Goal: Task Accomplishment & Management: Use online tool/utility

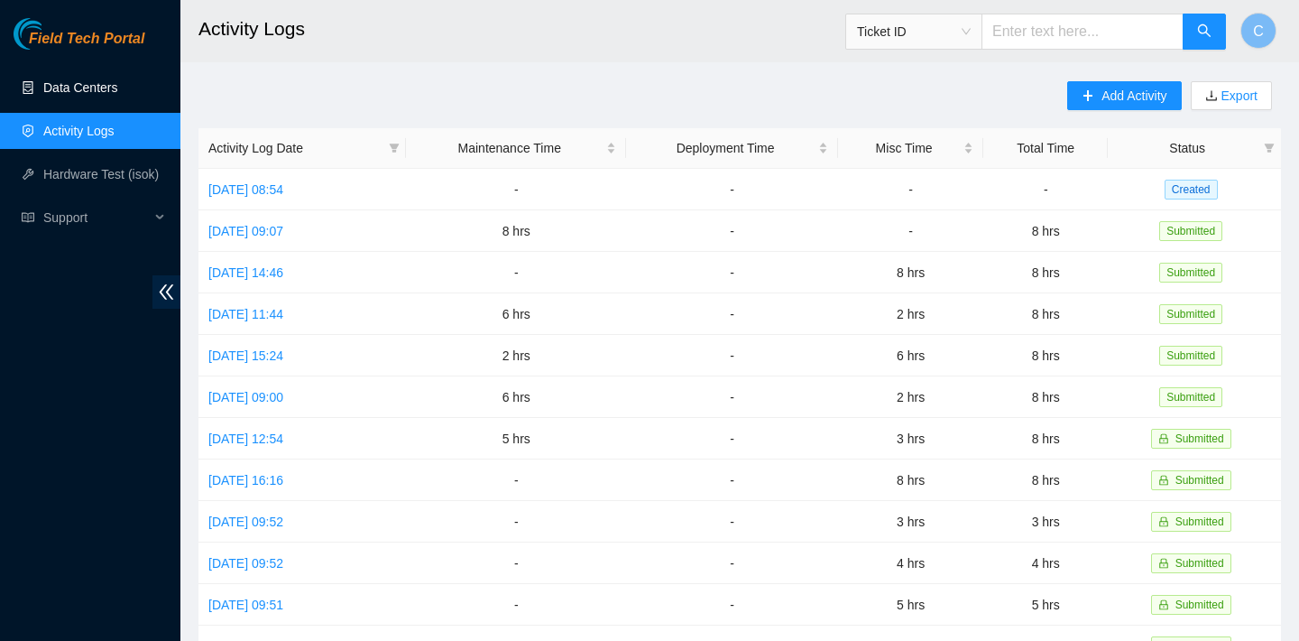
click at [75, 93] on link "Data Centers" at bounding box center [80, 87] width 74 height 14
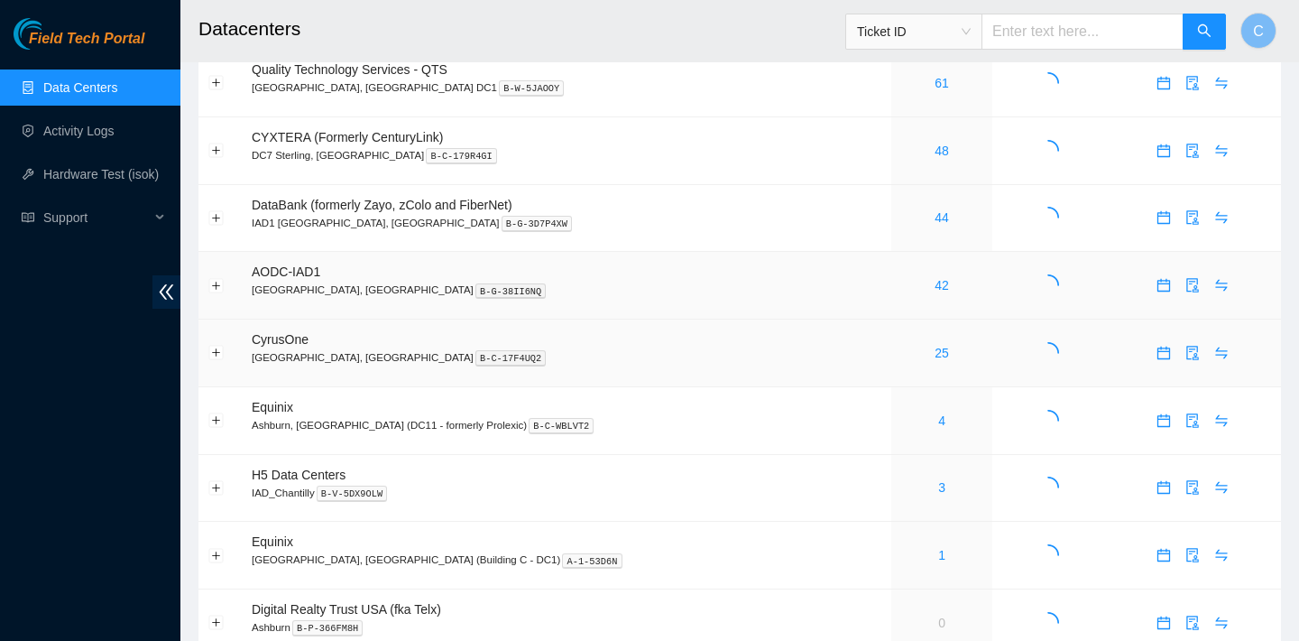
scroll to position [88, 0]
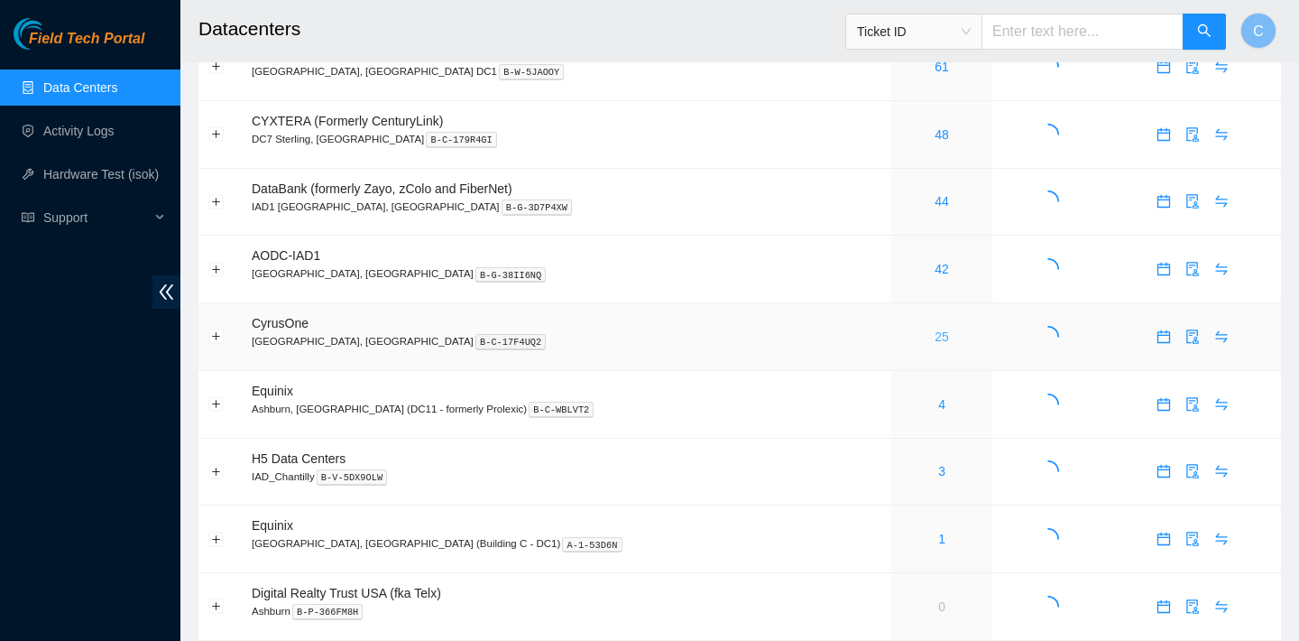
click at [935, 333] on link "25" at bounding box center [942, 336] width 14 height 14
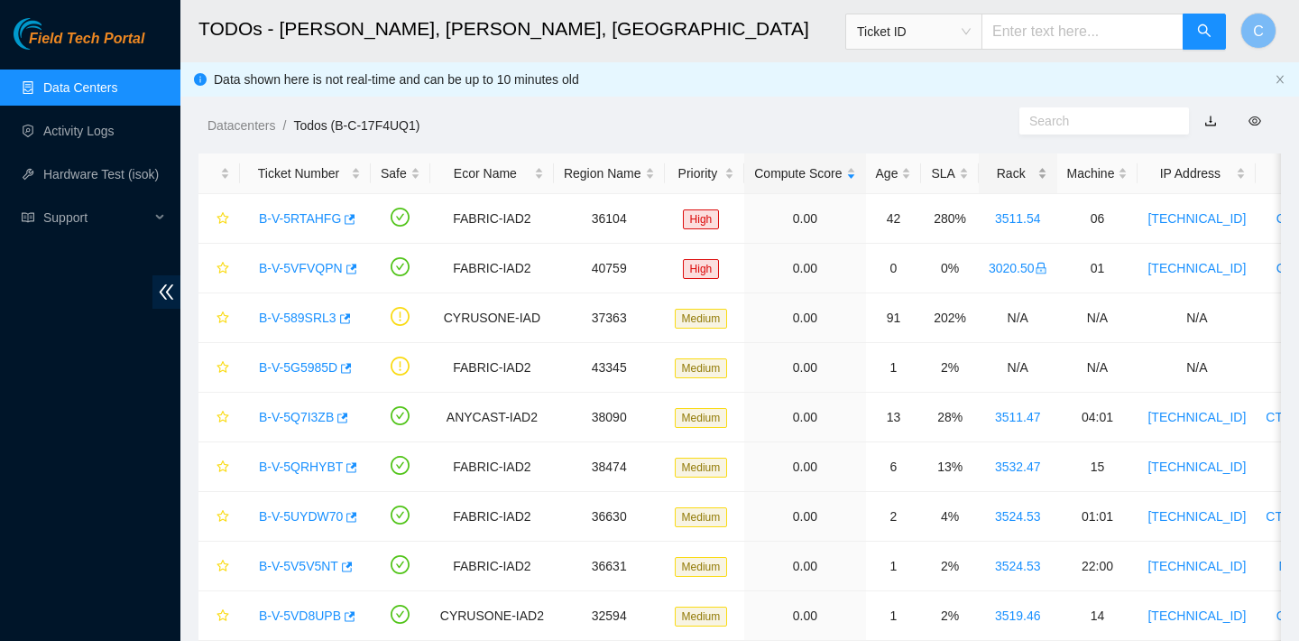
click at [1020, 183] on div "Rack" at bounding box center [1018, 173] width 59 height 20
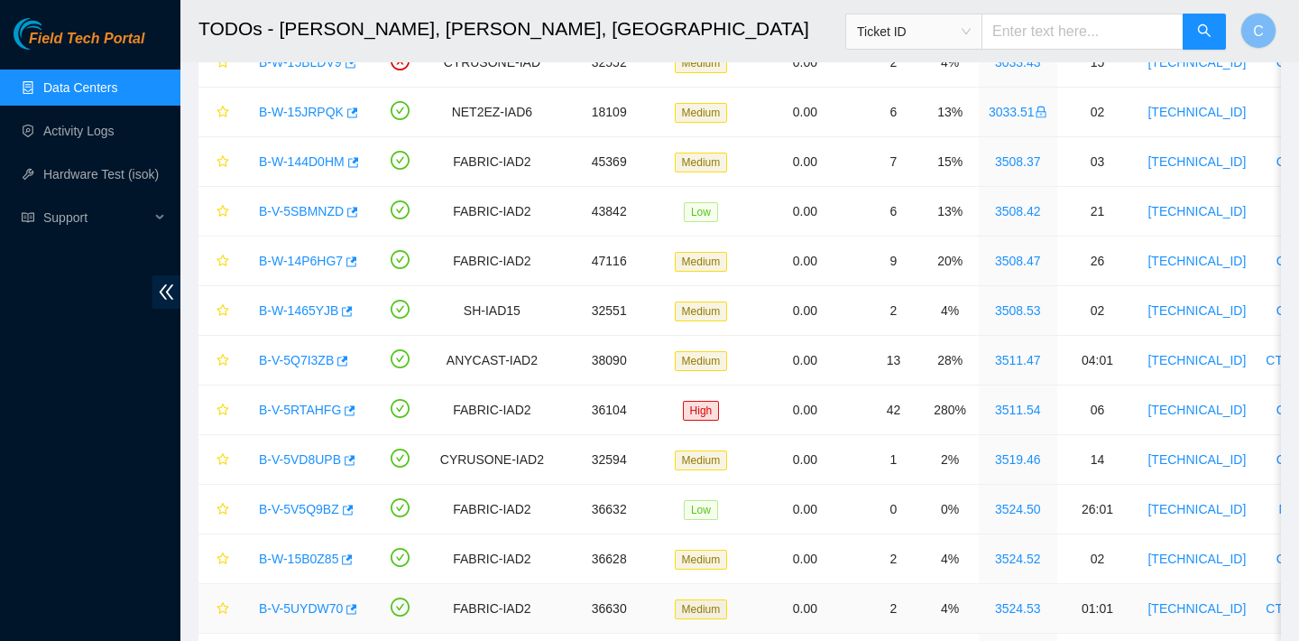
scroll to position [328, 0]
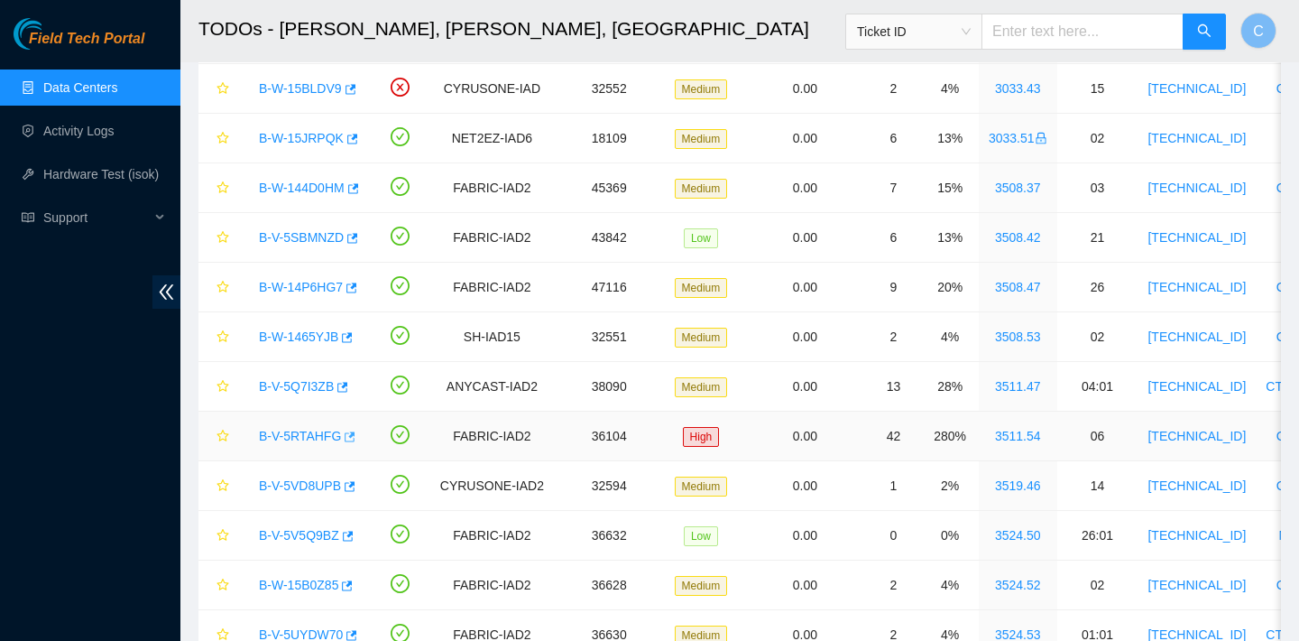
click at [355, 438] on icon "button" at bounding box center [350, 436] width 11 height 10
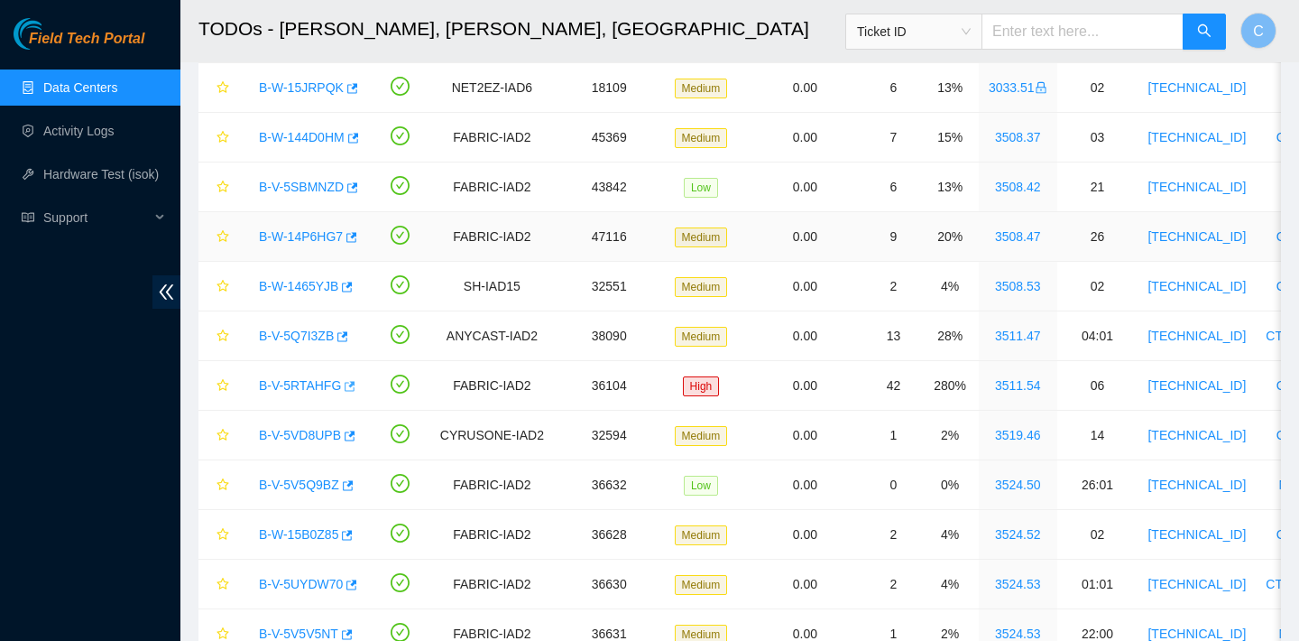
scroll to position [517, 0]
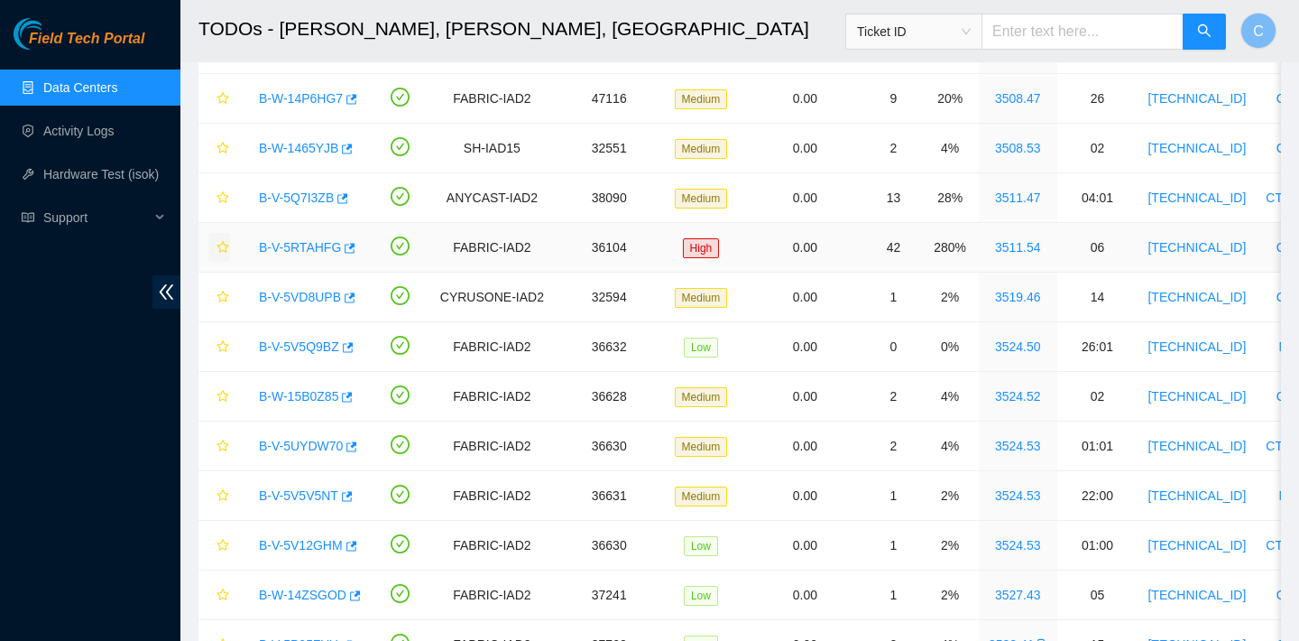
click at [225, 245] on icon "star" at bounding box center [223, 247] width 13 height 13
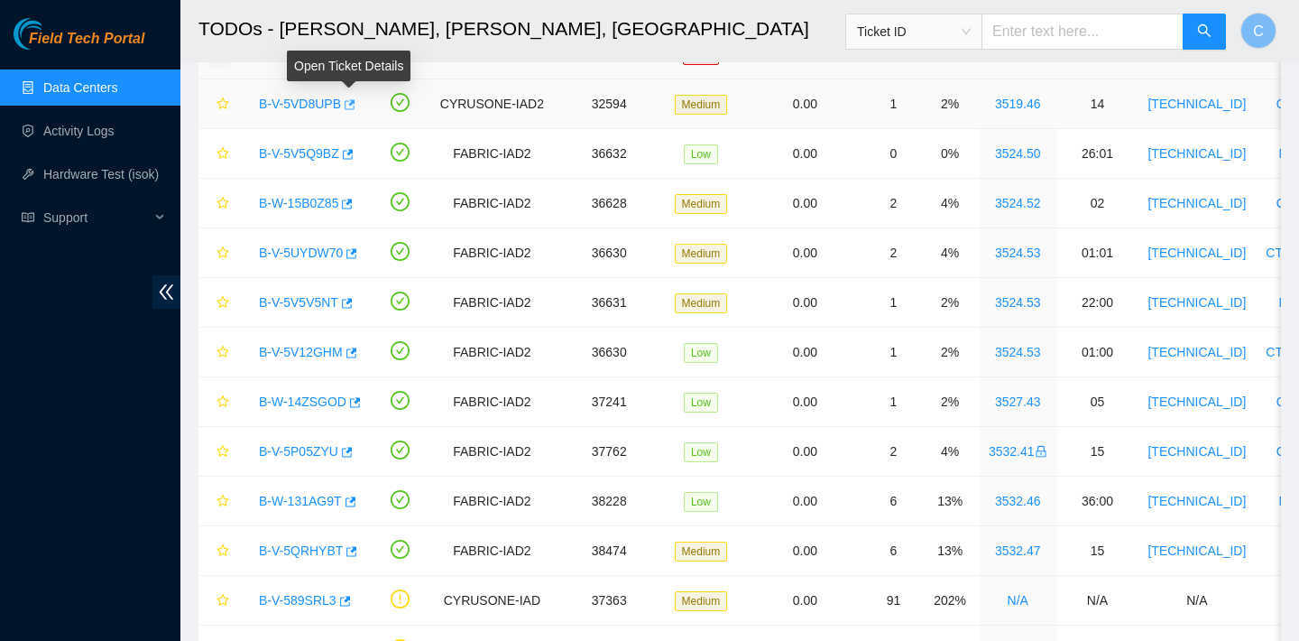
scroll to position [850, 0]
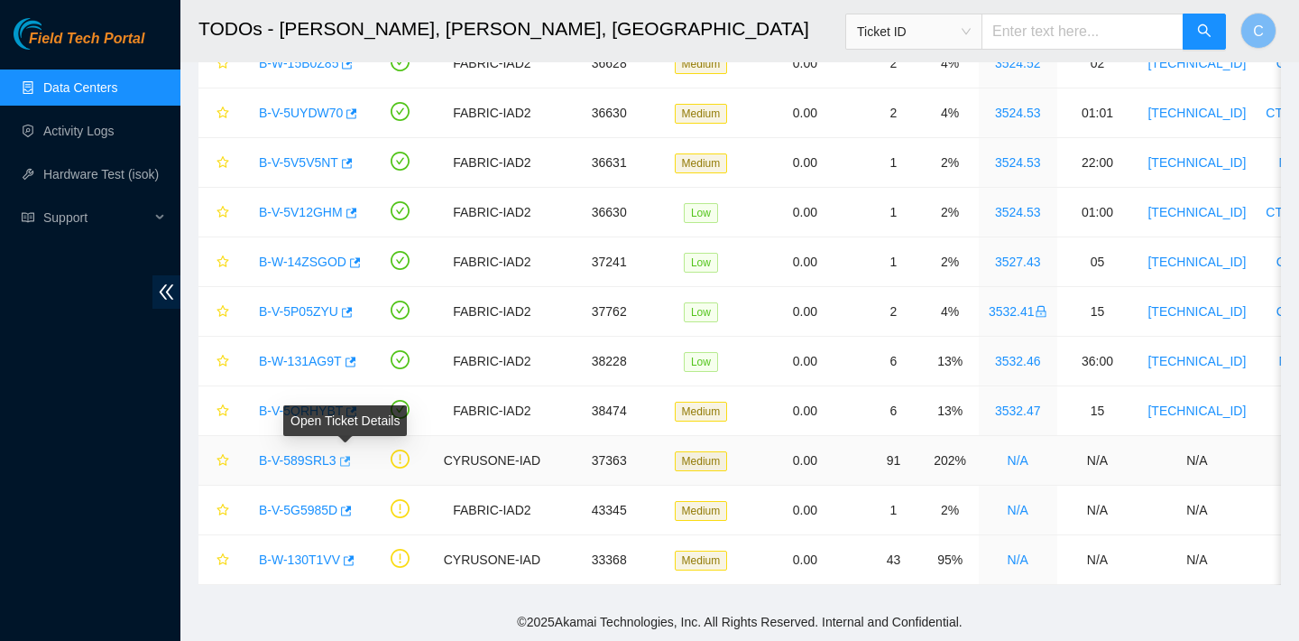
click at [351, 458] on icon "button" at bounding box center [345, 461] width 11 height 10
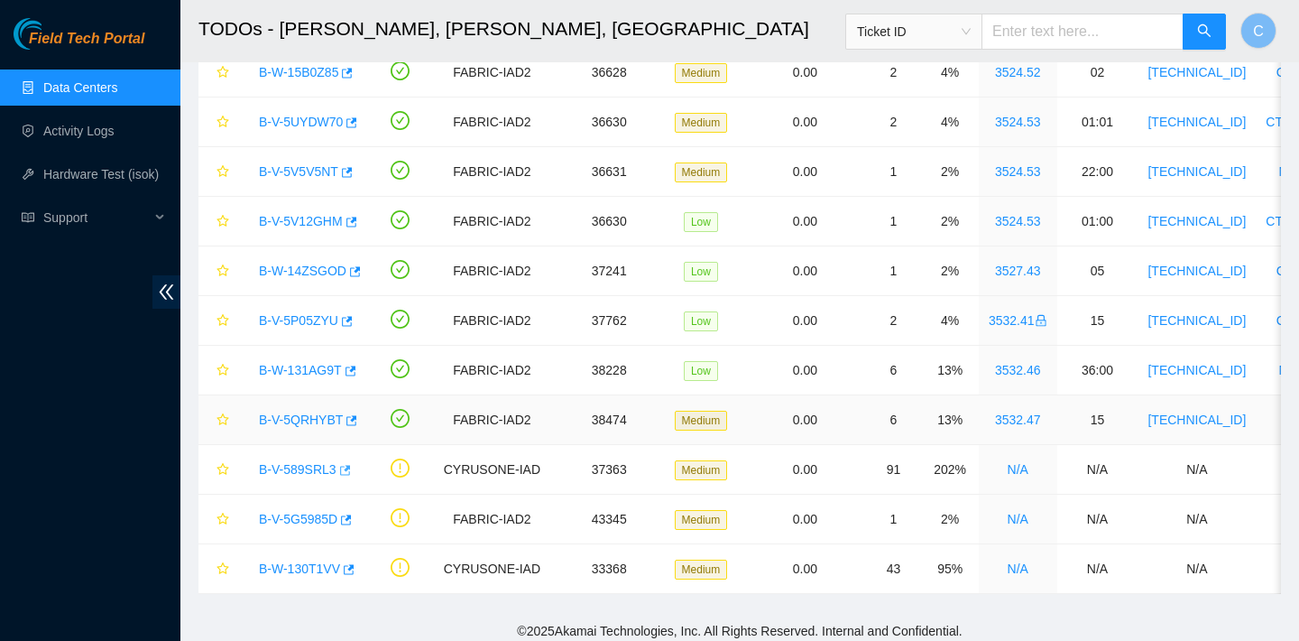
scroll to position [836, 0]
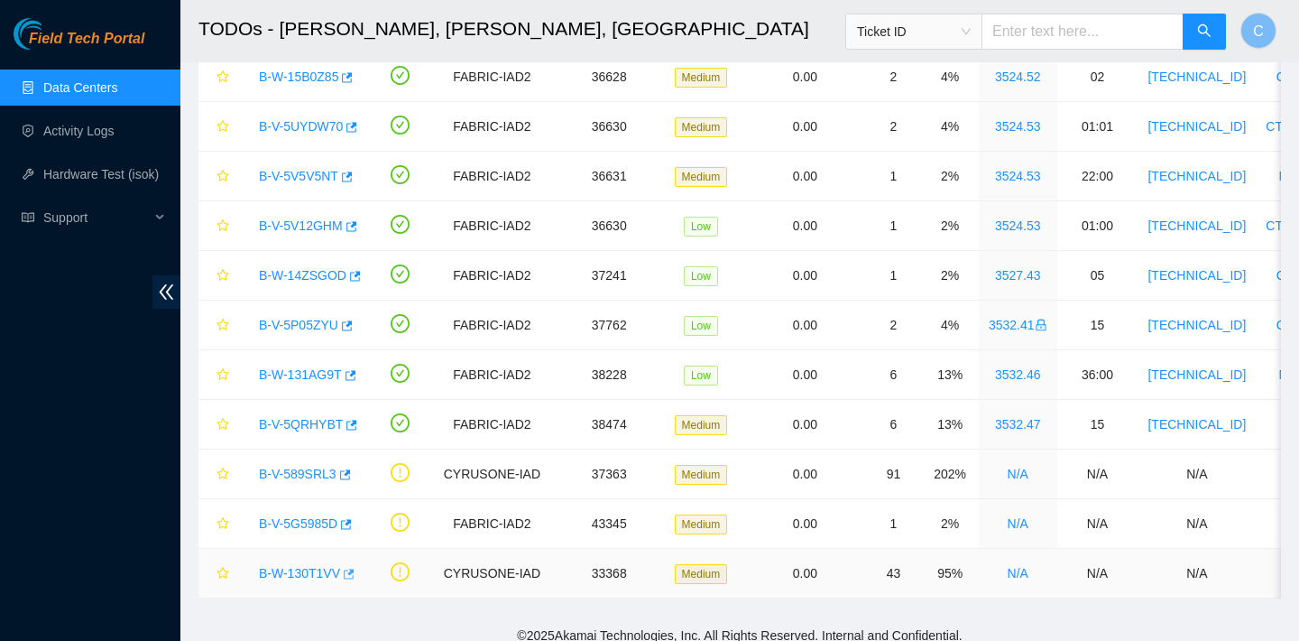
click at [354, 571] on icon "button" at bounding box center [347, 574] width 13 height 13
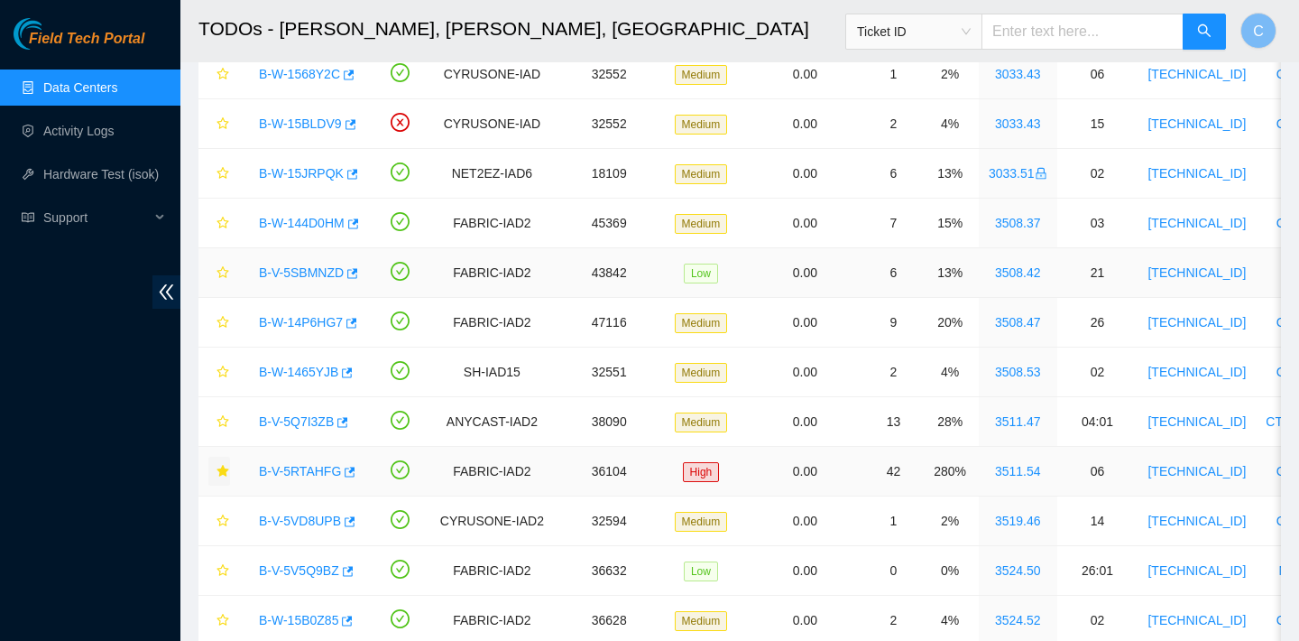
scroll to position [295, 0]
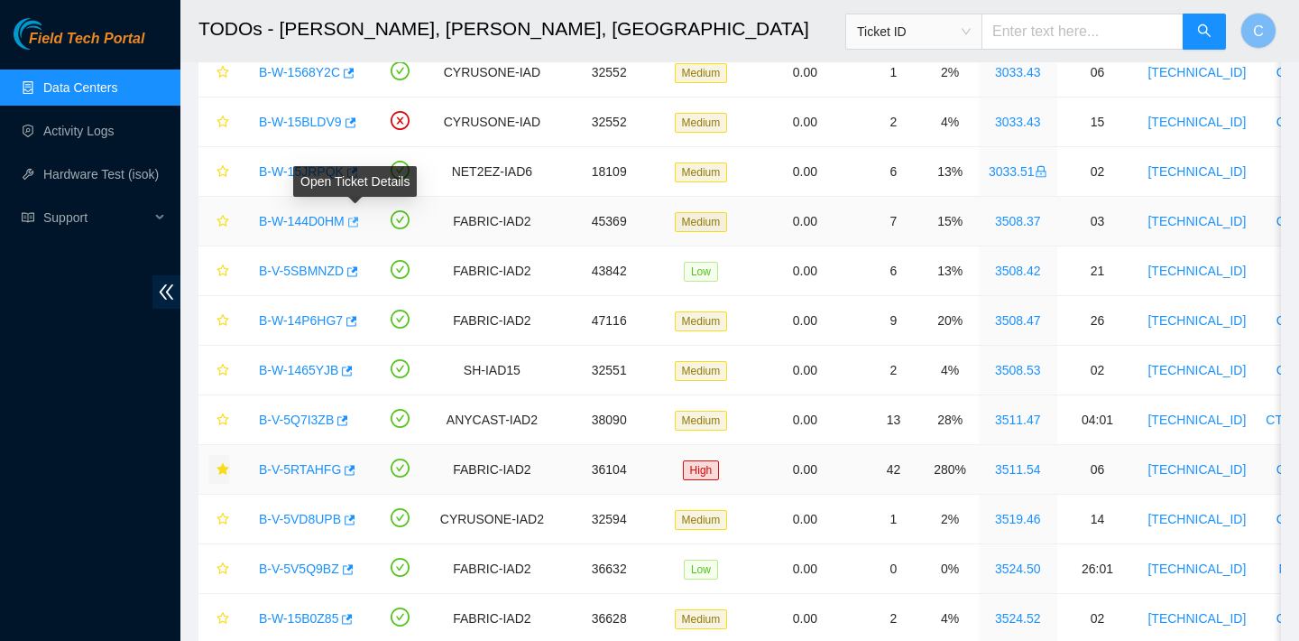
click at [359, 222] on icon "button" at bounding box center [353, 222] width 11 height 10
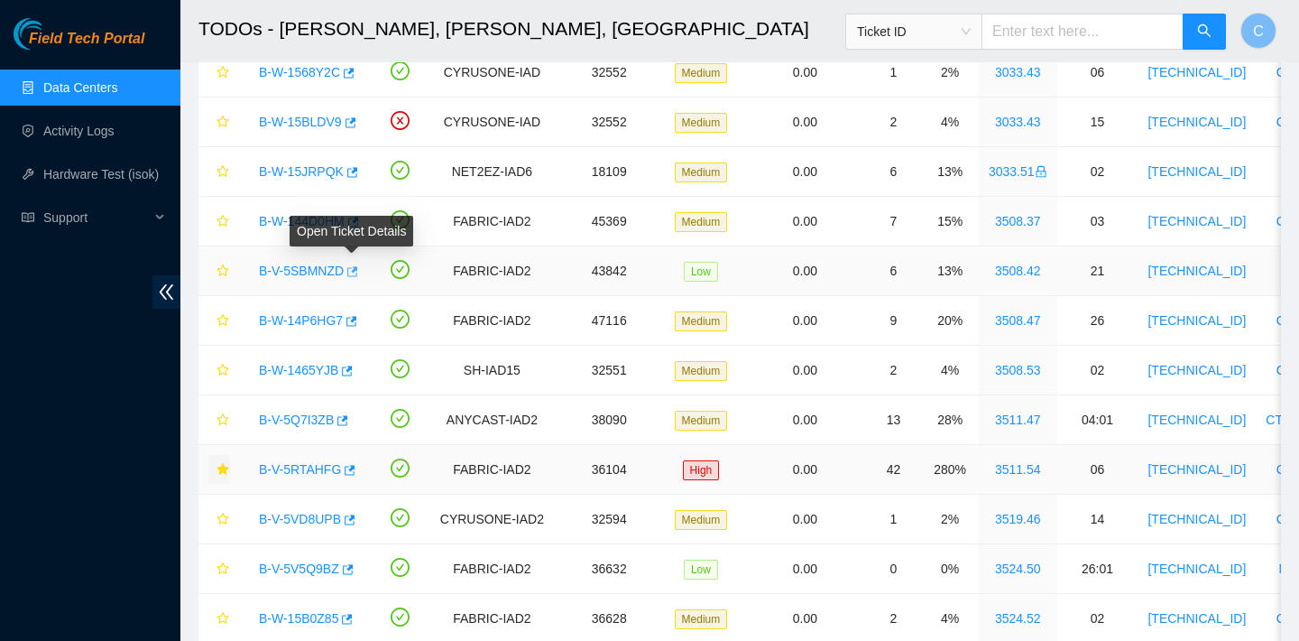
click at [356, 263] on button "button" at bounding box center [351, 271] width 14 height 29
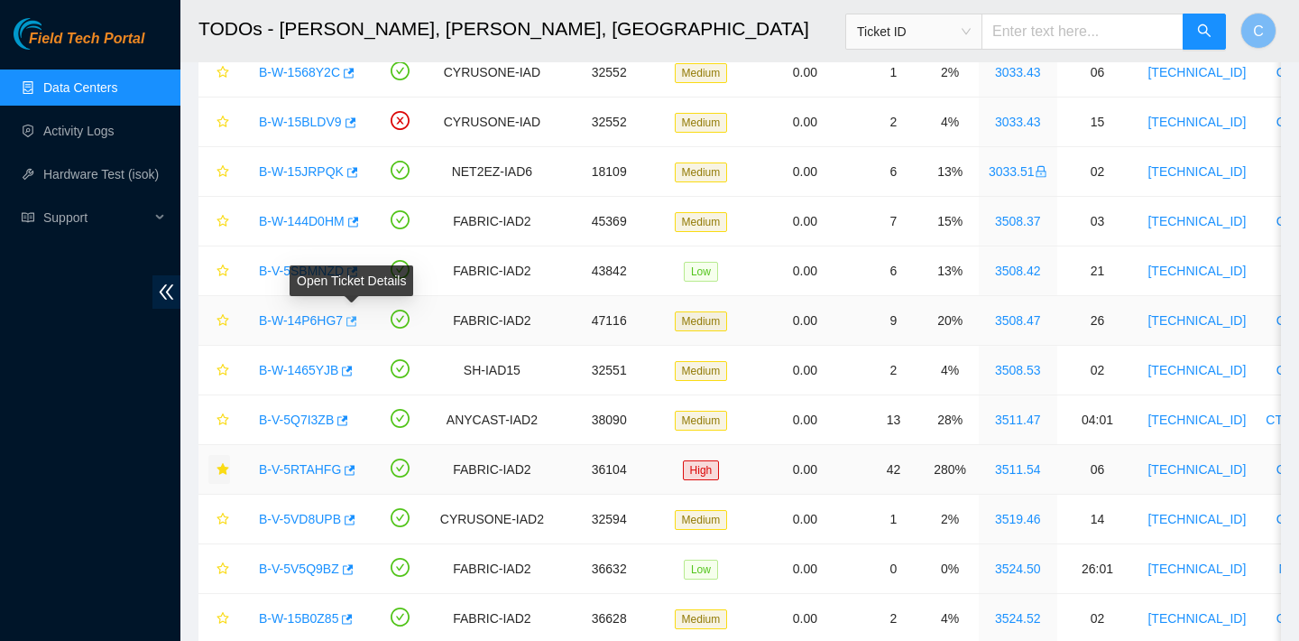
click at [357, 319] on icon "button" at bounding box center [351, 321] width 11 height 10
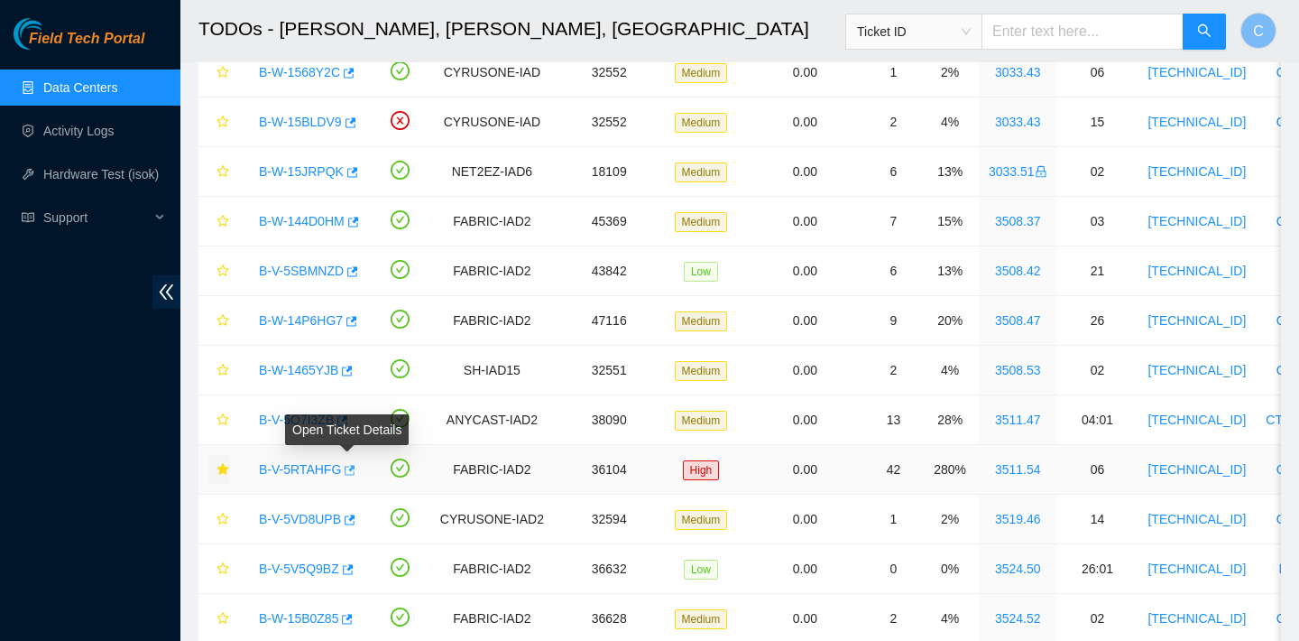
click at [354, 469] on icon "button" at bounding box center [348, 470] width 13 height 13
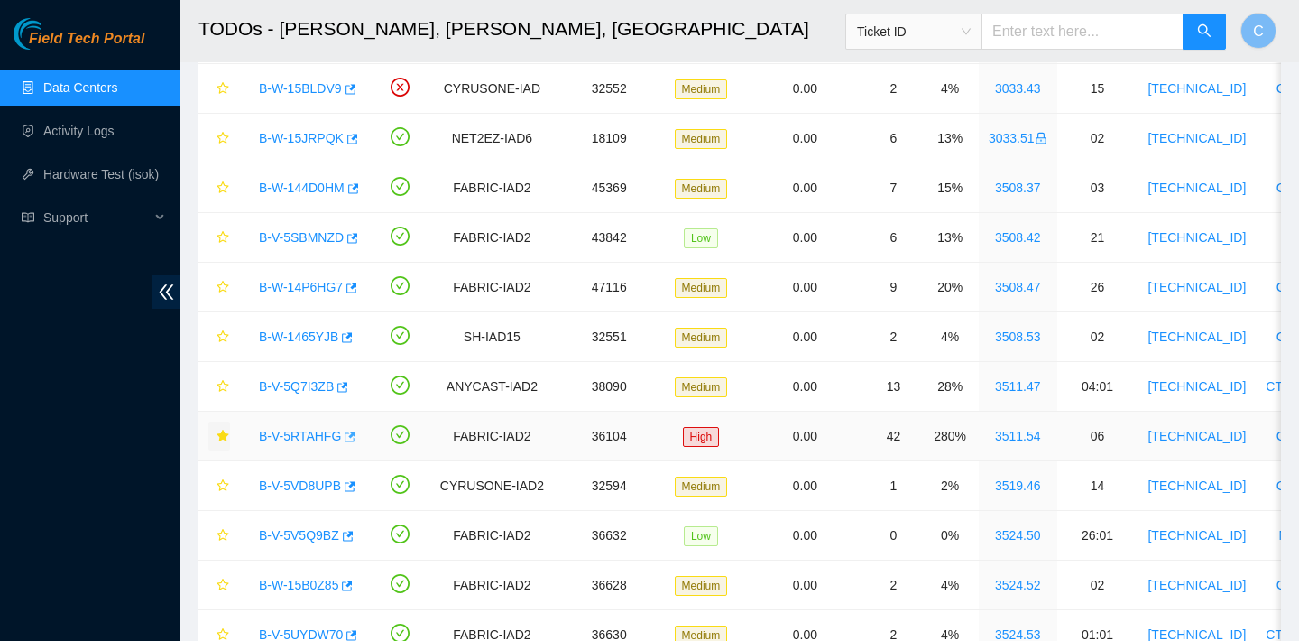
scroll to position [347, 0]
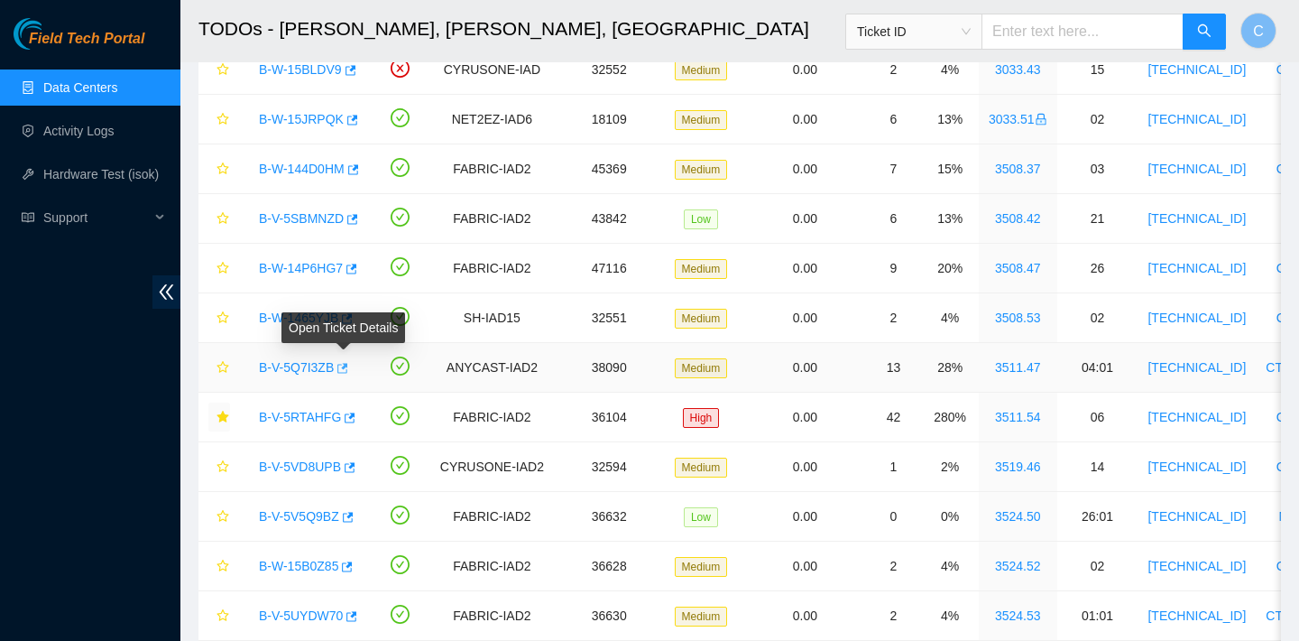
click at [348, 374] on button "button" at bounding box center [341, 368] width 14 height 29
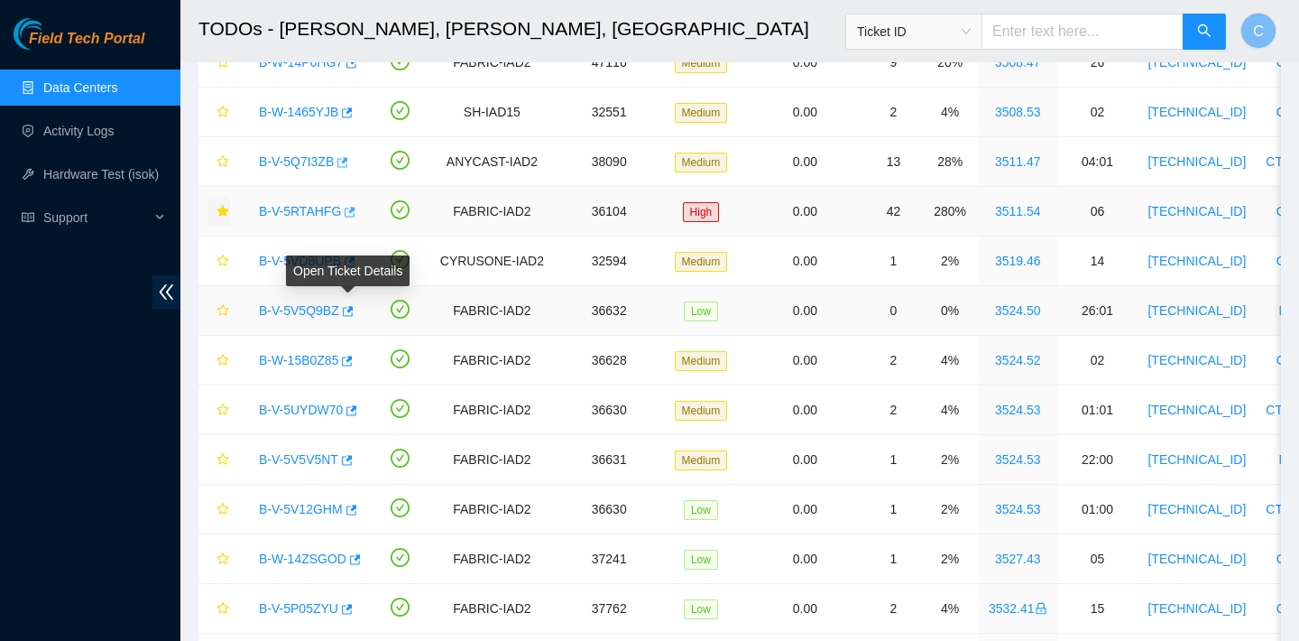
scroll to position [554, 0]
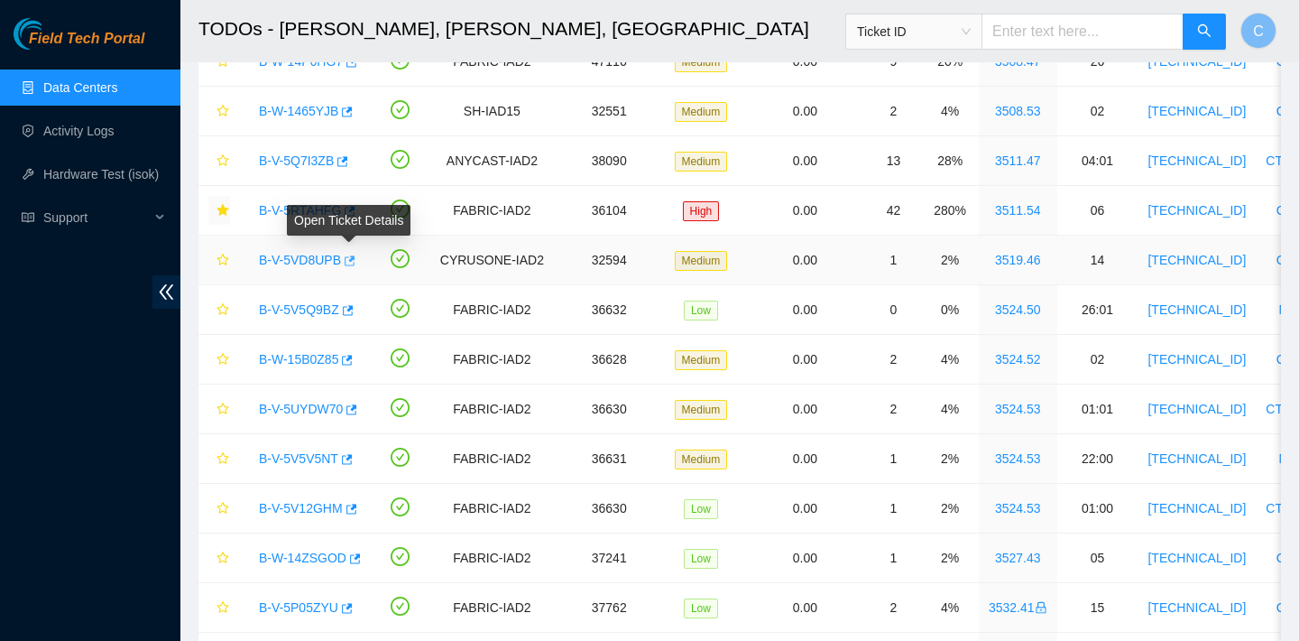
click at [355, 262] on icon "button" at bounding box center [348, 260] width 13 height 13
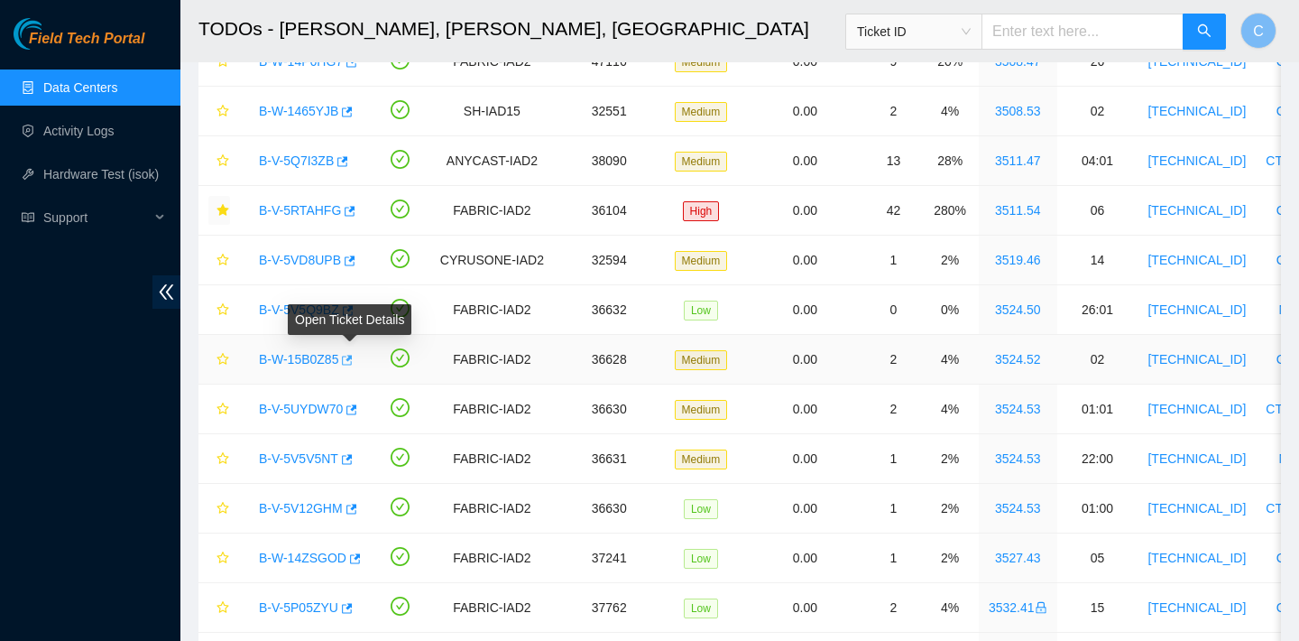
click at [354, 358] on icon "button" at bounding box center [348, 360] width 11 height 10
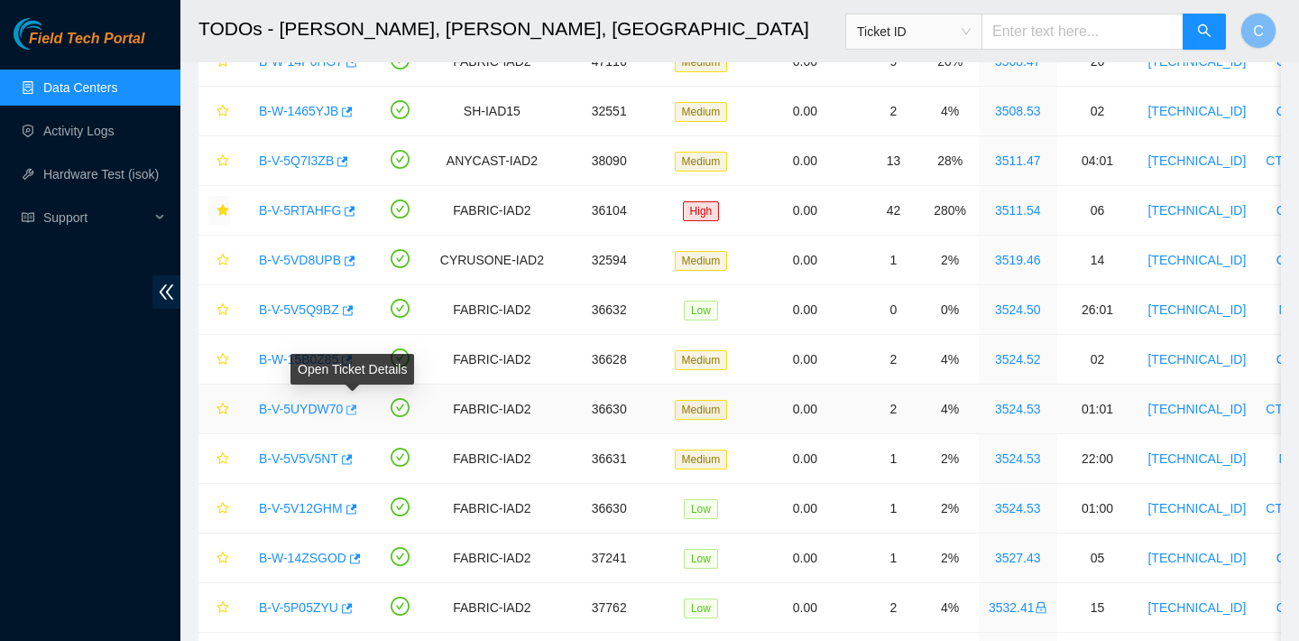
click at [352, 413] on icon "button" at bounding box center [350, 409] width 13 height 13
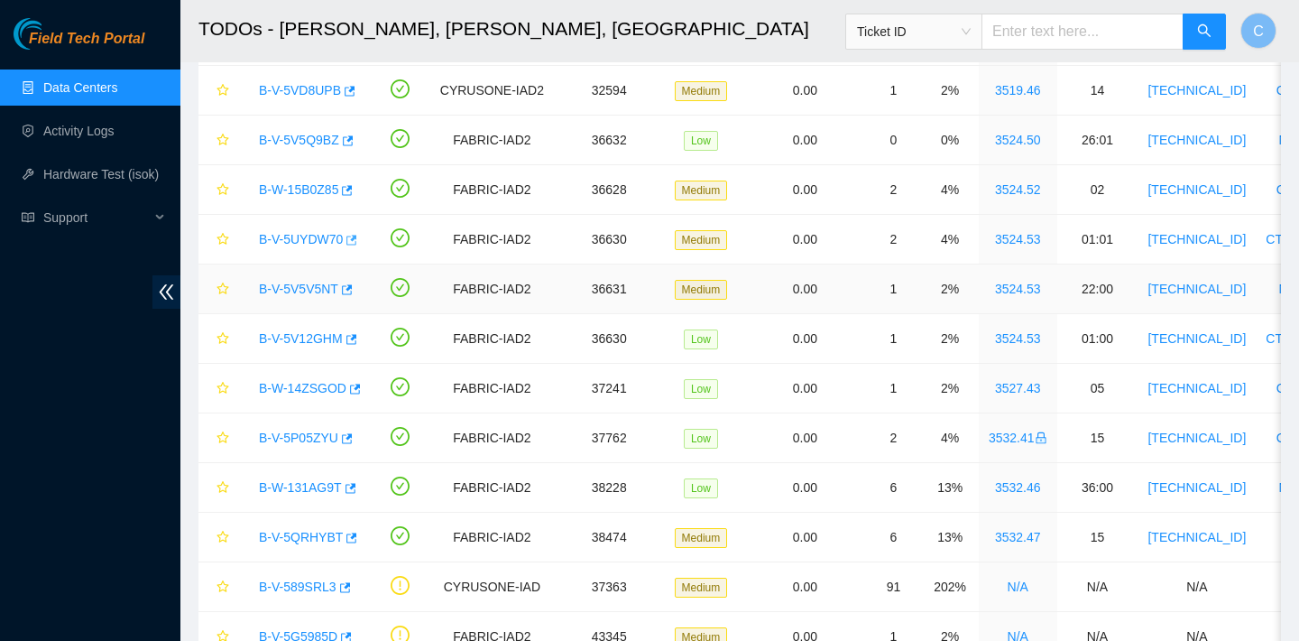
scroll to position [690, 0]
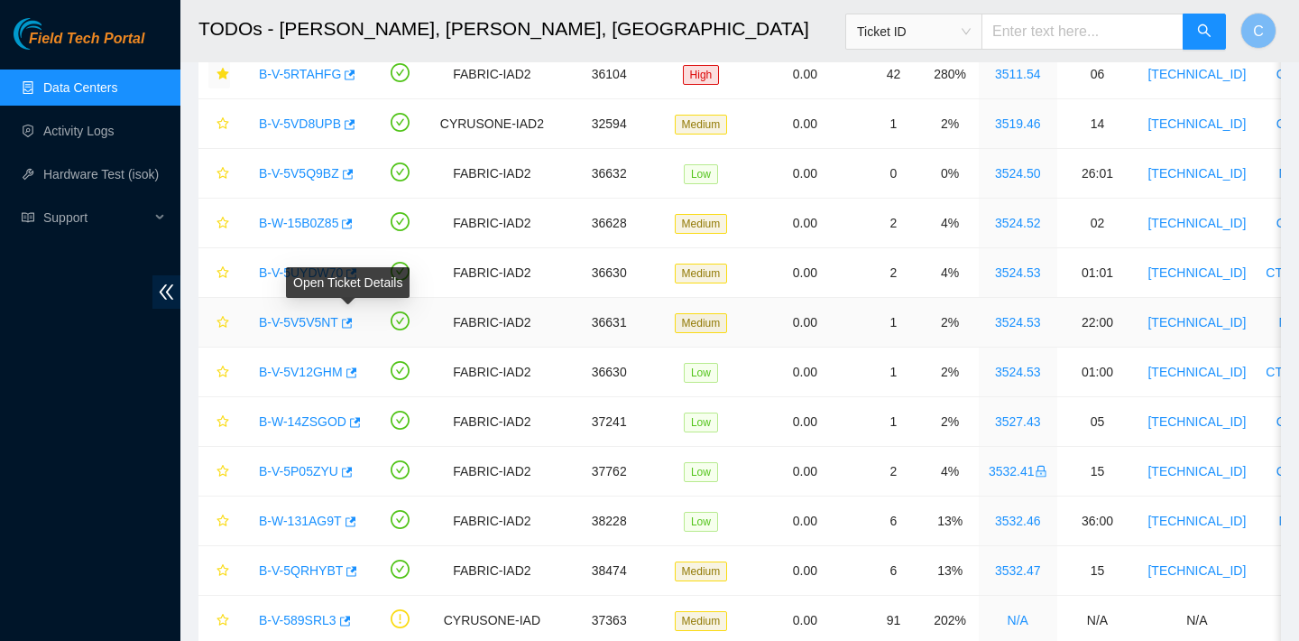
click at [359, 271] on div "Open Ticket Details" at bounding box center [348, 282] width 124 height 31
click at [355, 278] on icon "button" at bounding box center [350, 273] width 13 height 13
click at [354, 574] on icon "button" at bounding box center [350, 571] width 13 height 13
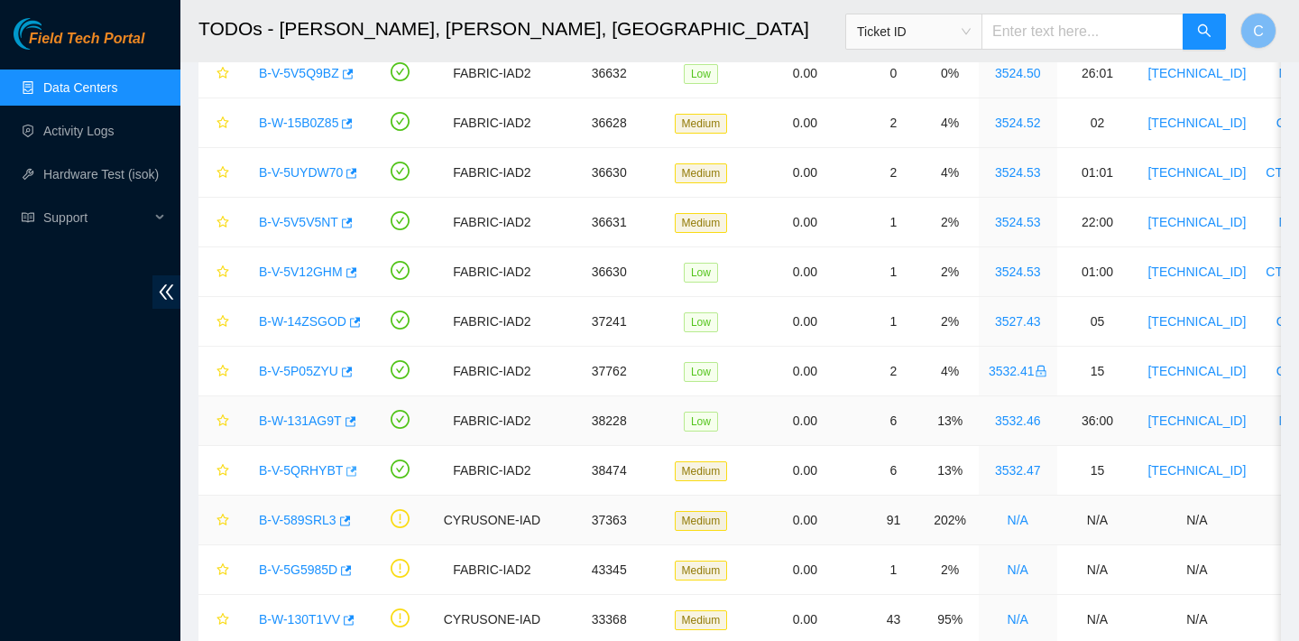
scroll to position [783, 0]
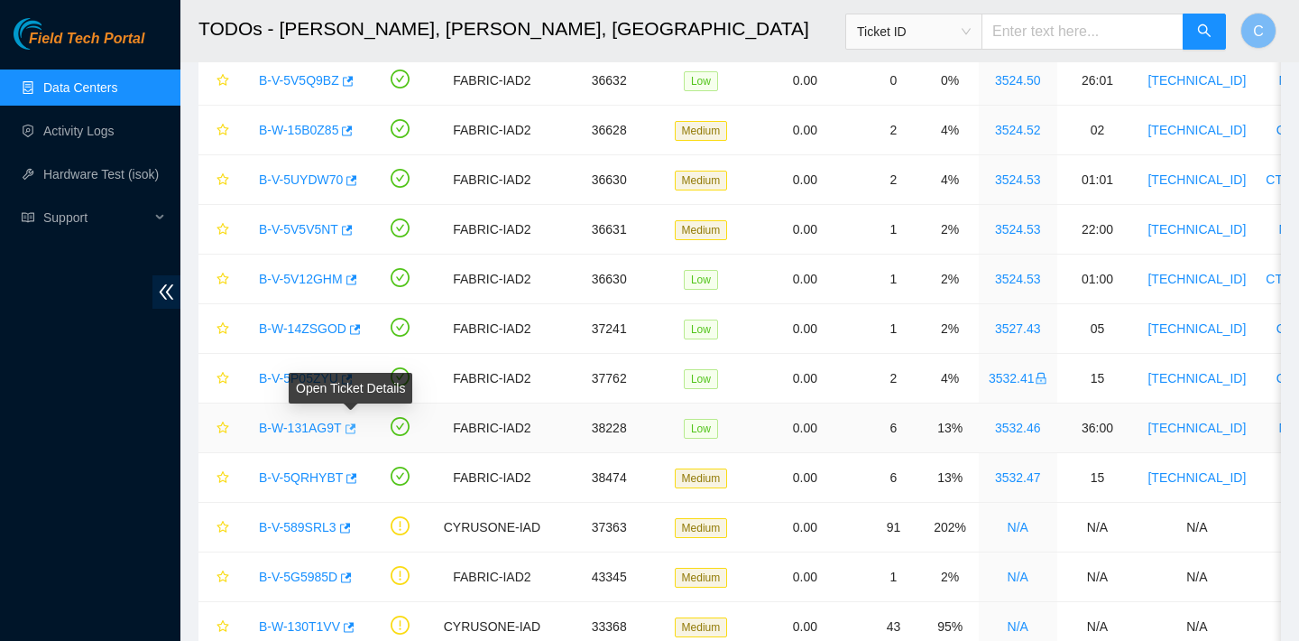
click at [351, 427] on icon "button" at bounding box center [349, 428] width 13 height 13
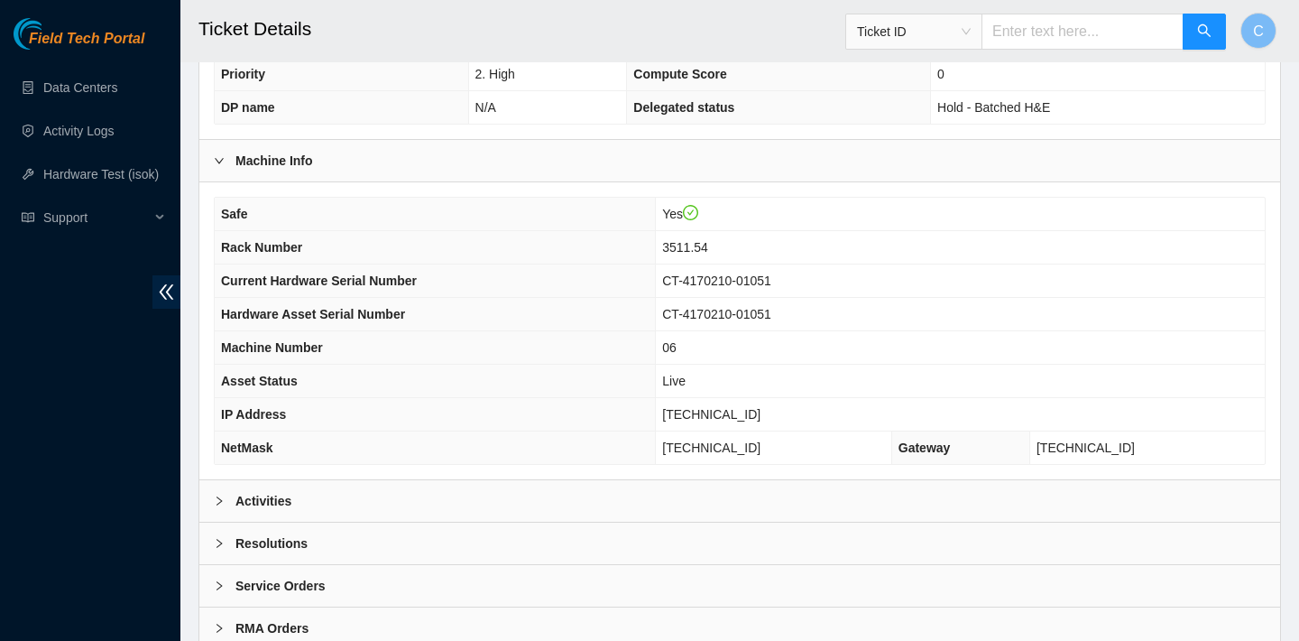
scroll to position [524, 0]
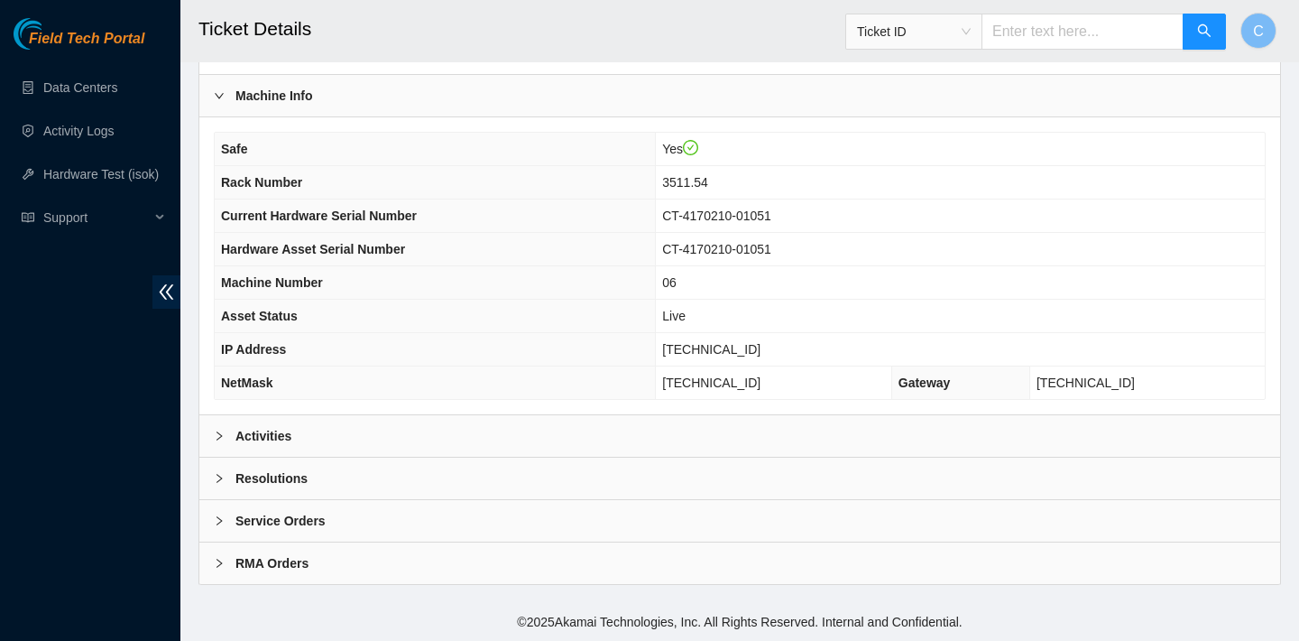
click at [678, 442] on div "Activities" at bounding box center [739, 436] width 1081 height 42
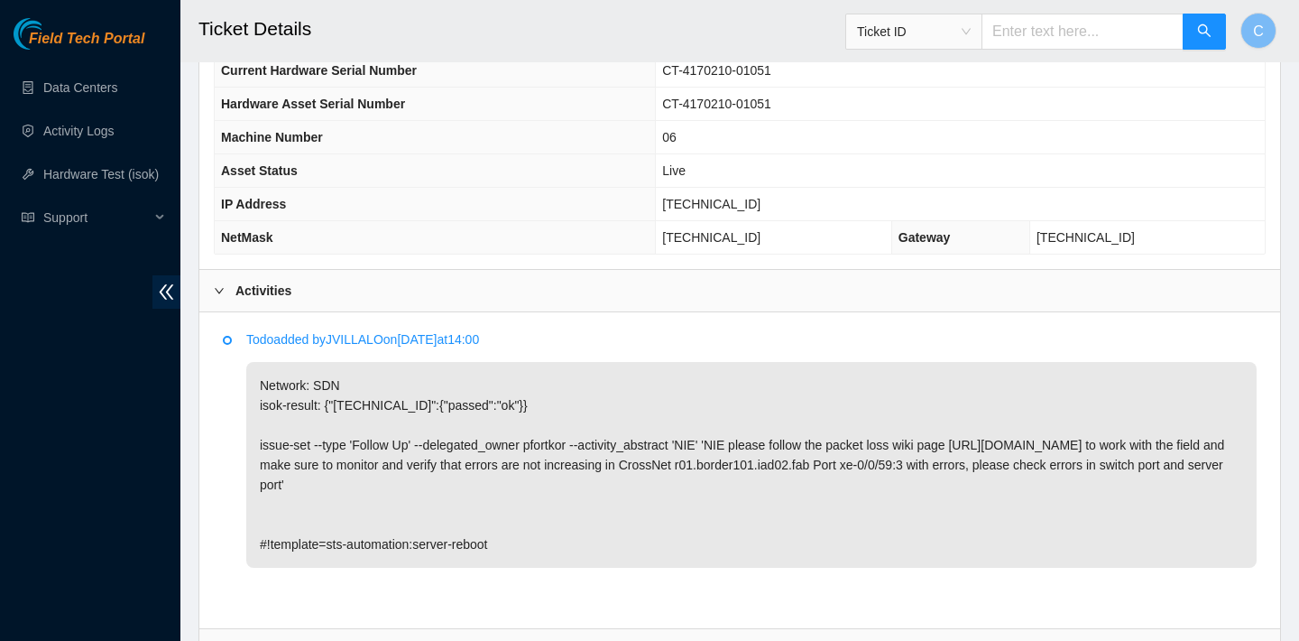
scroll to position [841, 0]
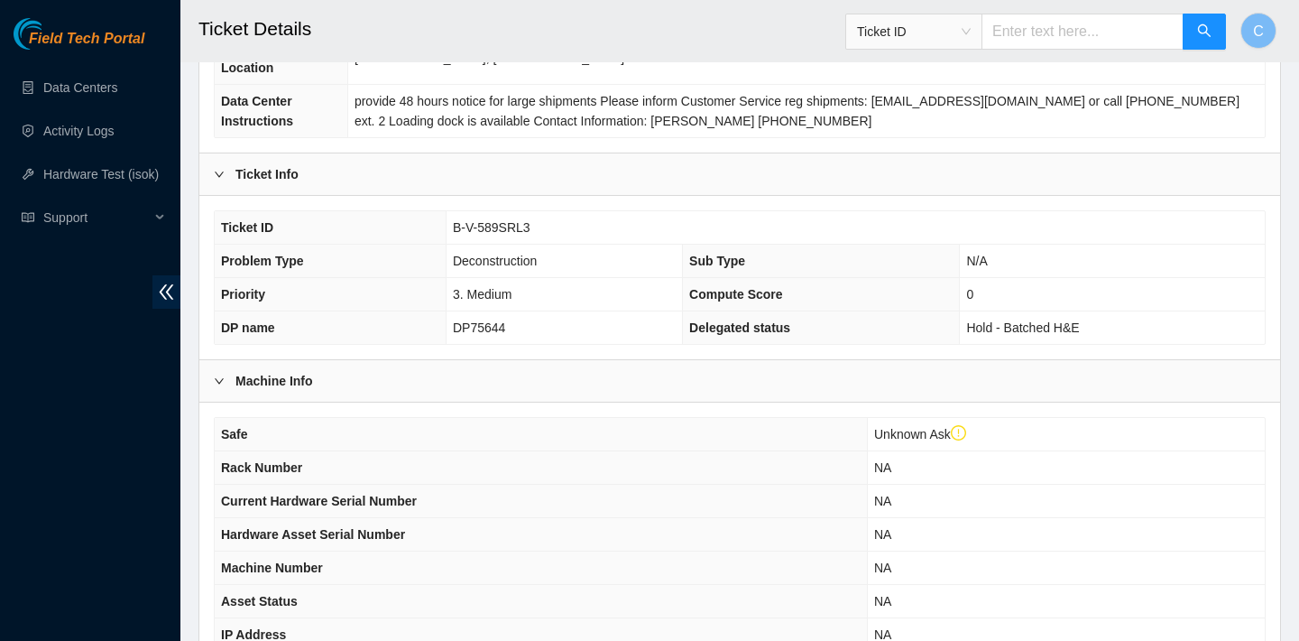
scroll to position [559, 0]
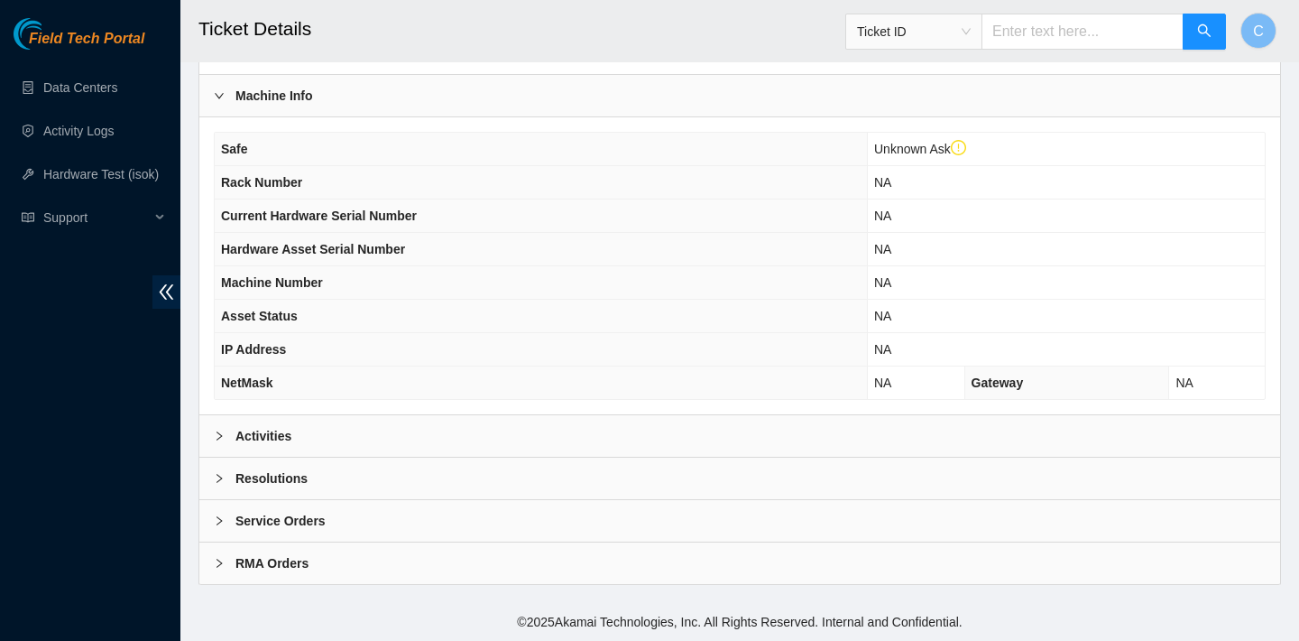
click at [718, 409] on div "Safe Unknown Ask Rack Number NA Current Hardware Serial Number NA Hardware Asse…" at bounding box center [739, 265] width 1081 height 297
click at [709, 434] on div "Activities" at bounding box center [739, 436] width 1081 height 42
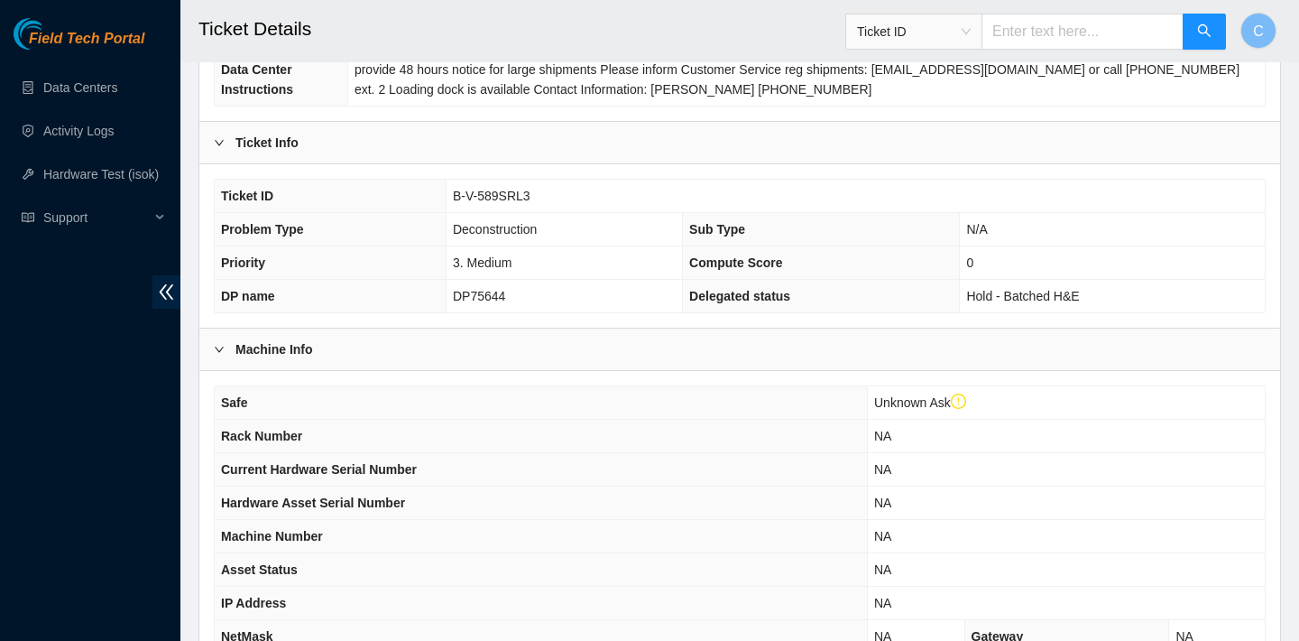
scroll to position [306, 0]
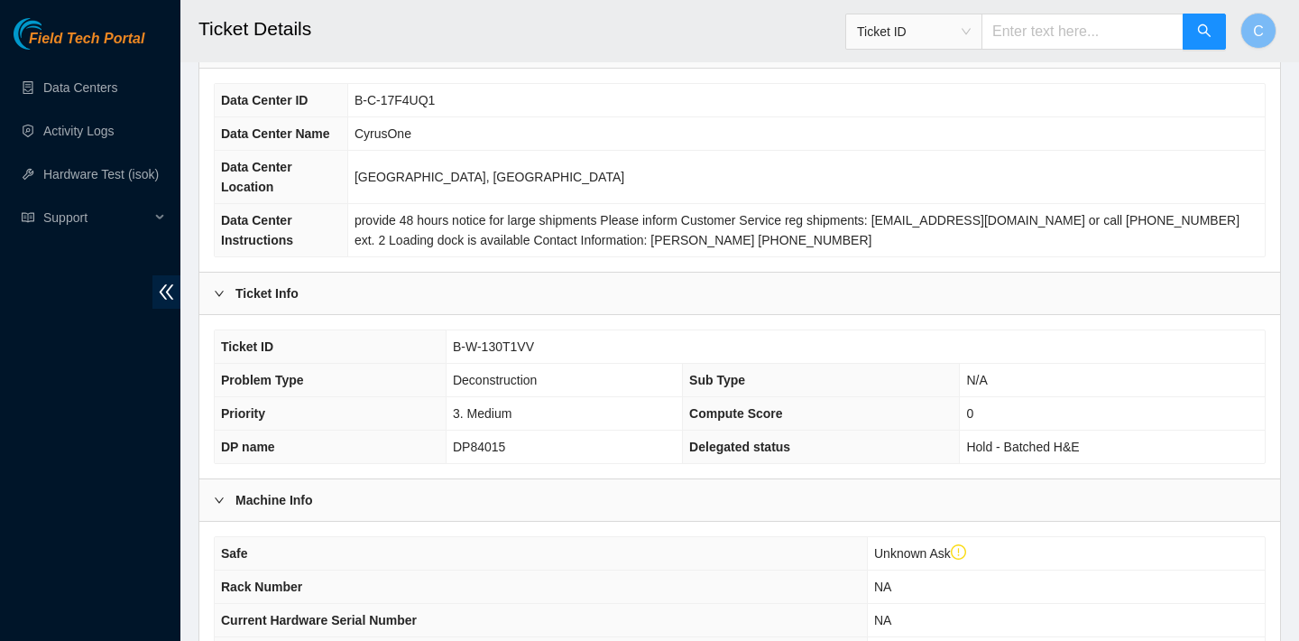
scroll to position [559, 0]
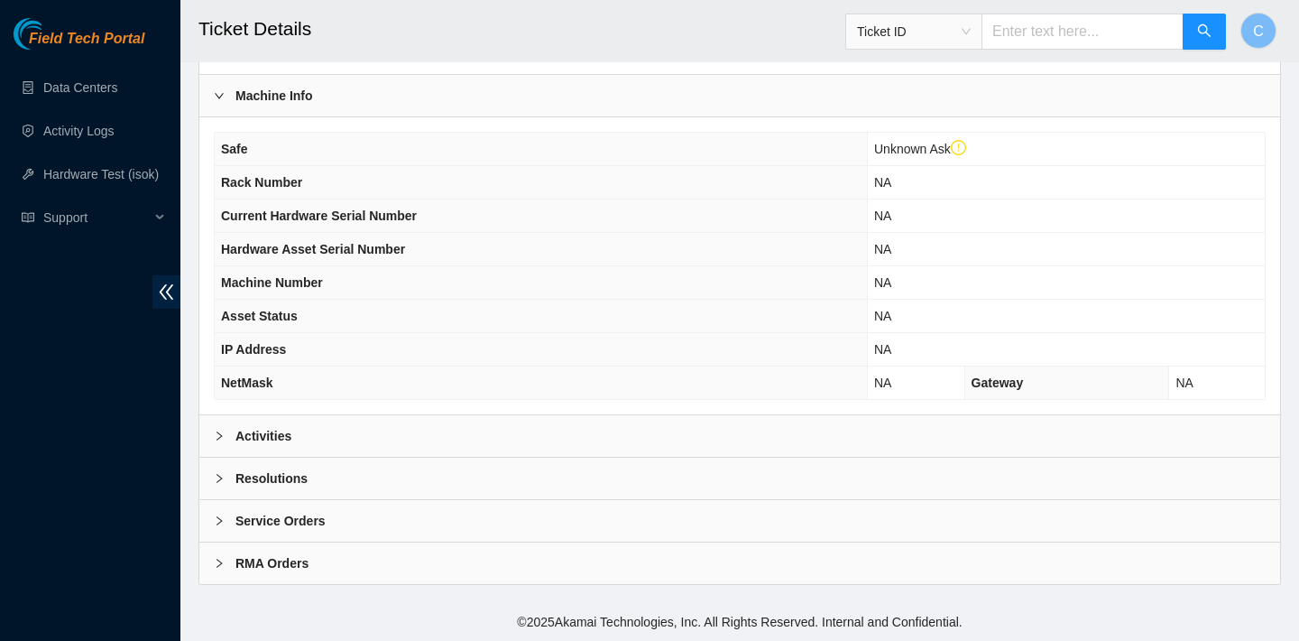
click at [717, 429] on div "Activities" at bounding box center [739, 436] width 1081 height 42
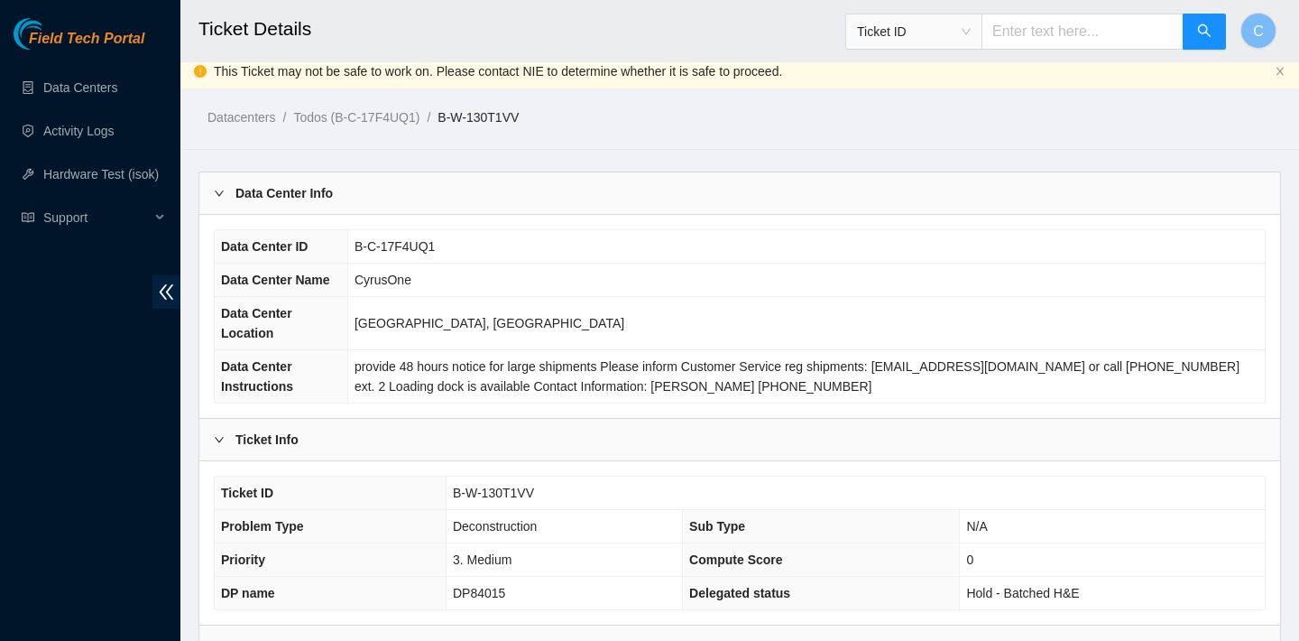
scroll to position [0, 0]
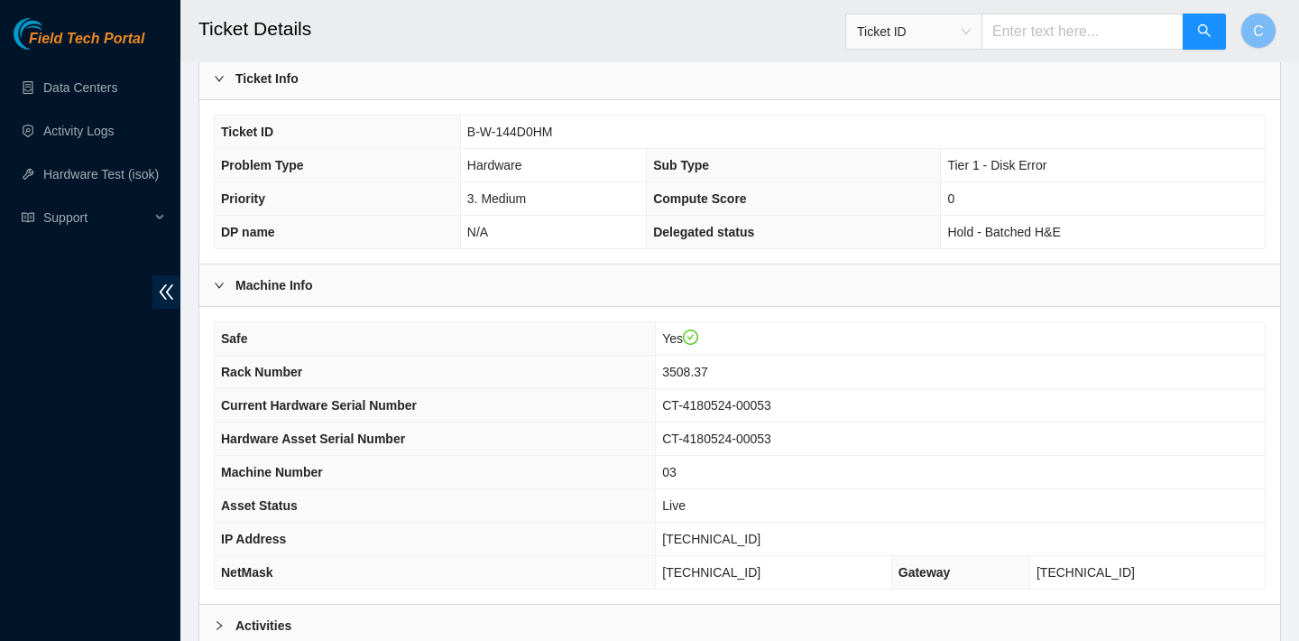
scroll to position [524, 0]
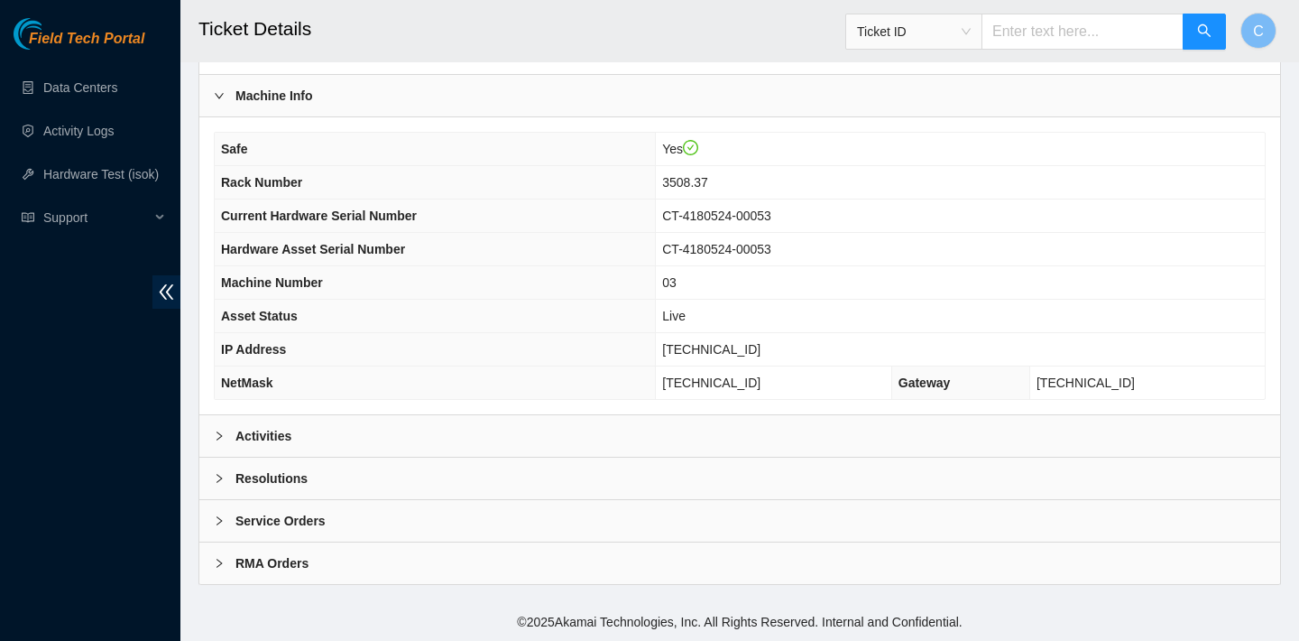
click at [569, 428] on div "Activities" at bounding box center [739, 436] width 1081 height 42
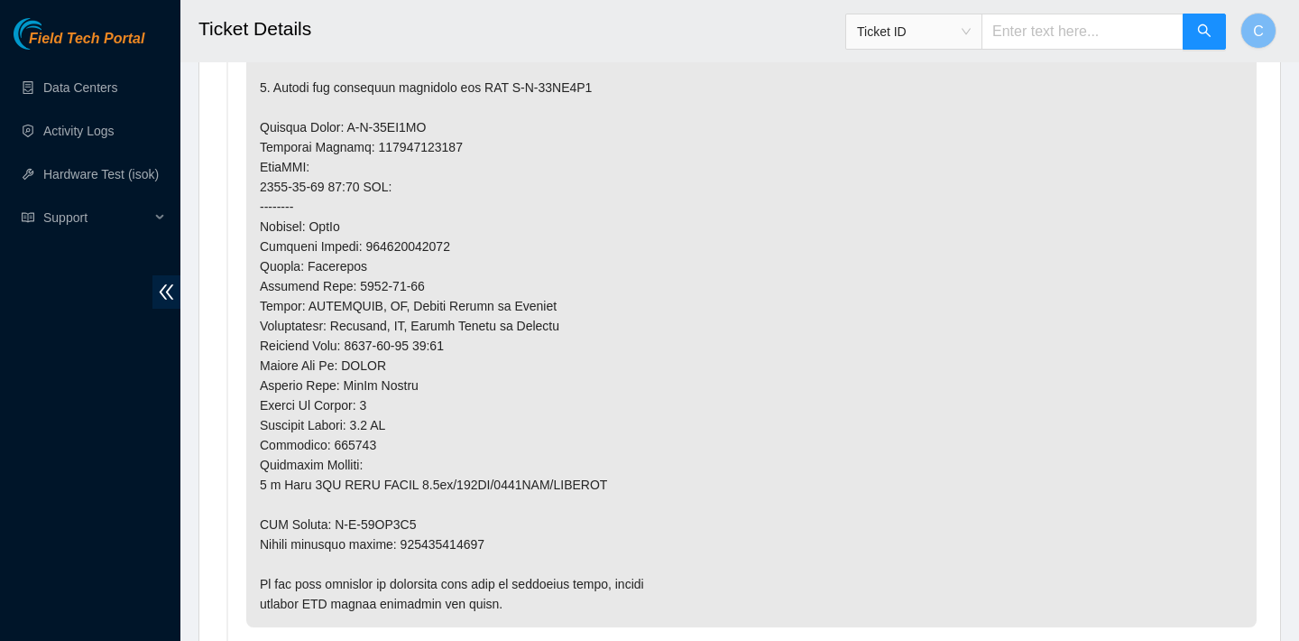
scroll to position [1362, 0]
drag, startPoint x: 460, startPoint y: 246, endPoint x: 367, endPoint y: 247, distance: 92.9
click at [367, 247] on p at bounding box center [751, 149] width 1011 height 960
copy p "473665212249"
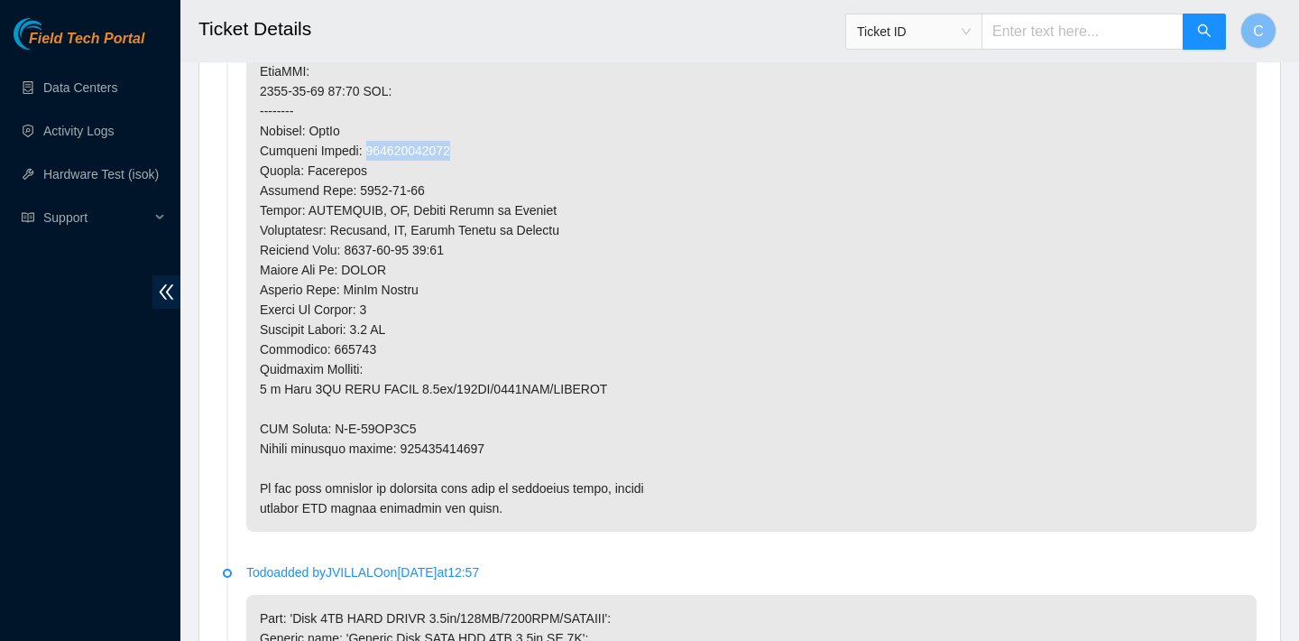
scroll to position [1564, 0]
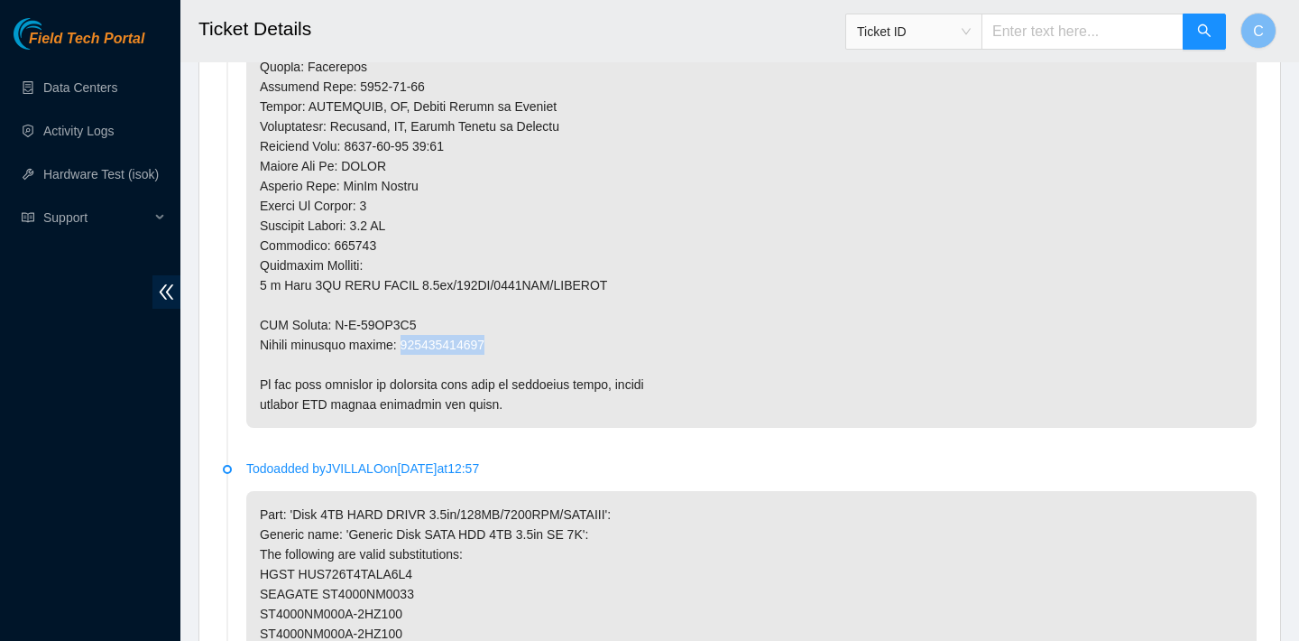
drag, startPoint x: 500, startPoint y: 341, endPoint x: 407, endPoint y: 337, distance: 93.0
copy p "473665212250"
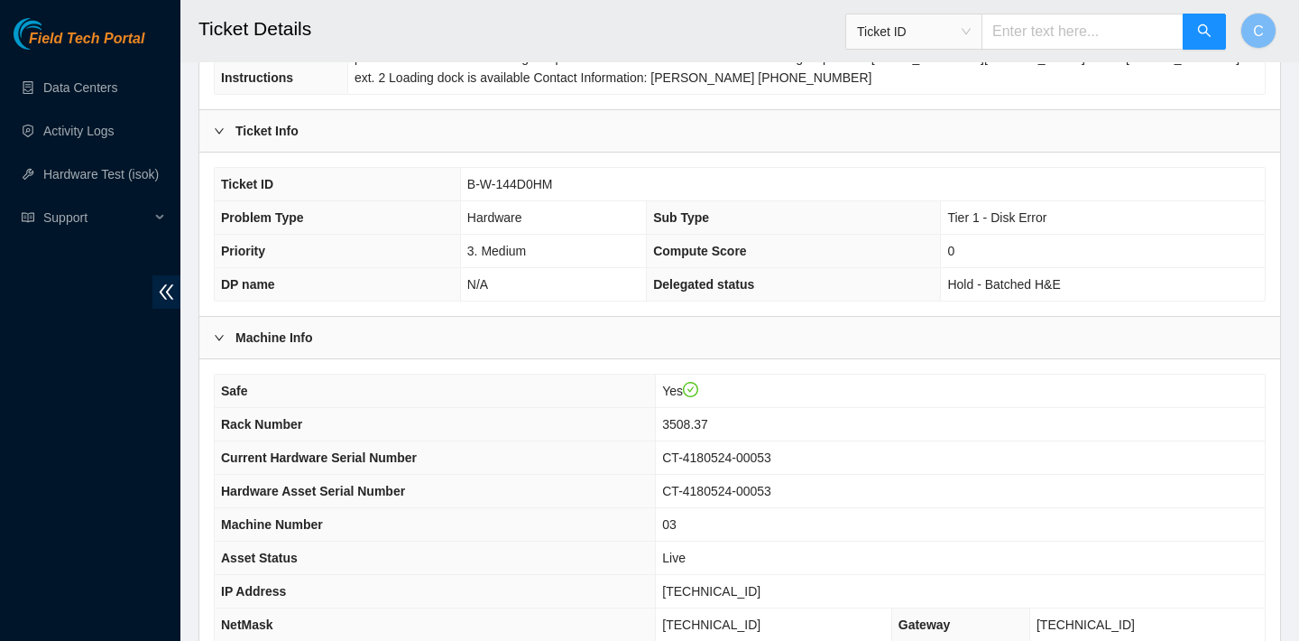
scroll to position [325, 0]
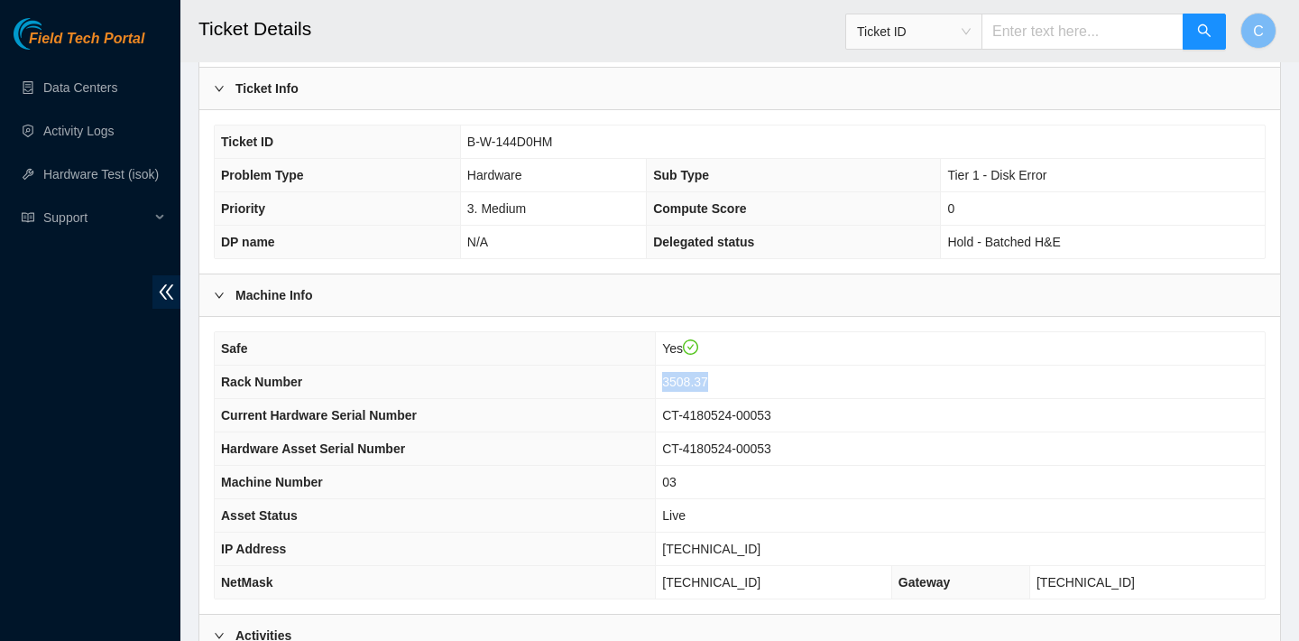
drag, startPoint x: 747, startPoint y: 383, endPoint x: 689, endPoint y: 382, distance: 57.8
click at [689, 382] on td "3508.37" at bounding box center [960, 381] width 609 height 33
copy span "3508.37"
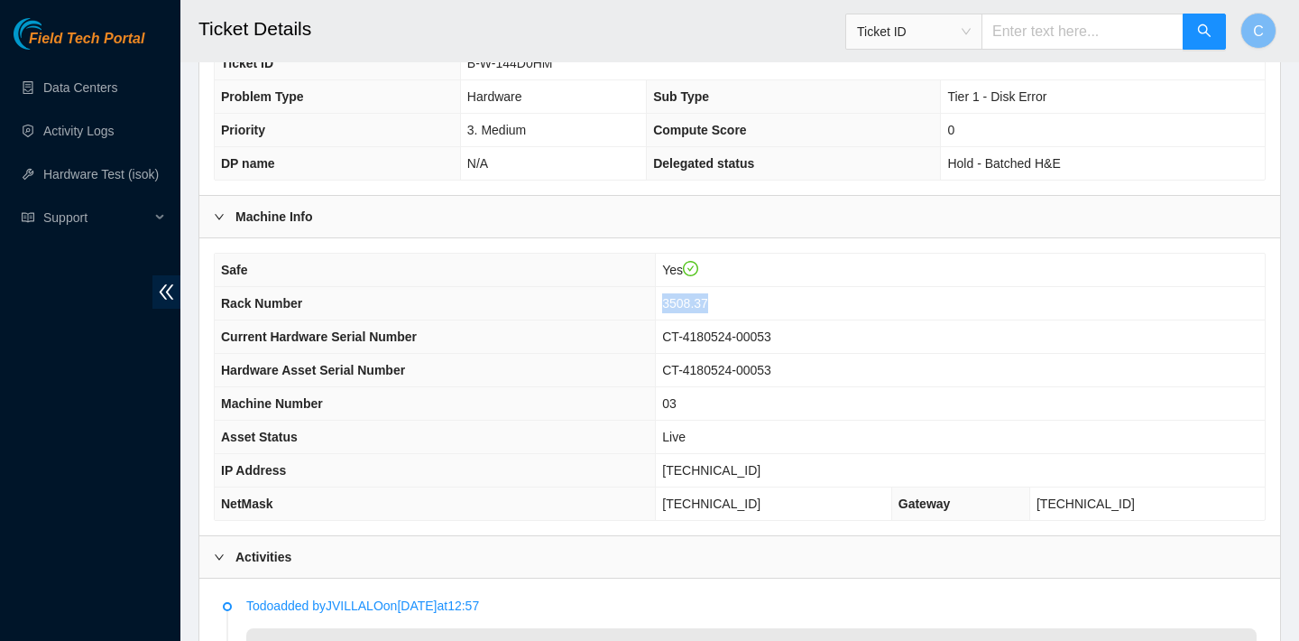
scroll to position [256, 0]
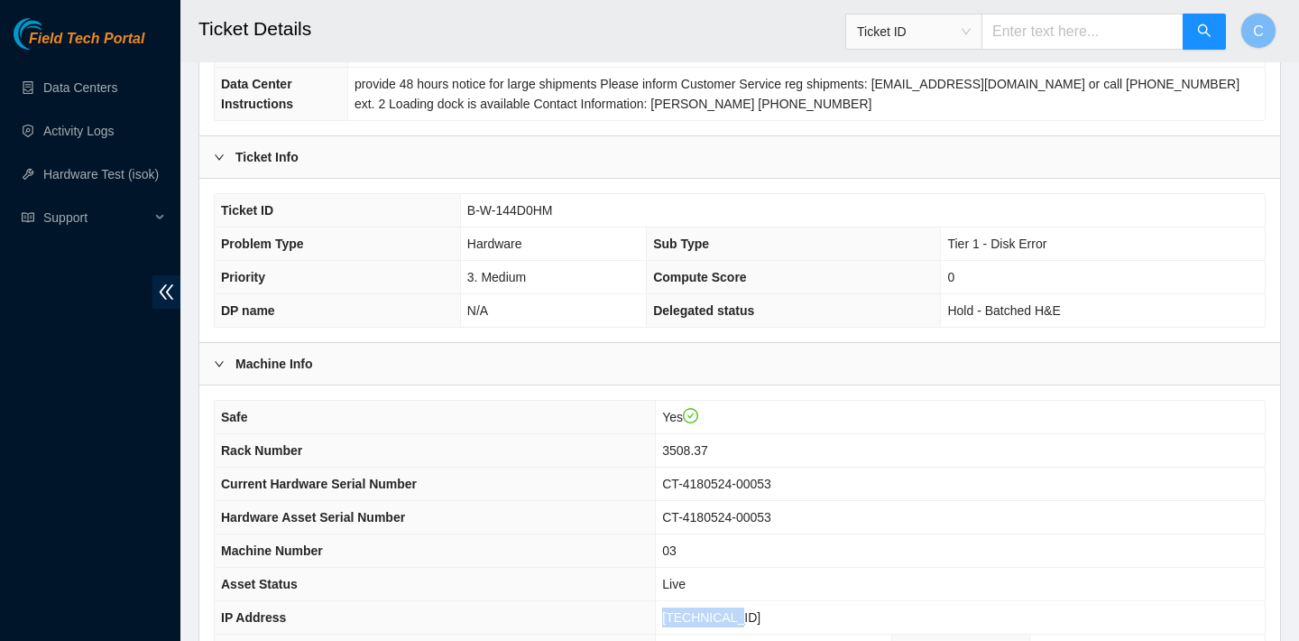
drag, startPoint x: 763, startPoint y: 610, endPoint x: 686, endPoint y: 610, distance: 77.6
click at [686, 610] on td "23.35.96.70" at bounding box center [960, 617] width 609 height 33
copy span "23.35.96.70"
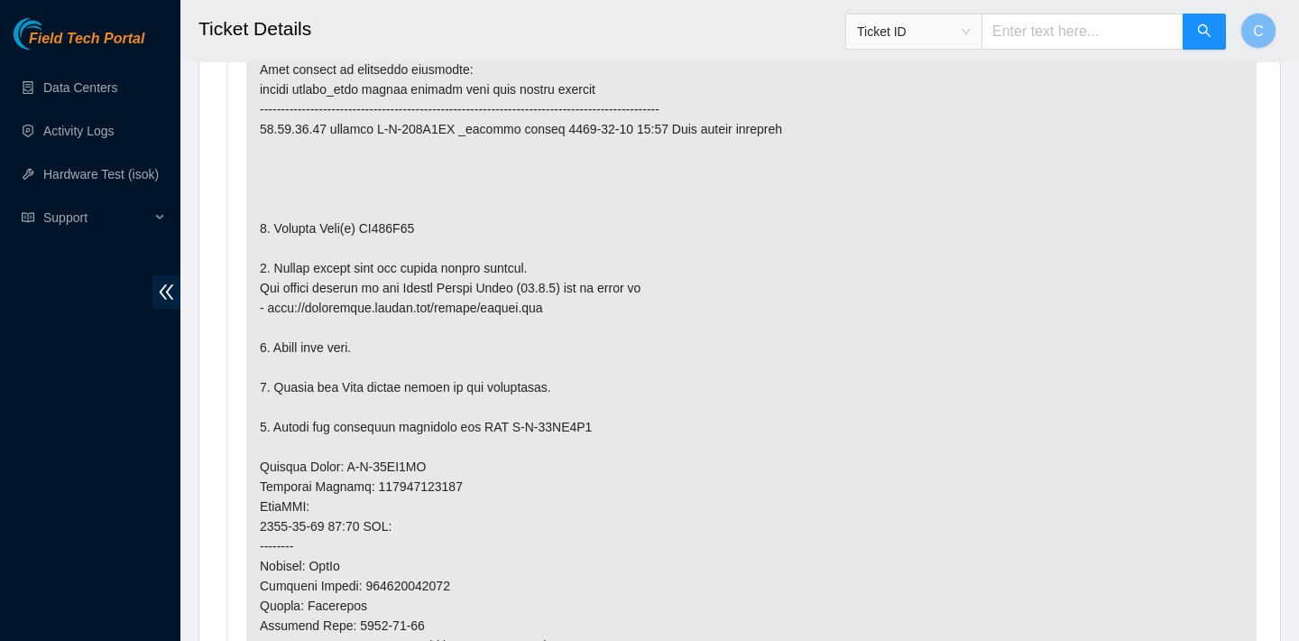
scroll to position [959, 0]
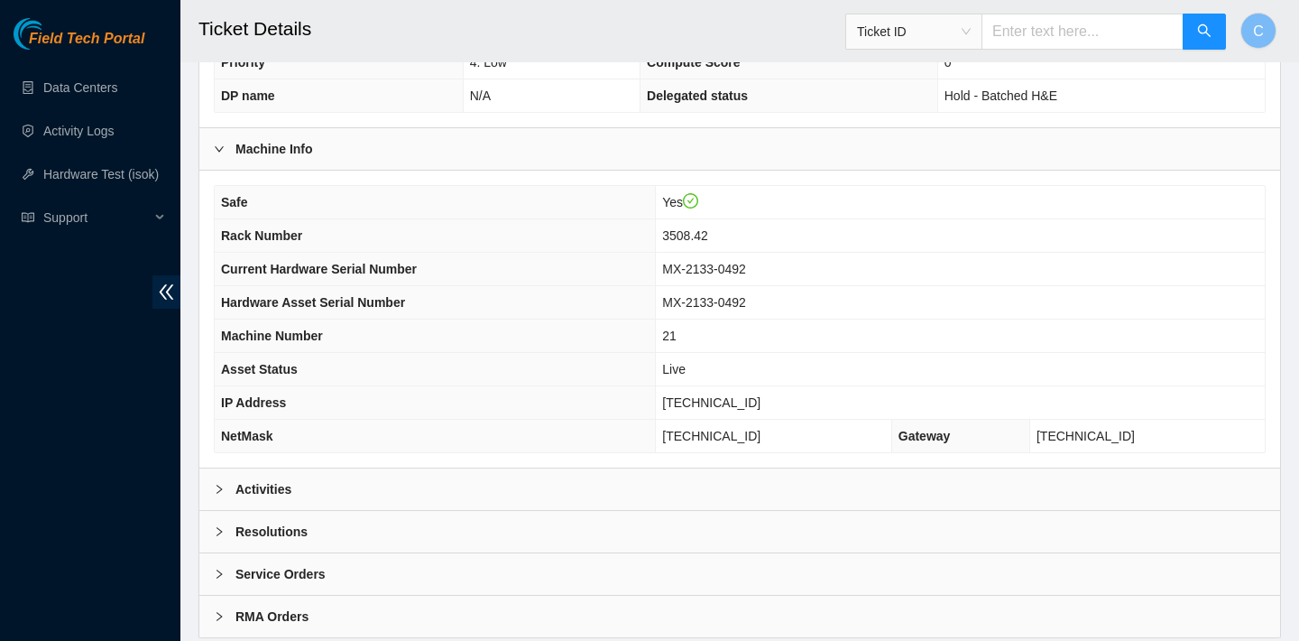
scroll to position [489, 0]
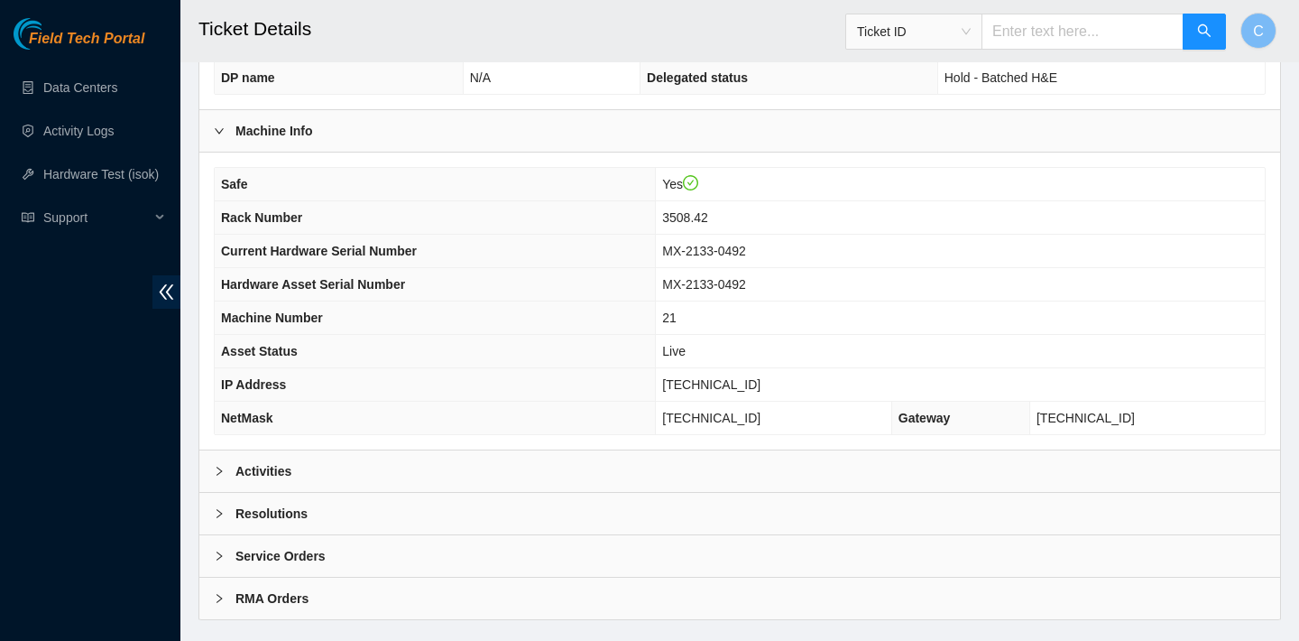
click at [579, 467] on div "Activities" at bounding box center [739, 471] width 1081 height 42
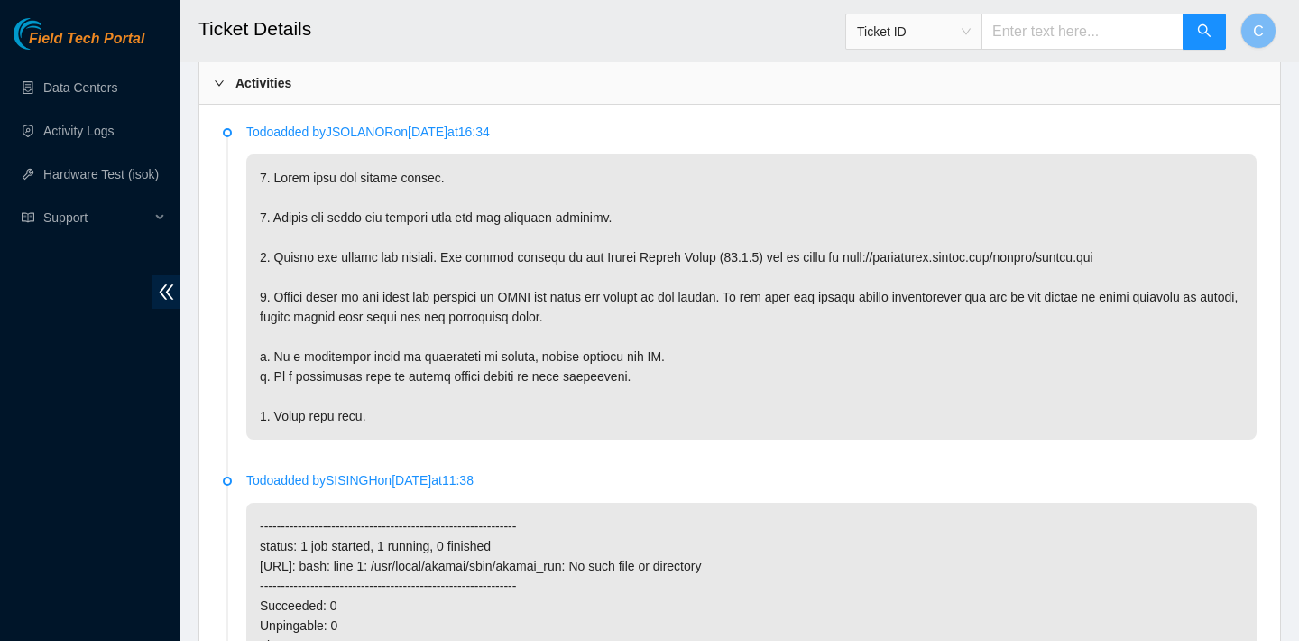
scroll to position [872, 0]
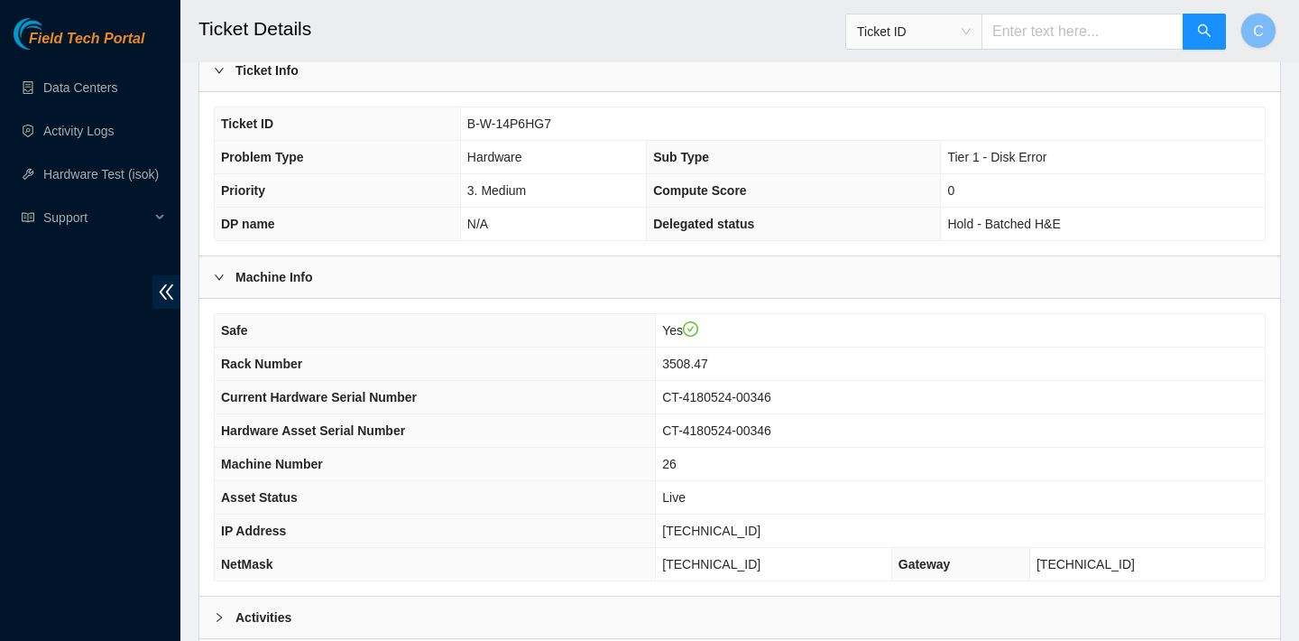
scroll to position [524, 0]
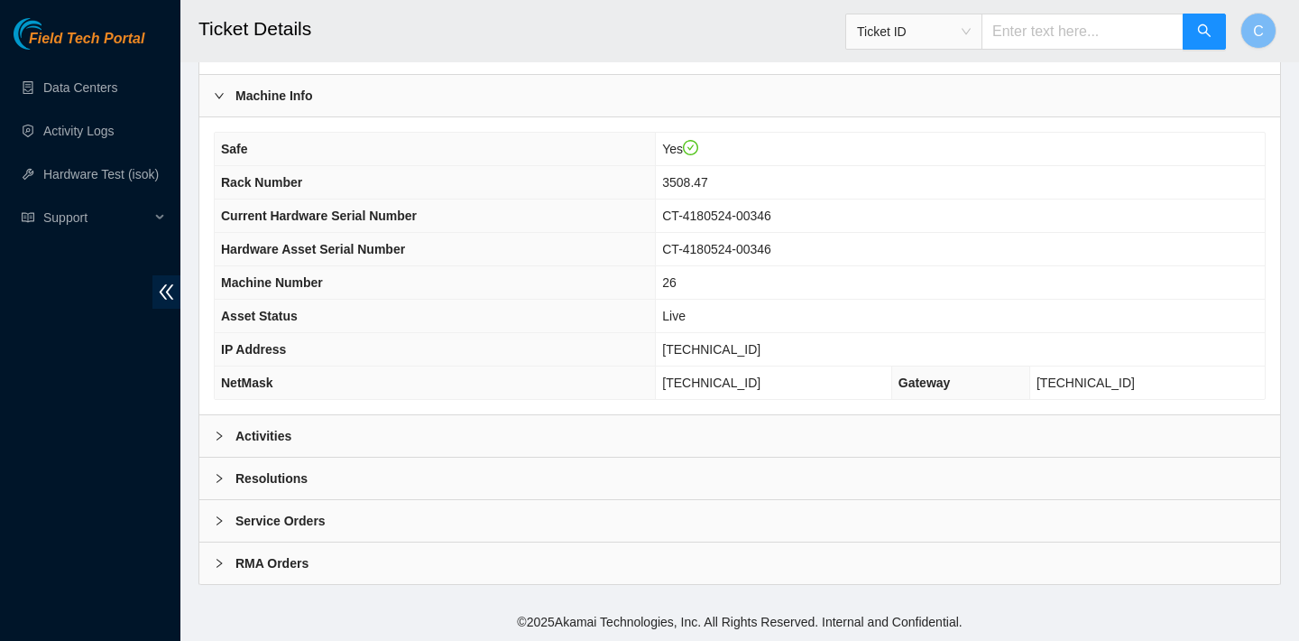
click at [727, 426] on div "Activities" at bounding box center [739, 436] width 1081 height 42
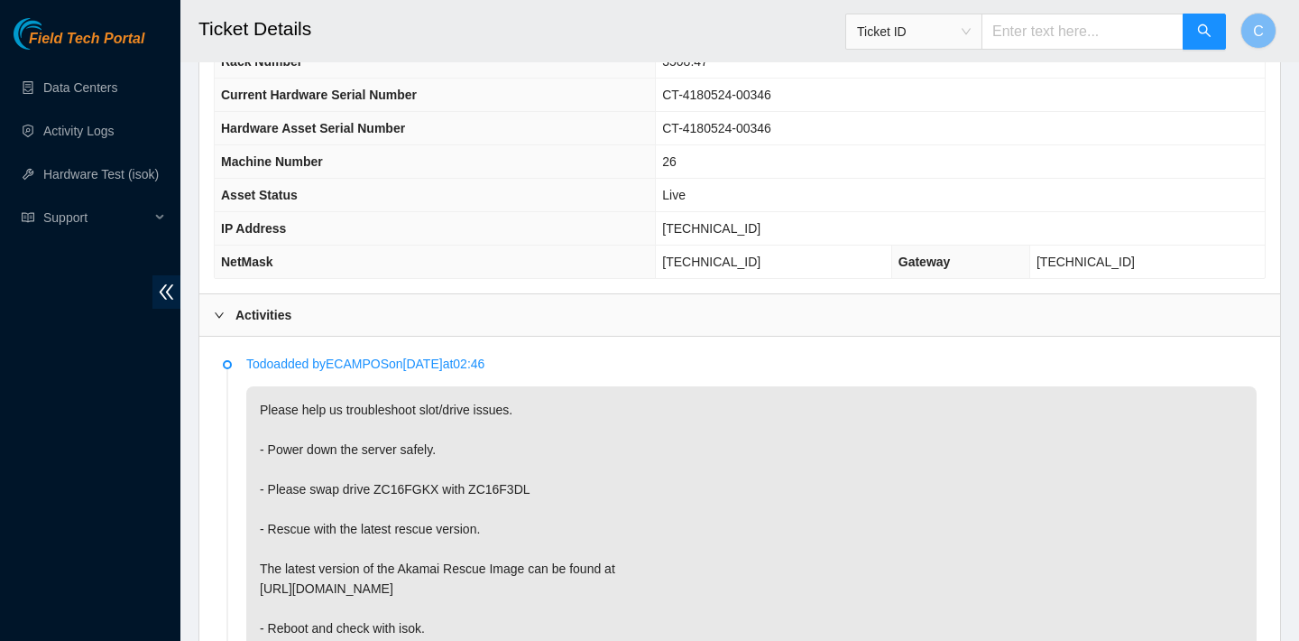
scroll to position [758, 0]
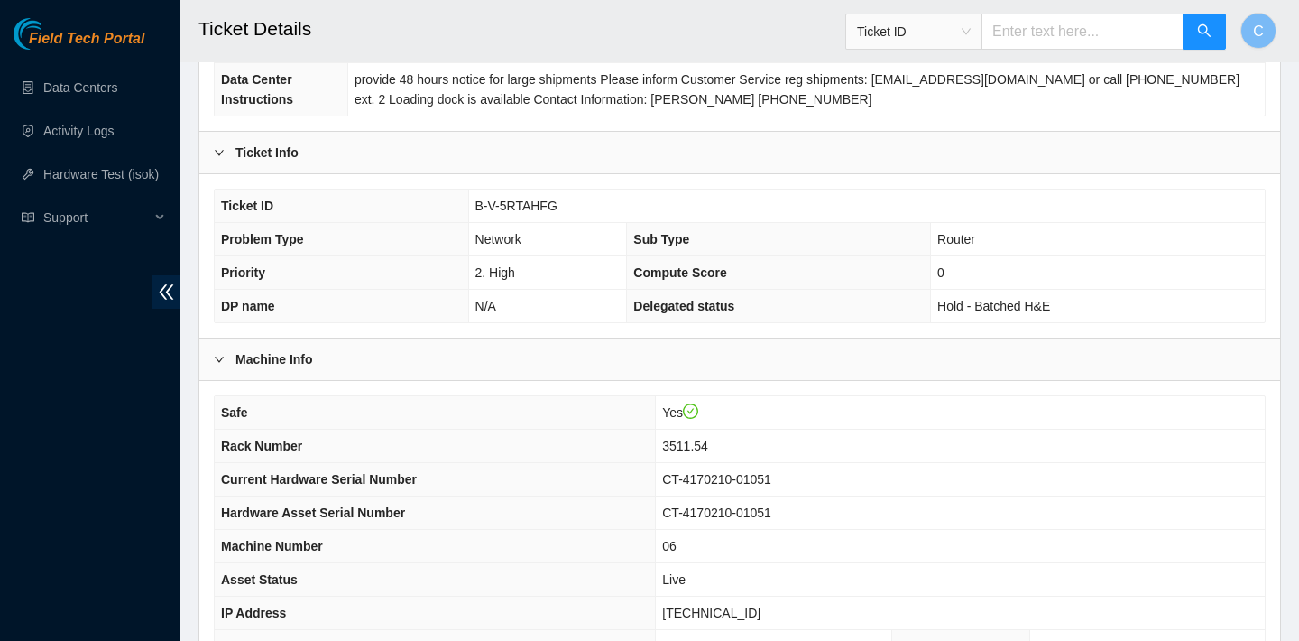
scroll to position [484, 0]
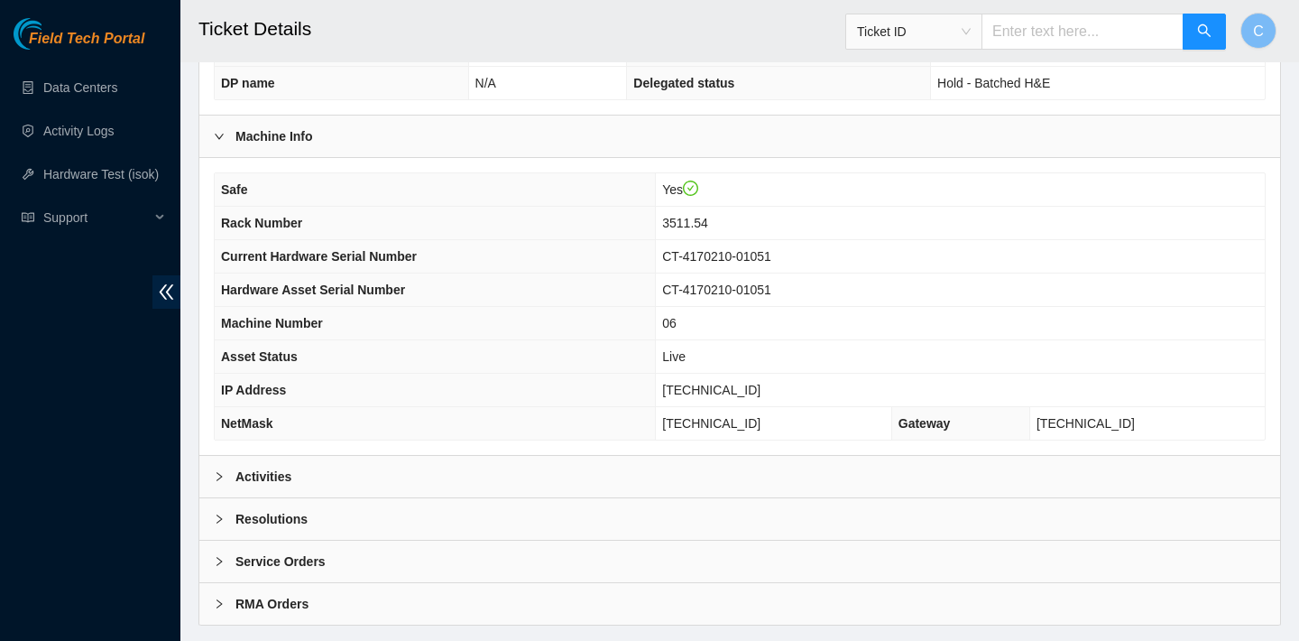
click at [587, 469] on div "Activities" at bounding box center [739, 477] width 1081 height 42
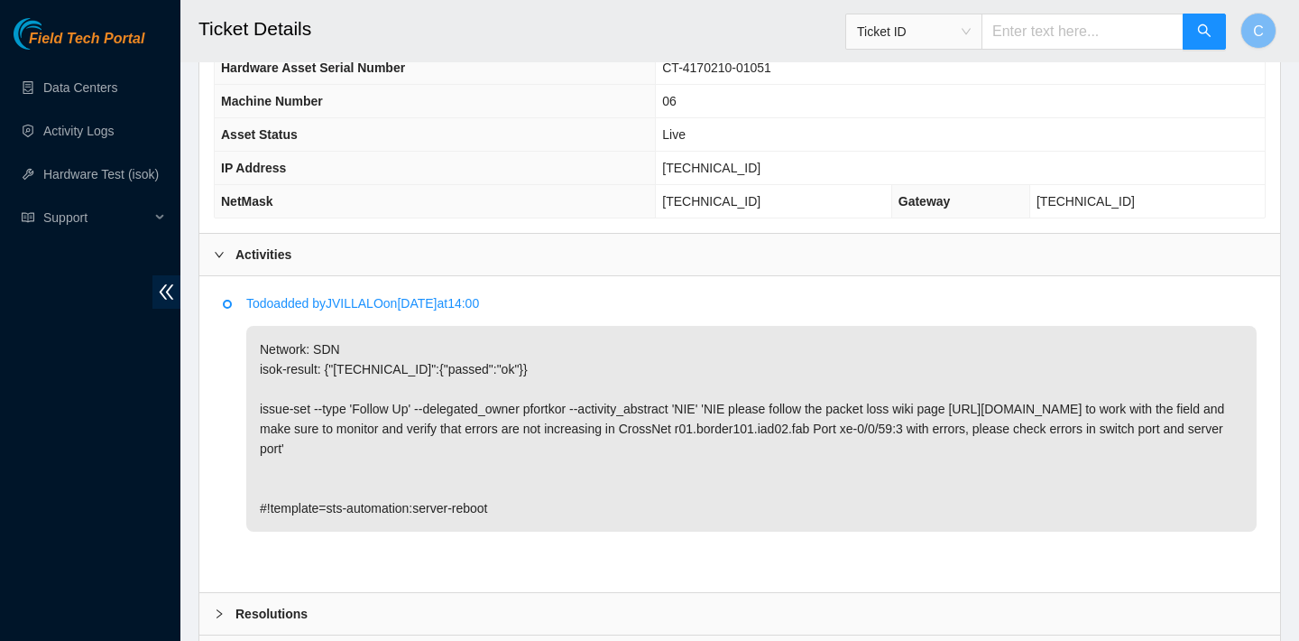
scroll to position [743, 0]
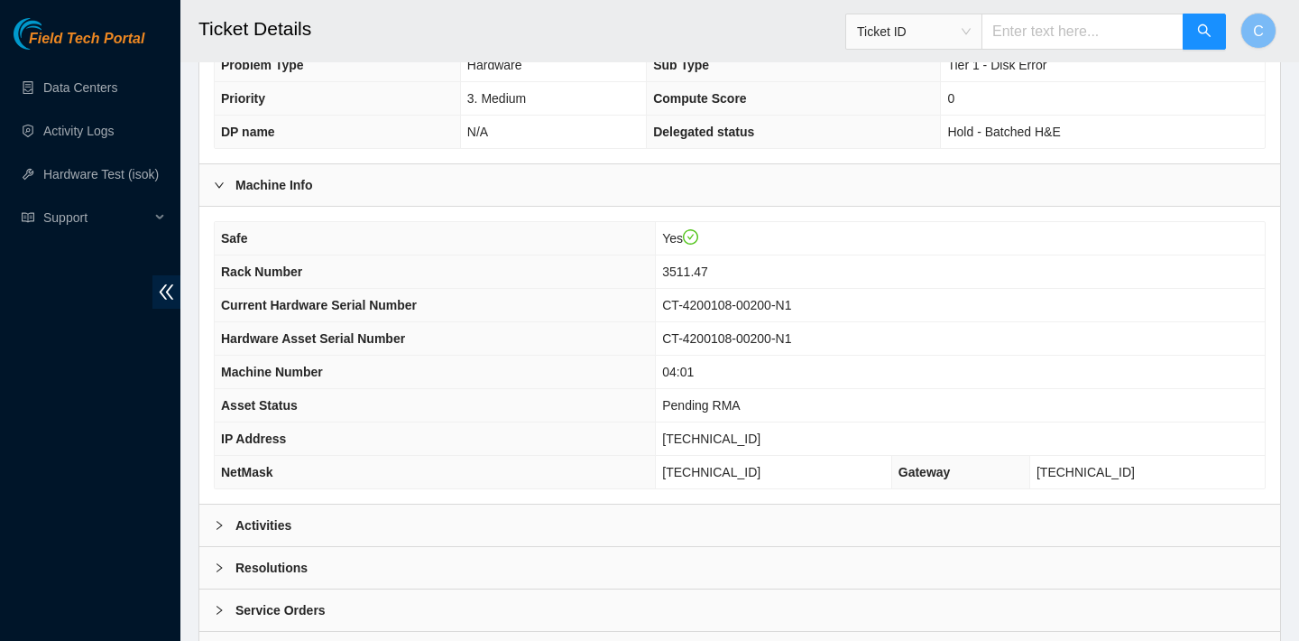
scroll to position [524, 0]
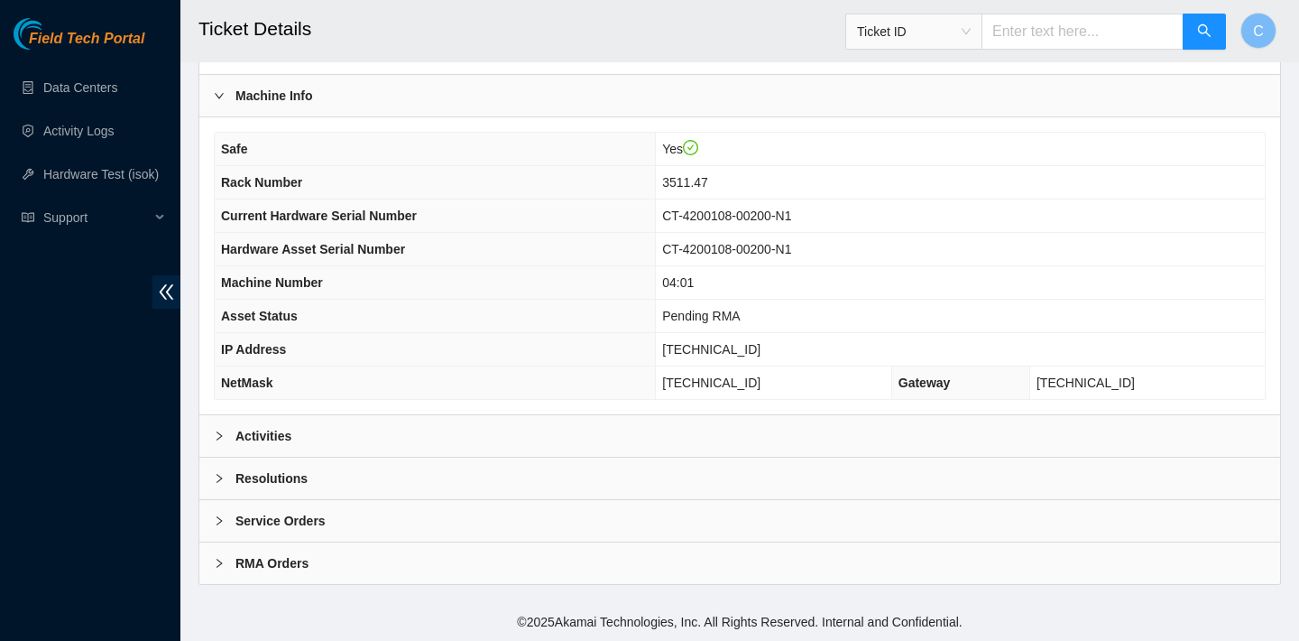
click at [656, 429] on div "Activities" at bounding box center [739, 436] width 1081 height 42
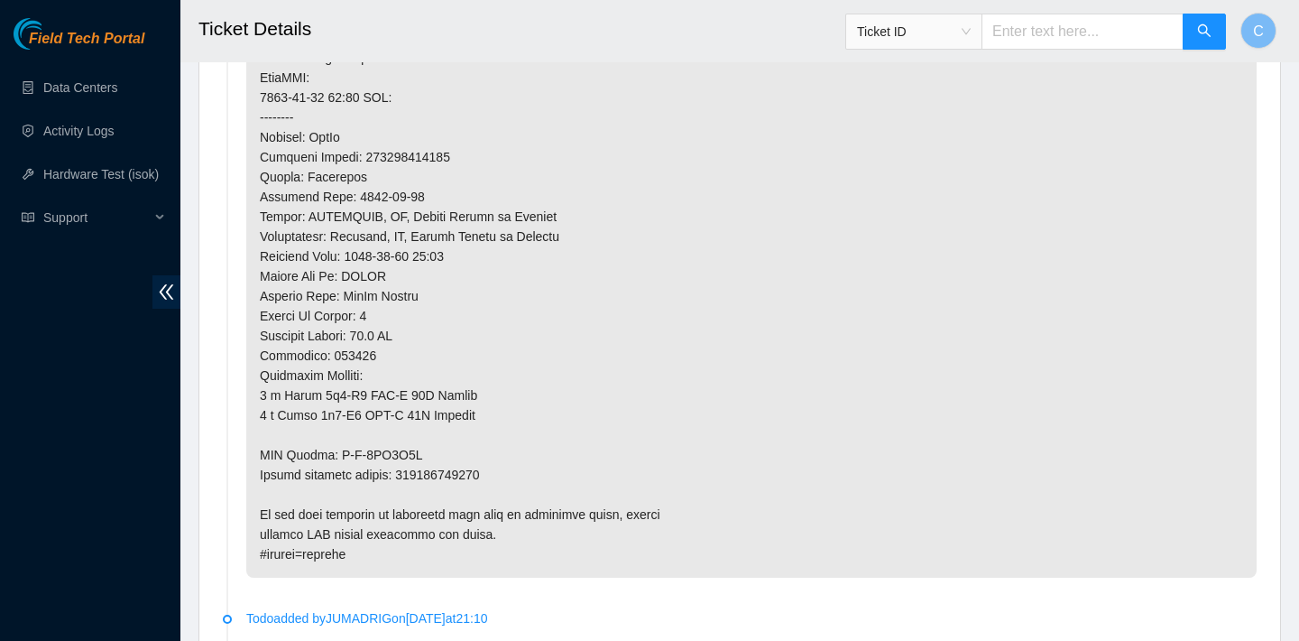
scroll to position [1680, 0]
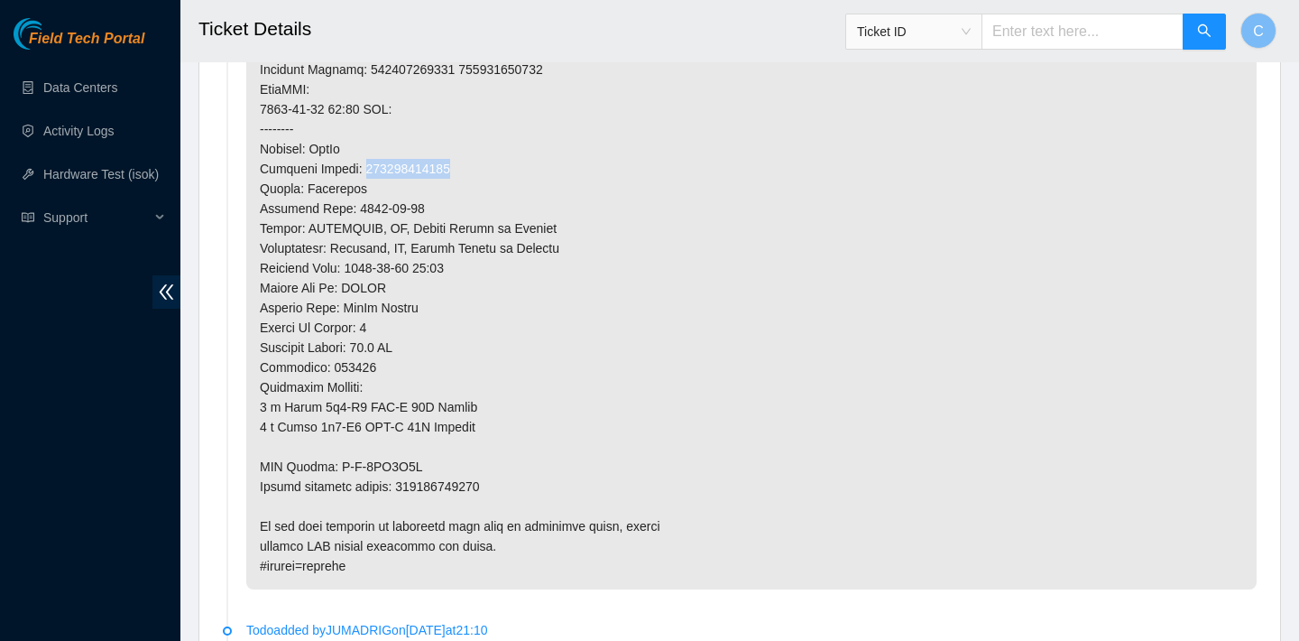
drag, startPoint x: 465, startPoint y: 162, endPoint x: 369, endPoint y: 164, distance: 95.7
copy p "417328424532"
drag, startPoint x: 498, startPoint y: 485, endPoint x: 404, endPoint y: 487, distance: 93.9
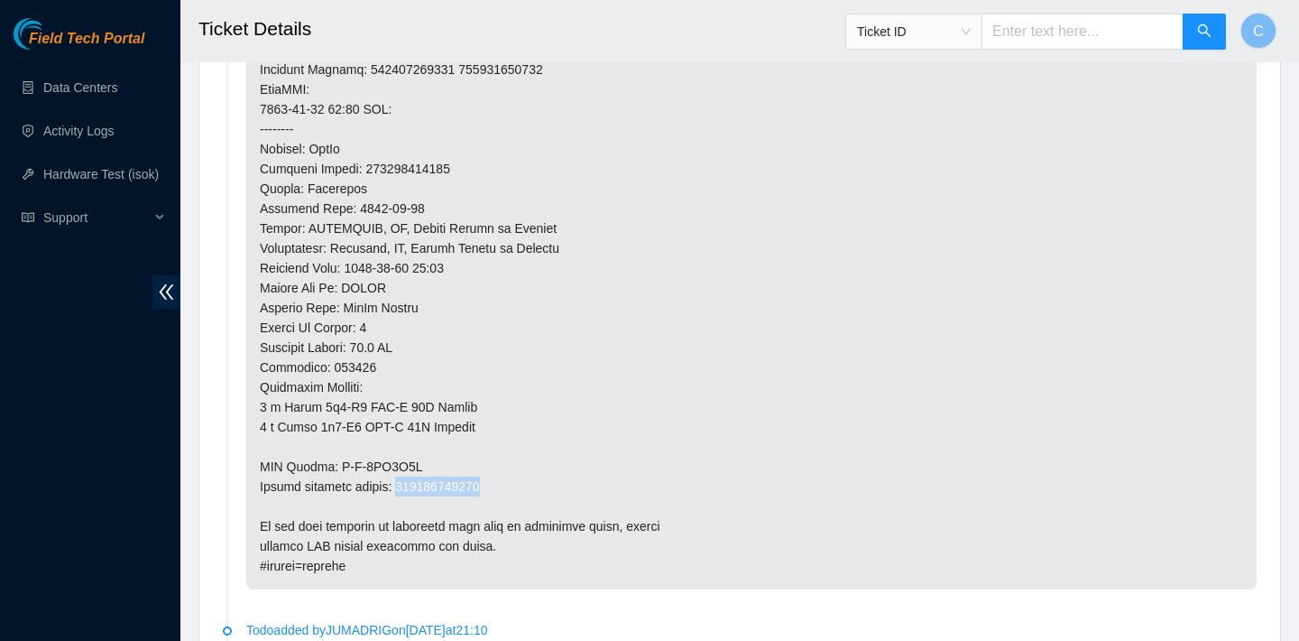
copy p "473665210772"
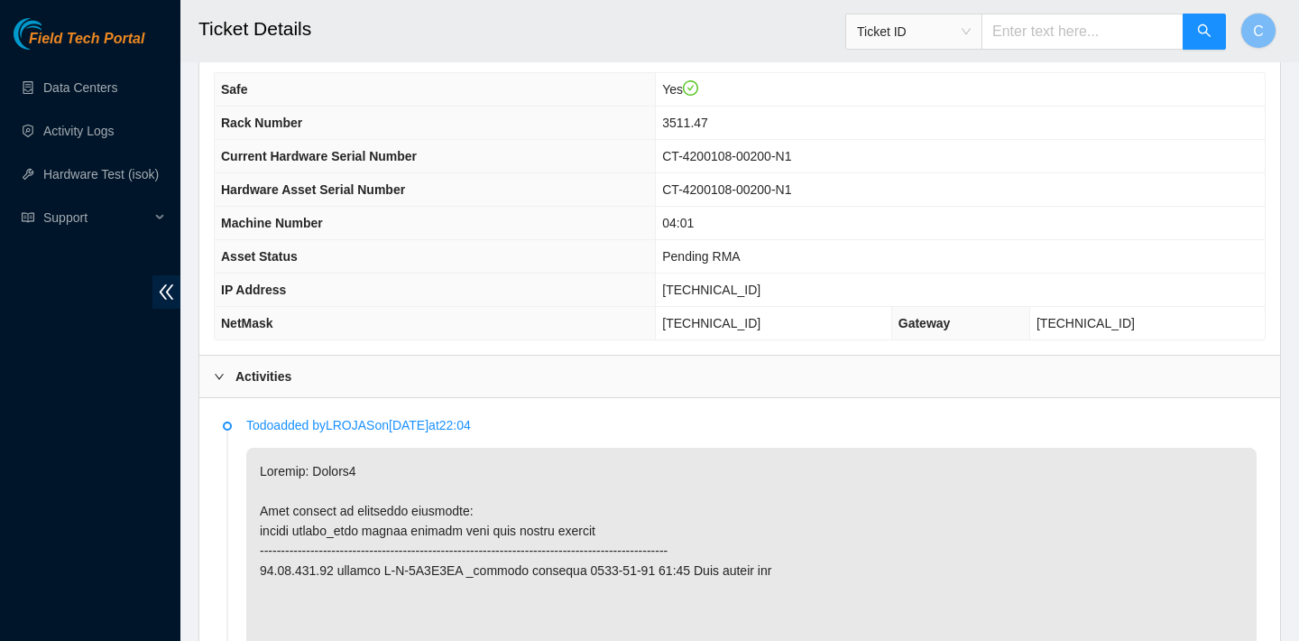
scroll to position [349, 0]
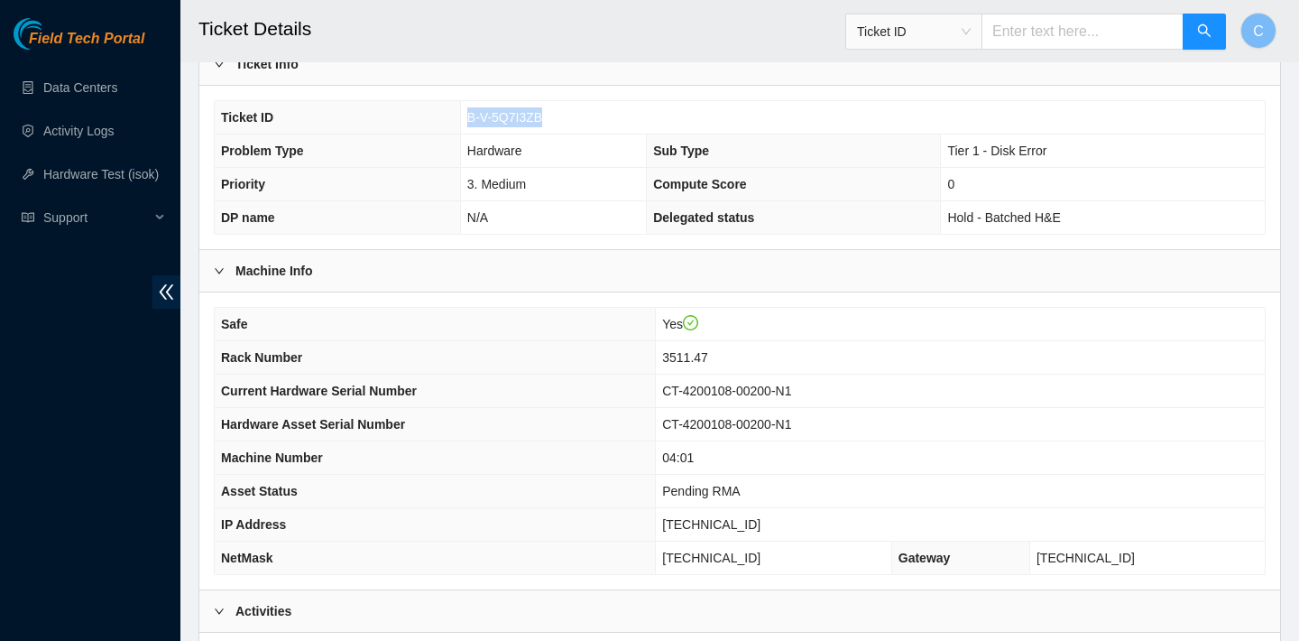
drag, startPoint x: 548, startPoint y: 111, endPoint x: 466, endPoint y: 111, distance: 82.1
click at [466, 111] on td "B-V-5Q7I3ZB" at bounding box center [862, 117] width 805 height 33
copy span "B-V-5Q7I3ZB"
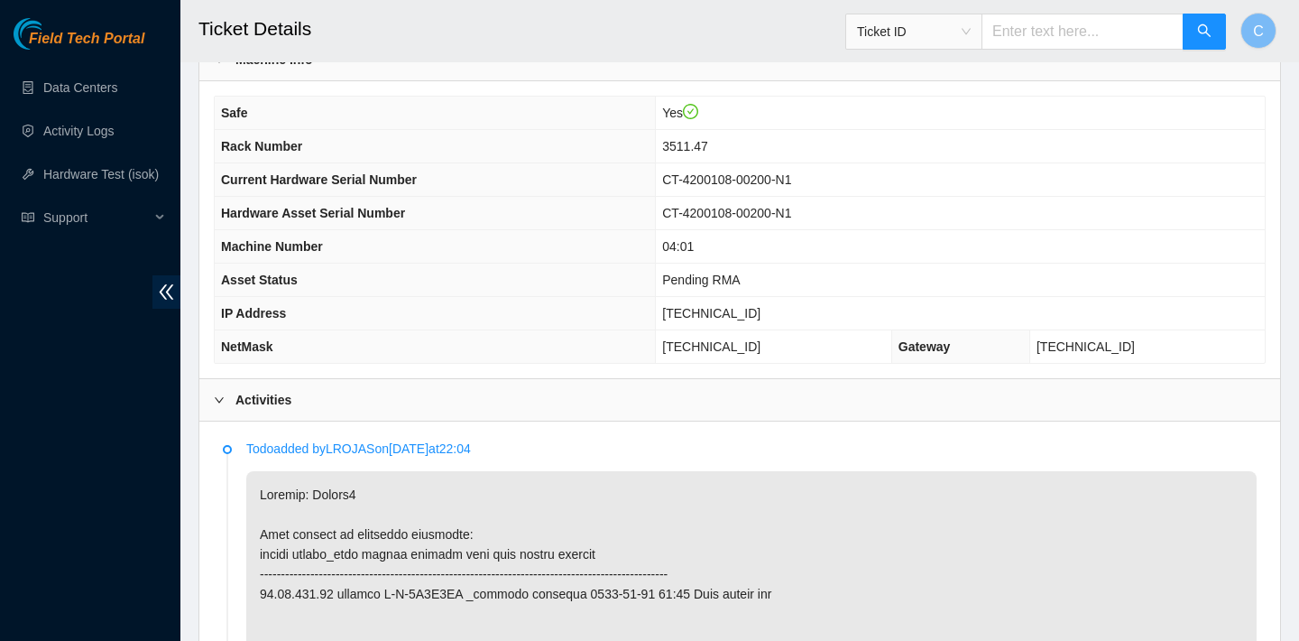
scroll to position [455, 0]
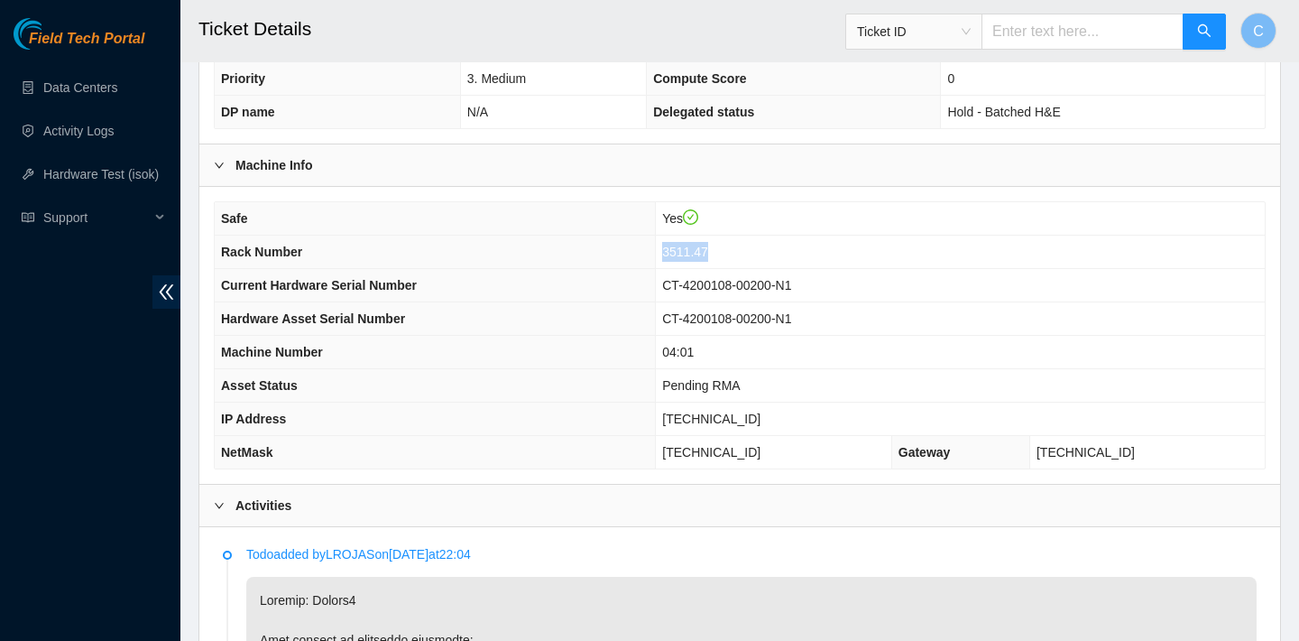
drag, startPoint x: 741, startPoint y: 249, endPoint x: 690, endPoint y: 249, distance: 50.5
click at [690, 249] on td "3511.47" at bounding box center [960, 251] width 609 height 33
copy span "3511.47"
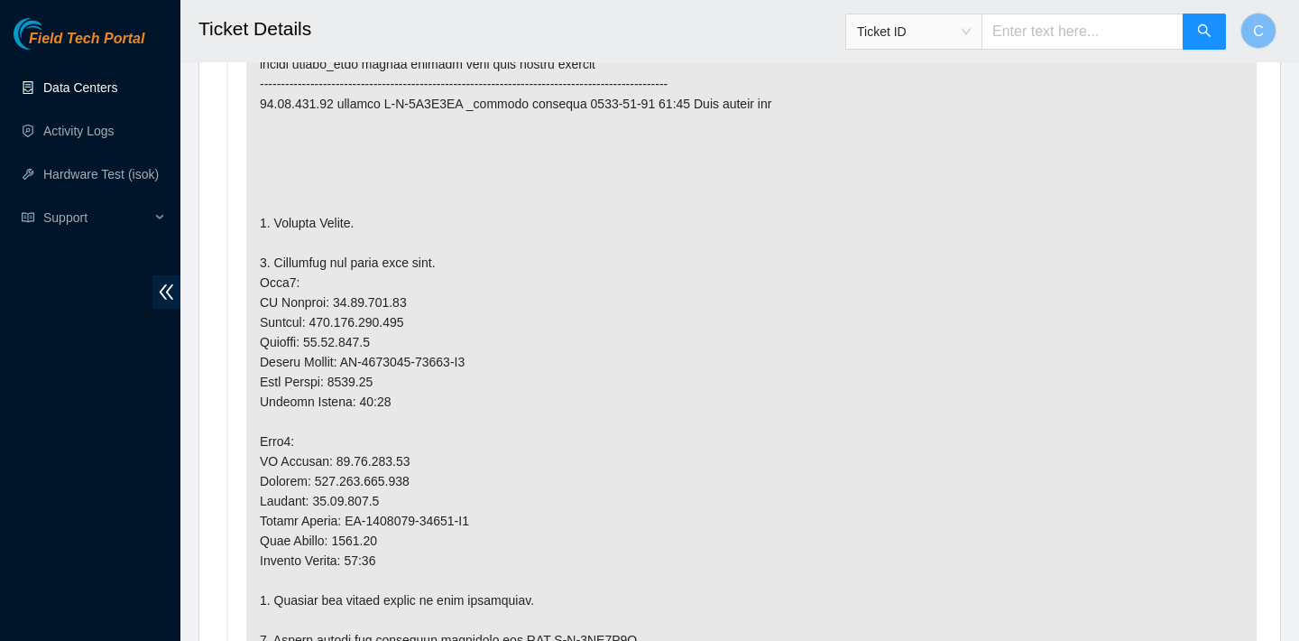
scroll to position [1119, 0]
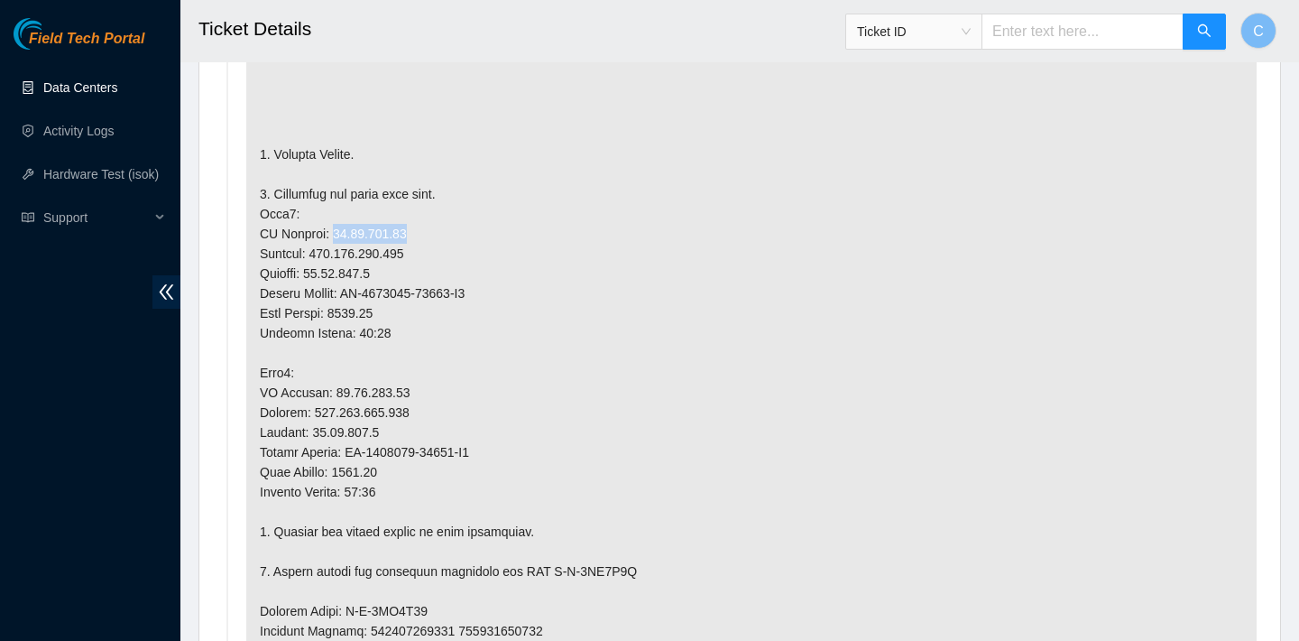
drag, startPoint x: 411, startPoint y: 226, endPoint x: 328, endPoint y: 228, distance: 83.0
click at [328, 228] on p at bounding box center [751, 531] width 1011 height 1238
copy p "23.42.148.10"
drag, startPoint x: 412, startPoint y: 391, endPoint x: 332, endPoint y: 387, distance: 80.4
click at [332, 387] on p at bounding box center [751, 531] width 1011 height 1238
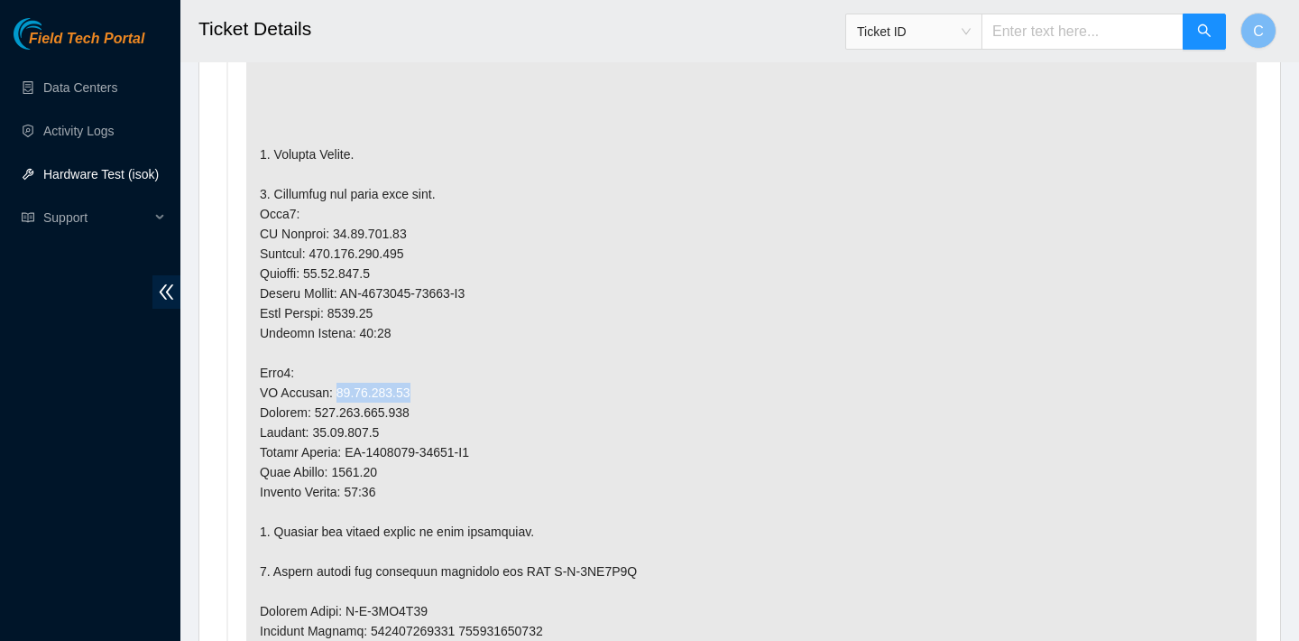
copy p "23.42.148.11"
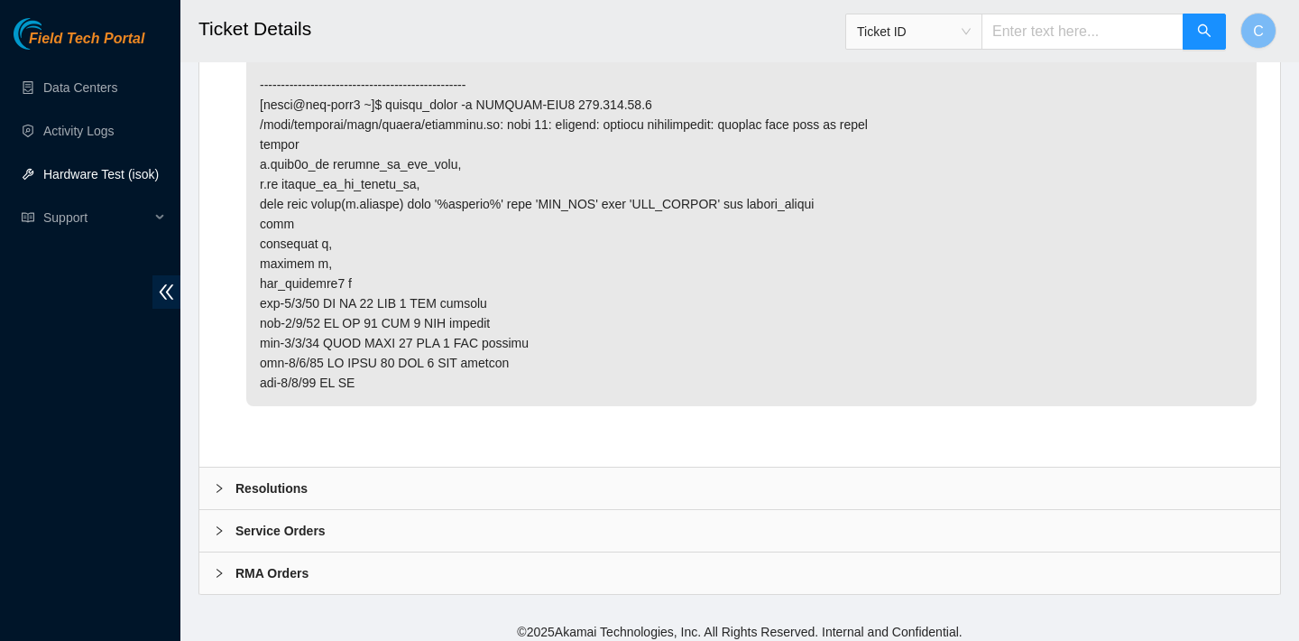
scroll to position [4349, 0]
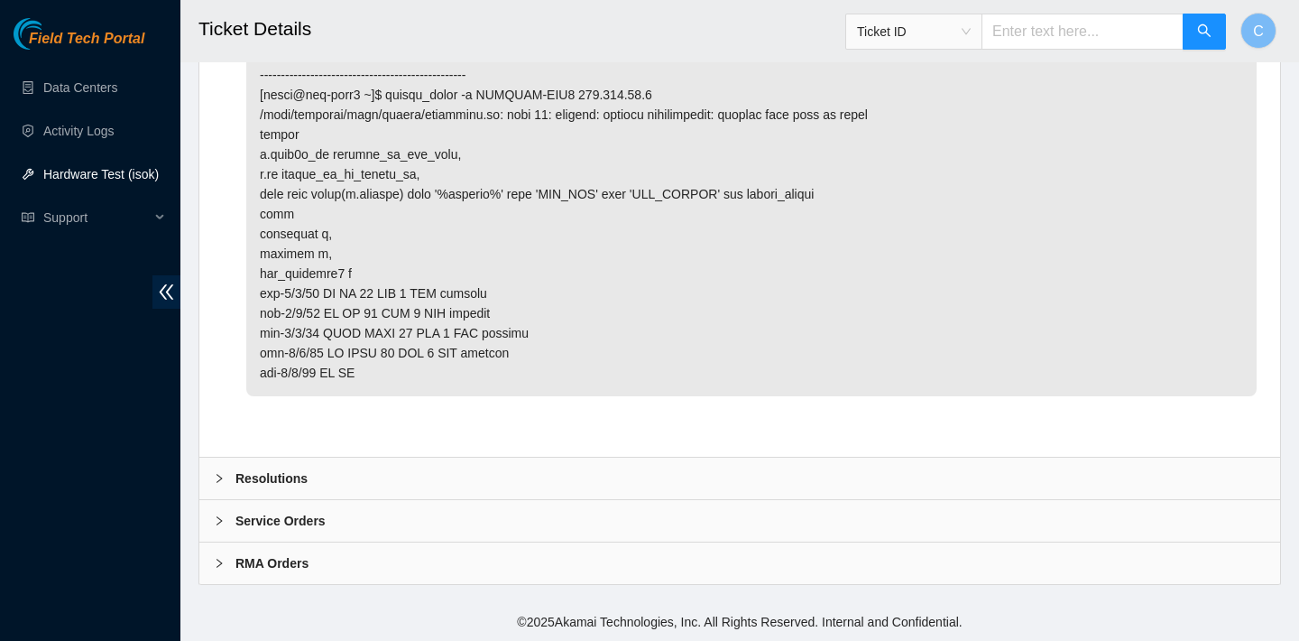
click at [430, 464] on div "Resolutions" at bounding box center [739, 478] width 1081 height 42
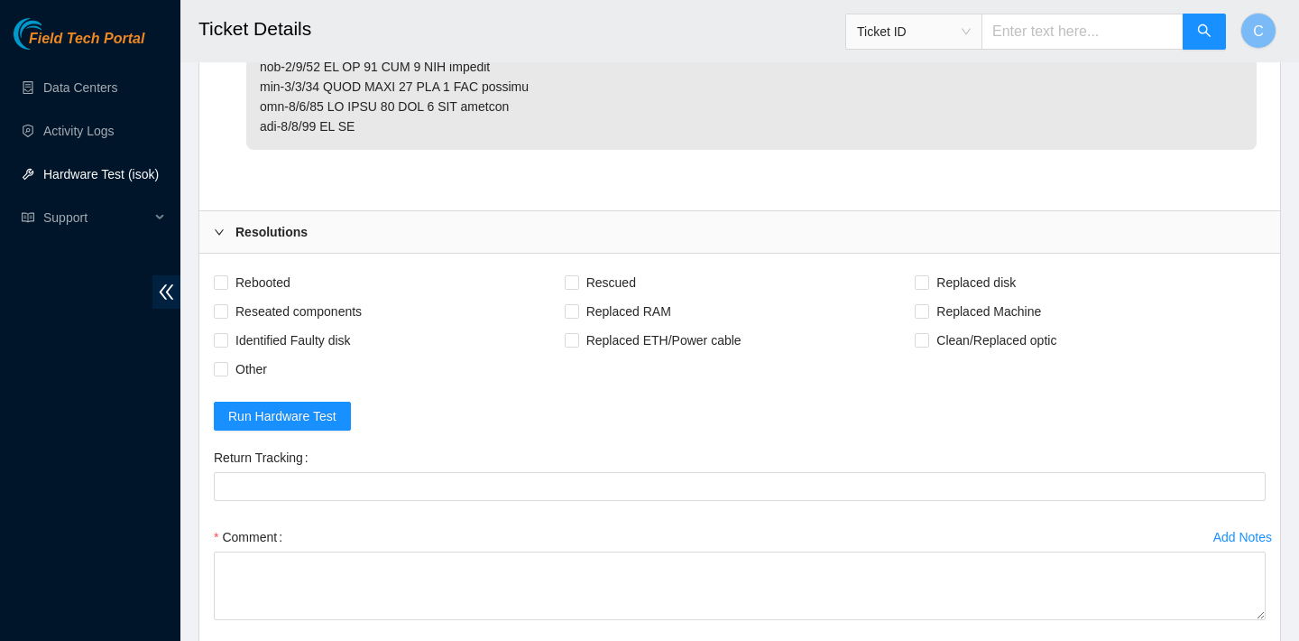
scroll to position [4624, 0]
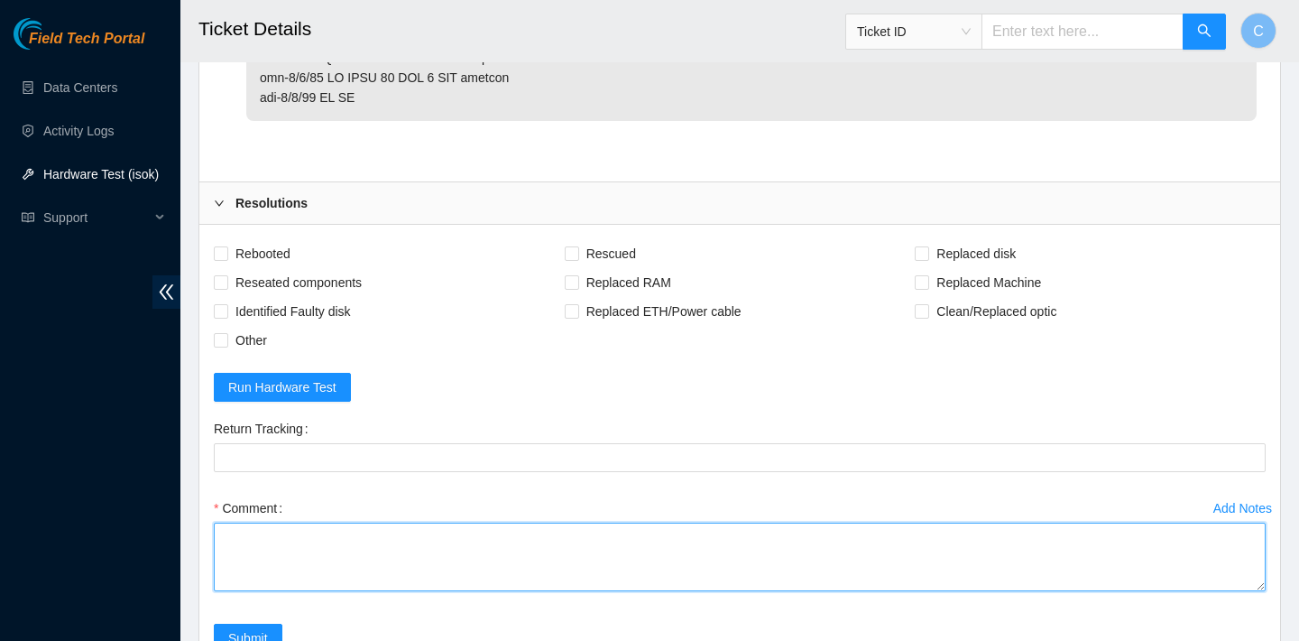
click at [394, 559] on textarea "Comment" at bounding box center [740, 556] width 1052 height 69
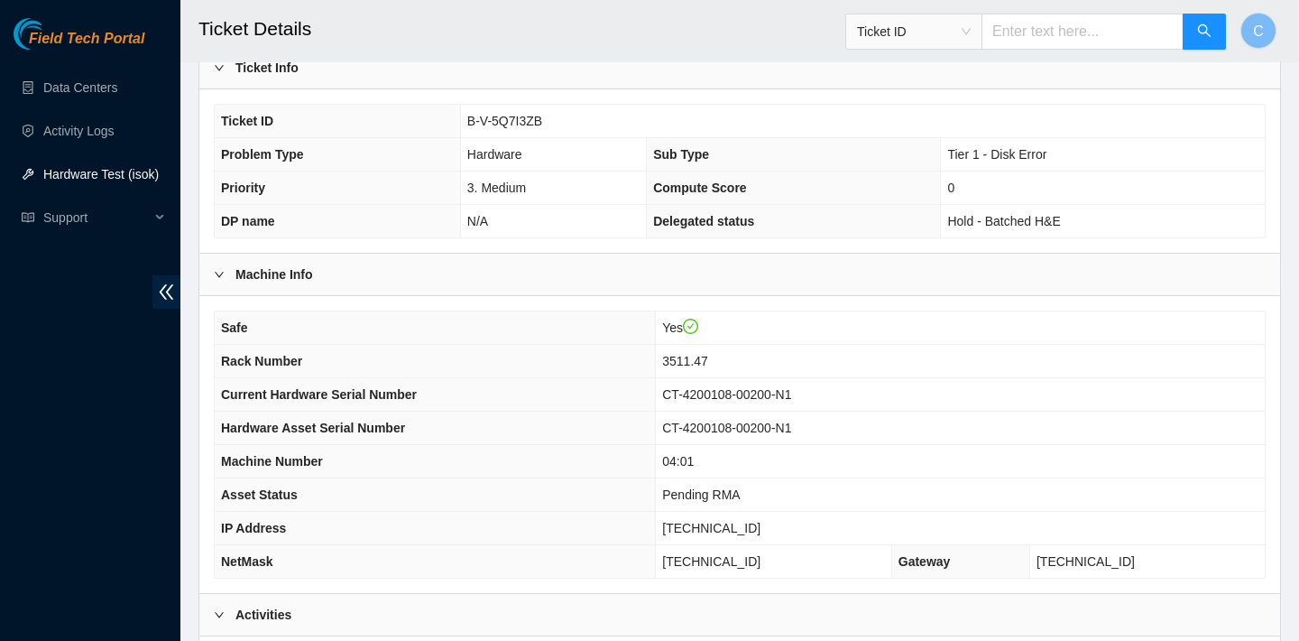
scroll to position [98, 0]
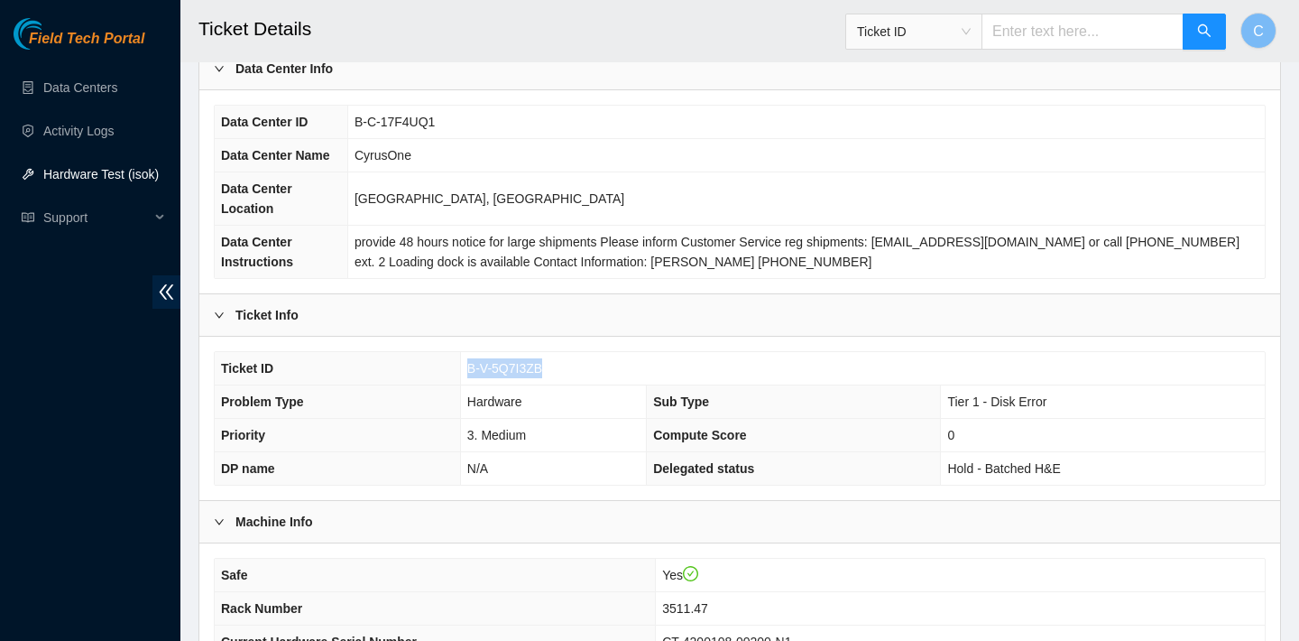
drag, startPoint x: 546, startPoint y: 363, endPoint x: 474, endPoint y: 354, distance: 72.7
click at [474, 354] on td "B-V-5Q7I3ZB" at bounding box center [862, 368] width 805 height 33
copy span "B-V-5Q7I3ZB"
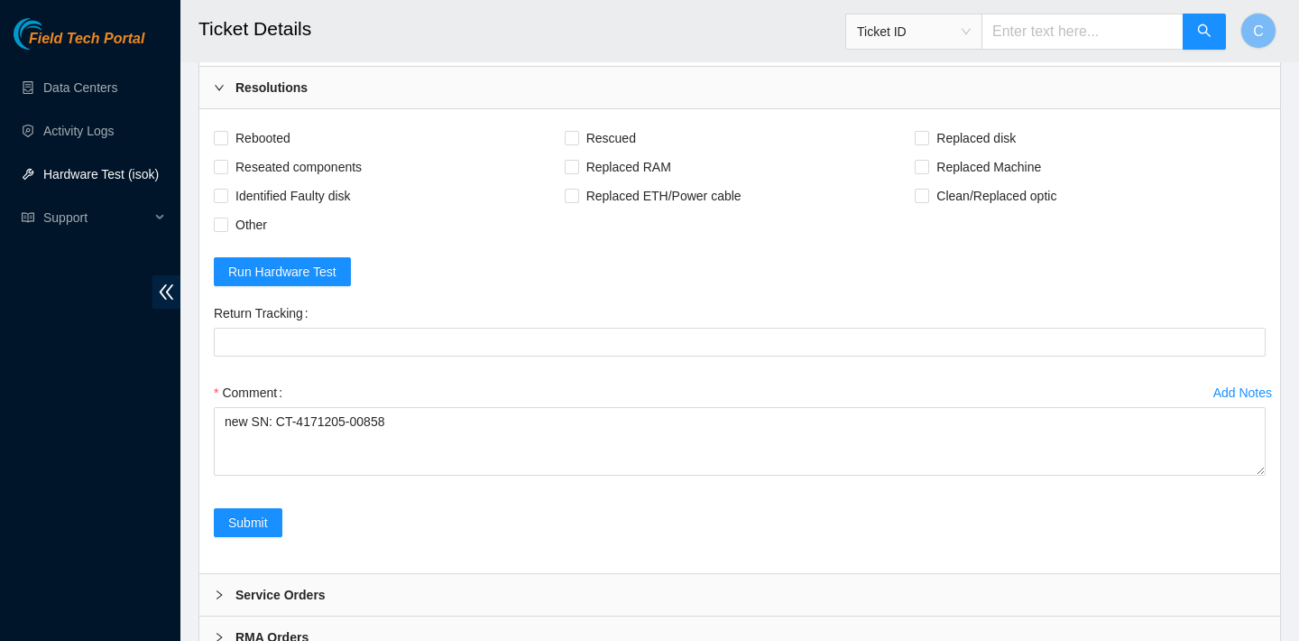
scroll to position [4814, 0]
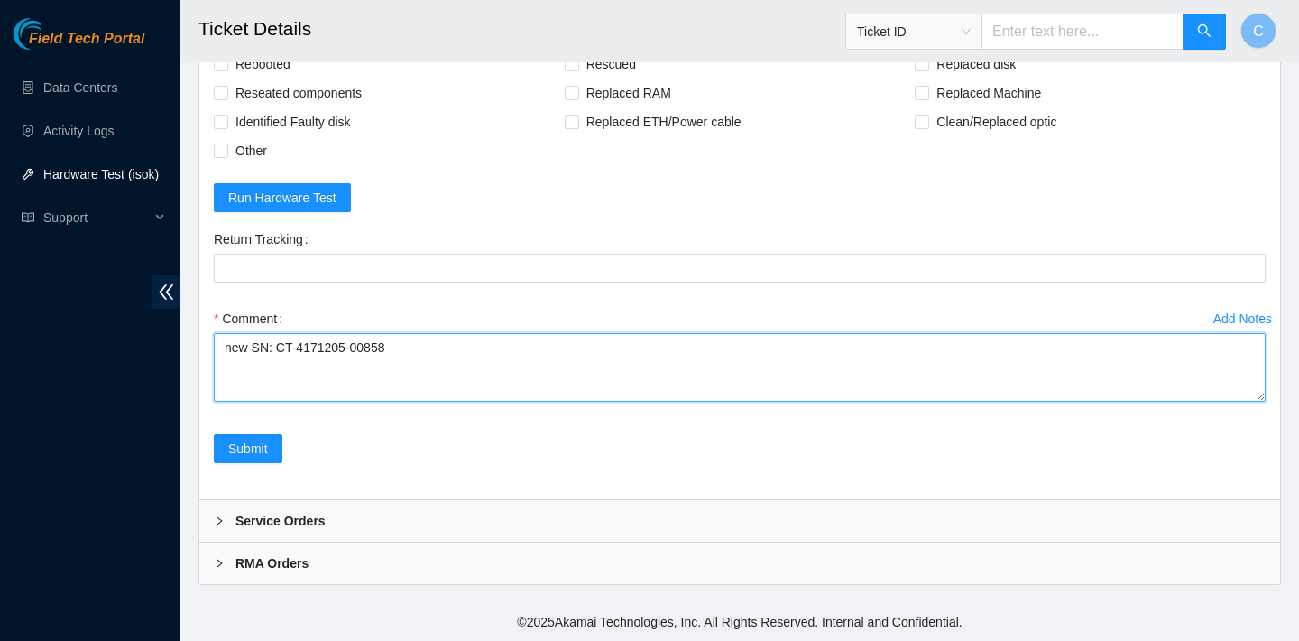
click at [226, 350] on textarea "new SN: CT-4171205-00858" at bounding box center [740, 367] width 1052 height 69
click at [228, 345] on textarea "new SN: CT-4171205-00858" at bounding box center [740, 367] width 1052 height 69
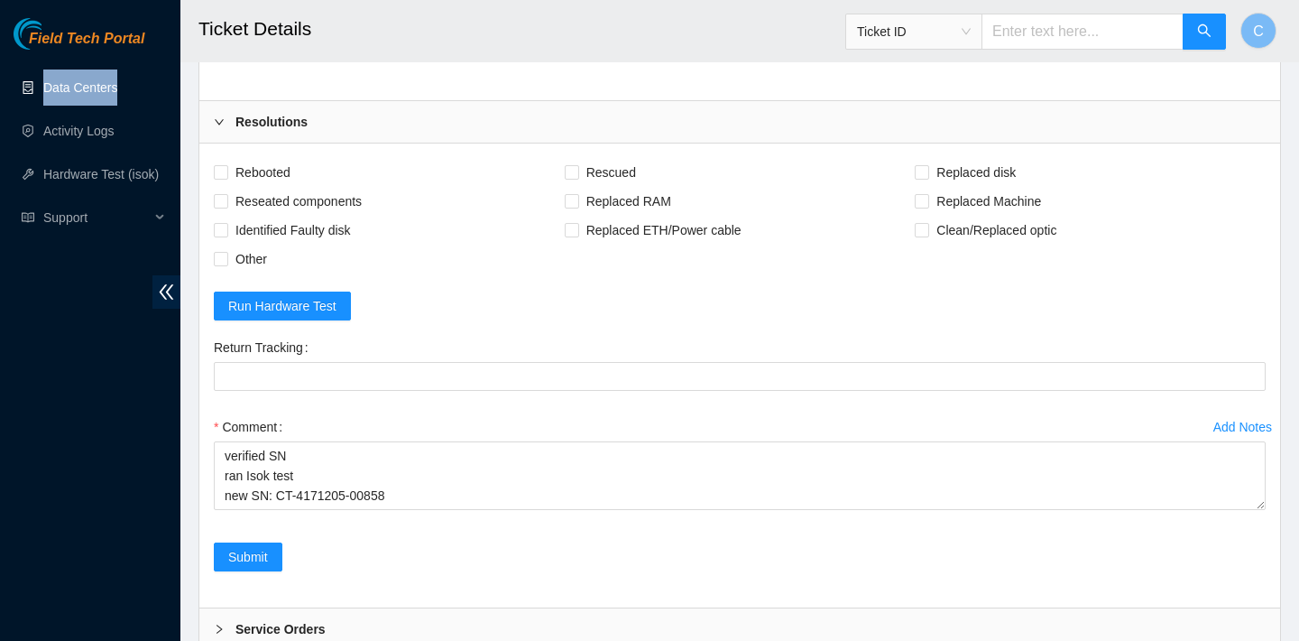
scroll to position [4767, 0]
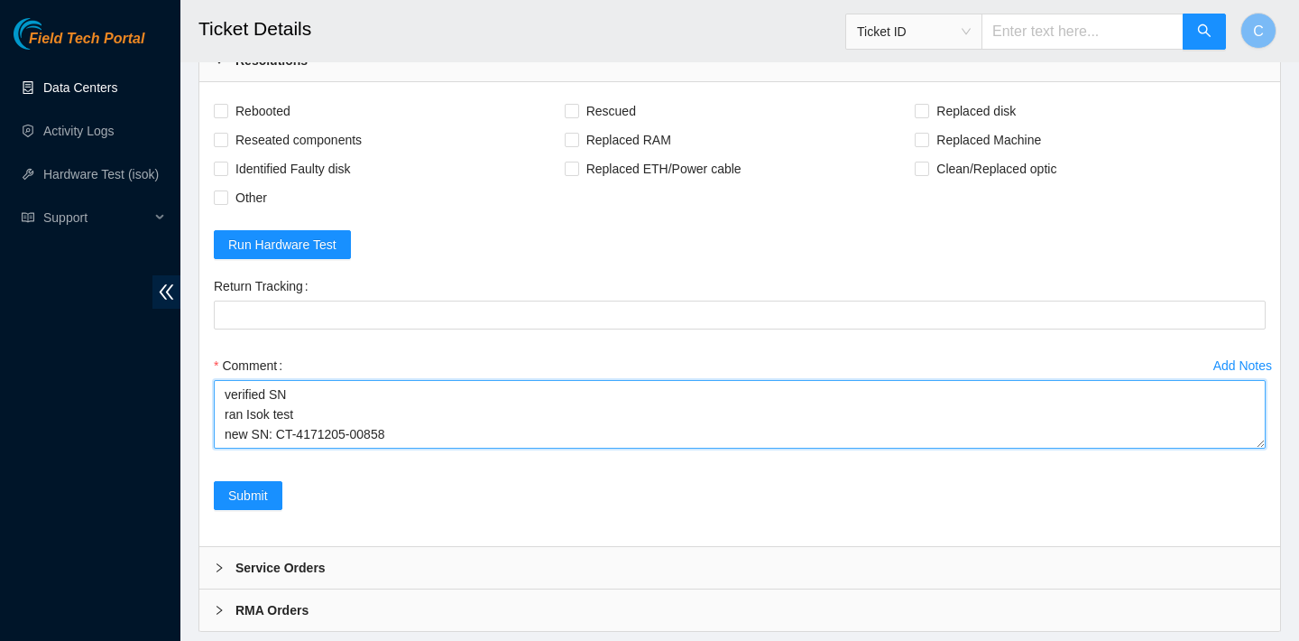
click at [296, 411] on textarea "verified SN ran Isok test new SN: CT-4171205-00858" at bounding box center [740, 414] width 1052 height 69
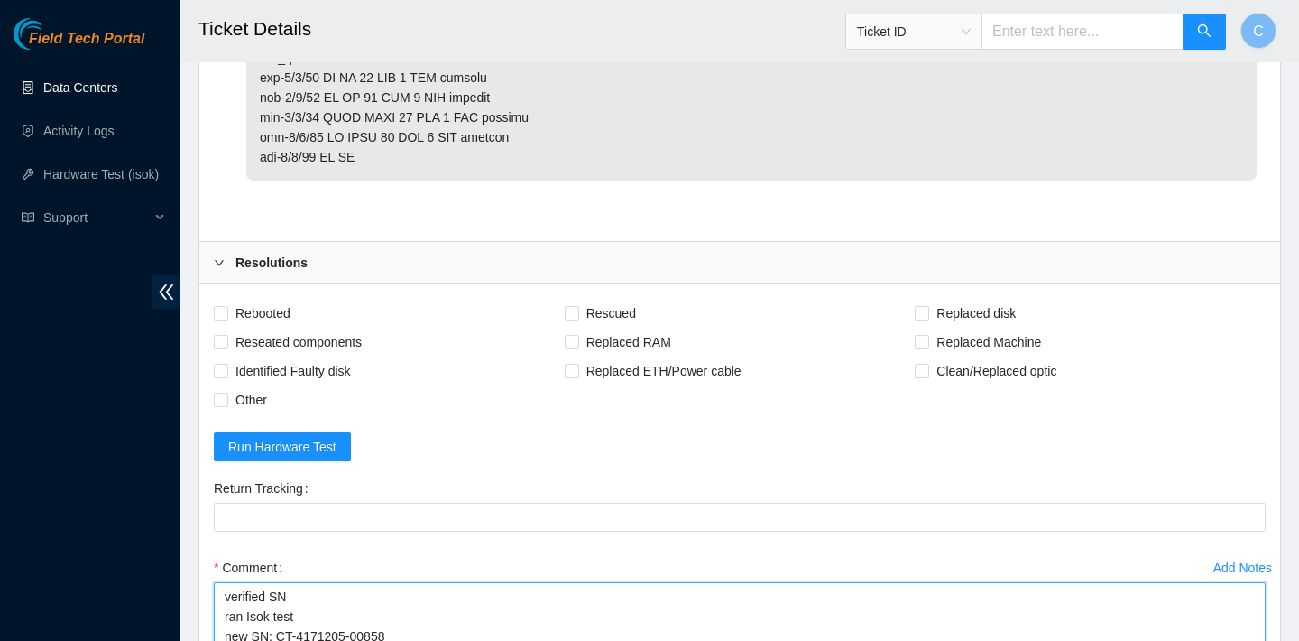
scroll to position [4814, 0]
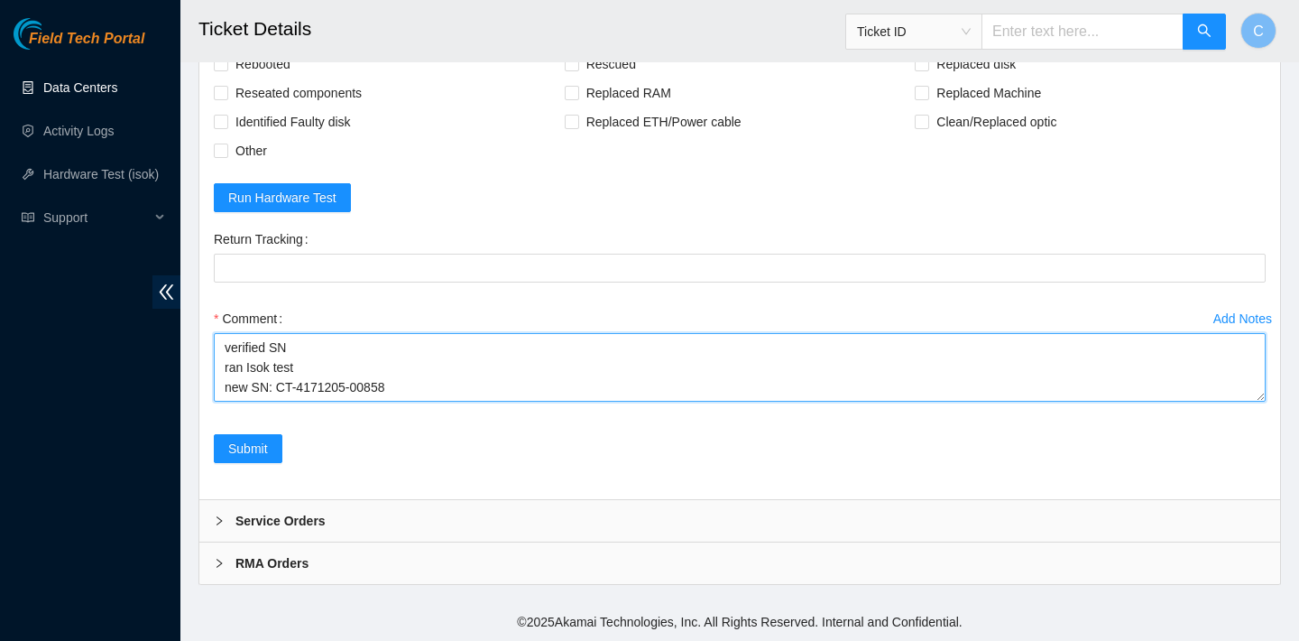
click at [226, 385] on textarea "verified SN ran Isok test new SN: CT-4171205-00858" at bounding box center [740, 367] width 1052 height 69
click at [535, 384] on textarea "verified SN ran Isok test replaced old SN with new SN: CT-4171205-00858" at bounding box center [740, 367] width 1052 height 69
drag, startPoint x: 304, startPoint y: 342, endPoint x: 230, endPoint y: 341, distance: 74.0
click at [230, 341] on textarea "verified SN ran Isok test replaced old SN with new SN: CT-4171205-00858 rescued" at bounding box center [740, 367] width 1052 height 69
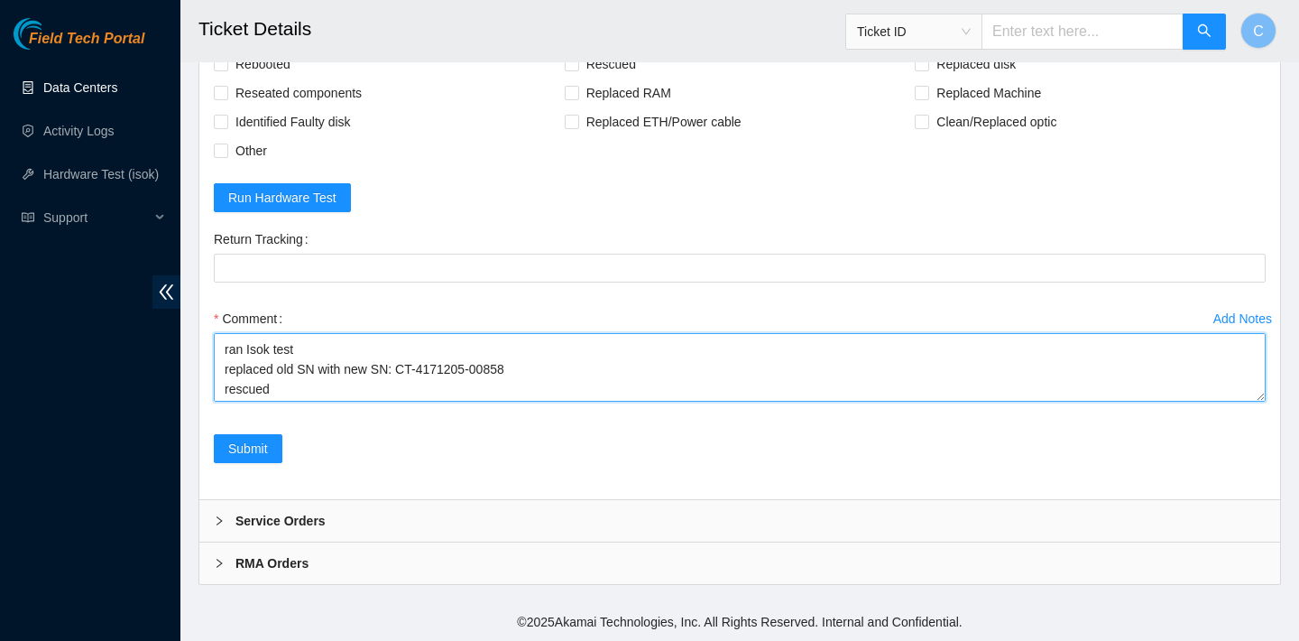
scroll to position [13, 0]
click at [305, 364] on textarea "verified SN ran Isok test replaced old SN with new SN: CT-4171205-00858 rescued" at bounding box center [740, 367] width 1052 height 69
click at [295, 365] on textarea "verified SN replaced old SN with new SN: CT-4171205-00858 rescued" at bounding box center [740, 367] width 1052 height 69
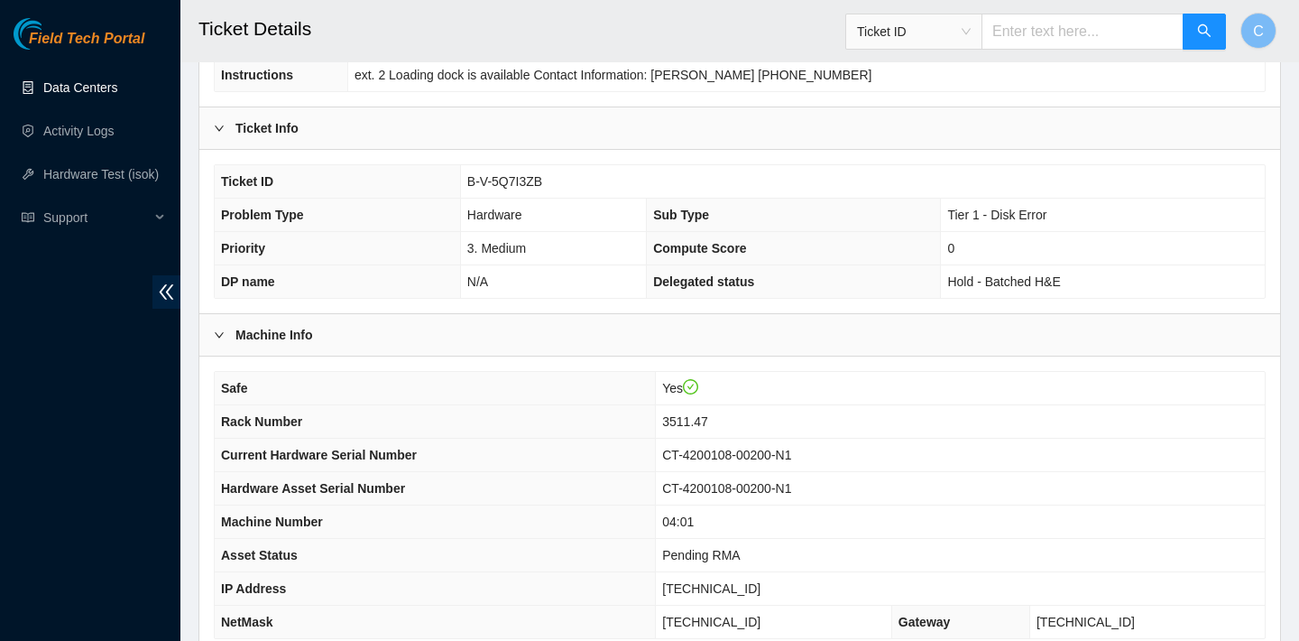
scroll to position [298, 0]
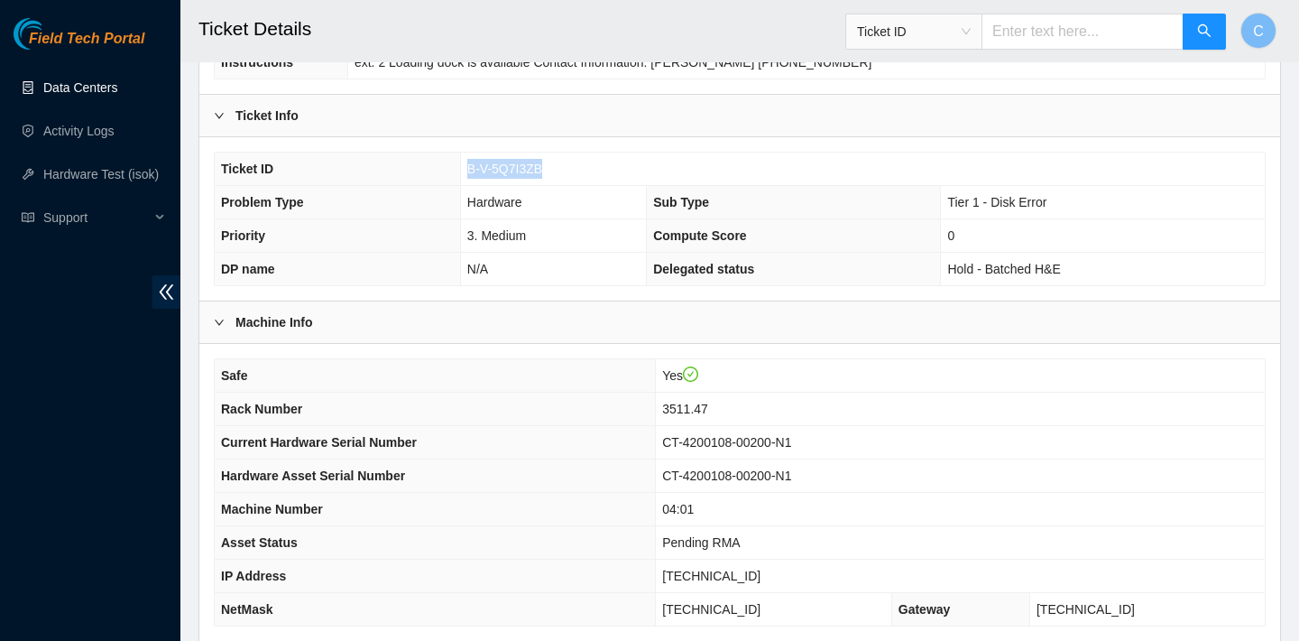
drag, startPoint x: 550, startPoint y: 171, endPoint x: 469, endPoint y: 170, distance: 81.2
click at [469, 170] on td "B-V-5Q7I3ZB" at bounding box center [862, 168] width 805 height 33
copy span "B-V-5Q7I3ZB"
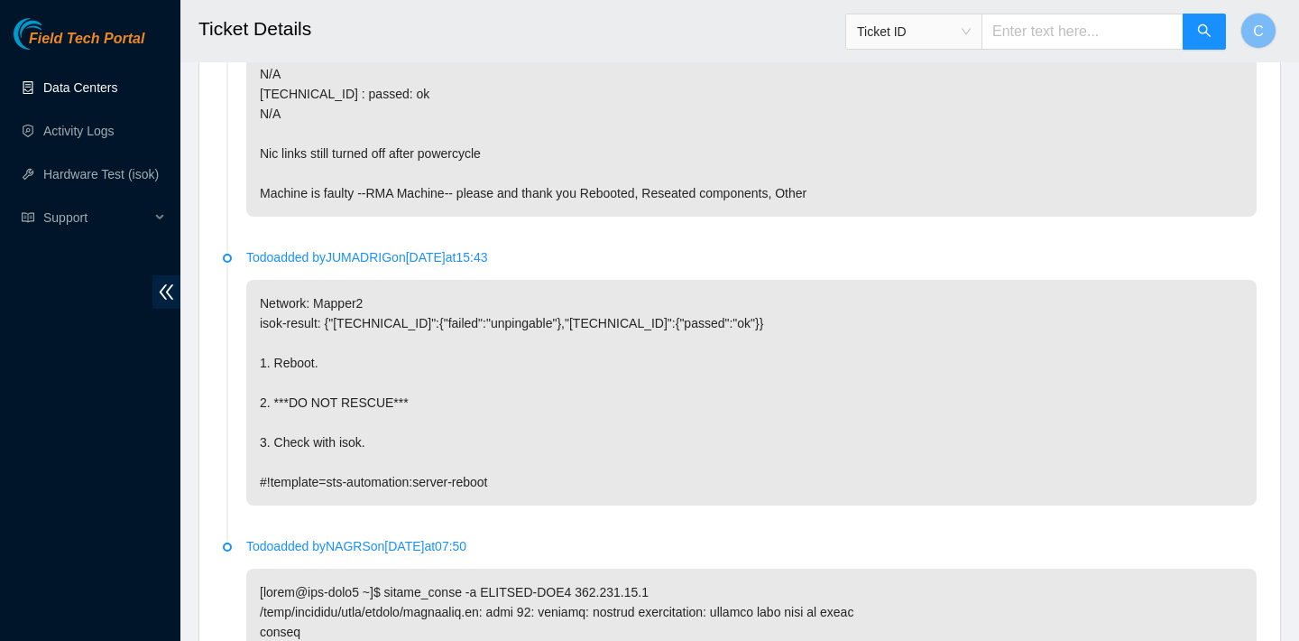
scroll to position [4648, 0]
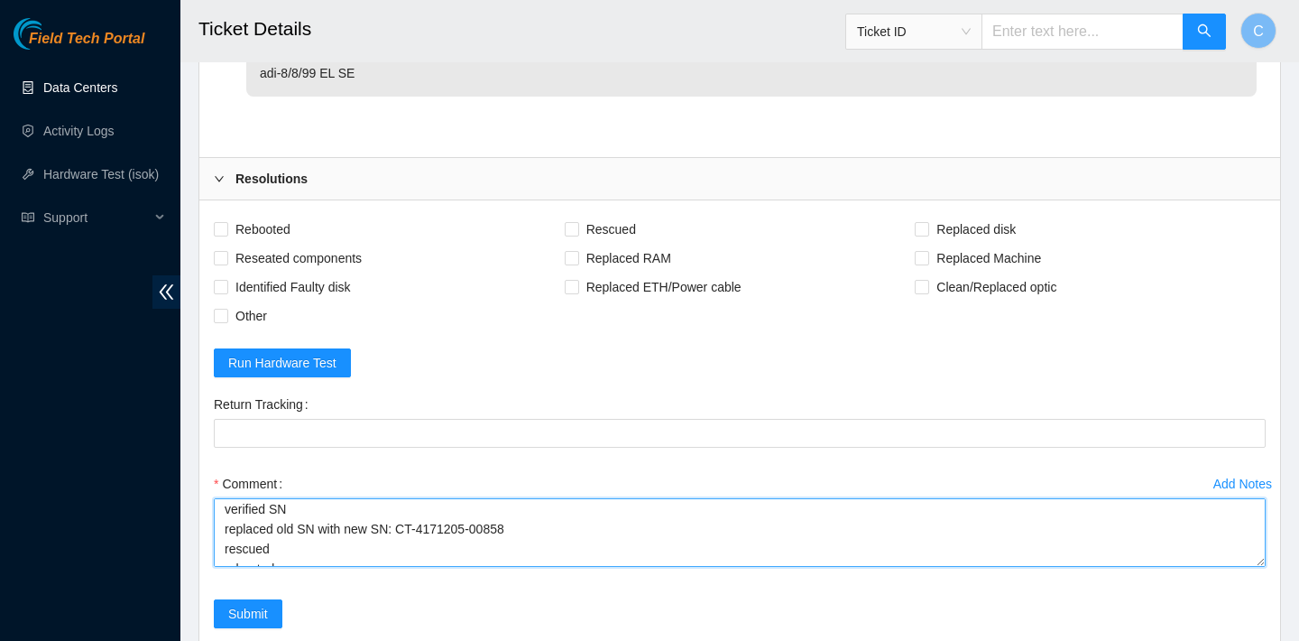
drag, startPoint x: 522, startPoint y: 508, endPoint x: 349, endPoint y: 506, distance: 172.3
click at [349, 506] on textarea "verified SN replaced old SN with new SN: CT-4171205-00858 rescued rebooted" at bounding box center [740, 532] width 1052 height 69
click at [396, 524] on textarea "verified SN replaced old SN with new SN: CT-4171205-00858 rescued rebooted" at bounding box center [740, 532] width 1052 height 69
drag, startPoint x: 350, startPoint y: 530, endPoint x: 517, endPoint y: 522, distance: 167.1
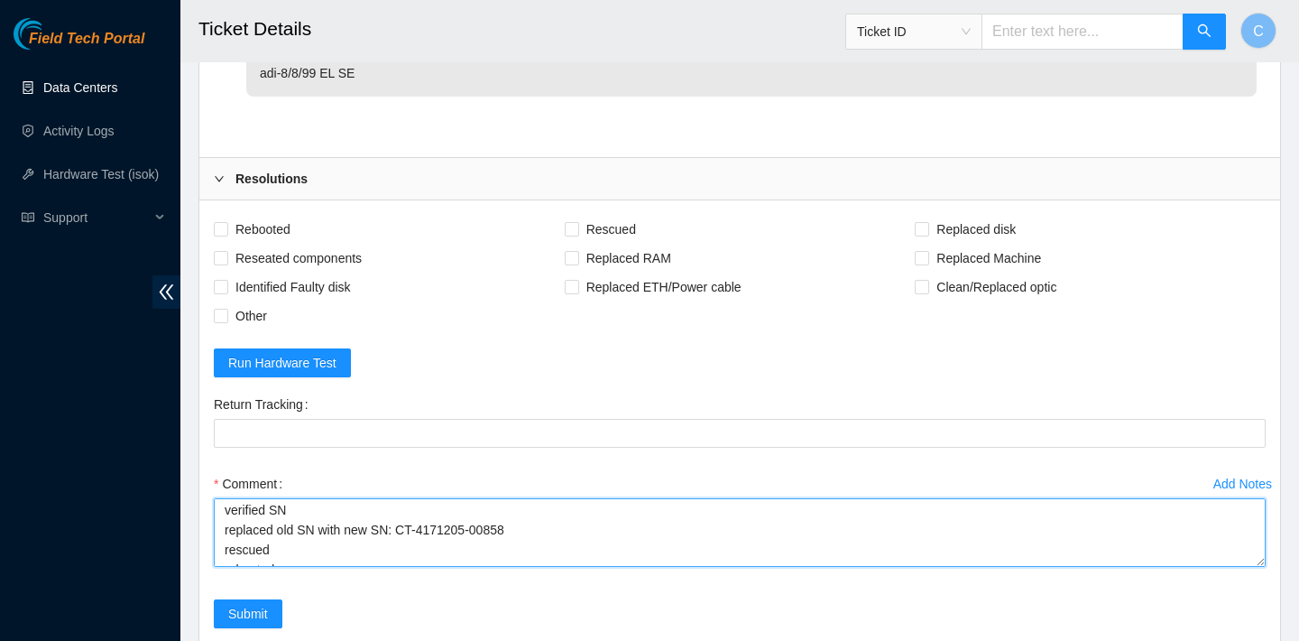
click at [517, 522] on textarea "verified SN replaced old SN with new SN: CT-4171205-00858 rescued rebooted" at bounding box center [740, 532] width 1052 height 69
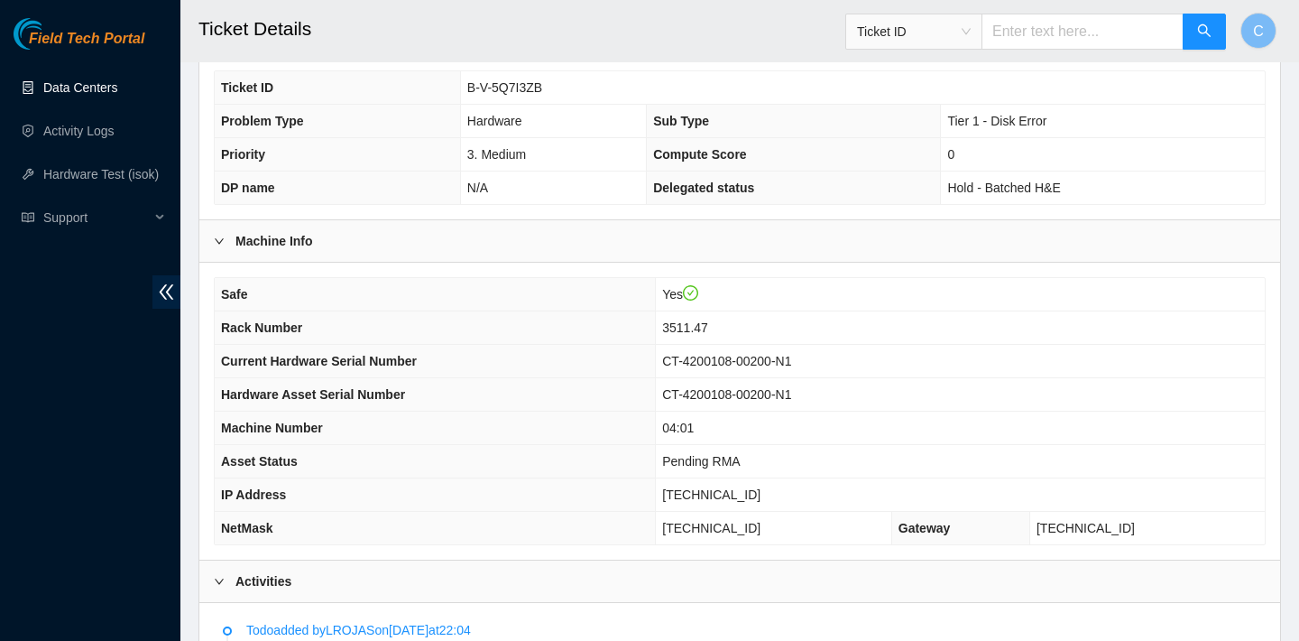
scroll to position [297, 0]
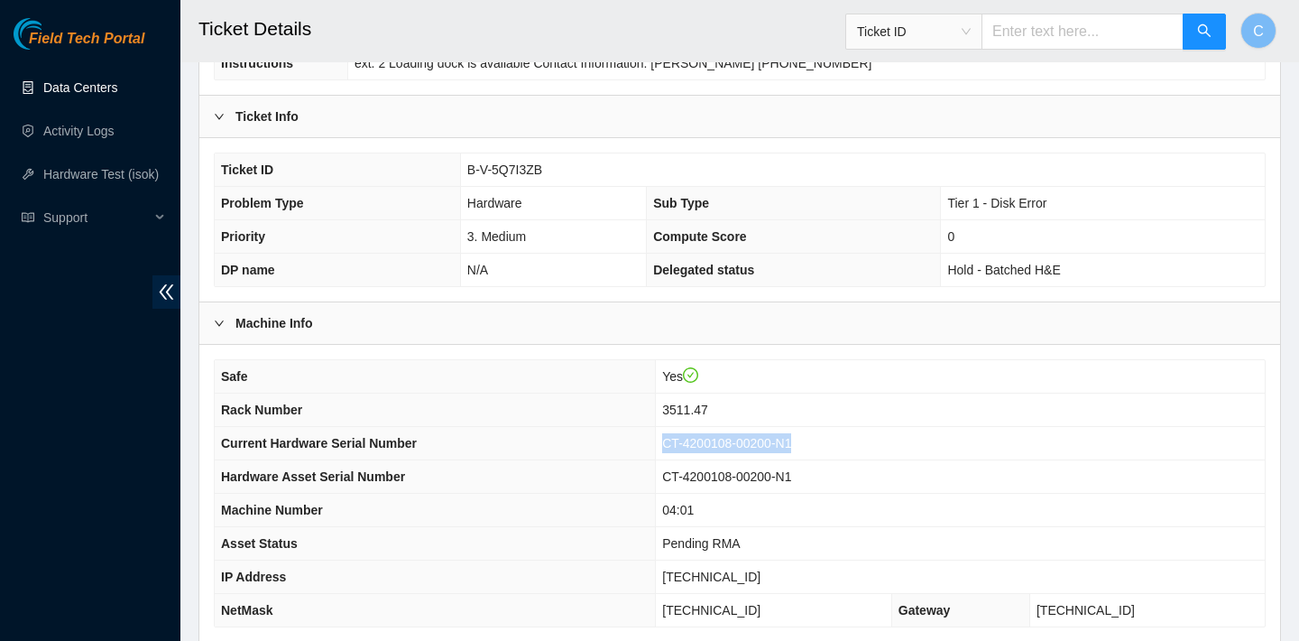
drag, startPoint x: 832, startPoint y: 439, endPoint x: 683, endPoint y: 441, distance: 148.9
click at [683, 441] on td "CT-4200108-00200-N1" at bounding box center [960, 443] width 609 height 33
copy span "CT-4200108-00200-N1"
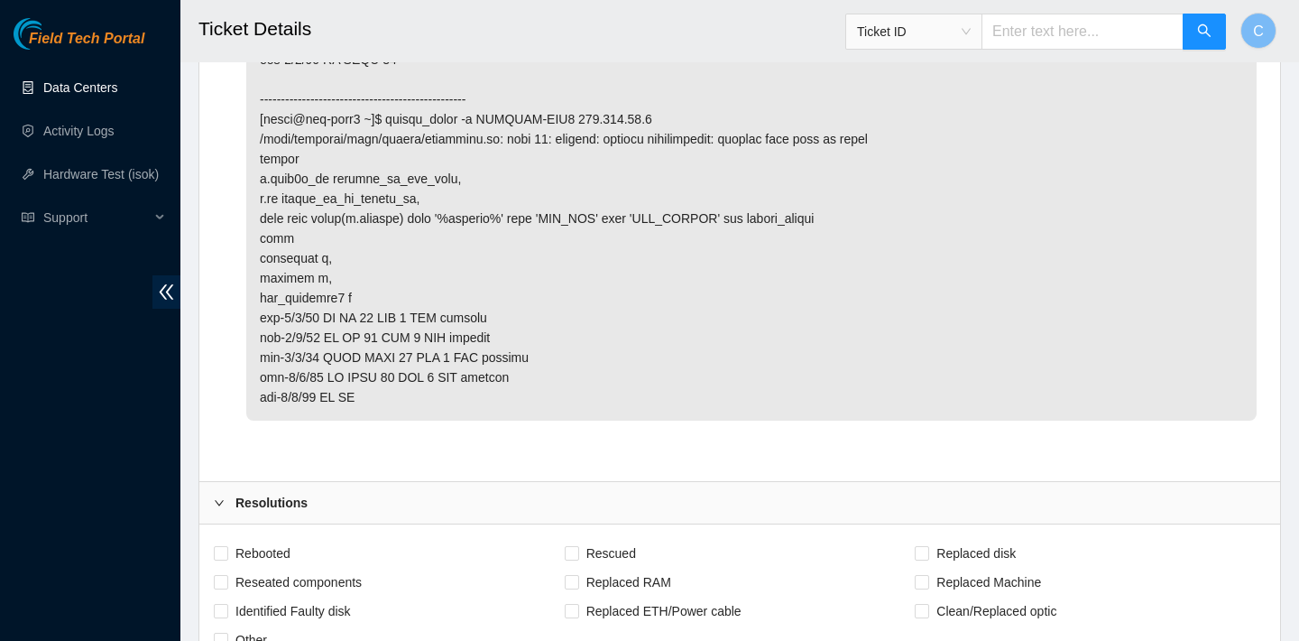
scroll to position [4812, 0]
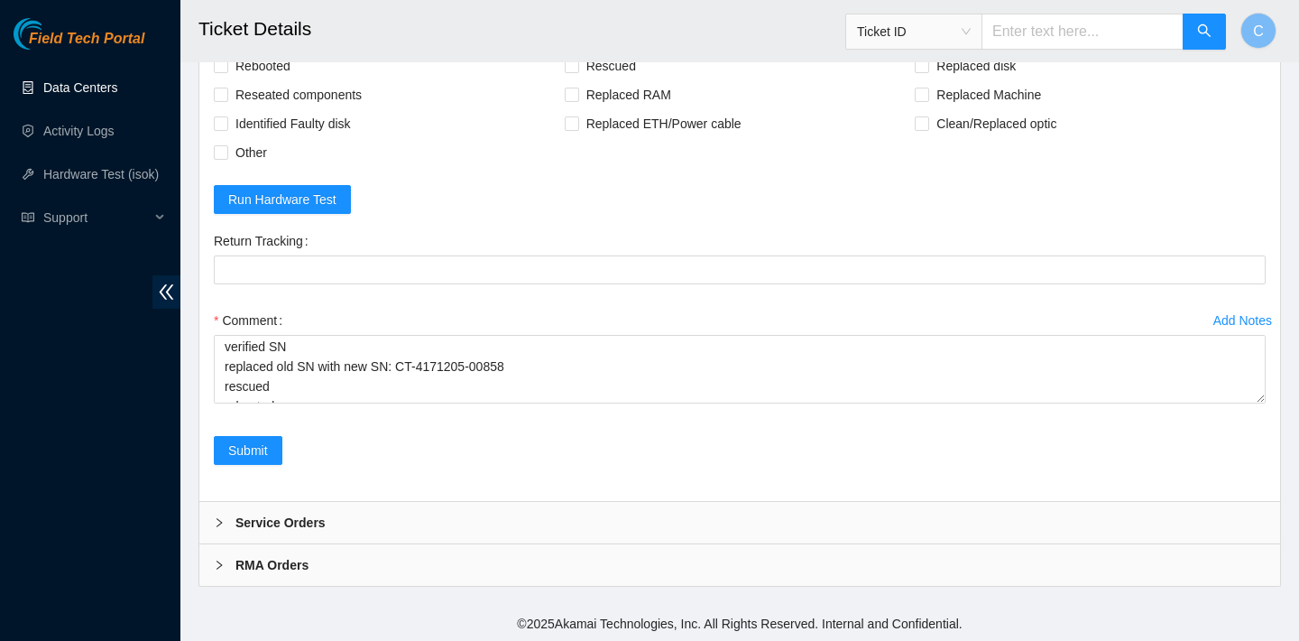
click at [709, 551] on div "RMA Orders" at bounding box center [739, 565] width 1081 height 42
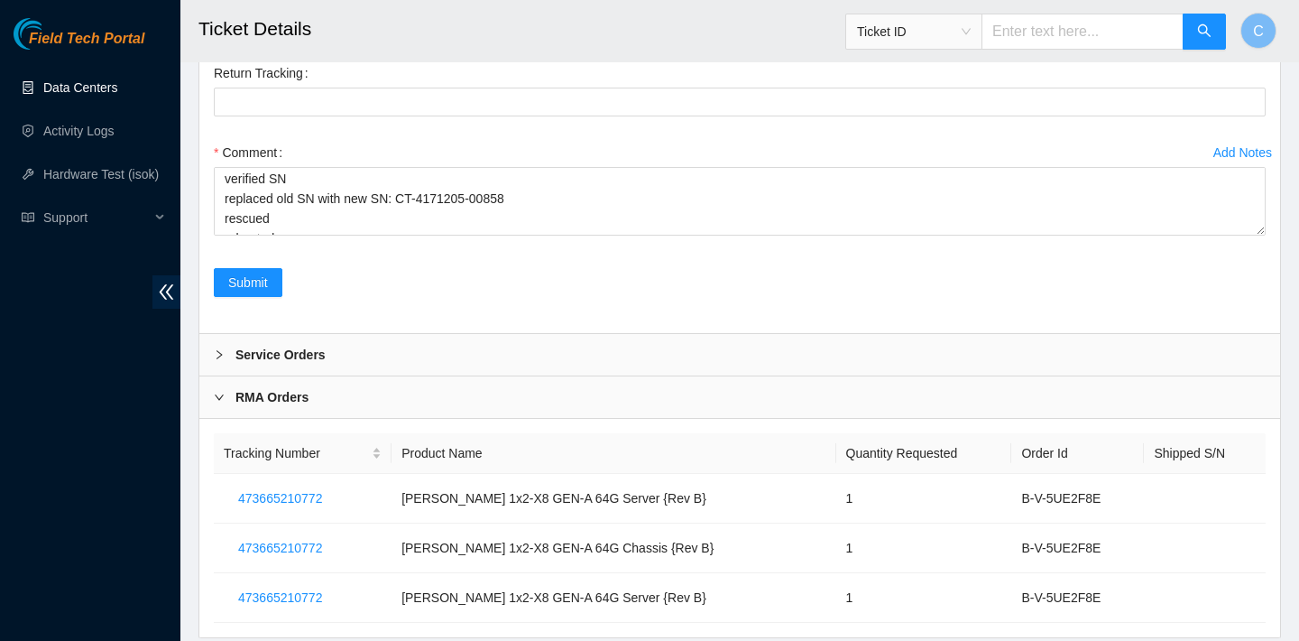
scroll to position [5033, 0]
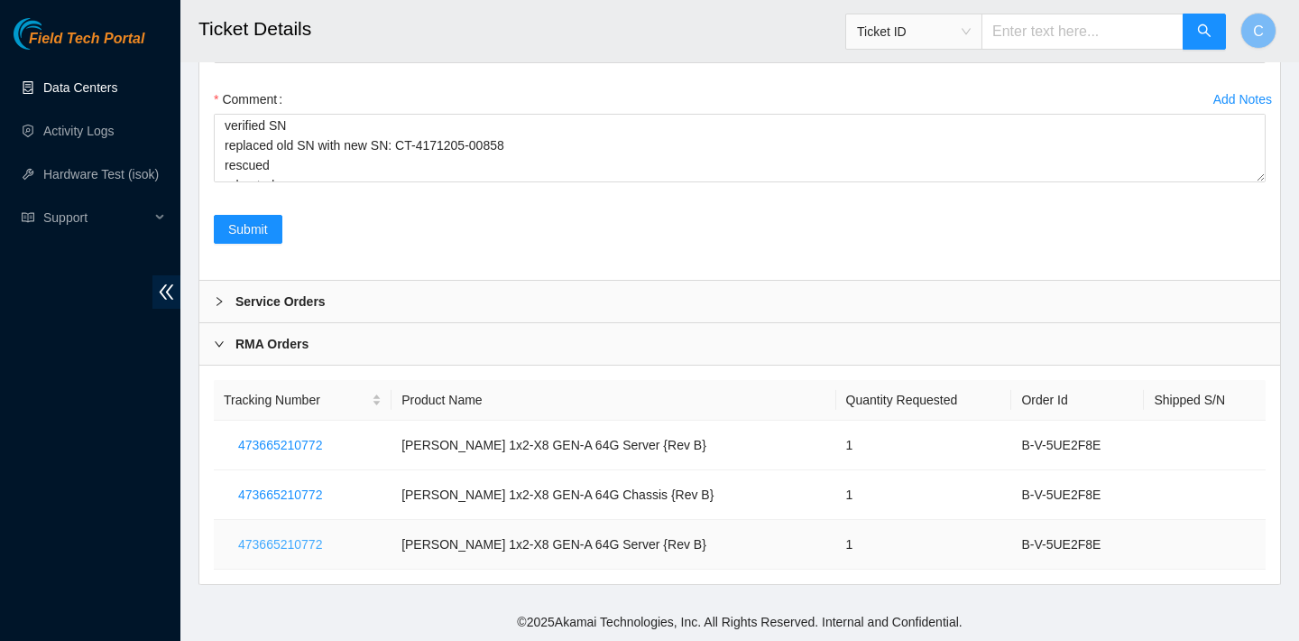
drag, startPoint x: 334, startPoint y: 548, endPoint x: 214, endPoint y: 536, distance: 120.6
click at [214, 536] on td "473665210772" at bounding box center [303, 545] width 178 height 50
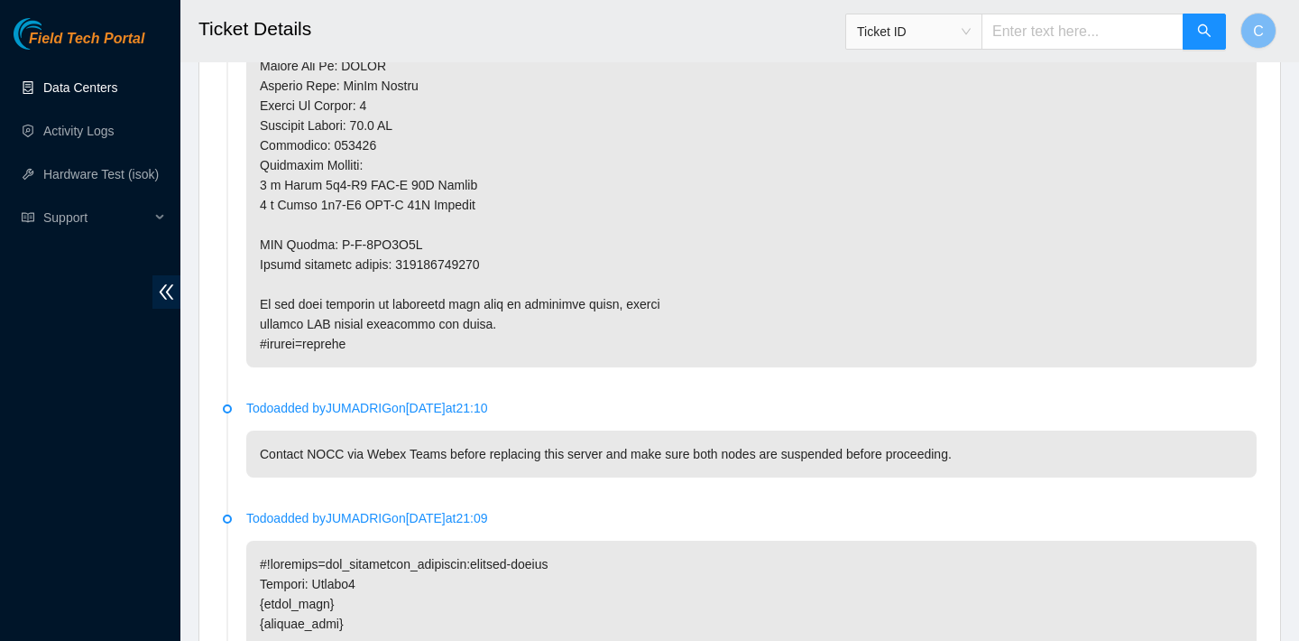
scroll to position [1900, 0]
drag, startPoint x: 499, startPoint y: 263, endPoint x: 259, endPoint y: 257, distance: 240.1
copy p "Return tracking number: 473665210772"
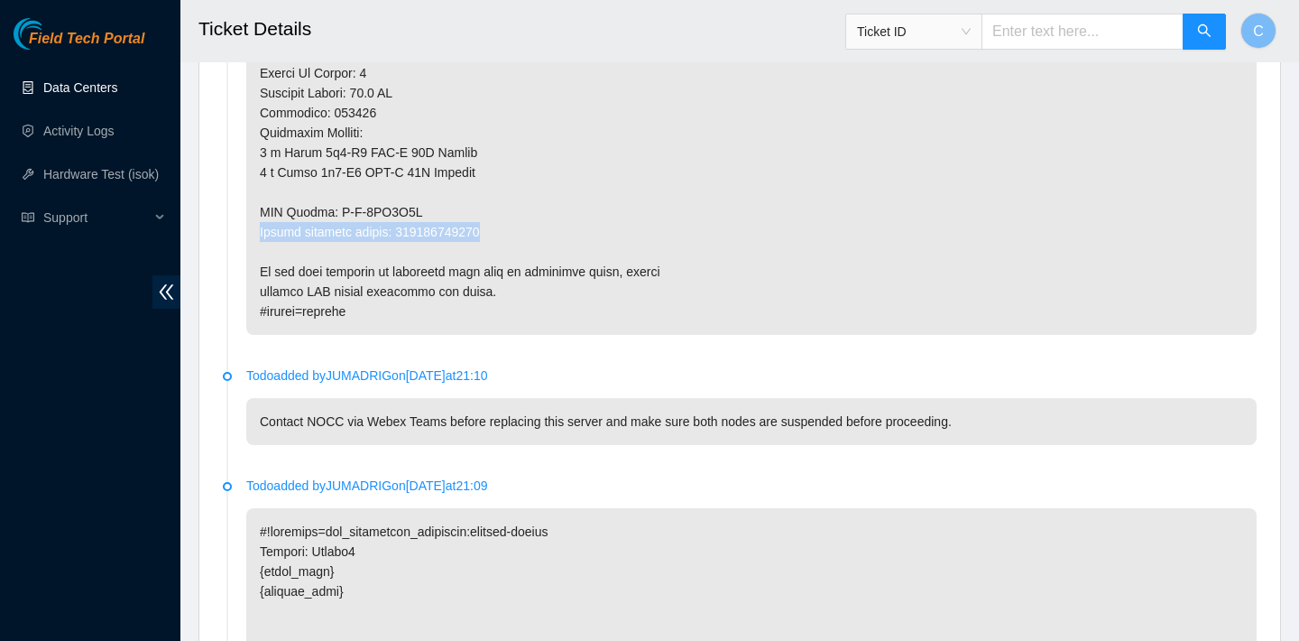
scroll to position [1903, 0]
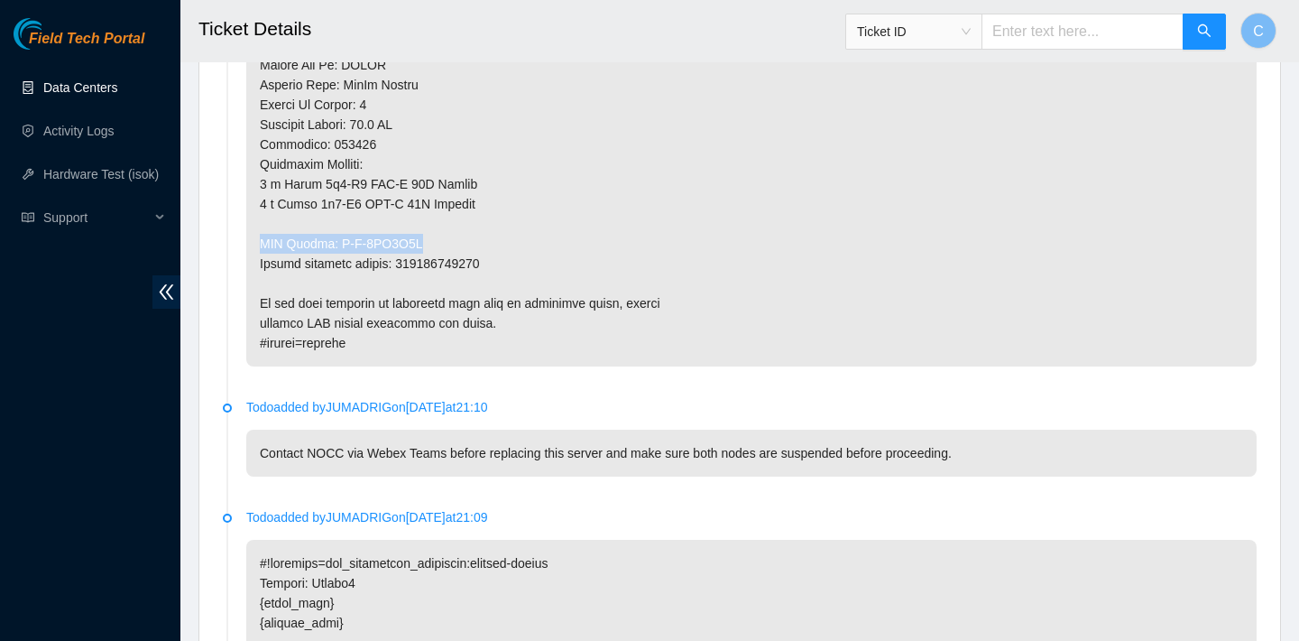
drag, startPoint x: 428, startPoint y: 235, endPoint x: 259, endPoint y: 235, distance: 168.7
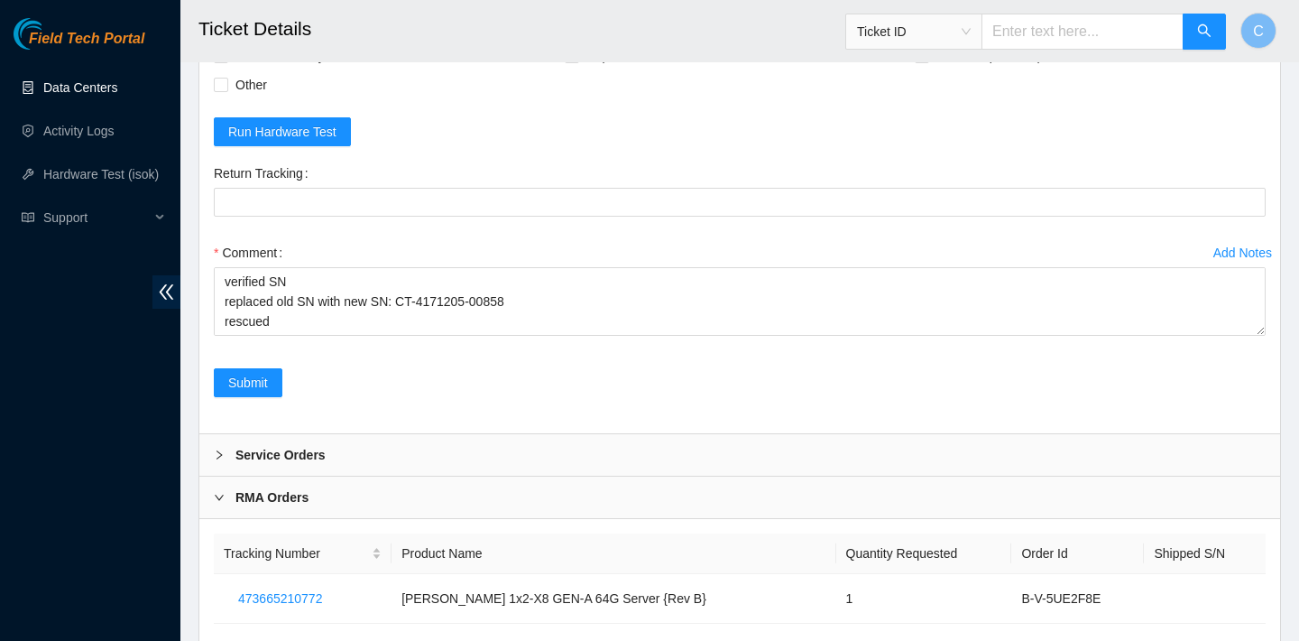
scroll to position [4873, 0]
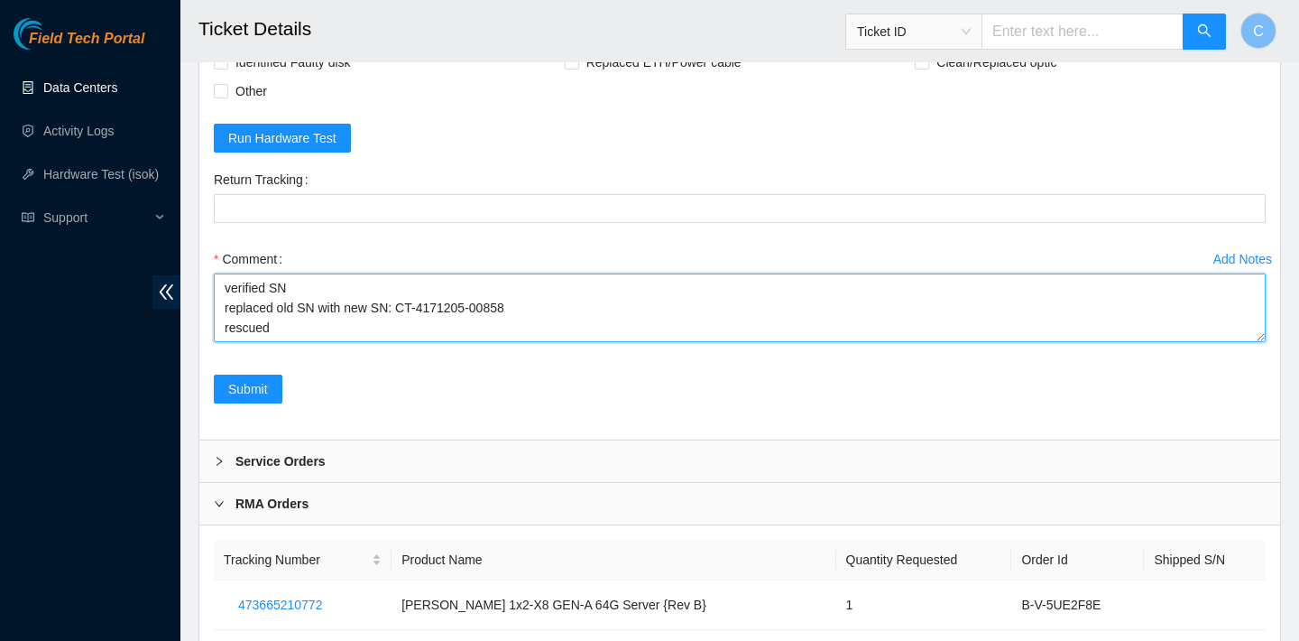
drag, startPoint x: 520, startPoint y: 309, endPoint x: 402, endPoint y: 306, distance: 118.2
click at [402, 306] on textarea "verified SN replaced old SN with new SN: CT-4171205-00858 rescued rebooted" at bounding box center [740, 307] width 1052 height 69
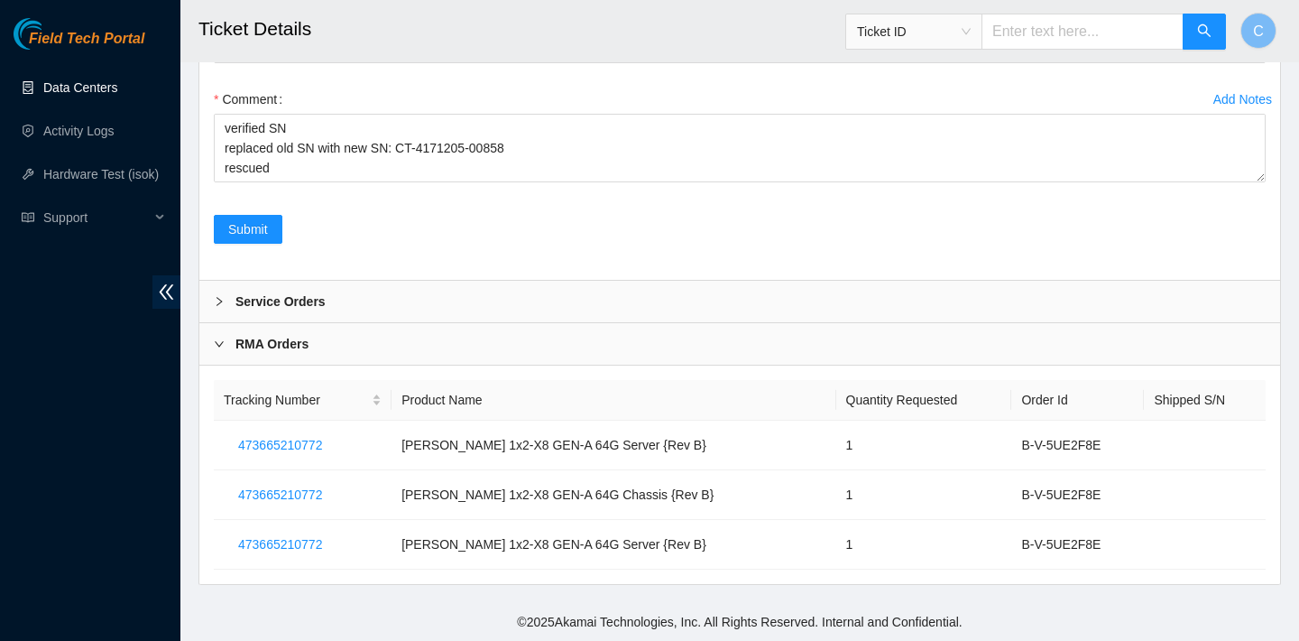
scroll to position [5019, 0]
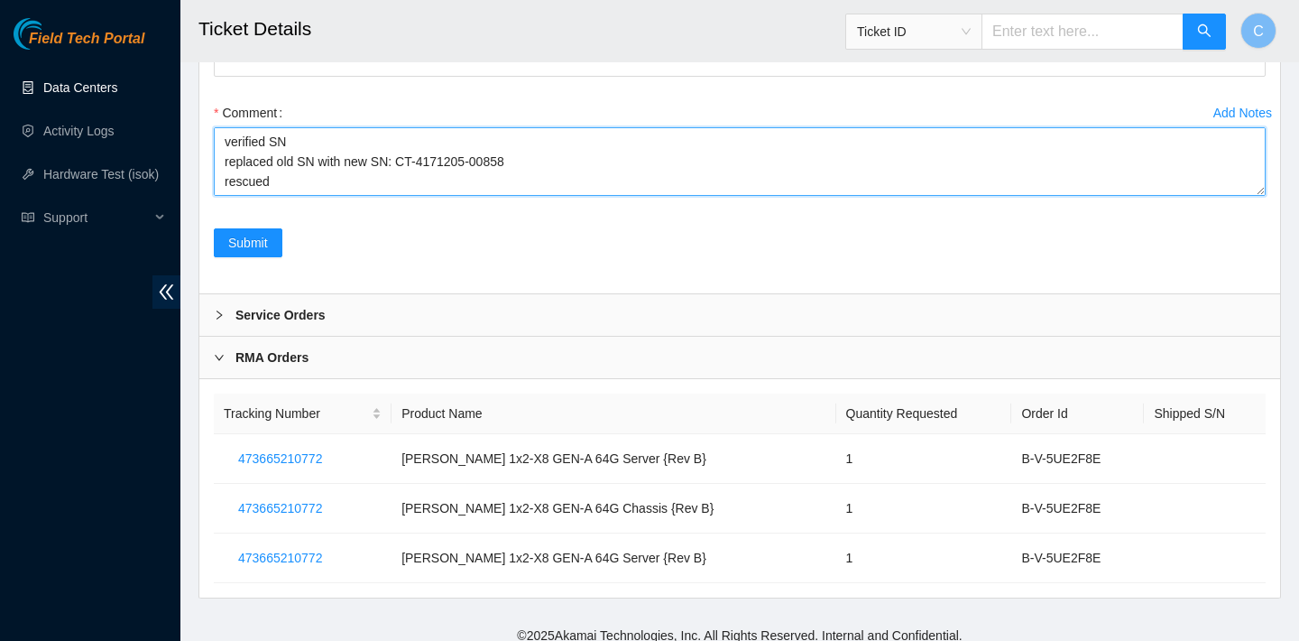
click at [290, 183] on textarea "verified SN replaced old SN with new SN: CT-4171205-00858 rescued rebooted" at bounding box center [740, 161] width 1052 height 69
click at [282, 163] on textarea "verified SN replaced old SN with new SN: CT-4171205-00858 rescued rebooted conf…" at bounding box center [740, 161] width 1052 height 69
type textarea "verified SN replaced old SN with new SN: CT-4171205-00858 rescued rebooted conf…"
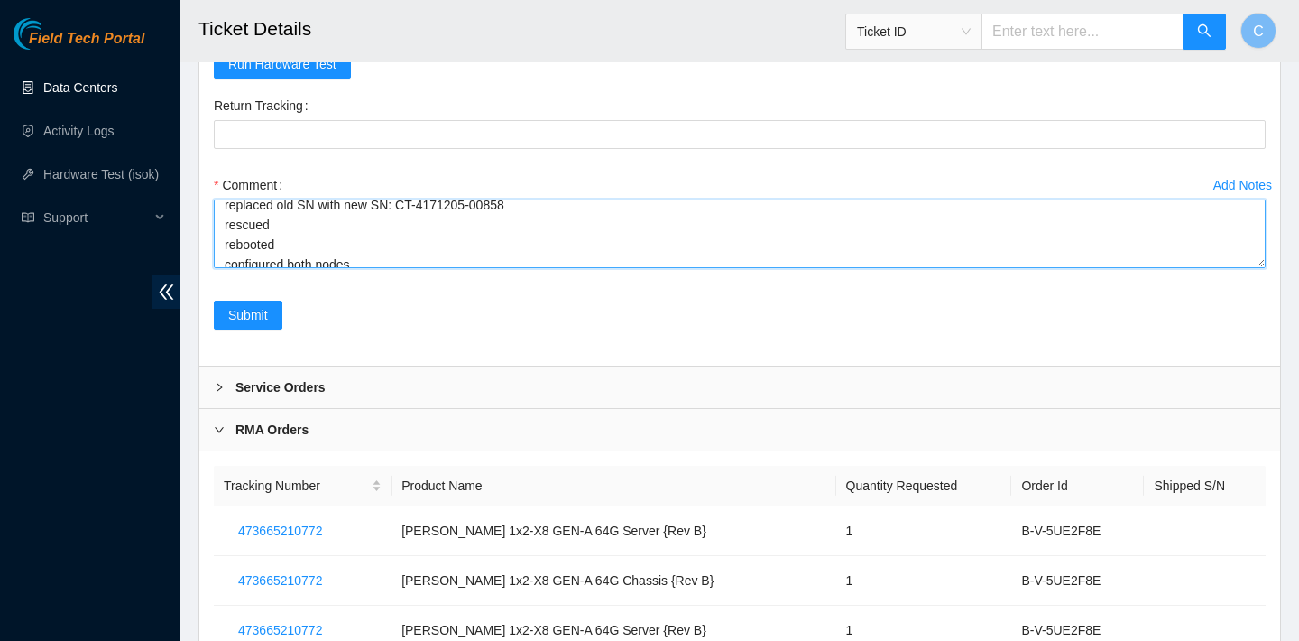
scroll to position [0, 0]
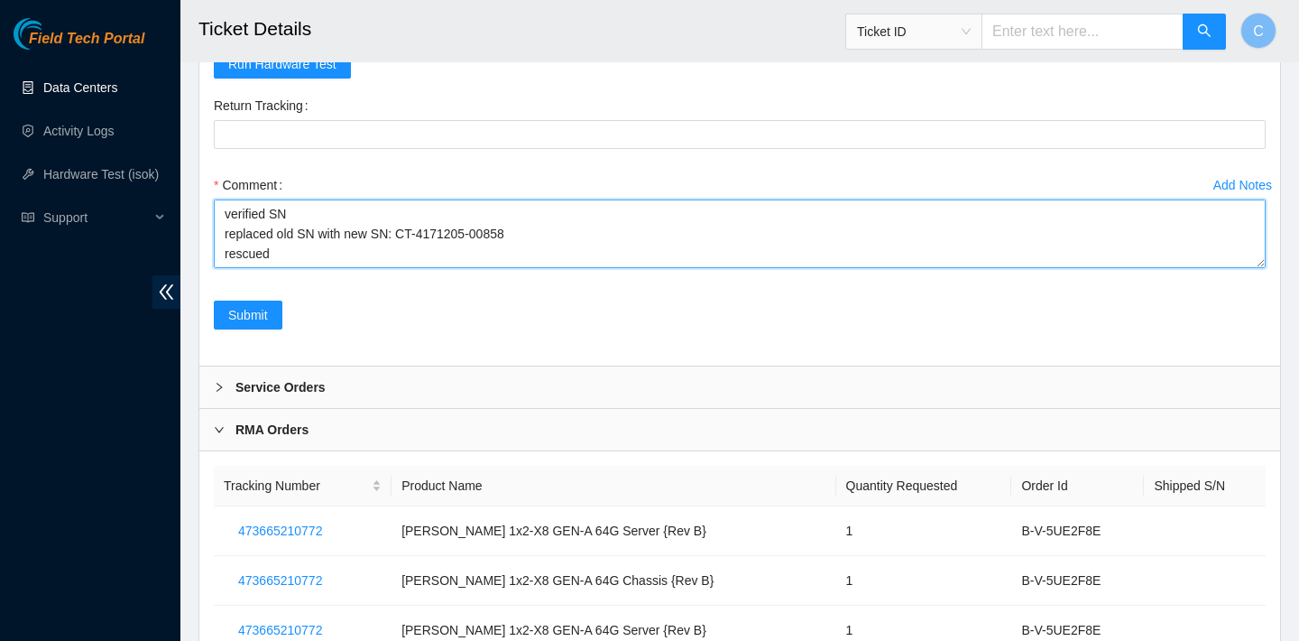
drag, startPoint x: 293, startPoint y: 245, endPoint x: 221, endPoint y: 235, distance: 72.9
click at [221, 235] on textarea "verified SN replaced old SN with new SN: CT-4171205-00858 rescued rebooted conf…" at bounding box center [740, 233] width 1052 height 69
click at [226, 217] on textarea "verified SN replaced old SN with new SN: CT-4171205-00858 rescued rebooted conf…" at bounding box center [740, 233] width 1052 height 69
drag, startPoint x: 226, startPoint y: 217, endPoint x: 285, endPoint y: 291, distance: 95.0
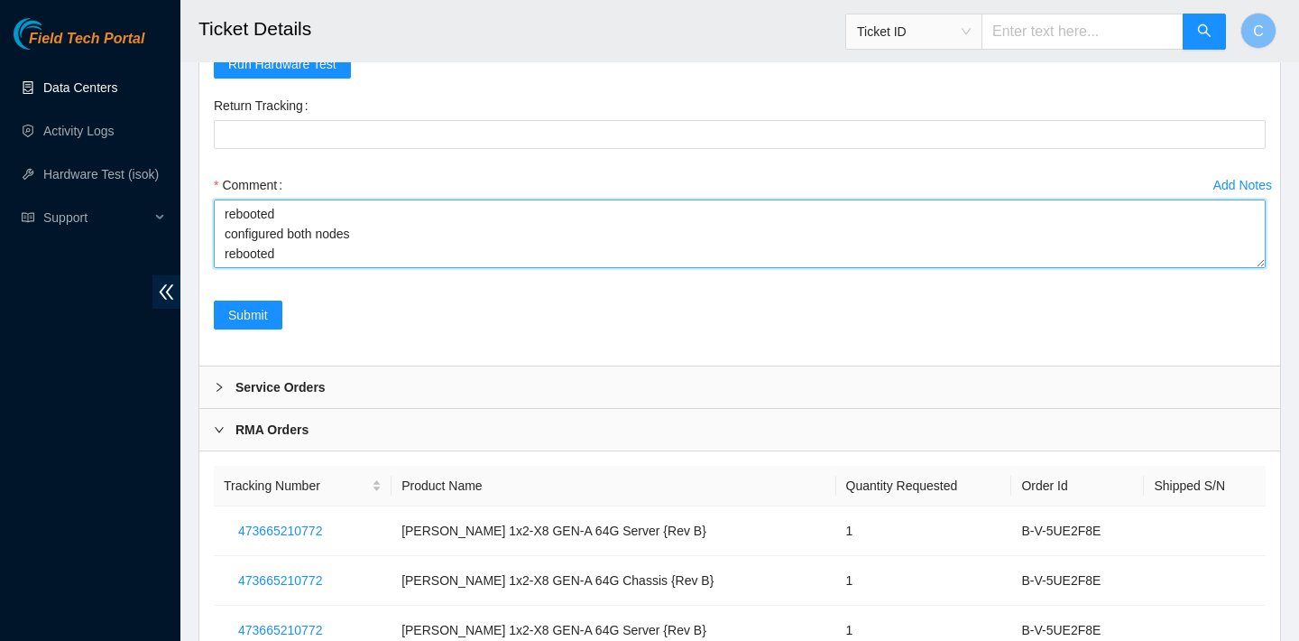
click at [285, 291] on div "Add Notes Comment verified SN replaced old SN with new SN: CT-4171205-00858 res…" at bounding box center [740, 236] width 1066 height 130
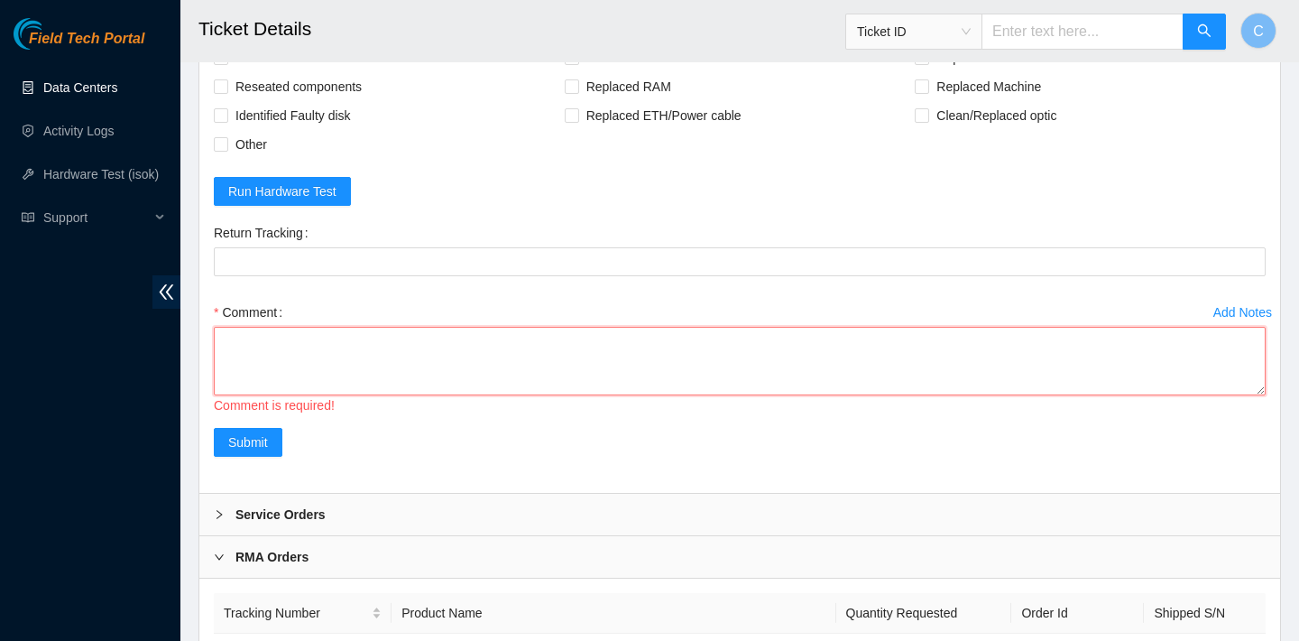
scroll to position [5033, 0]
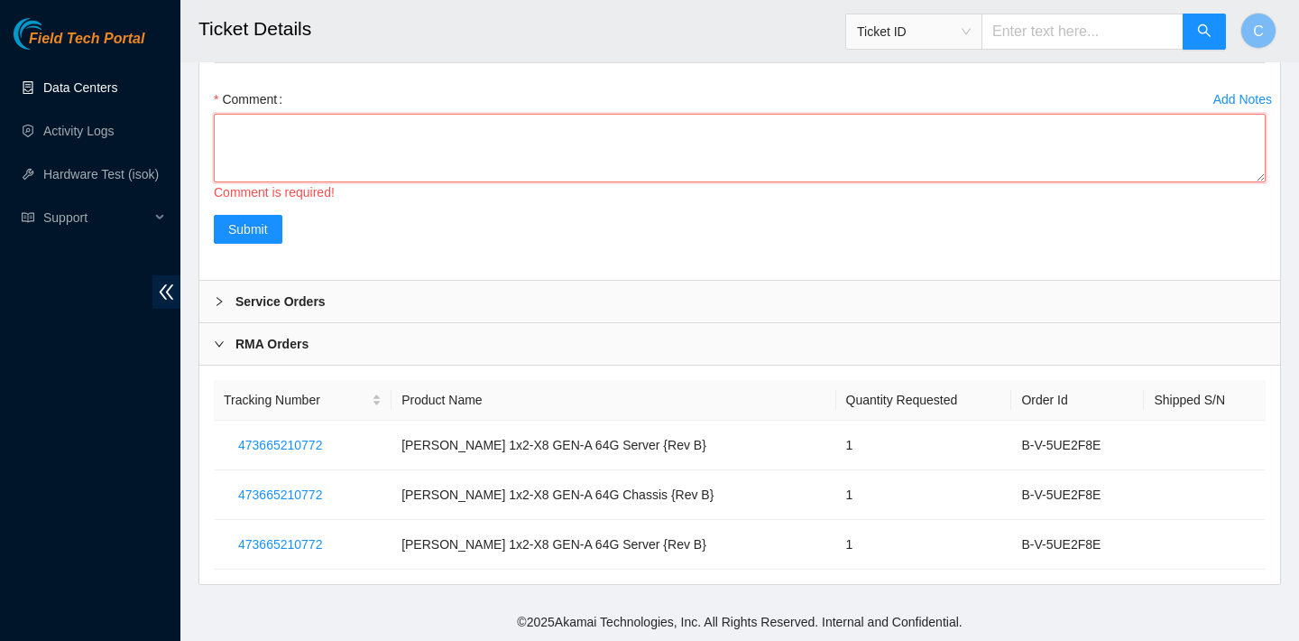
click at [606, 144] on textarea "Comment" at bounding box center [740, 148] width 1052 height 69
paste textarea "verified SN replaced old SN with new SN: CT-4171205-00858 rescued rebooted conf…"
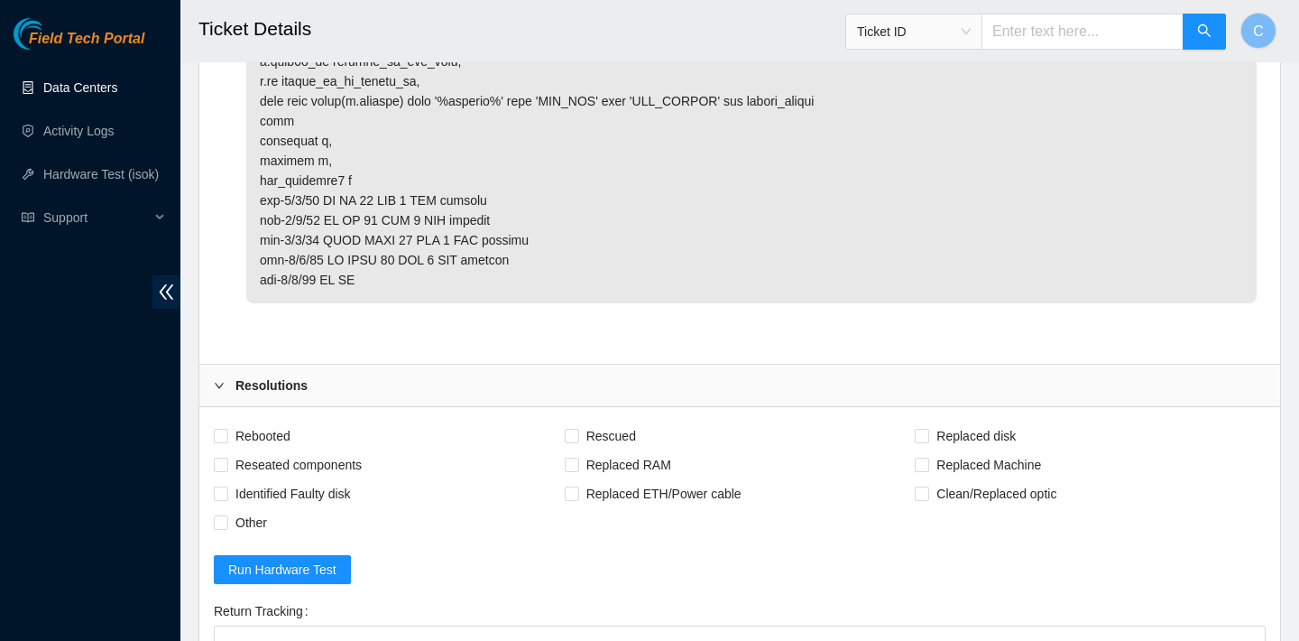
scroll to position [4698, 0]
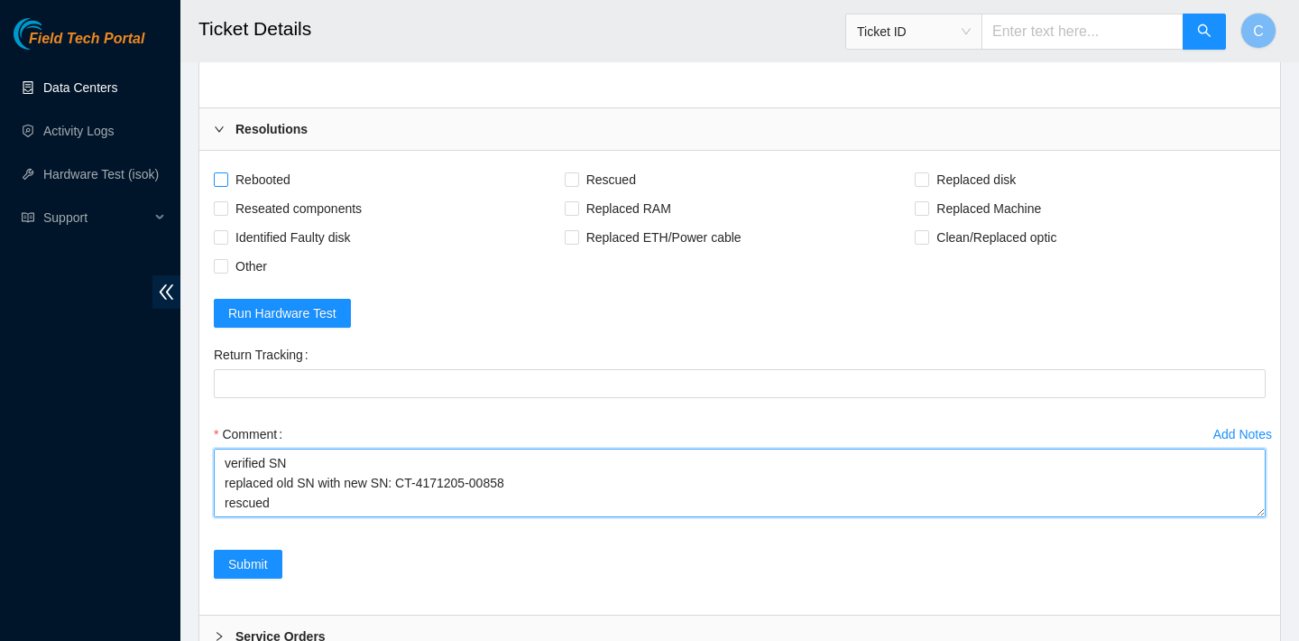
type textarea "verified SN replaced old SN with new SN: CT-4171205-00858 rescued rebooted conf…"
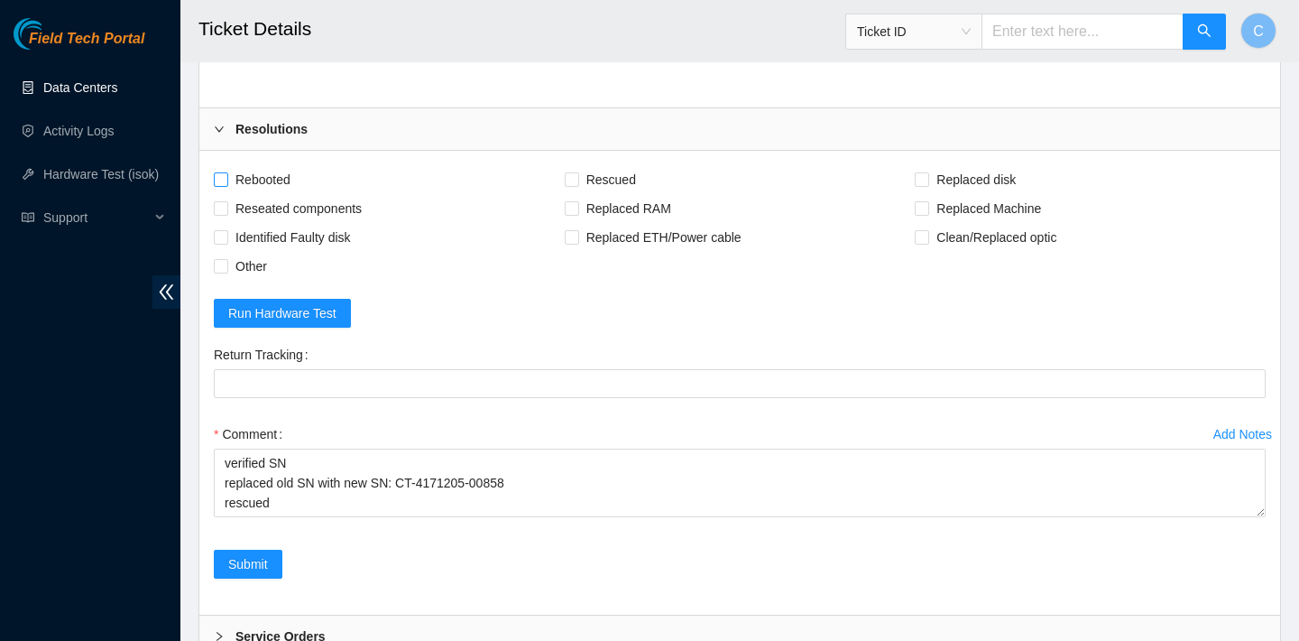
click at [269, 171] on span "Rebooted" at bounding box center [262, 179] width 69 height 29
click at [226, 172] on input "Rebooted" at bounding box center [220, 178] width 13 height 13
checkbox input "true"
click at [617, 184] on span "Rescued" at bounding box center [611, 179] width 64 height 29
click at [577, 184] on input "Rescued" at bounding box center [571, 178] width 13 height 13
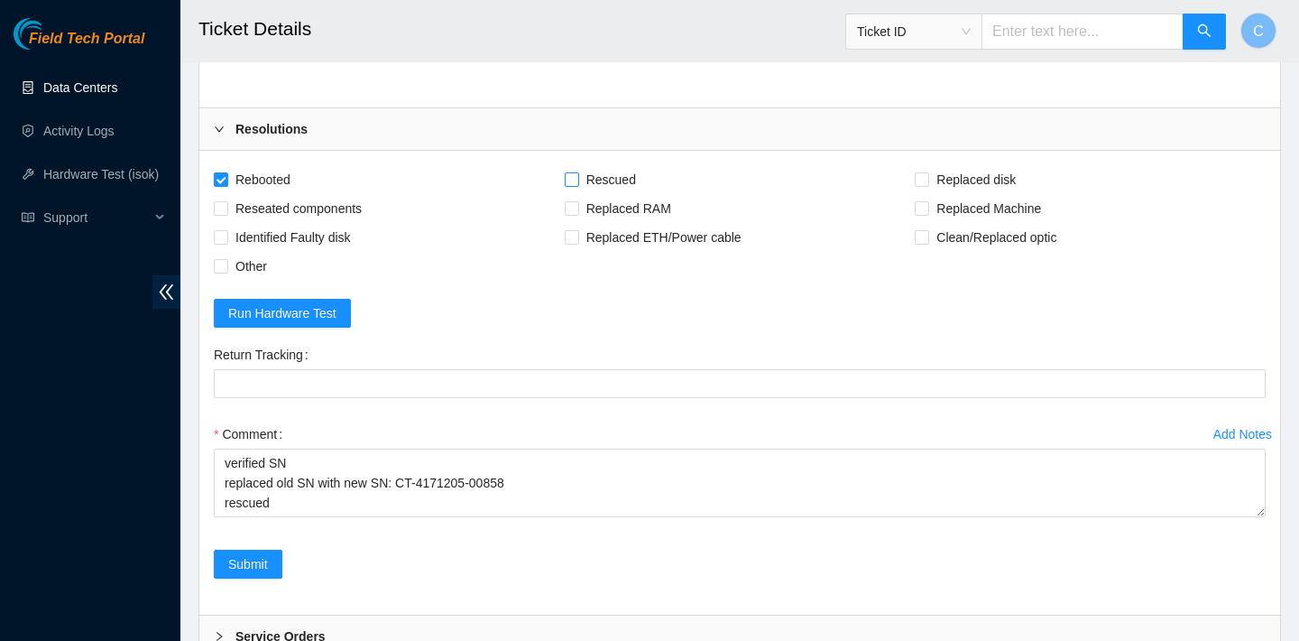
checkbox input "true"
click at [1002, 208] on span "Replaced Machine" at bounding box center [988, 208] width 119 height 29
click at [928, 208] on input "Replaced Machine" at bounding box center [921, 207] width 13 height 13
checkbox input "true"
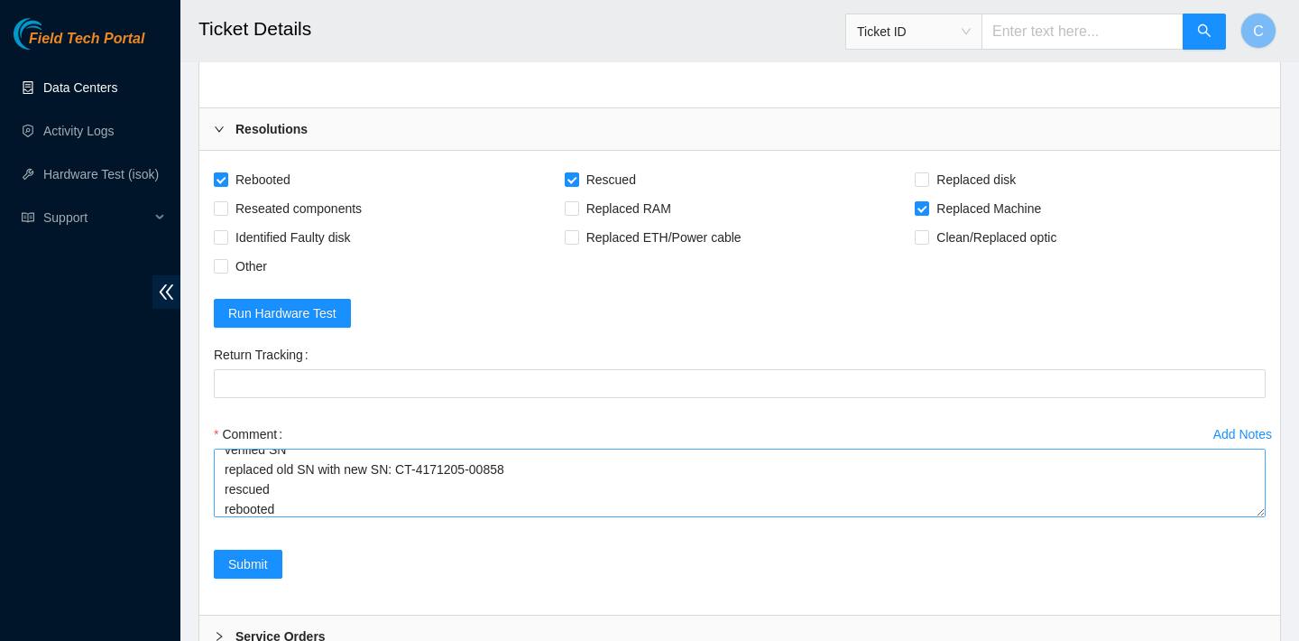
scroll to position [60, 0]
click at [300, 502] on textarea "verified SN replaced old SN with new SN: CT-4171205-00858 rescued rebooted conf…" at bounding box center [740, 482] width 1052 height 69
type textarea "verified SN replaced old SN with new SN: CT-4171205-00858 rescued rebooted conf…"
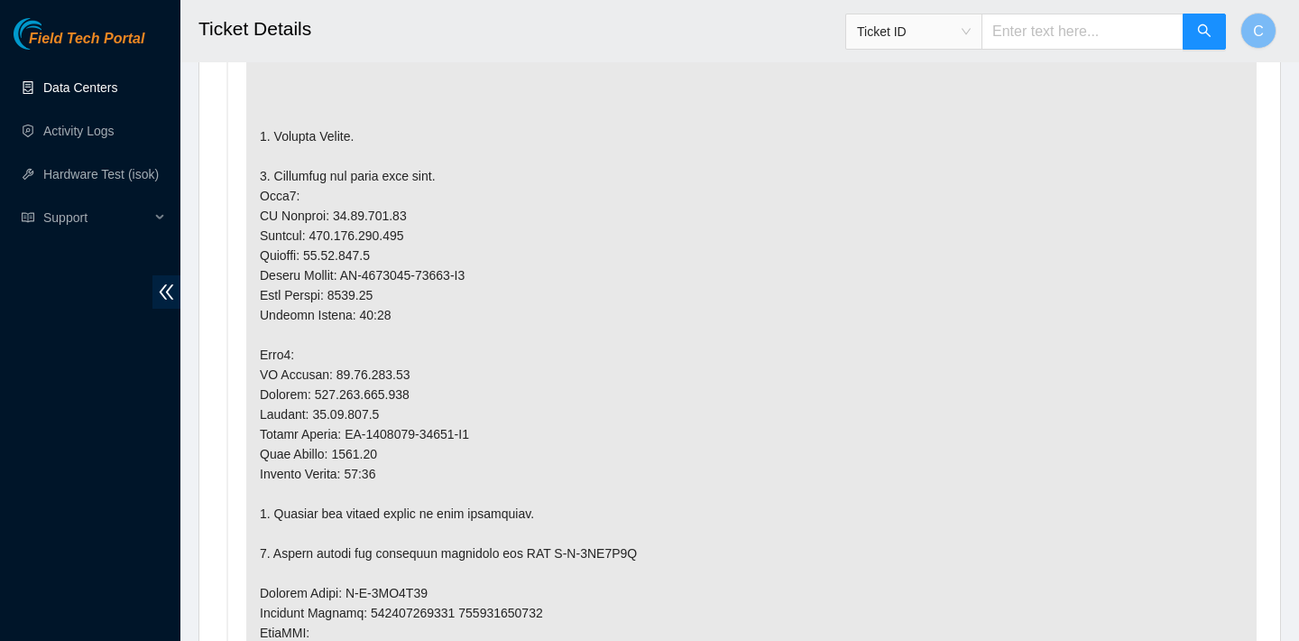
scroll to position [1138, 0]
drag, startPoint x: 413, startPoint y: 213, endPoint x: 331, endPoint y: 212, distance: 82.1
click at [331, 212] on p at bounding box center [751, 513] width 1011 height 1238
drag, startPoint x: 411, startPoint y: 369, endPoint x: 331, endPoint y: 369, distance: 80.3
click at [331, 369] on p at bounding box center [751, 513] width 1011 height 1238
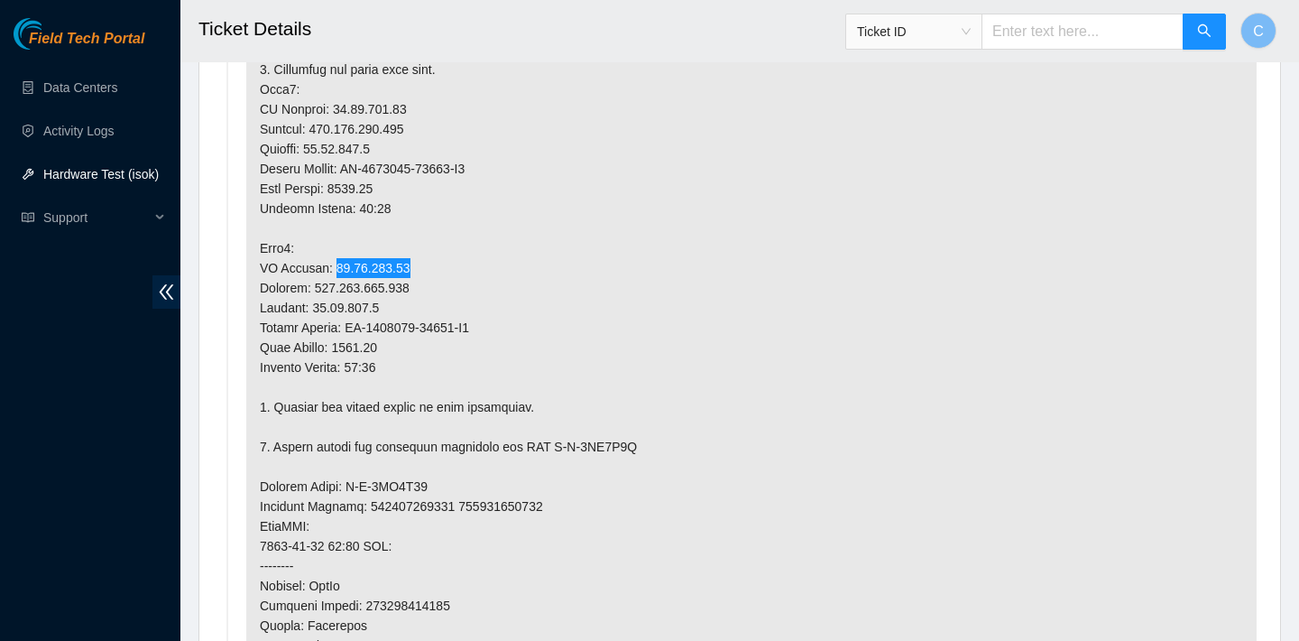
scroll to position [1244, 0]
click at [385, 161] on p at bounding box center [751, 406] width 1011 height 1238
drag, startPoint x: 494, startPoint y: 165, endPoint x: 352, endPoint y: 163, distance: 141.7
click at [352, 163] on p at bounding box center [751, 406] width 1011 height 1238
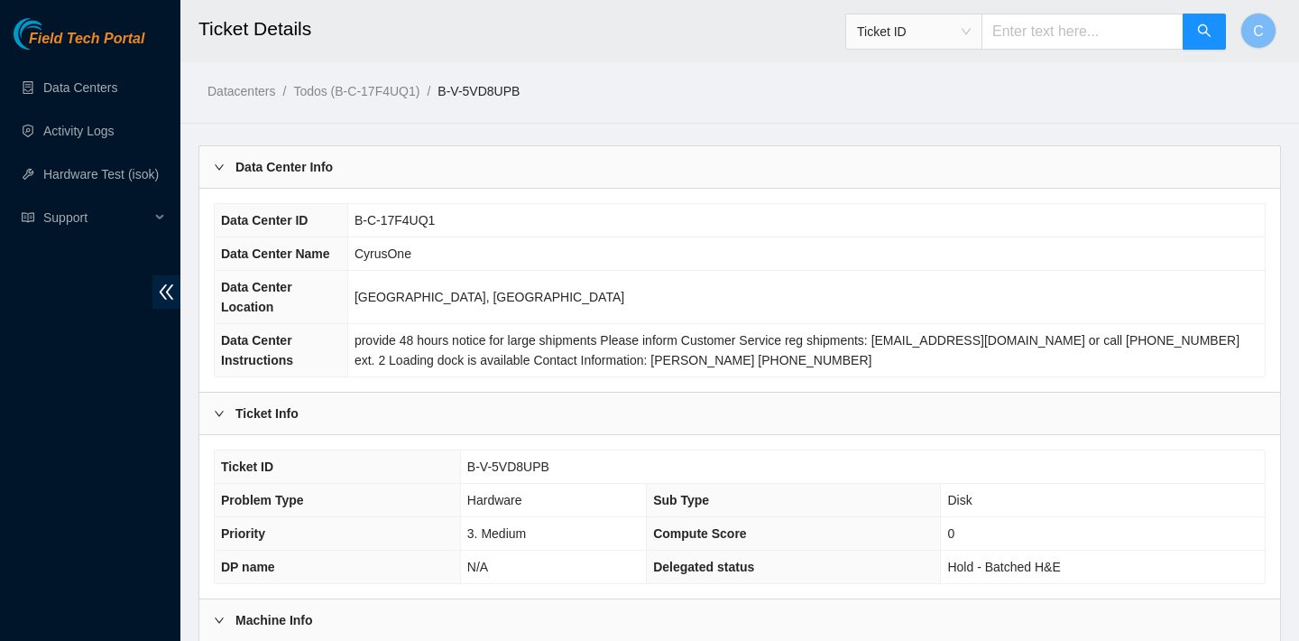
scroll to position [524, 0]
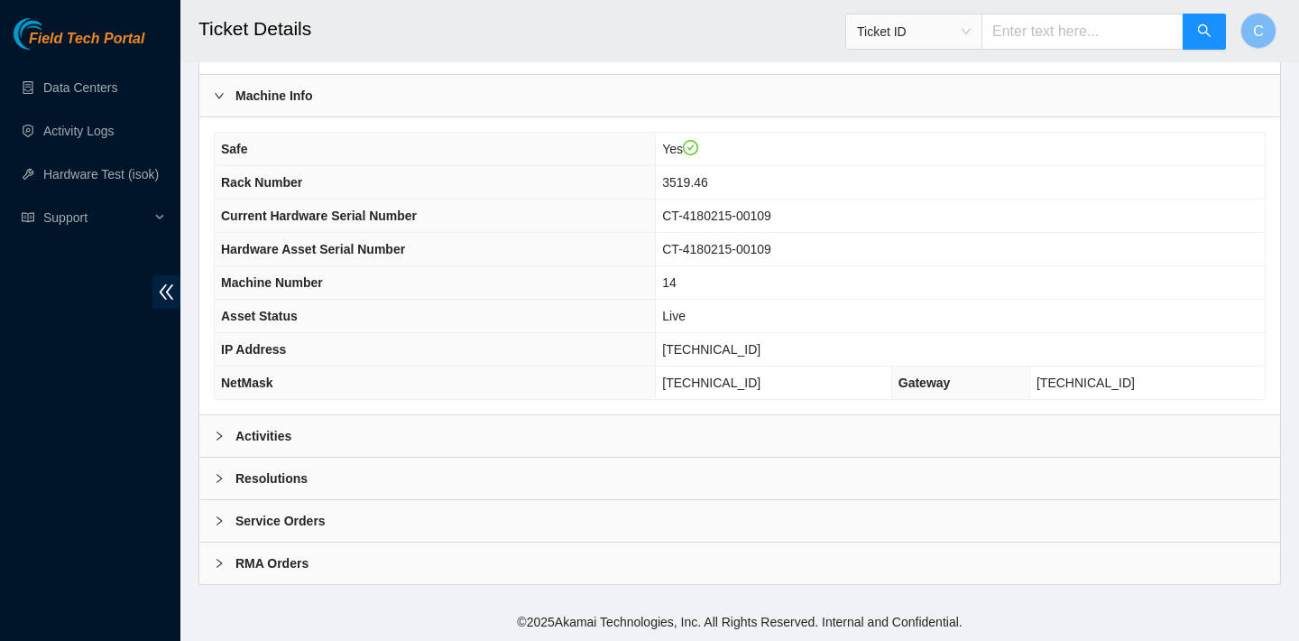
click at [456, 429] on div "Activities" at bounding box center [739, 436] width 1081 height 42
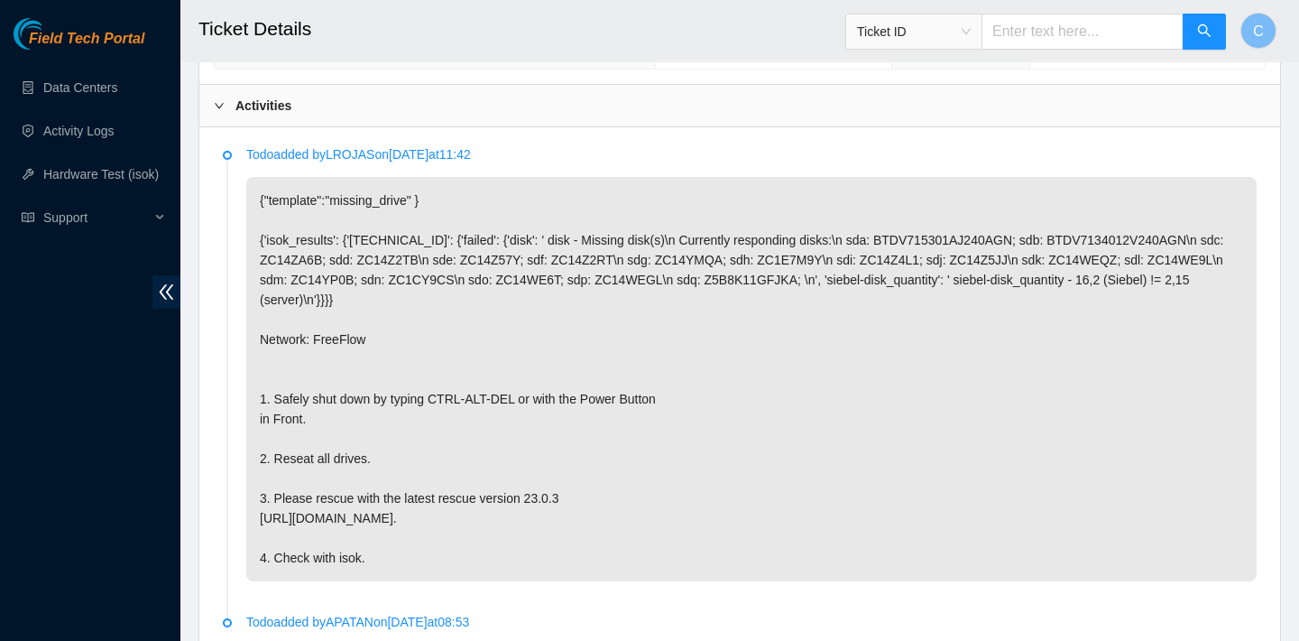
scroll to position [789, 0]
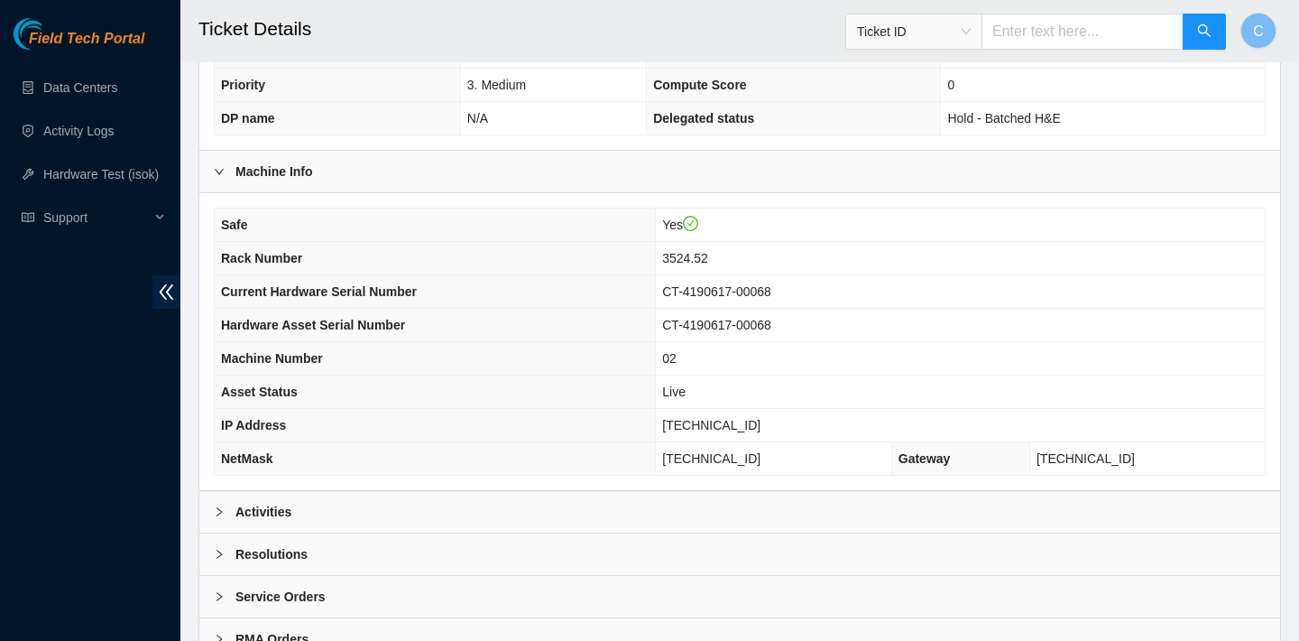
scroll to position [491, 0]
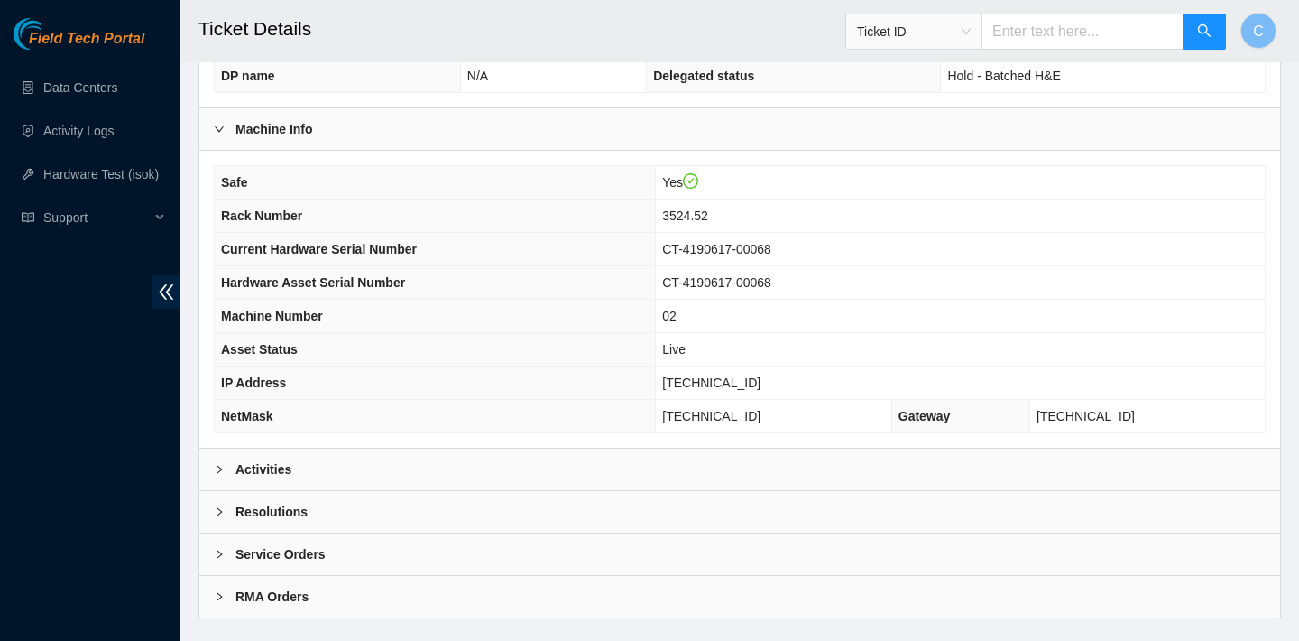
click at [545, 469] on div "Activities" at bounding box center [739, 469] width 1081 height 42
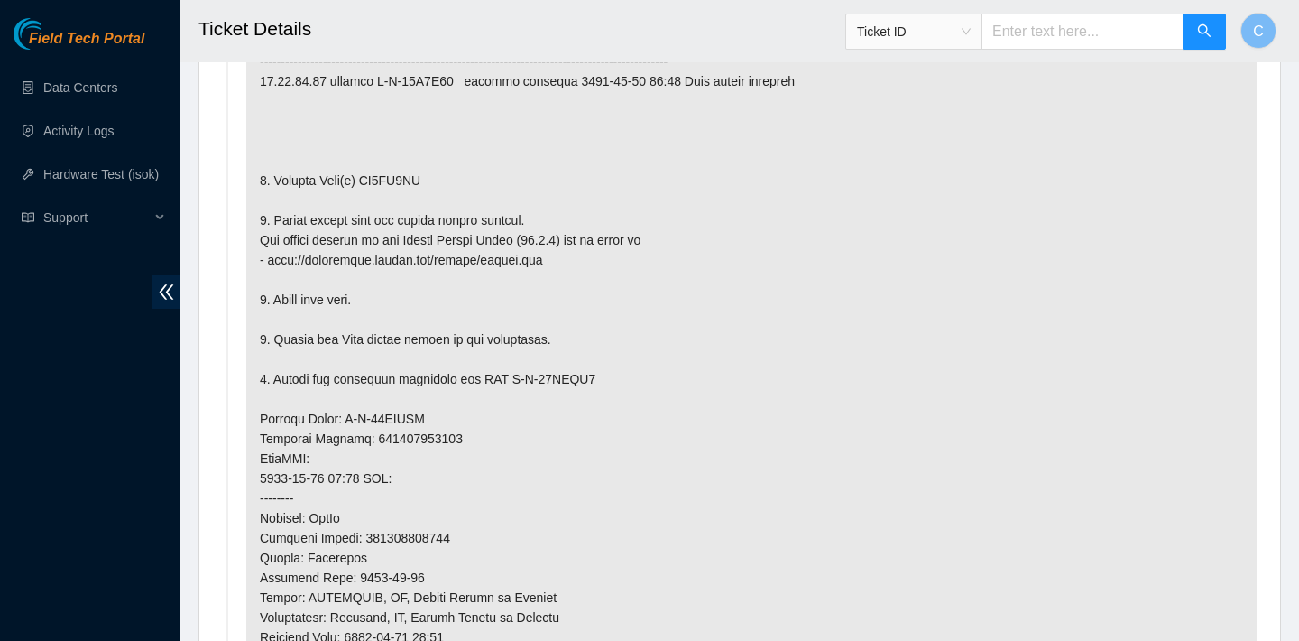
scroll to position [1379, 0]
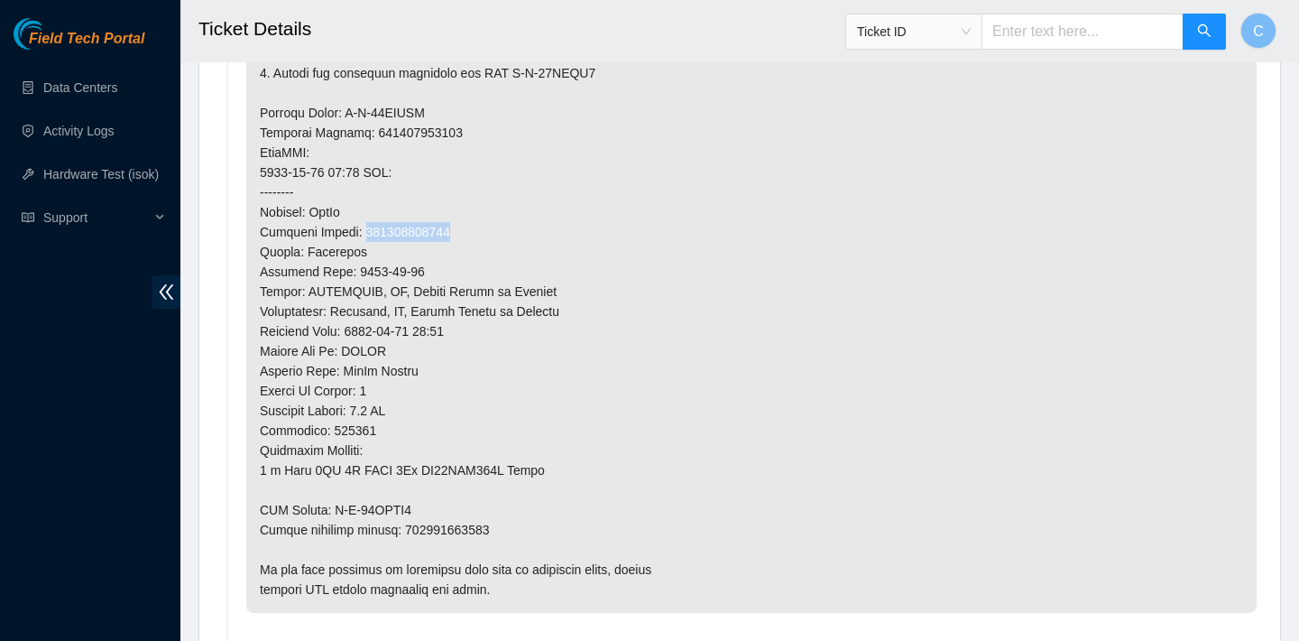
drag, startPoint x: 462, startPoint y: 228, endPoint x: 366, endPoint y: 226, distance: 95.7
click at [366, 226] on p at bounding box center [751, 133] width 1011 height 960
copy p "473665214300"
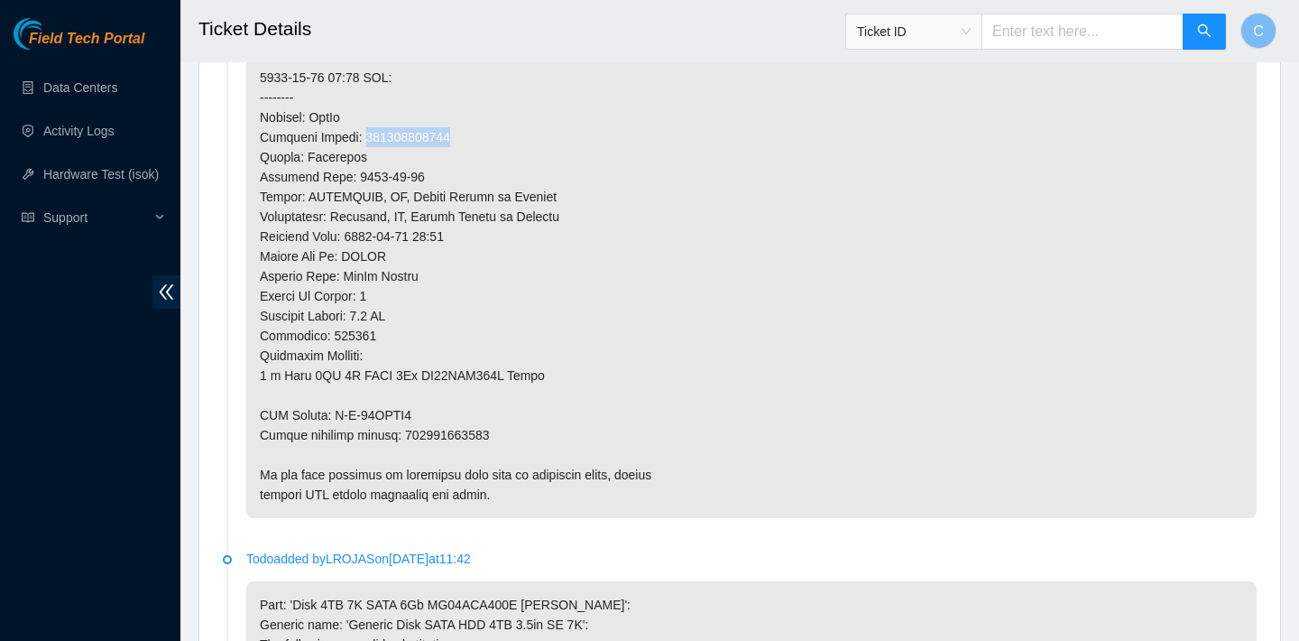
scroll to position [1646, 0]
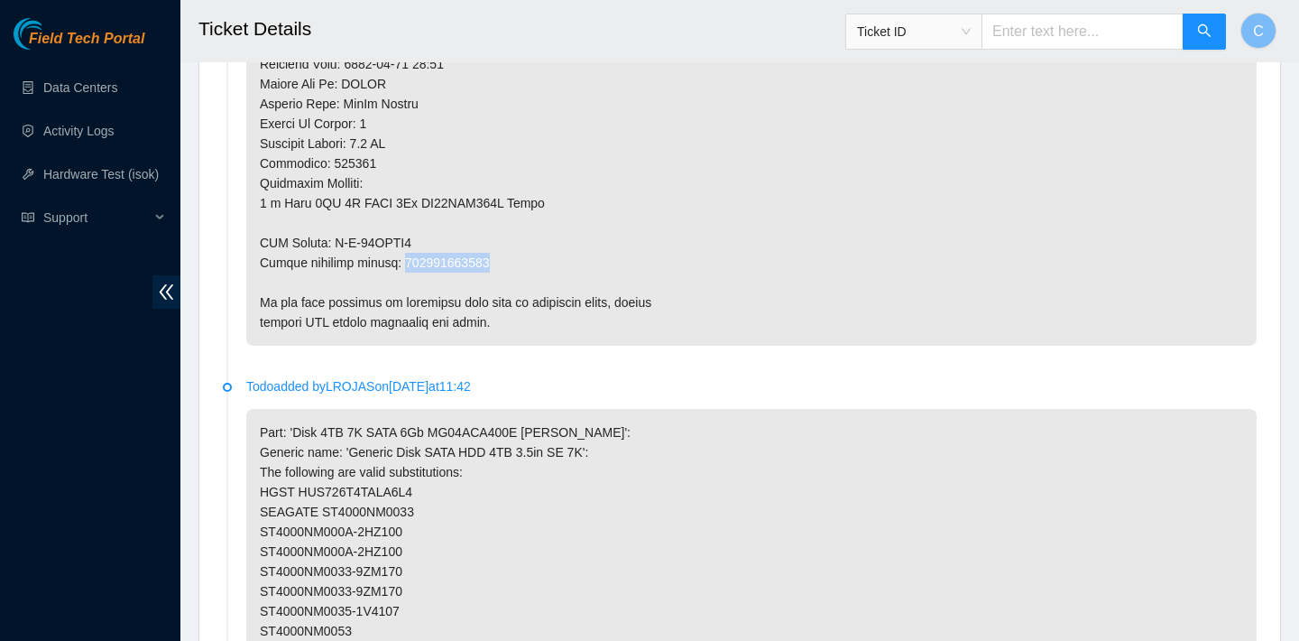
drag, startPoint x: 498, startPoint y: 260, endPoint x: 407, endPoint y: 258, distance: 91.1
copy p "473665214311"
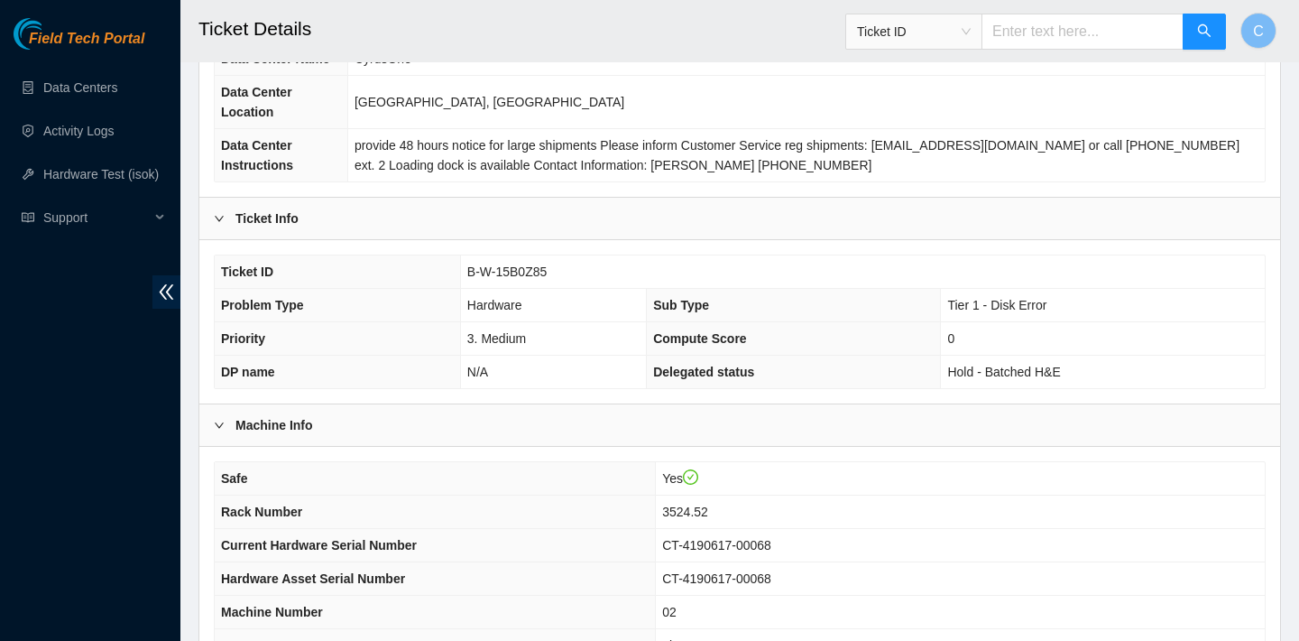
scroll to position [196, 0]
drag, startPoint x: 736, startPoint y: 511, endPoint x: 687, endPoint y: 507, distance: 49.8
click at [687, 507] on span "3524.52" at bounding box center [685, 510] width 46 height 14
copy span "3524.52"
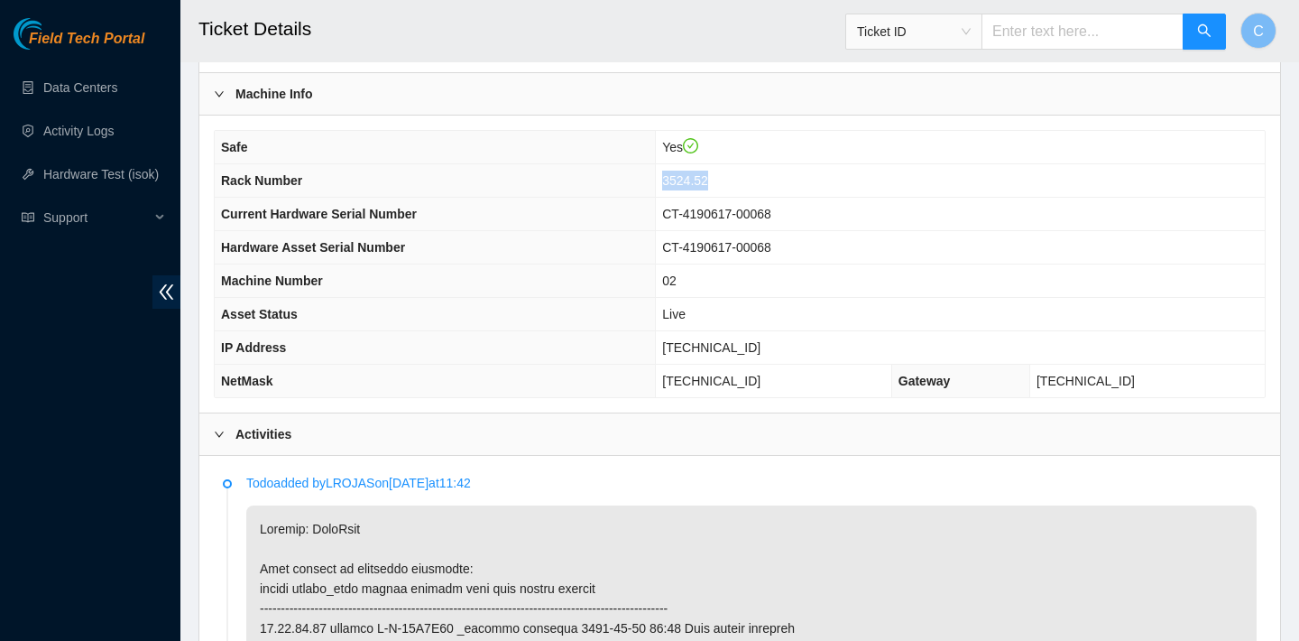
scroll to position [525, 0]
drag, startPoint x: 766, startPoint y: 345, endPoint x: 689, endPoint y: 344, distance: 76.7
click at [689, 344] on td "23.36.67.81" at bounding box center [960, 348] width 609 height 33
copy span "23.36.67.81"
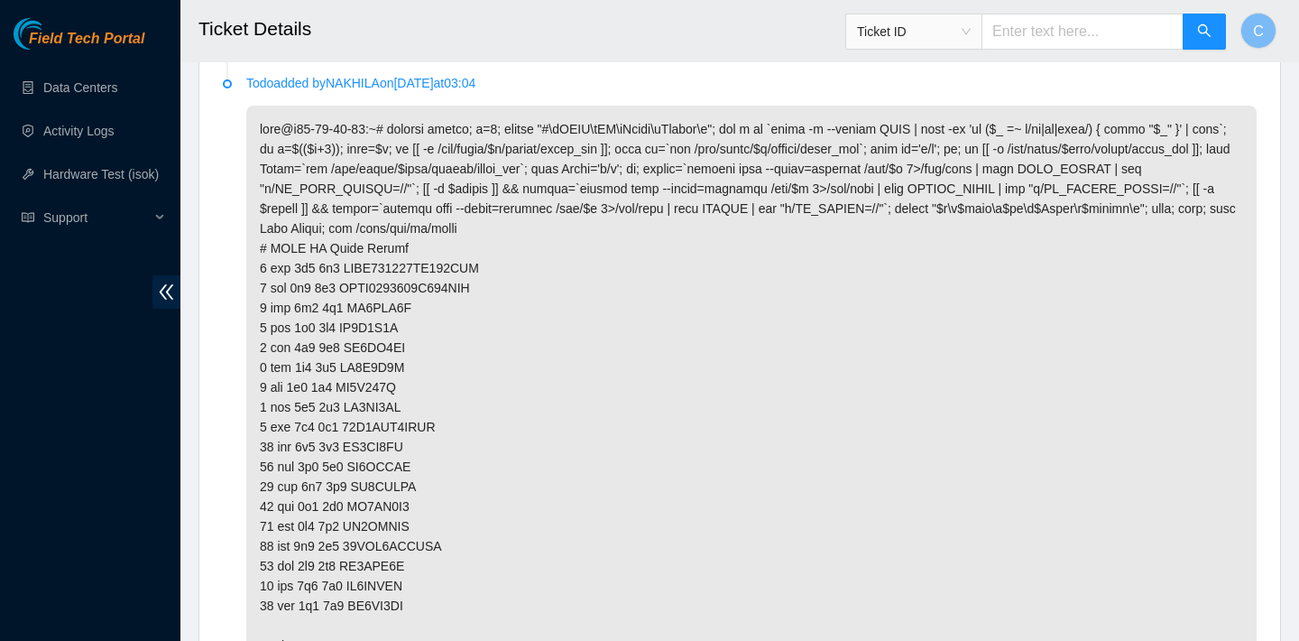
scroll to position [3553, 0]
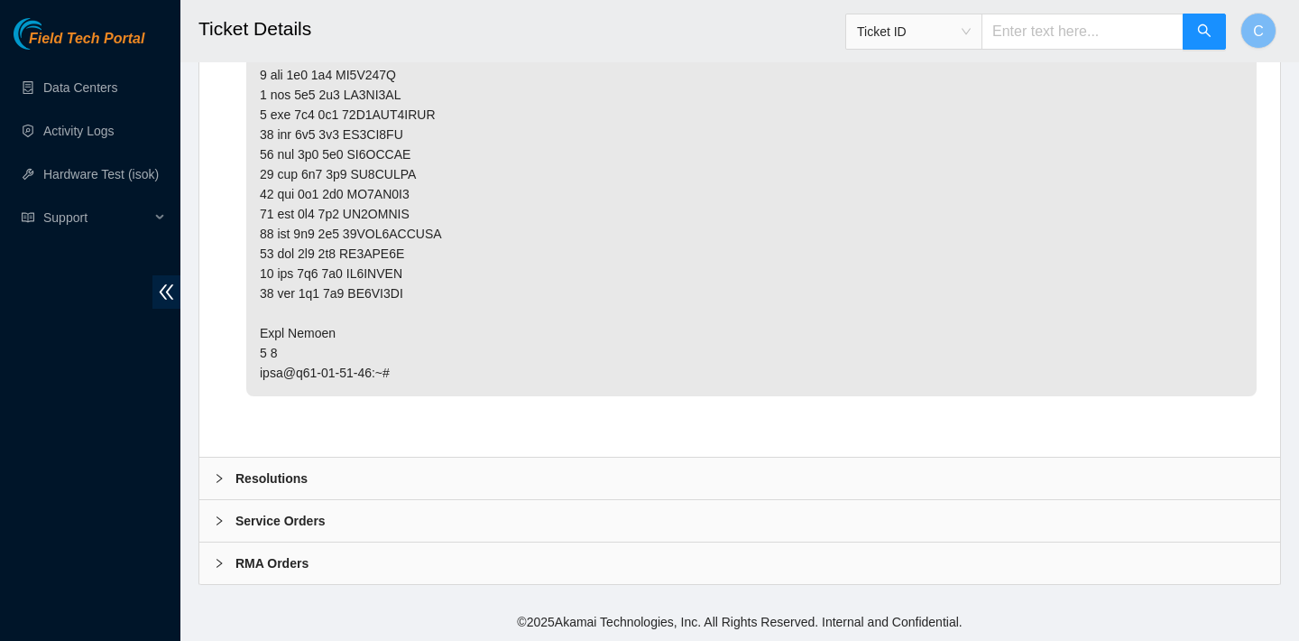
click at [444, 475] on div "Resolutions" at bounding box center [739, 478] width 1081 height 42
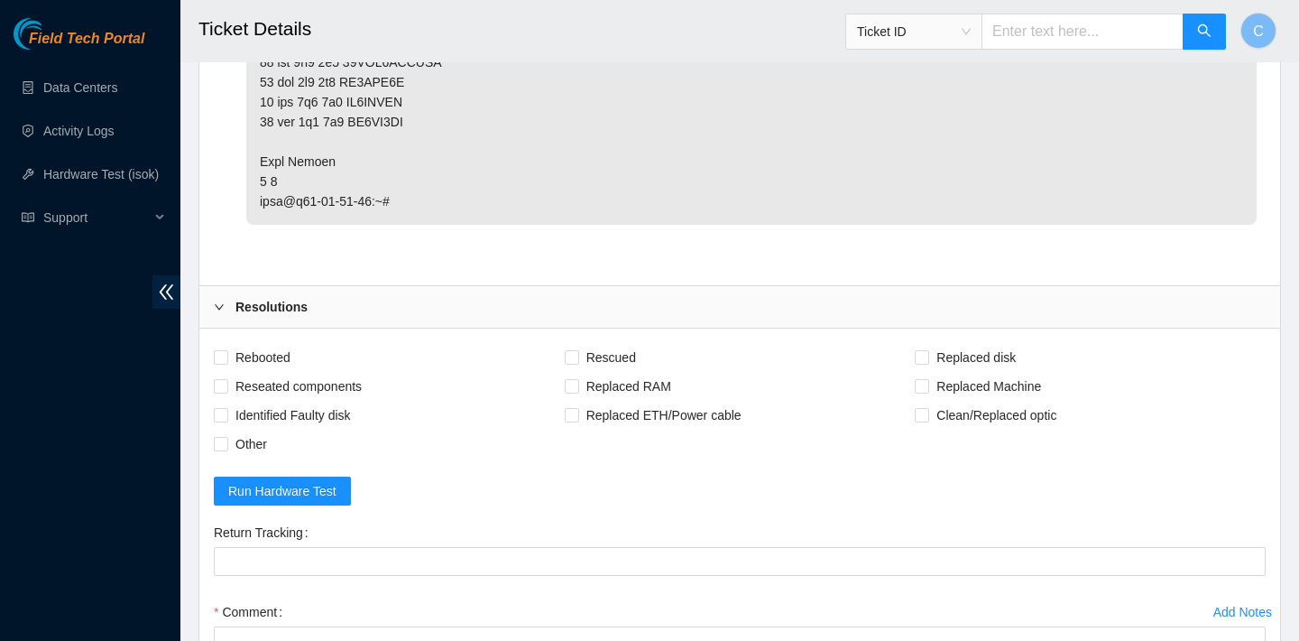
scroll to position [4018, 0]
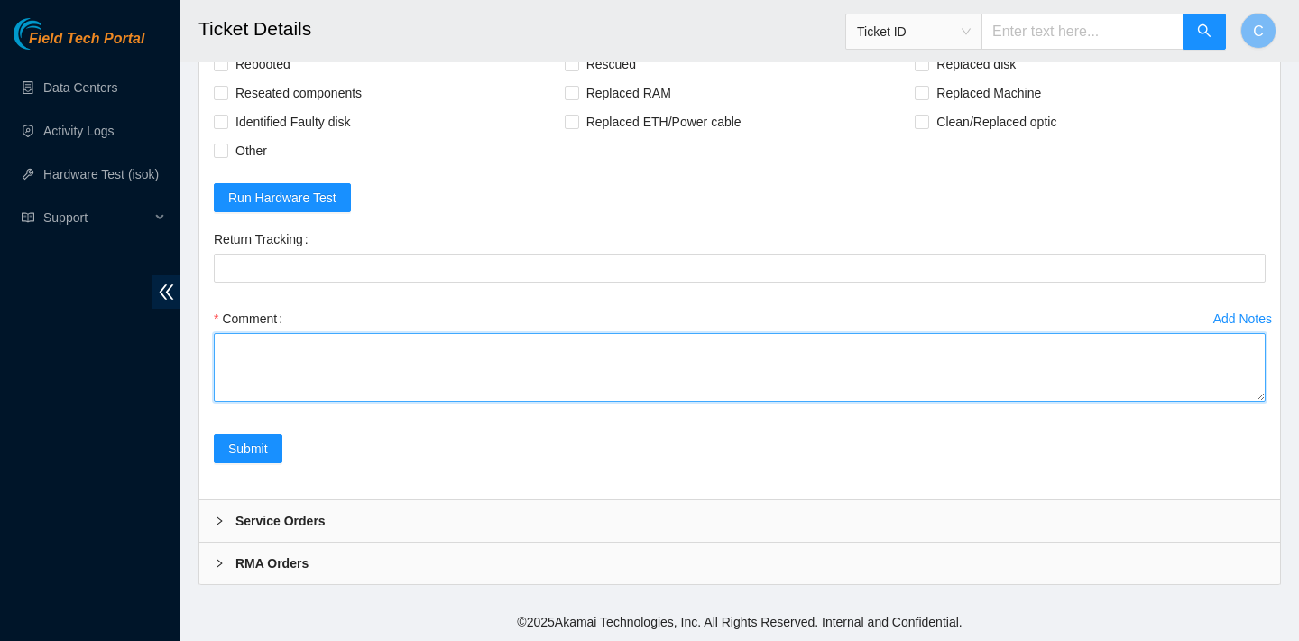
click at [384, 347] on textarea "Comment" at bounding box center [740, 367] width 1052 height 69
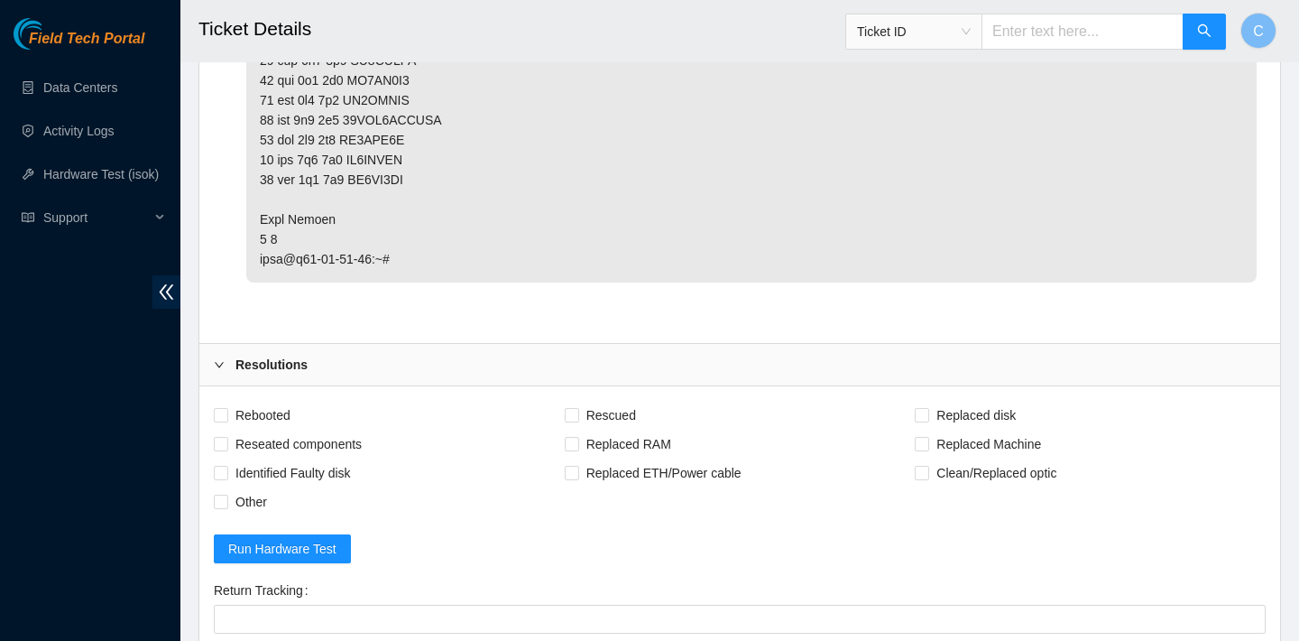
scroll to position [3621, 0]
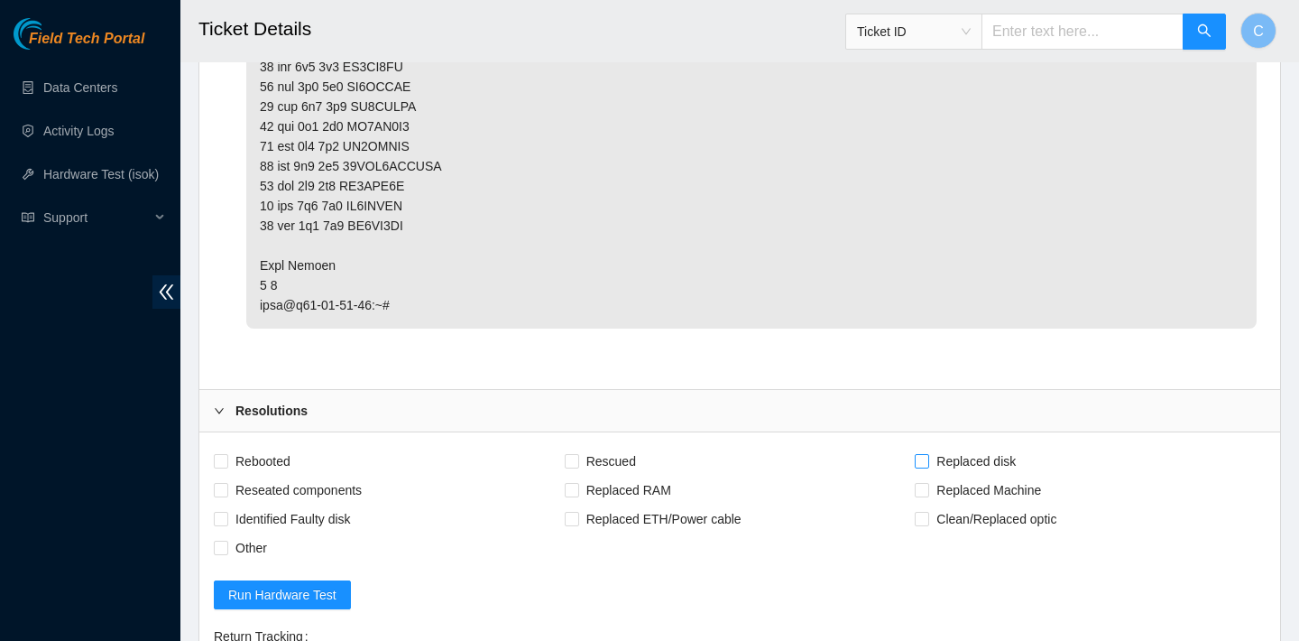
type textarea "New disk SN 508RK5FSFJKA"
click at [928, 457] on span at bounding box center [922, 461] width 14 height 14
click at [928, 457] on input "Replaced disk" at bounding box center [921, 460] width 13 height 13
checkbox input "true"
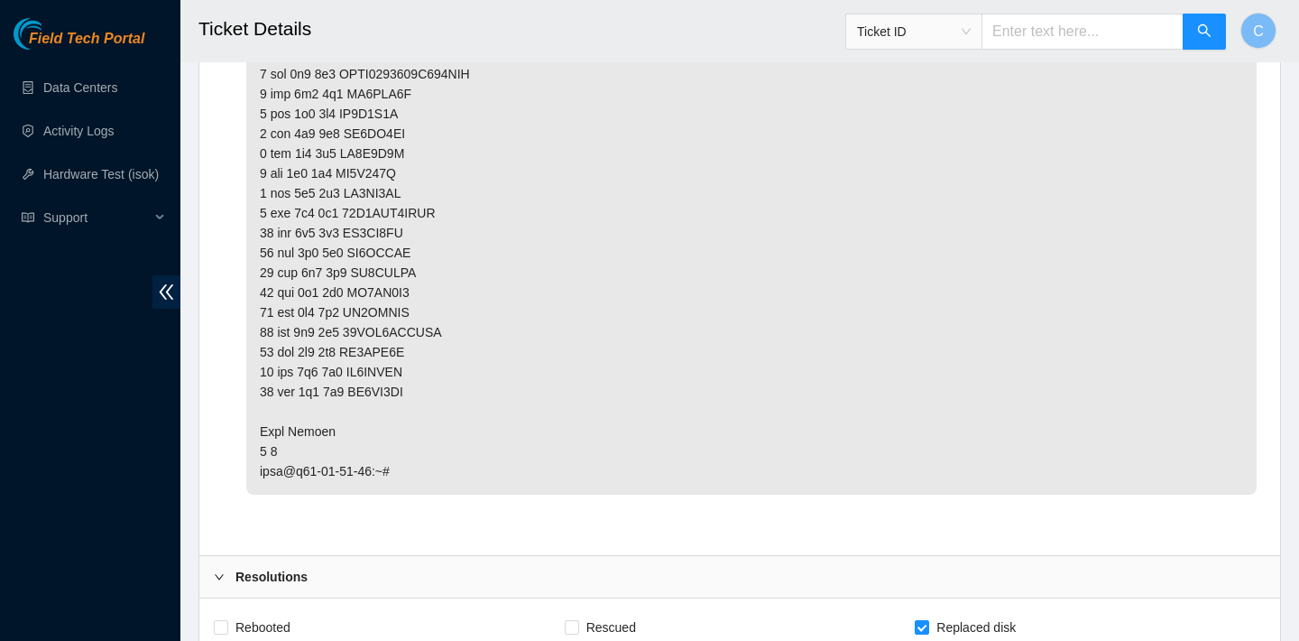
scroll to position [3867, 0]
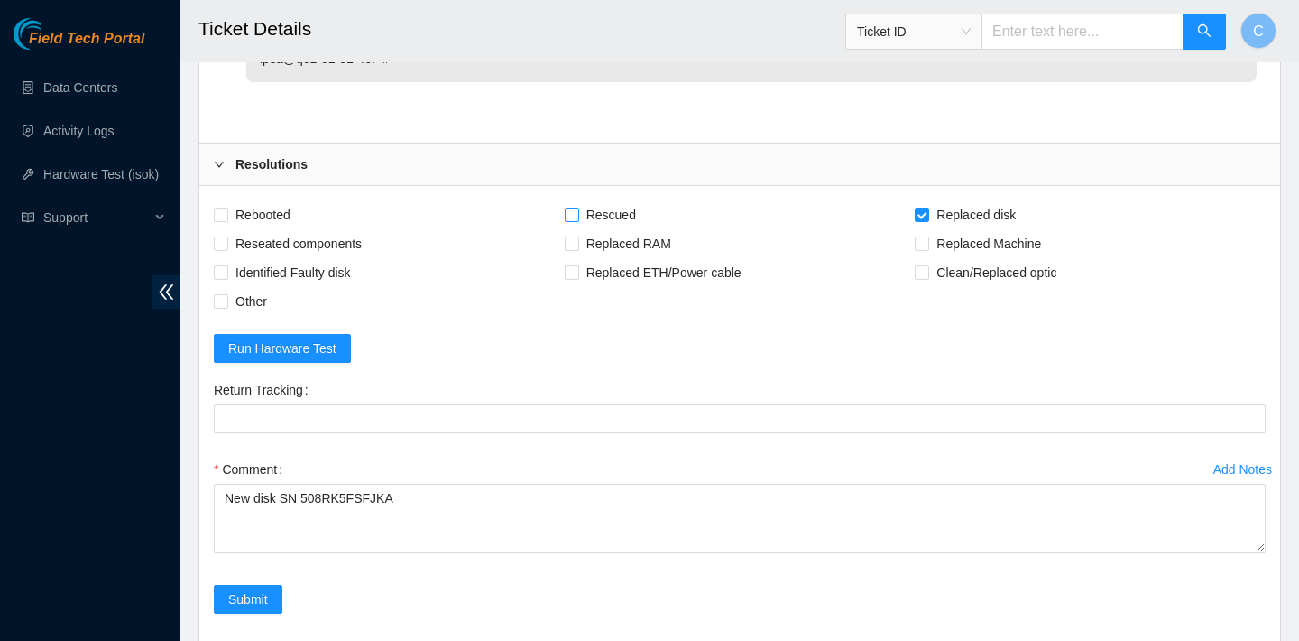
click at [570, 219] on input "Rescued" at bounding box center [571, 214] width 13 height 13
checkbox input "true"
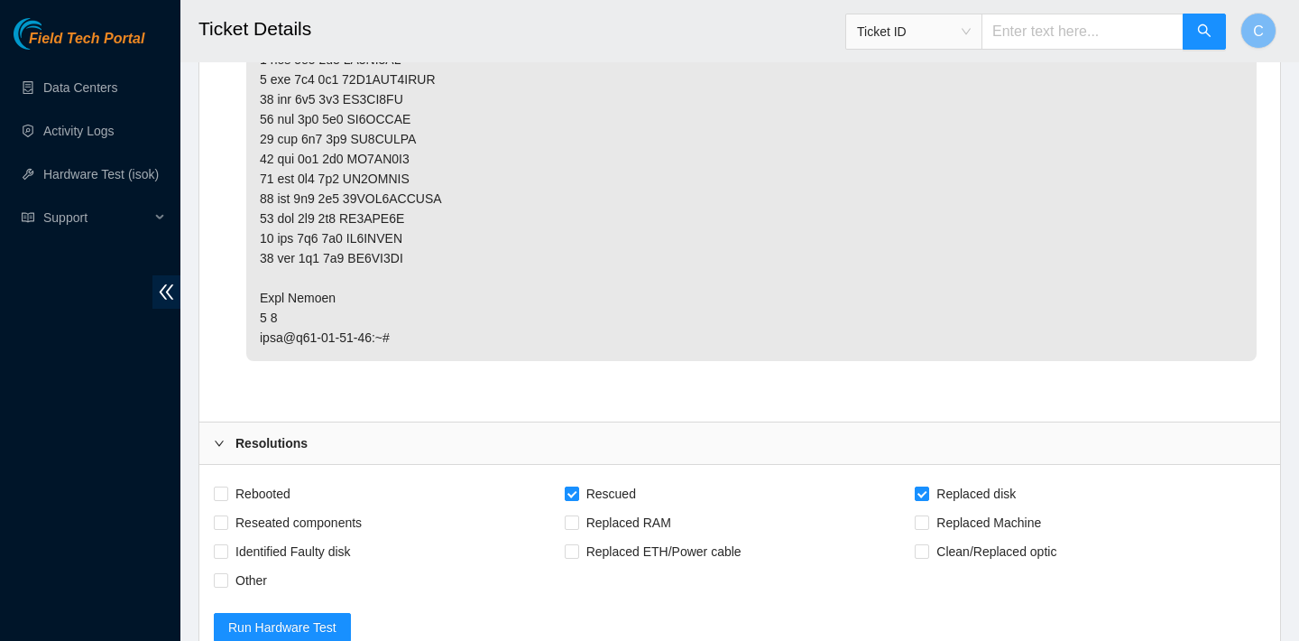
scroll to position [4018, 0]
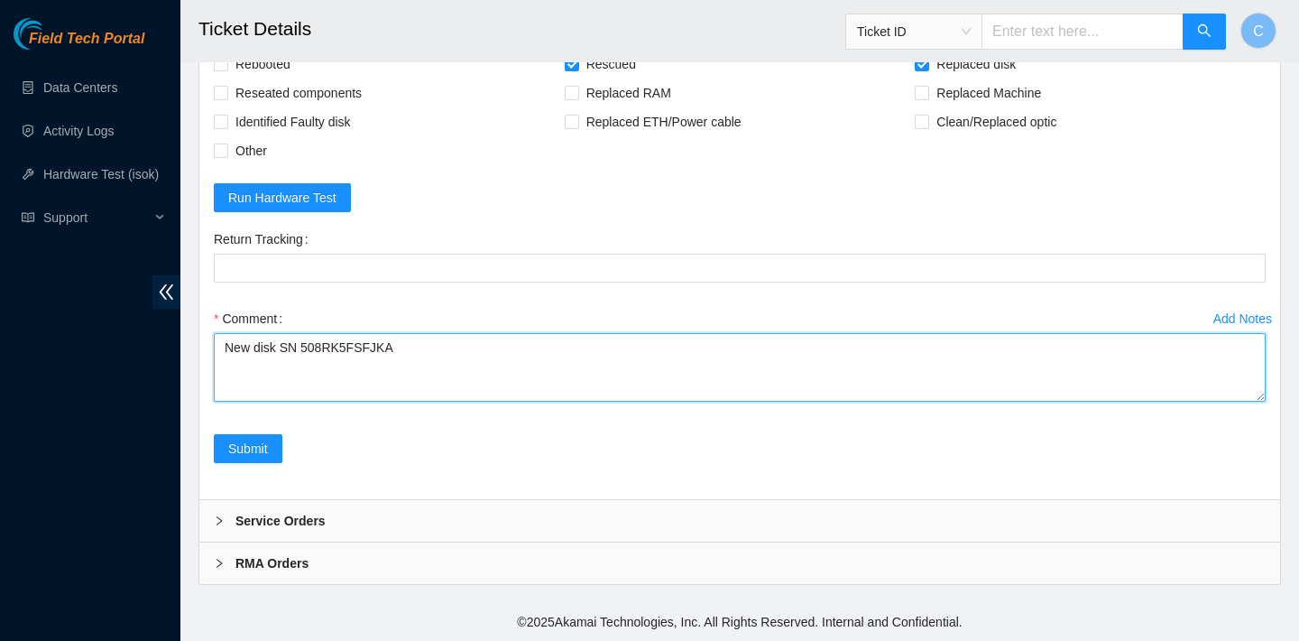
click at [227, 346] on textarea "New disk SN 508RK5FSFJKA" at bounding box center [740, 367] width 1052 height 69
click at [559, 365] on textarea "Verified SN Replaced old disk with New disk SN 508RK5FSFJKA" at bounding box center [740, 367] width 1052 height 69
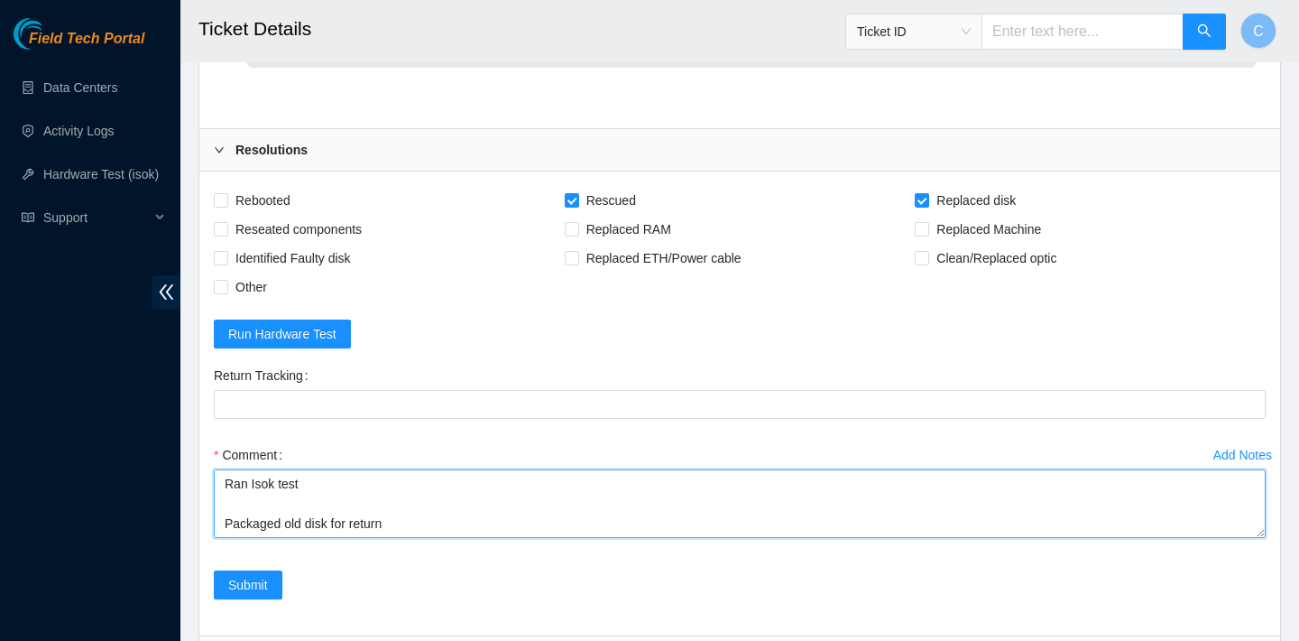
scroll to position [3867, 0]
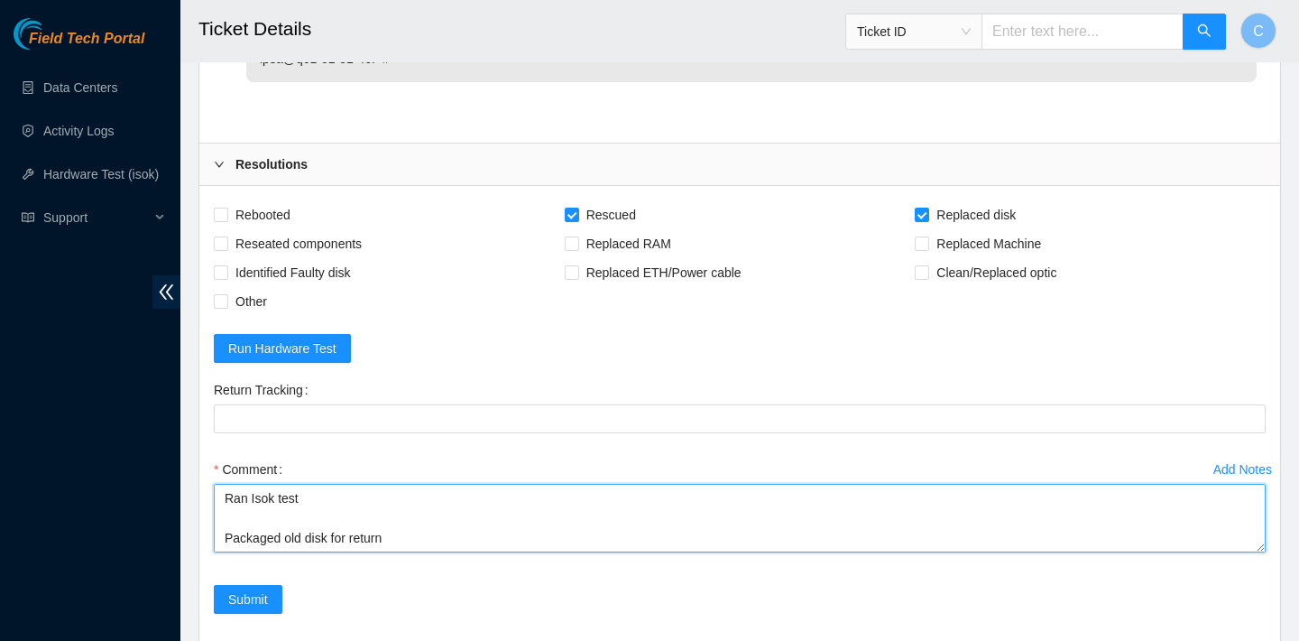
type textarea "Verified SN Replaced old disk with New disk SN 508RK5FSFJKA Rescued Rebooted Co…"
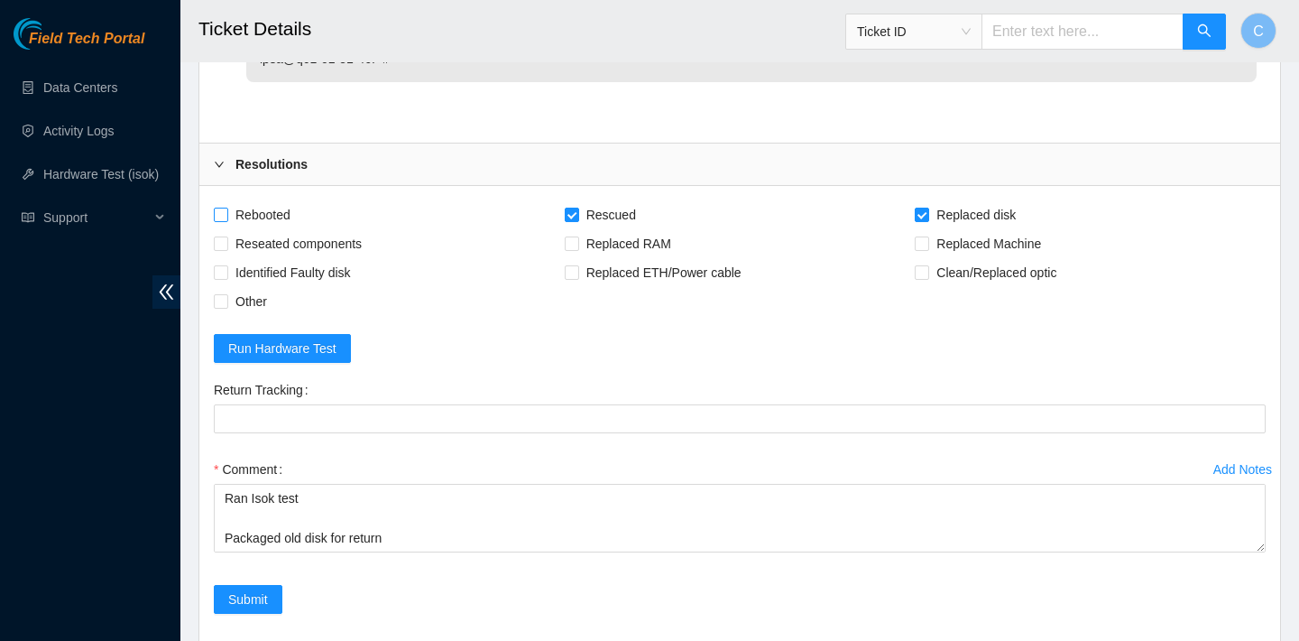
click at [282, 209] on span "Rebooted" at bounding box center [262, 214] width 69 height 29
click at [226, 209] on input "Rebooted" at bounding box center [220, 214] width 13 height 13
checkbox input "true"
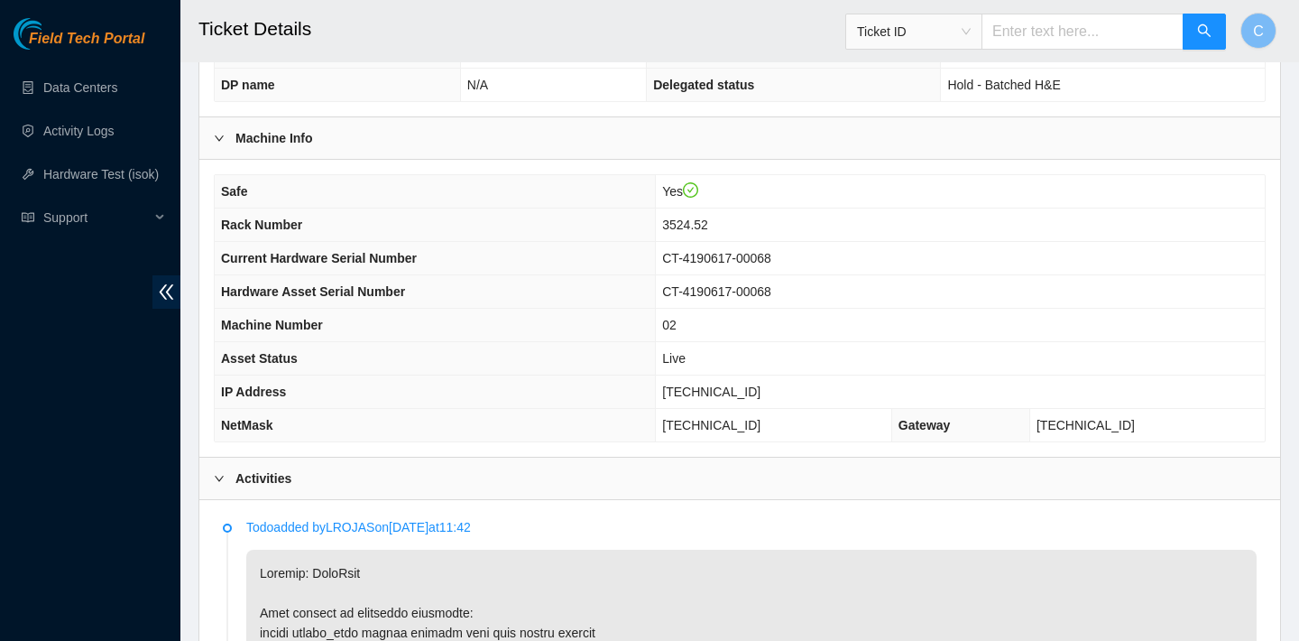
scroll to position [490, 0]
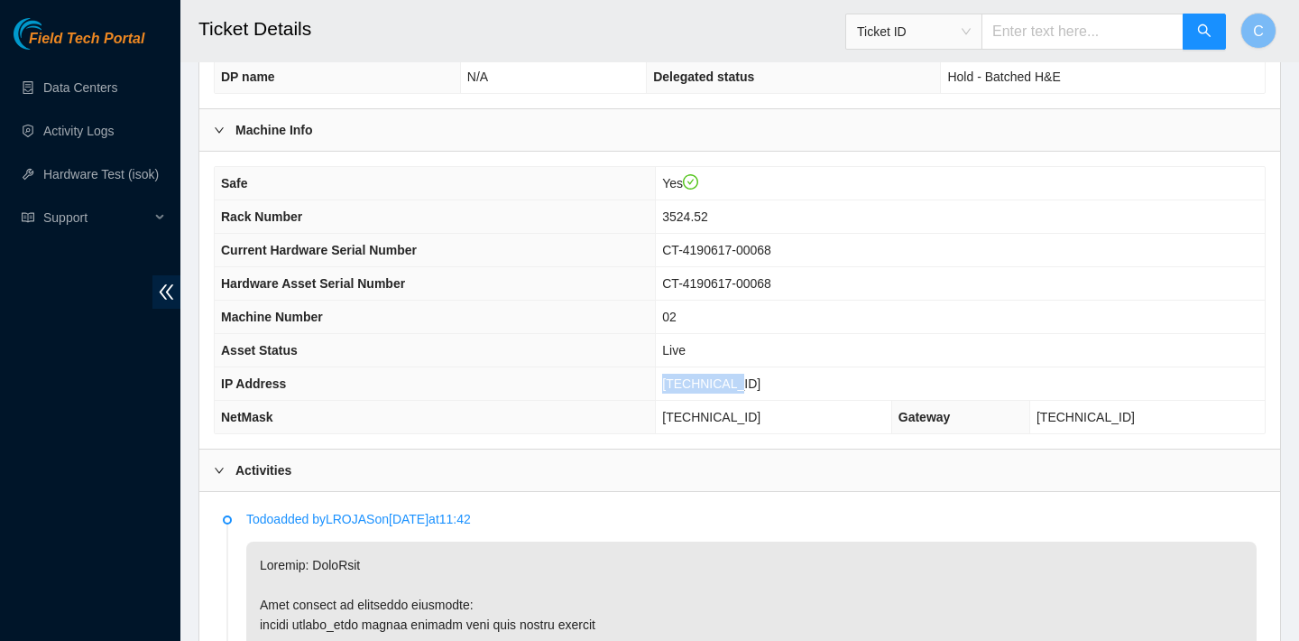
drag, startPoint x: 762, startPoint y: 381, endPoint x: 687, endPoint y: 377, distance: 75.9
click at [687, 377] on td "[TECHNICAL_ID]" at bounding box center [960, 383] width 609 height 33
copy span "[TECHNICAL_ID]"
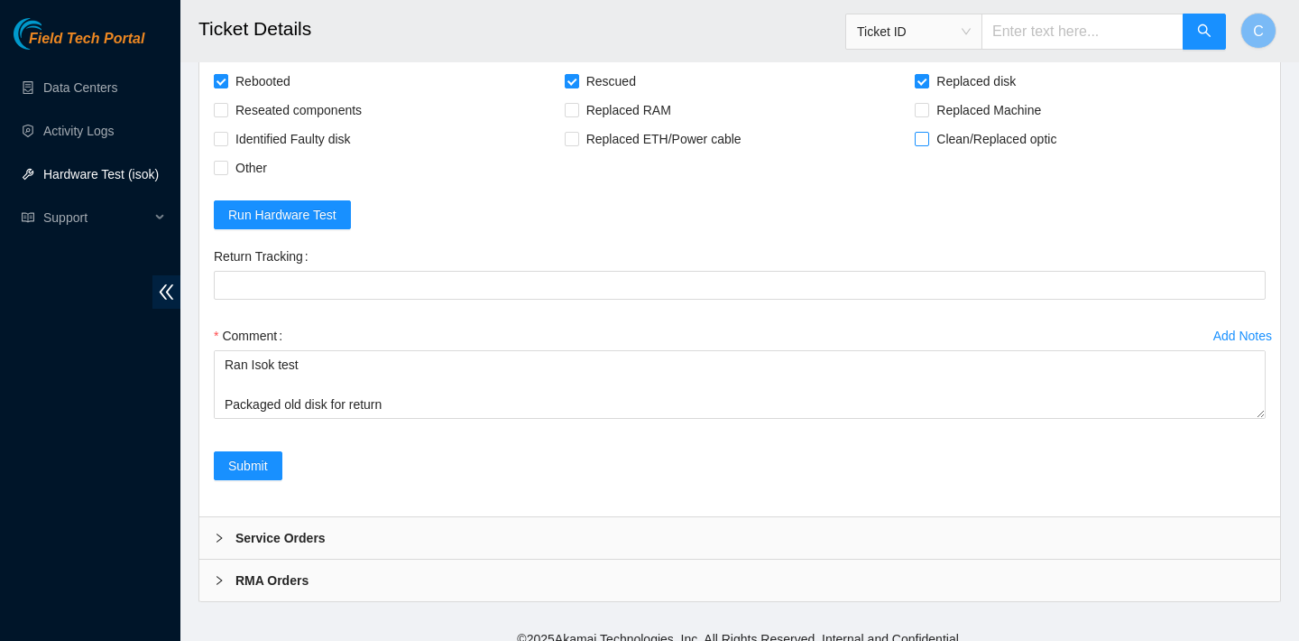
scroll to position [3935, 0]
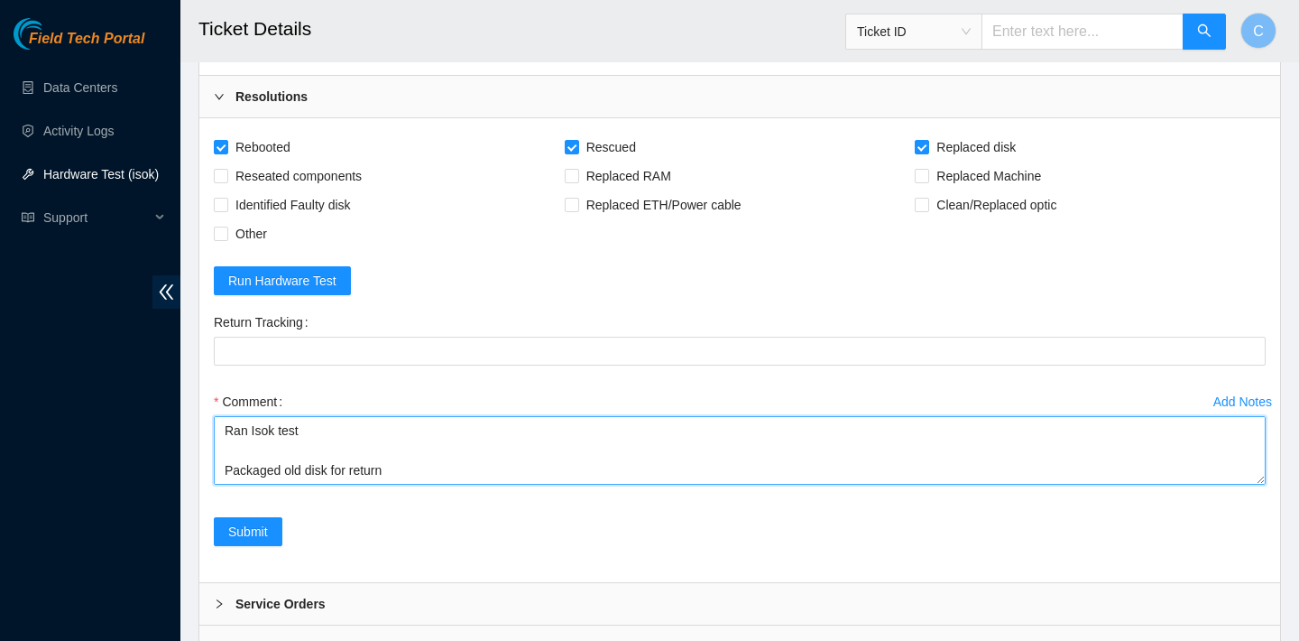
click at [288, 445] on textarea "Verified SN Replaced old disk with New disk SN 508RK5FSFJKA Rescued Rebooted Co…" at bounding box center [740, 450] width 1052 height 69
paste textarea "23.36.67.81 : passed: ok"
type textarea "Verified SN Replaced old disk with New disk SN 508RK5FSFJKA Rescued Rebooted Co…"
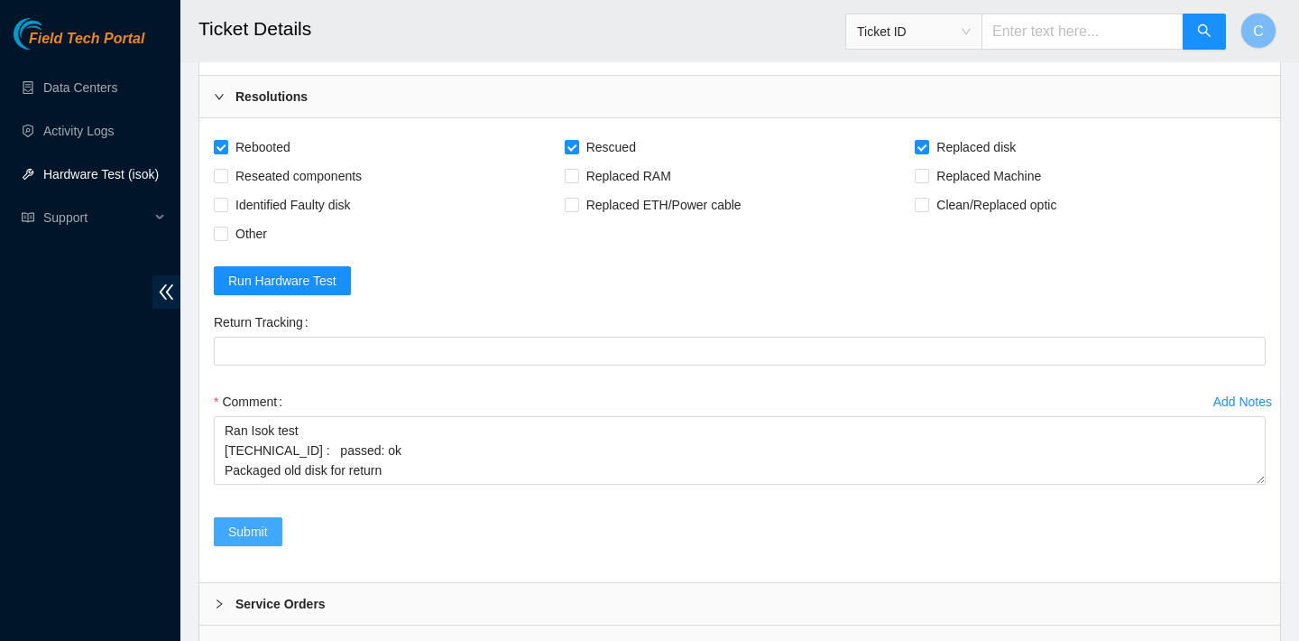
click at [236, 536] on span "Submit" at bounding box center [248, 532] width 40 height 20
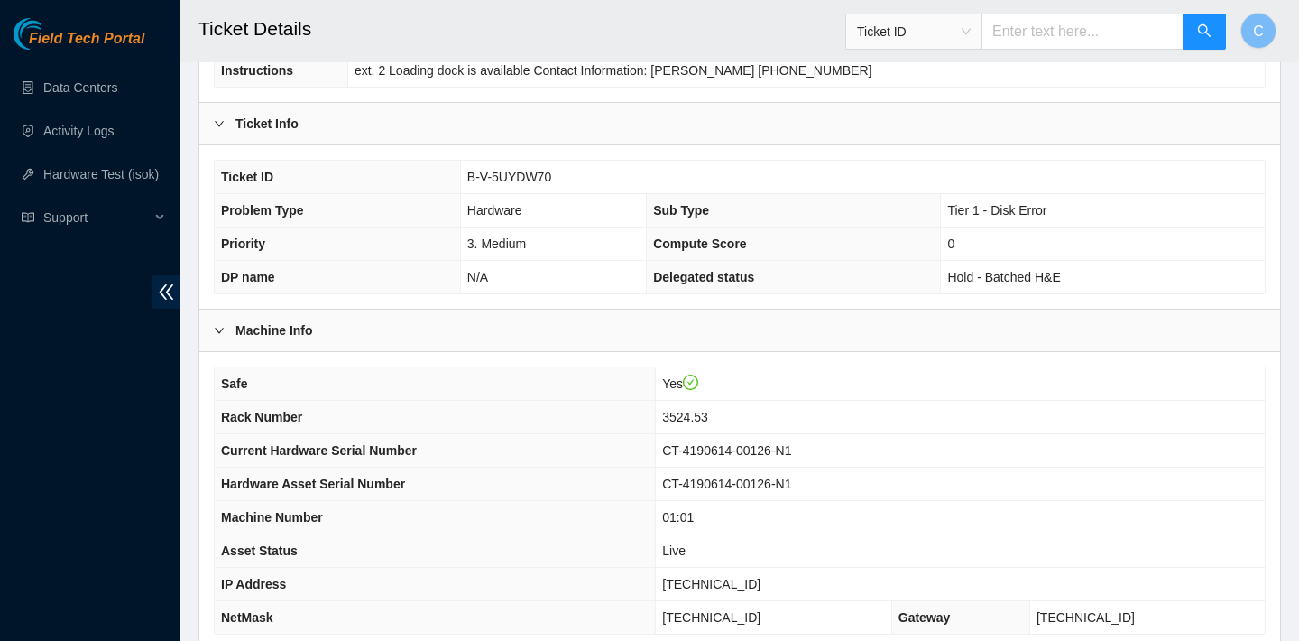
scroll to position [472, 0]
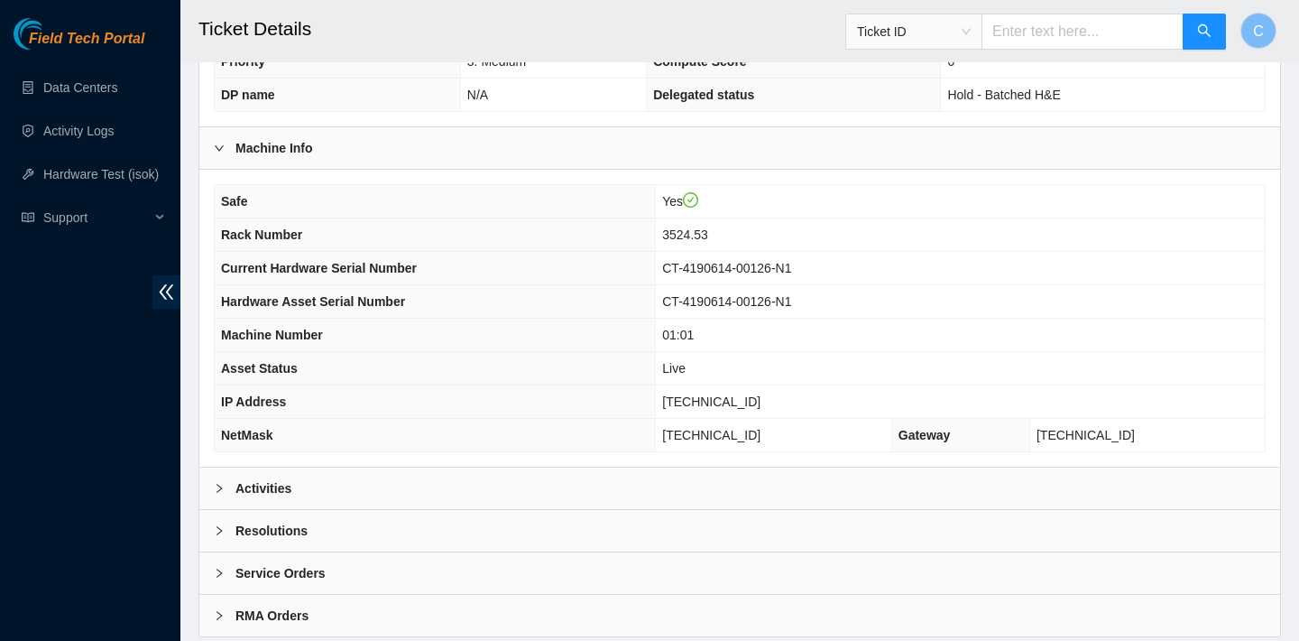
click at [506, 479] on div "Activities" at bounding box center [739, 488] width 1081 height 42
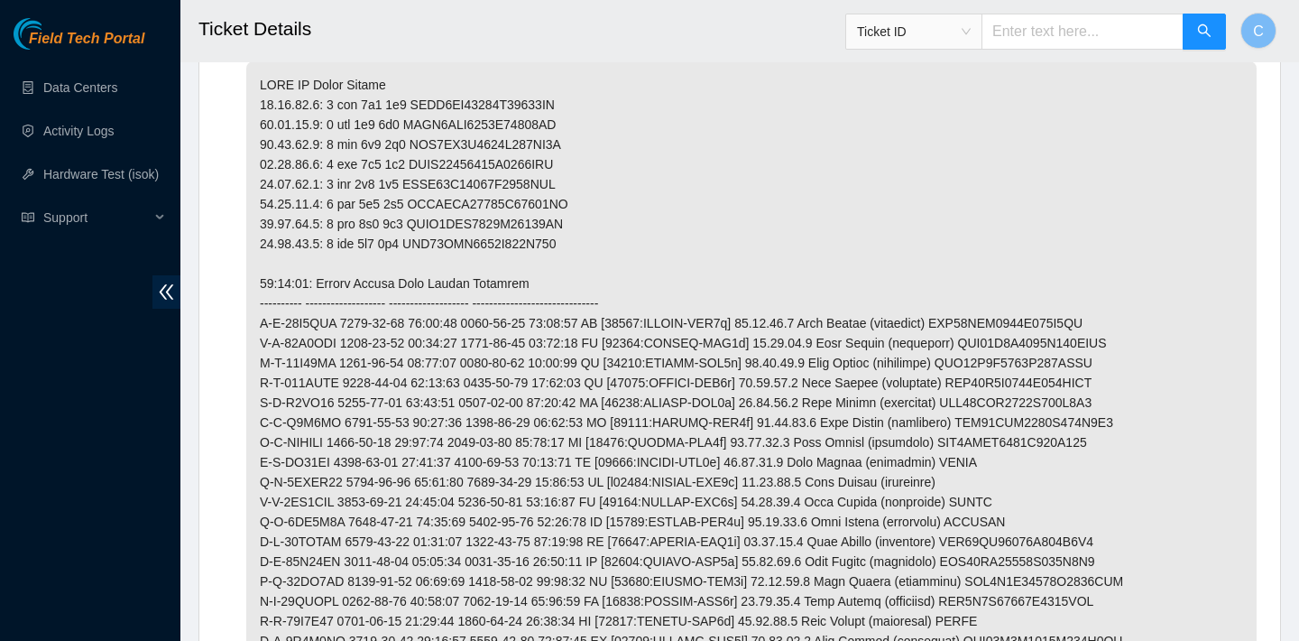
scroll to position [1297, 0]
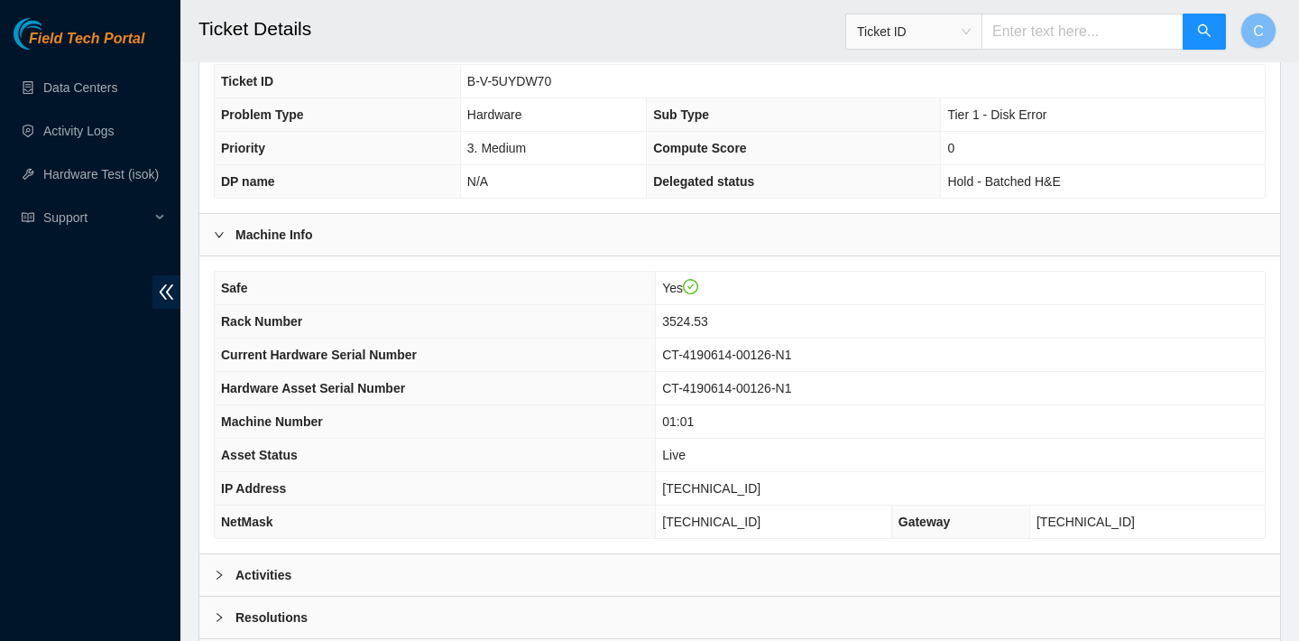
scroll to position [524, 0]
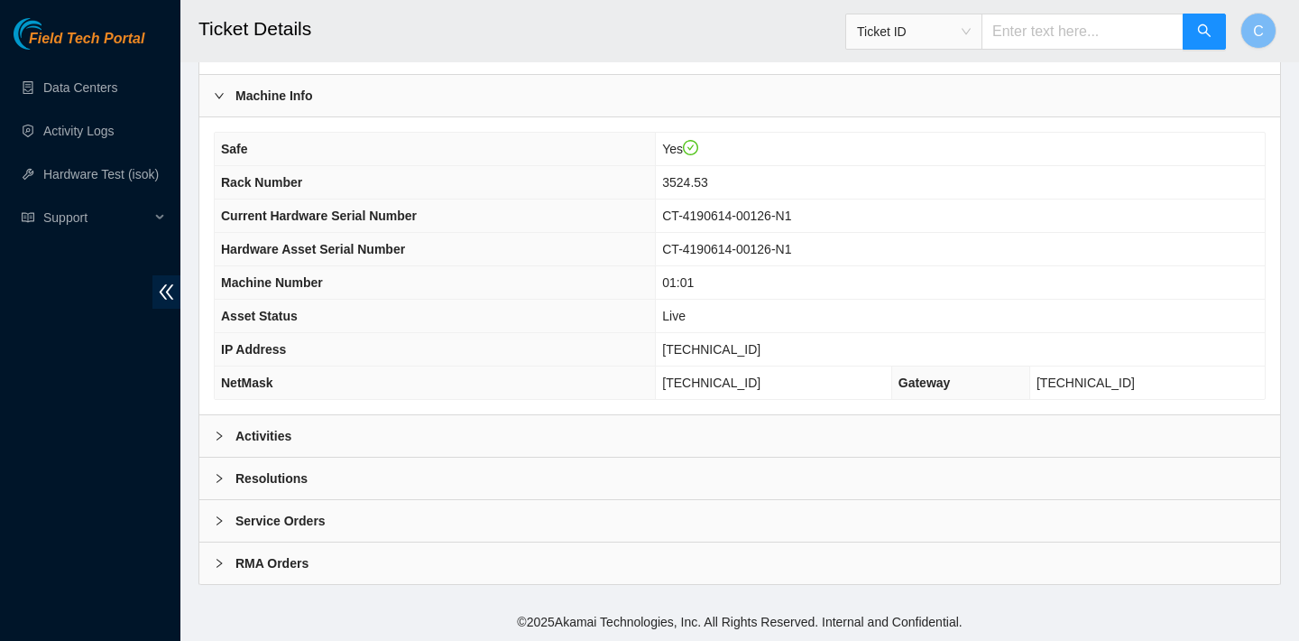
click at [468, 429] on div "Activities" at bounding box center [739, 436] width 1081 height 42
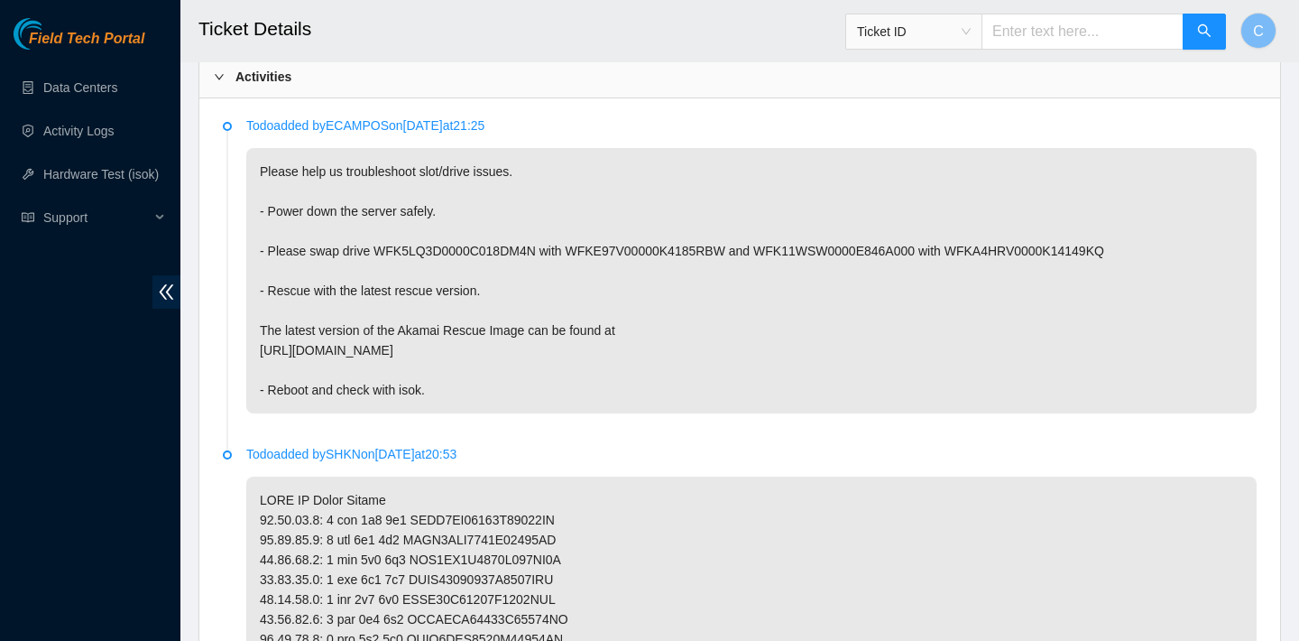
scroll to position [860, 0]
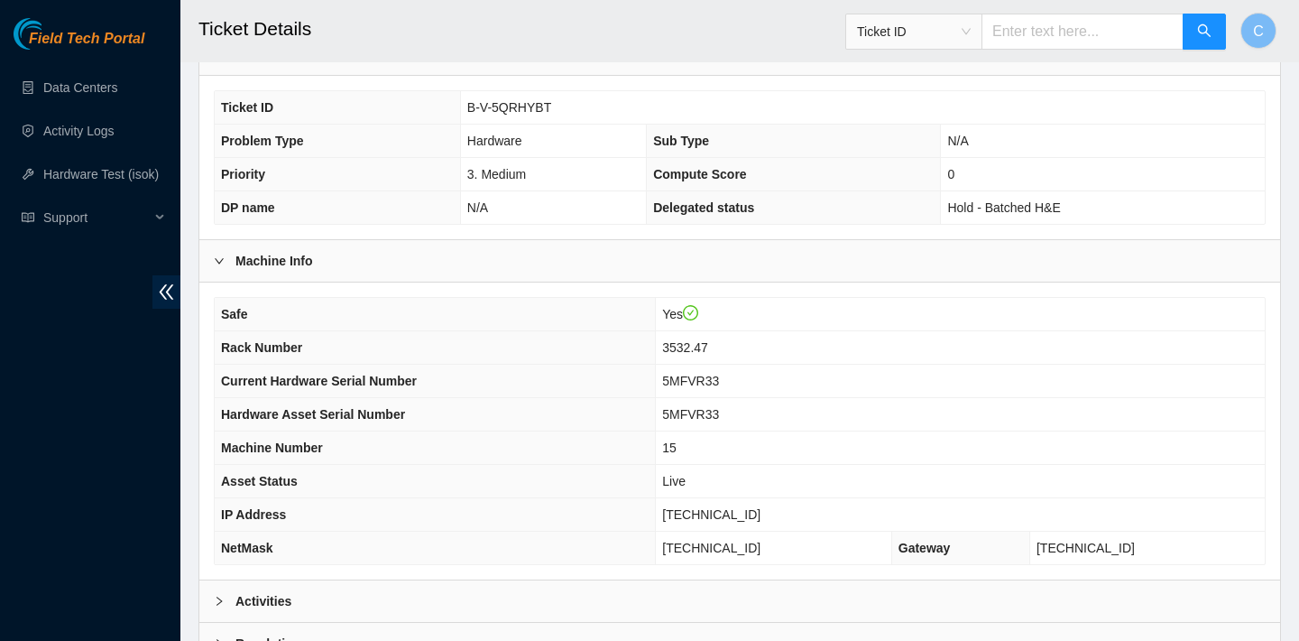
scroll to position [462, 0]
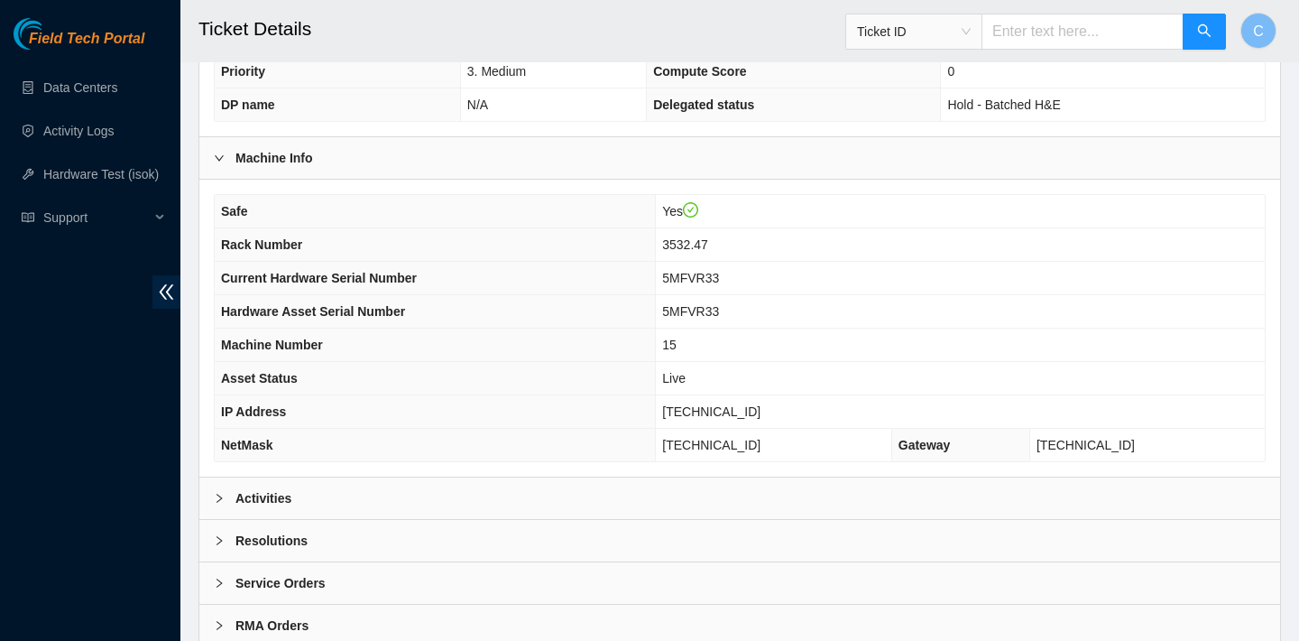
click at [556, 498] on div "Activities" at bounding box center [739, 498] width 1081 height 42
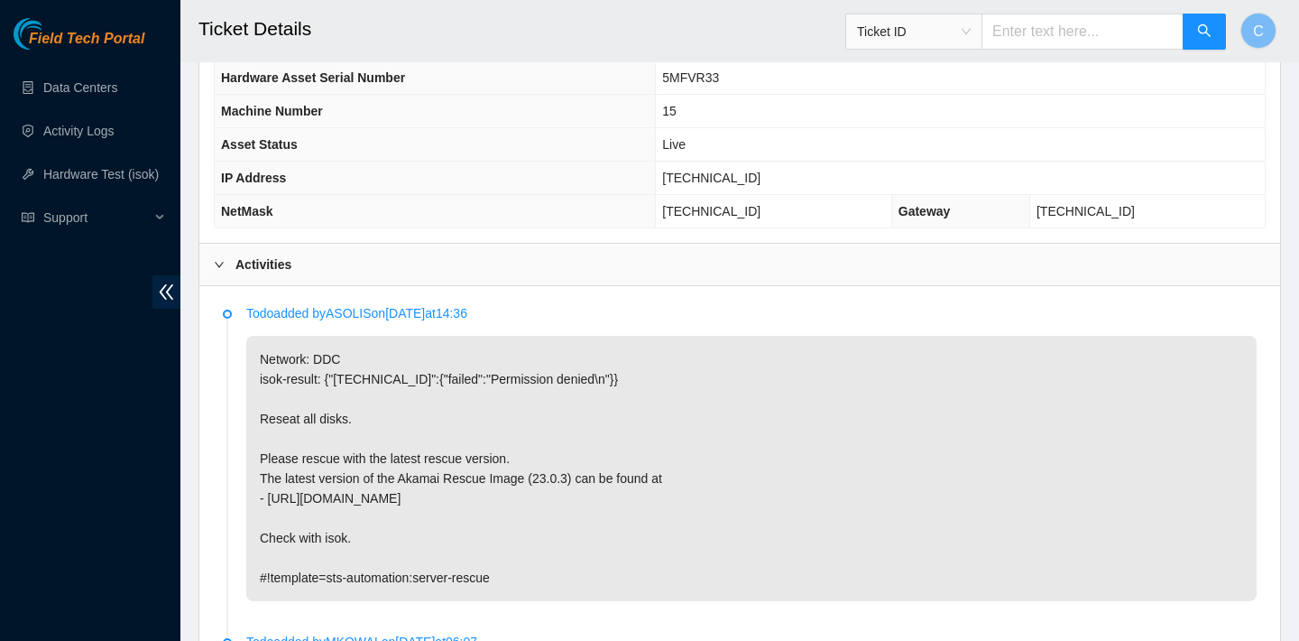
scroll to position [679, 0]
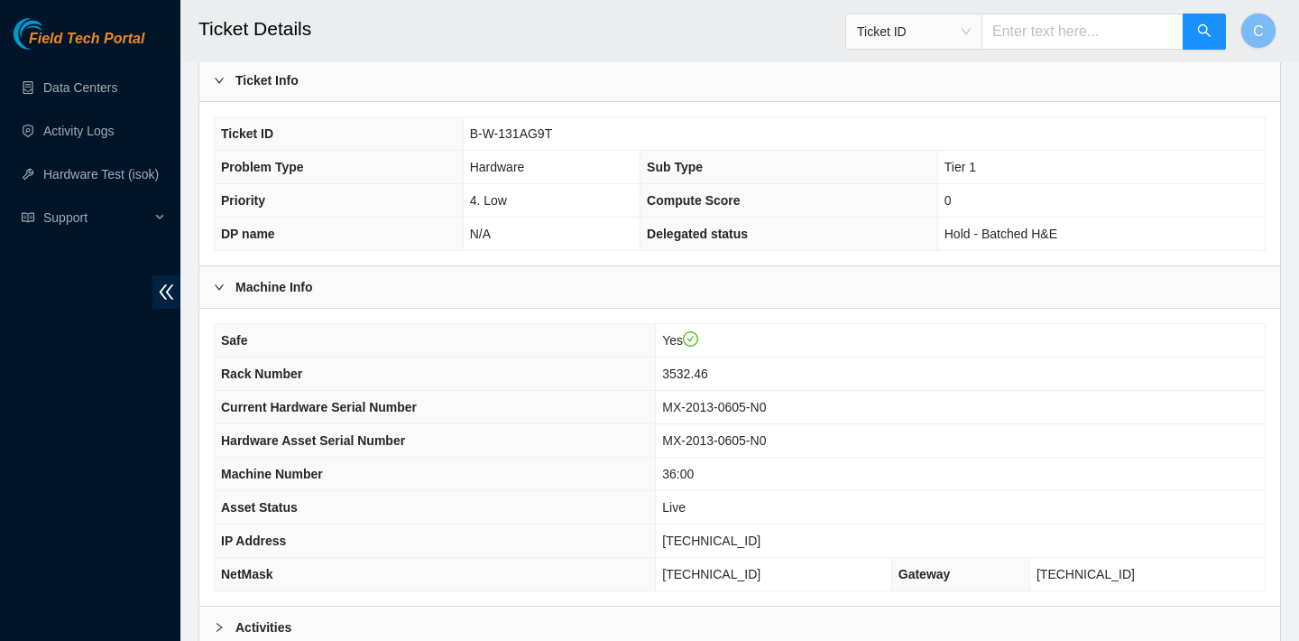
scroll to position [524, 0]
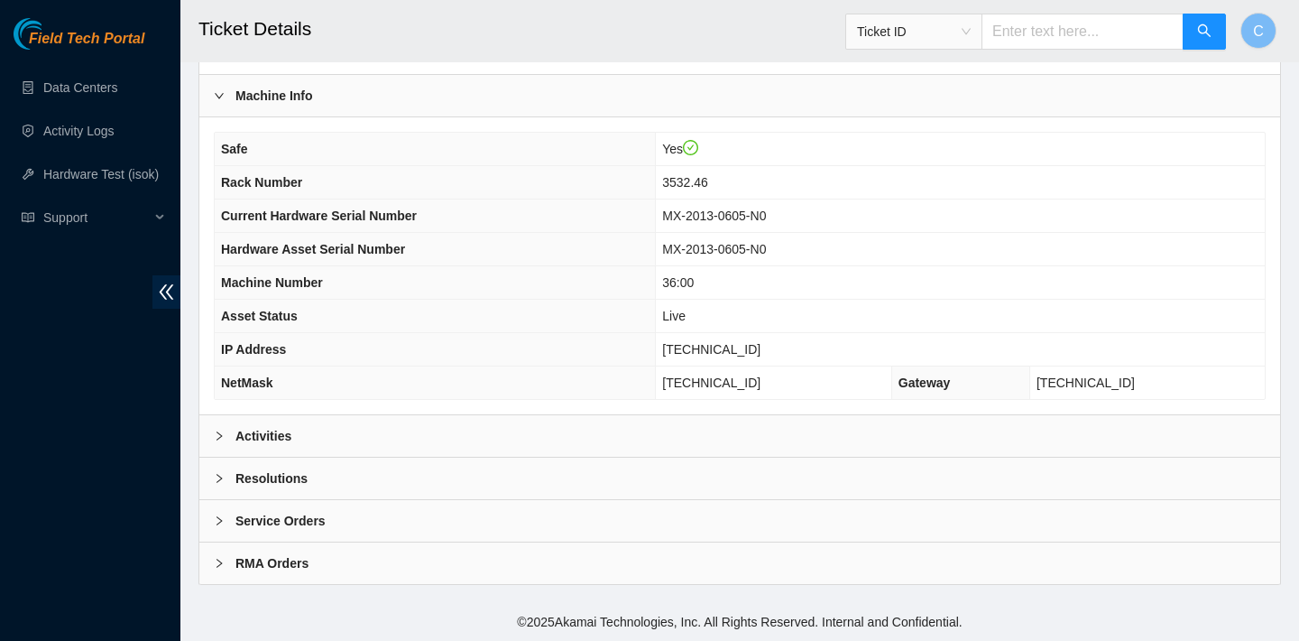
click at [632, 423] on div "Activities" at bounding box center [739, 436] width 1081 height 42
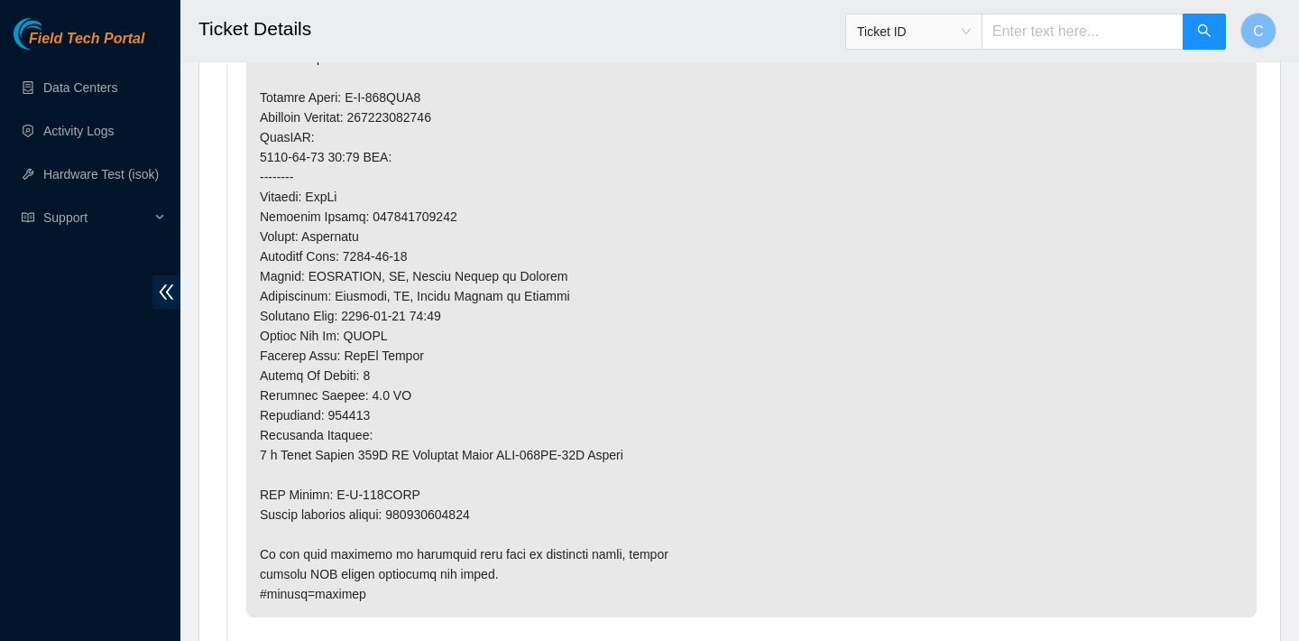
scroll to position [1311, 0]
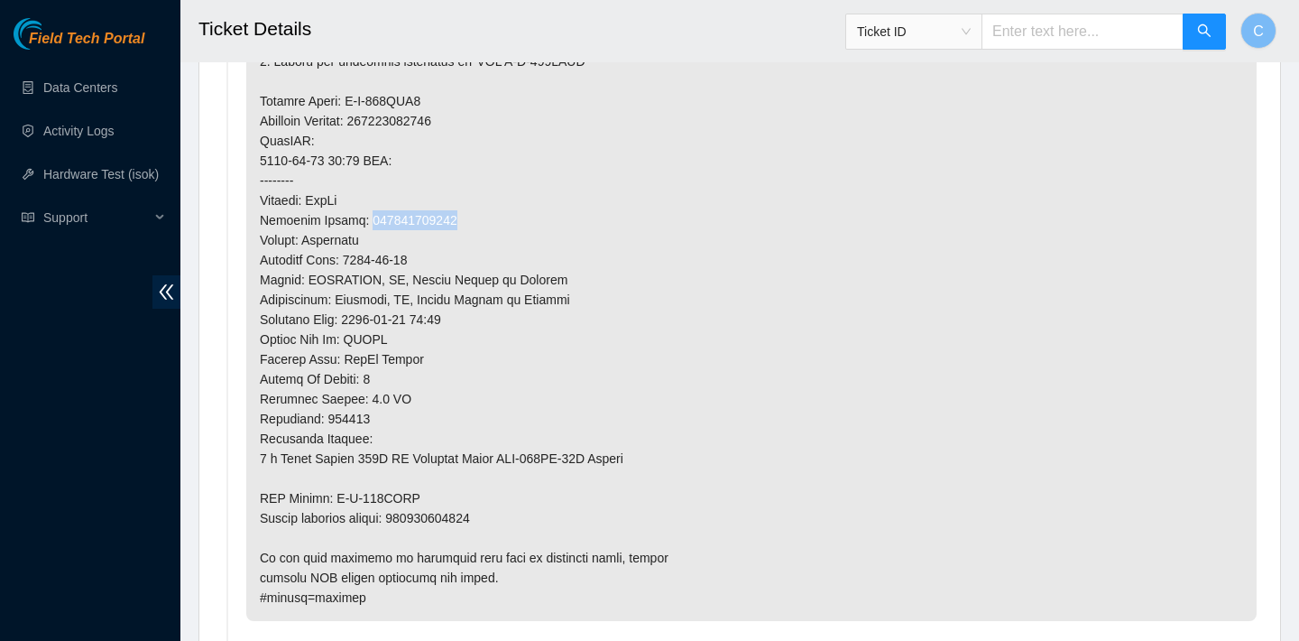
drag, startPoint x: 463, startPoint y: 225, endPoint x: 366, endPoint y: 218, distance: 96.7
click at [366, 218] on p at bounding box center [751, 170] width 1011 height 900
copy p "463470048751"
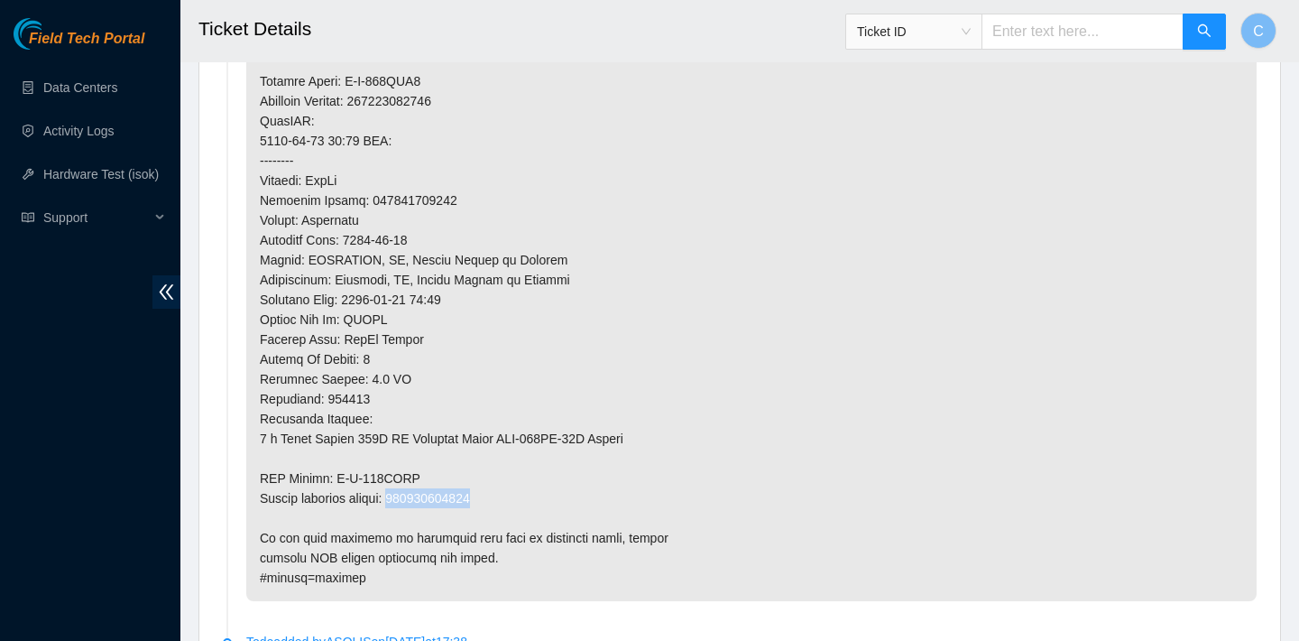
drag, startPoint x: 499, startPoint y: 499, endPoint x: 408, endPoint y: 494, distance: 91.3
click at [408, 494] on p at bounding box center [751, 150] width 1011 height 900
copy p "463470048762"
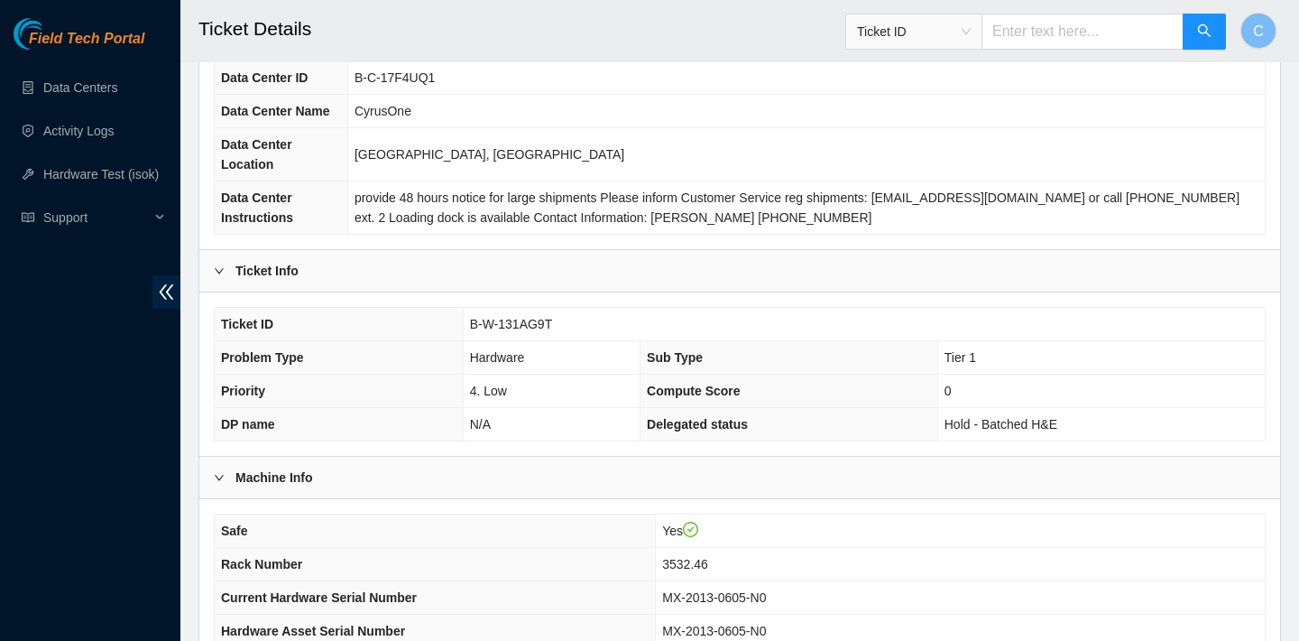
scroll to position [310, 0]
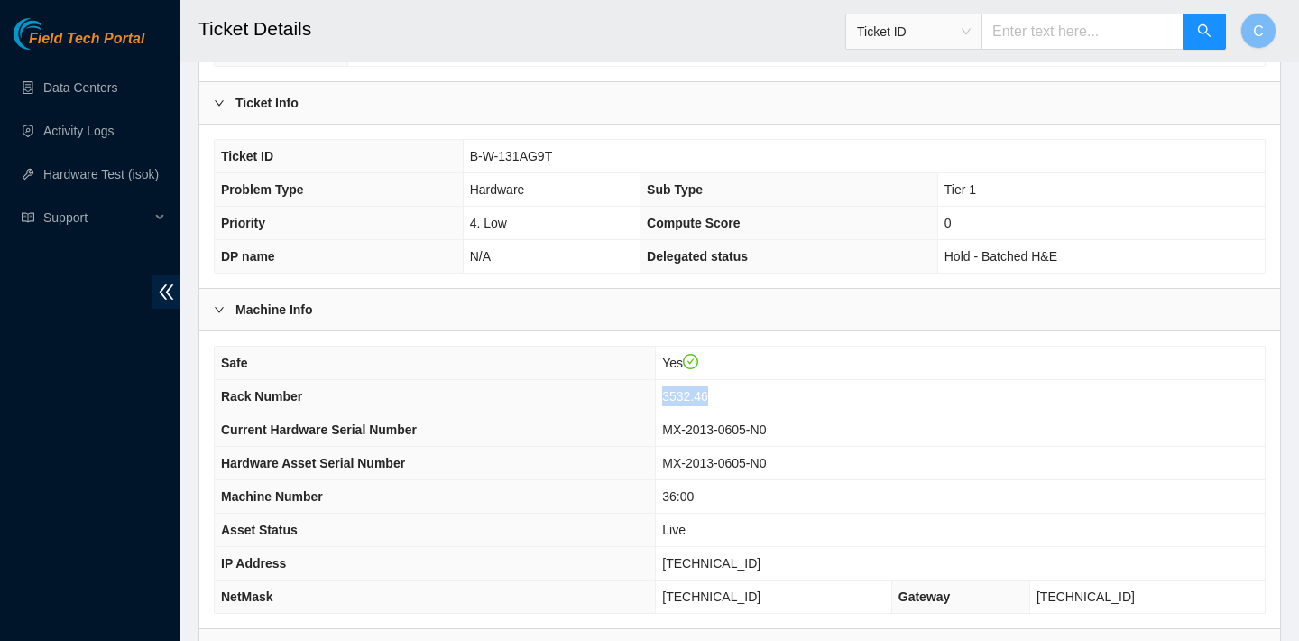
drag, startPoint x: 739, startPoint y: 391, endPoint x: 690, endPoint y: 388, distance: 48.8
click at [690, 388] on td "3532.46" at bounding box center [960, 396] width 609 height 33
copy span "3532.46"
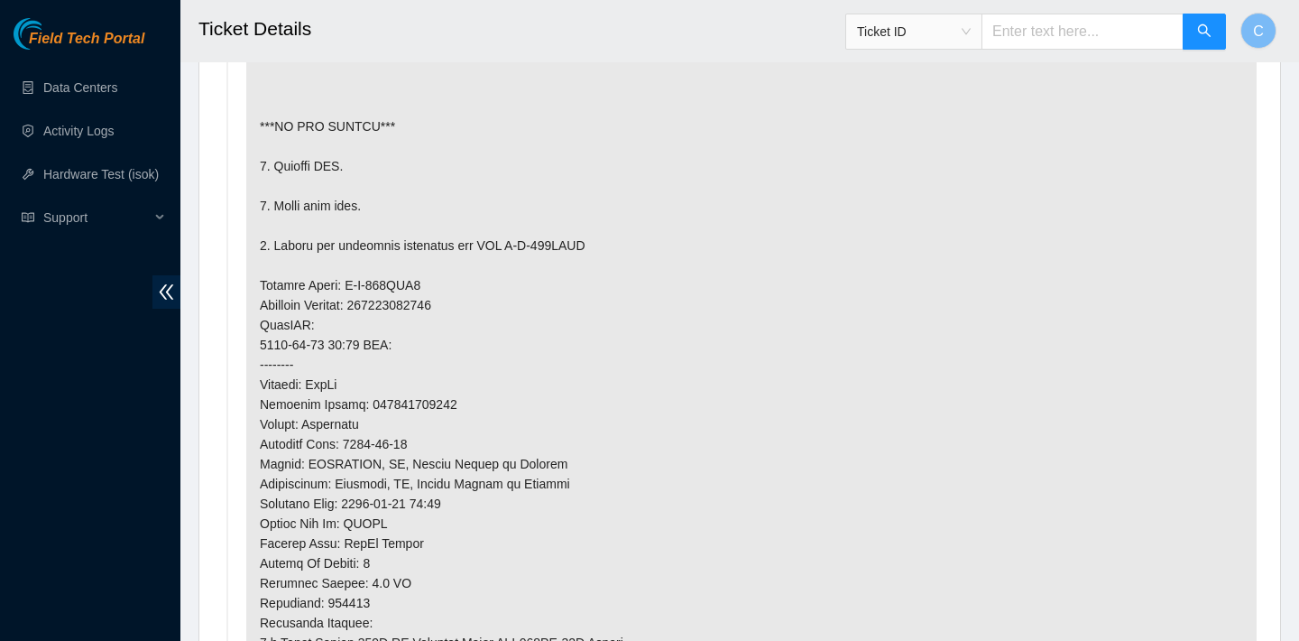
scroll to position [1205, 0]
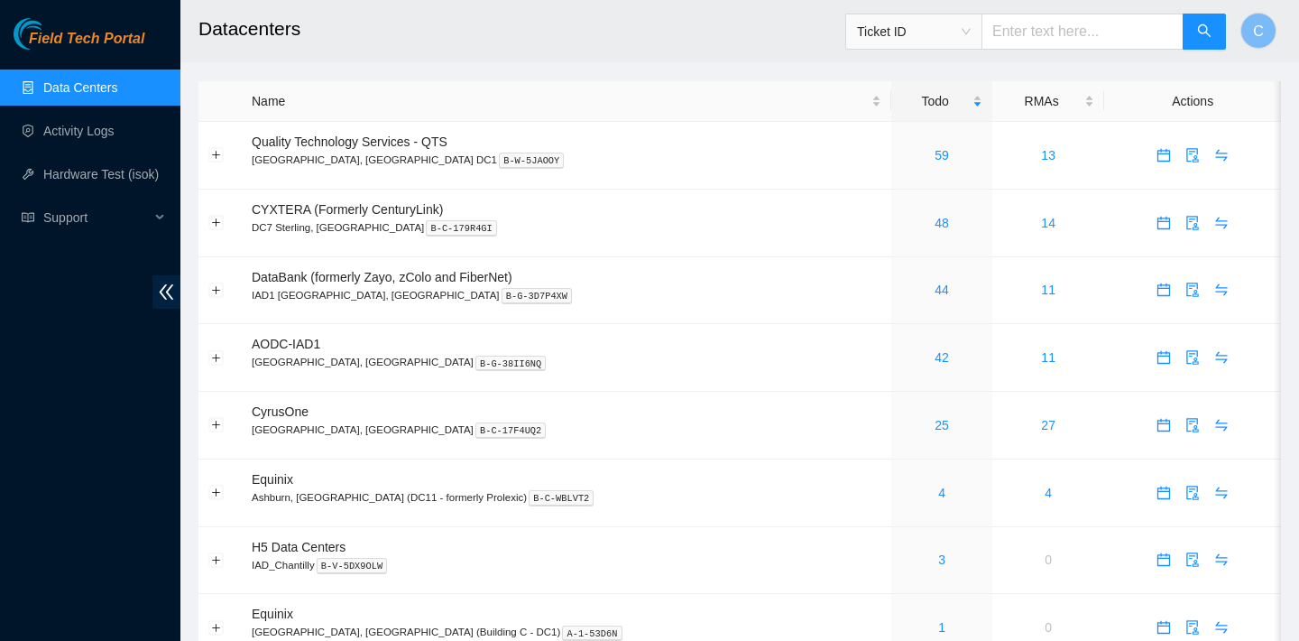
click at [1080, 32] on input "text" at bounding box center [1083, 32] width 202 height 36
click at [971, 33] on span "Ticket ID" at bounding box center [914, 31] width 114 height 27
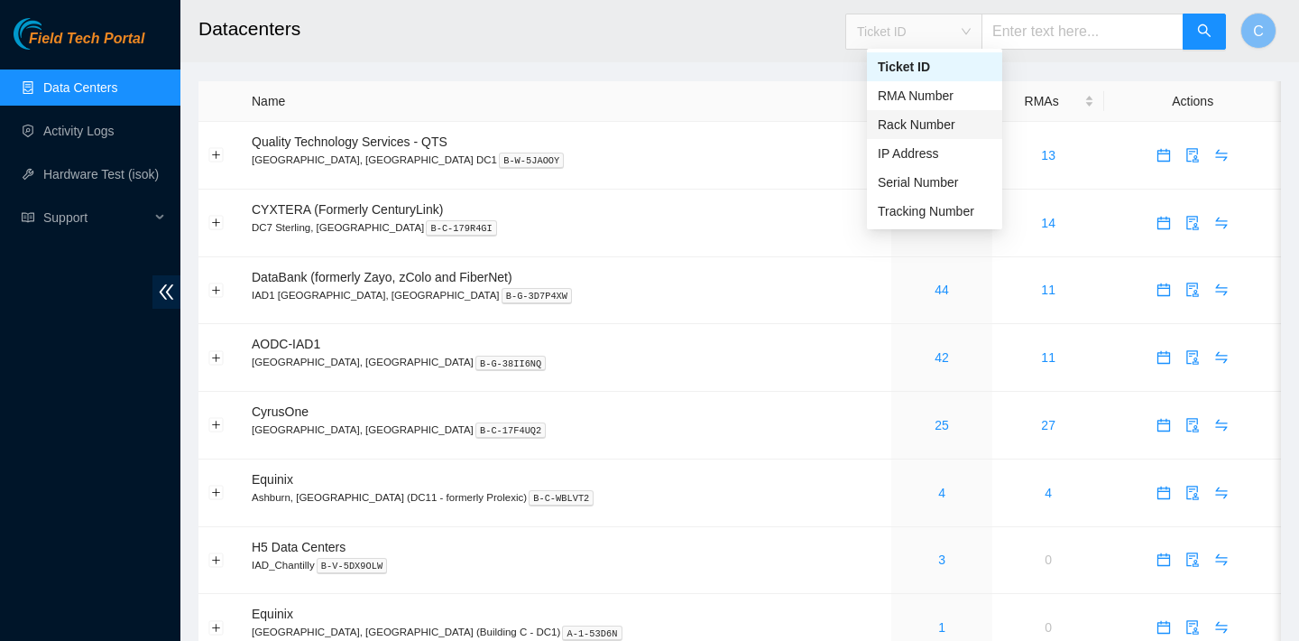
click at [966, 123] on div "Rack Number" at bounding box center [935, 125] width 114 height 20
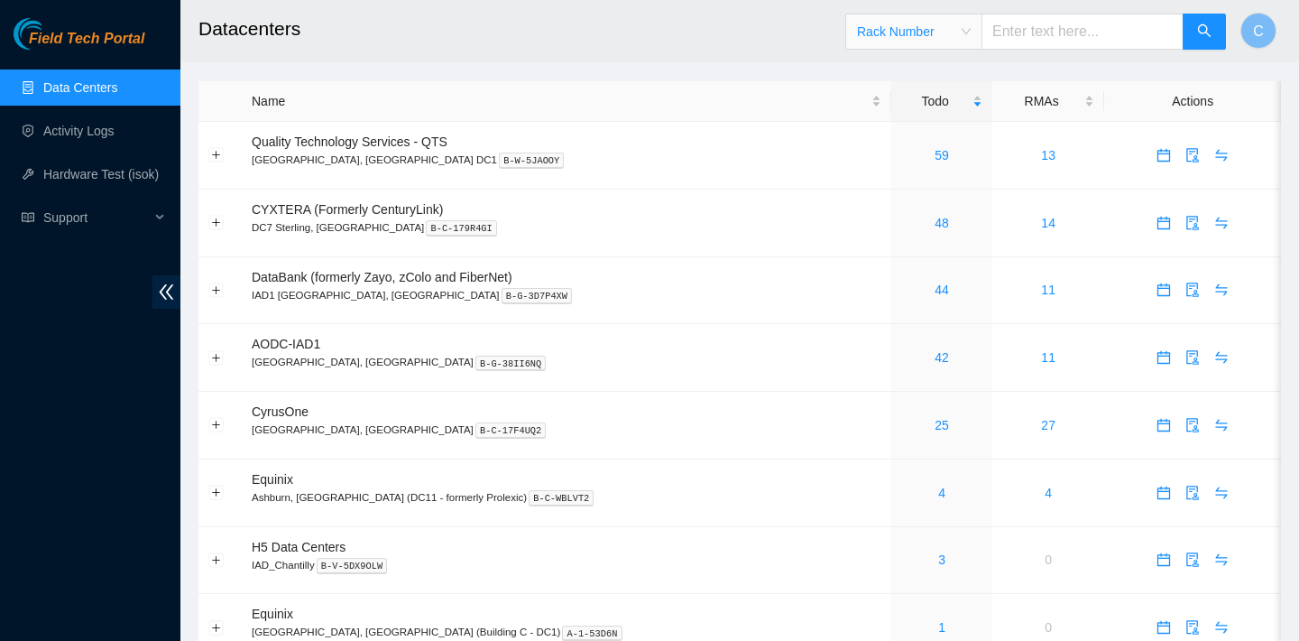
click at [1045, 39] on input "text" at bounding box center [1083, 32] width 202 height 36
paste input "3511.47"
type input "3511.47"
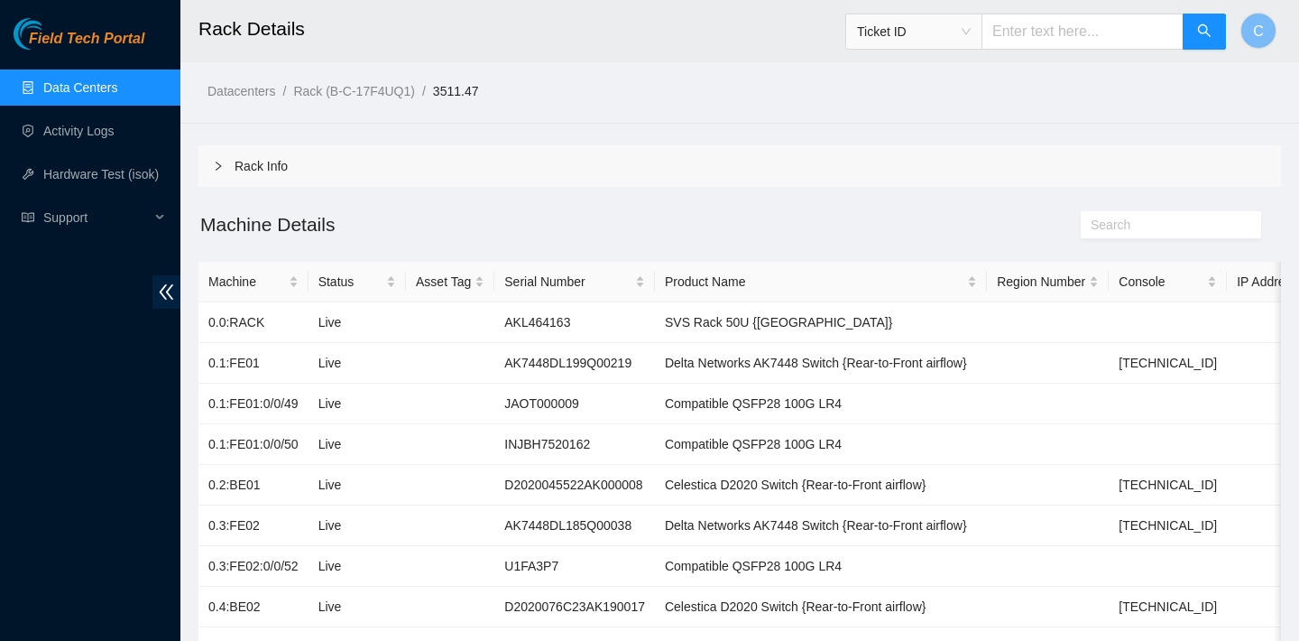
click at [1048, 32] on input "text" at bounding box center [1083, 32] width 202 height 36
paste input "3532.46"
click at [982, 32] on div "Ticket ID" at bounding box center [913, 31] width 135 height 29
type input "3532.46"
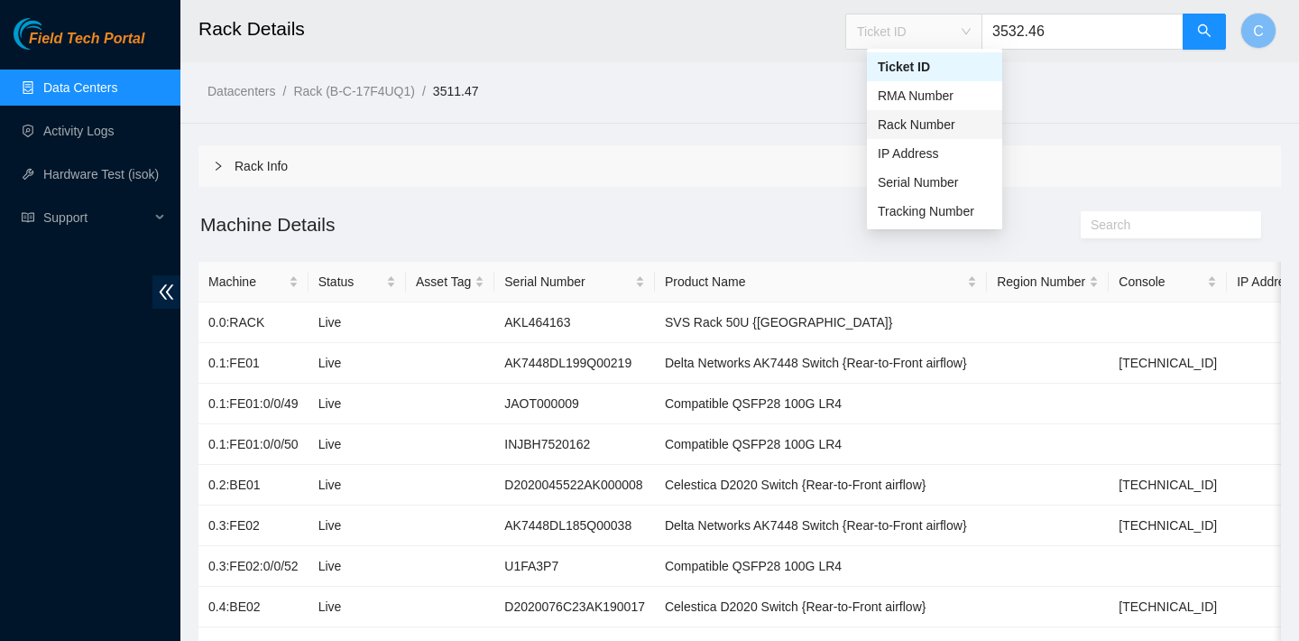
click at [956, 124] on div "Rack Number" at bounding box center [935, 125] width 114 height 20
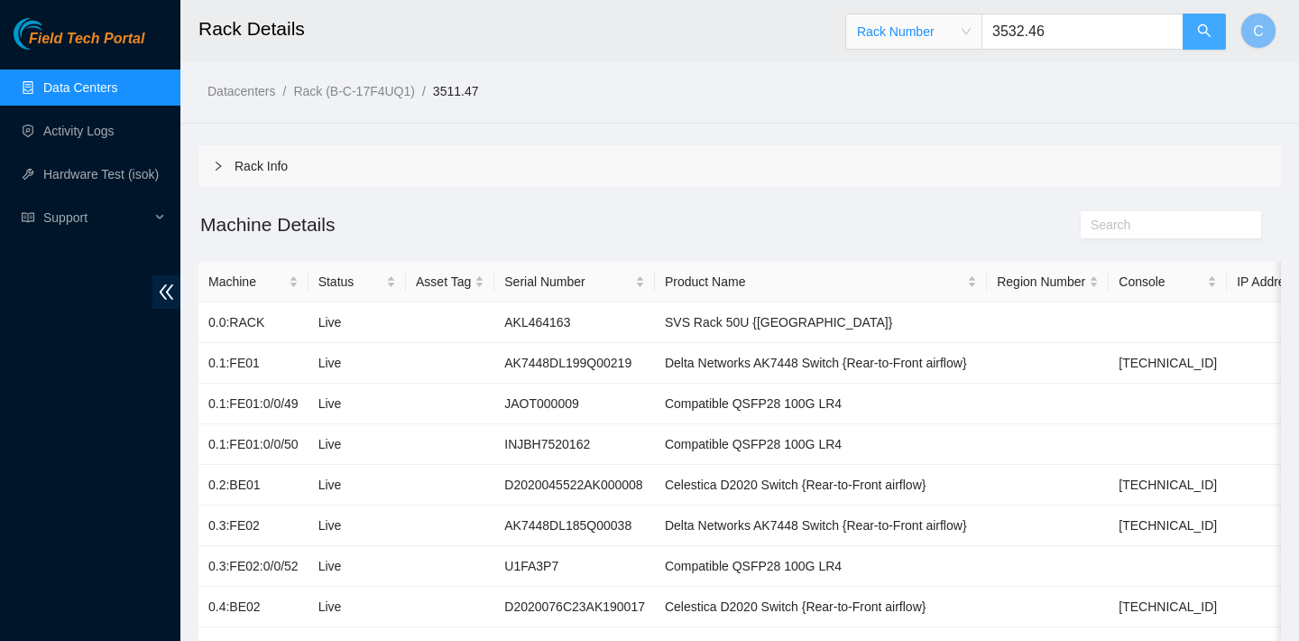
click at [1193, 32] on button "button" at bounding box center [1204, 32] width 43 height 36
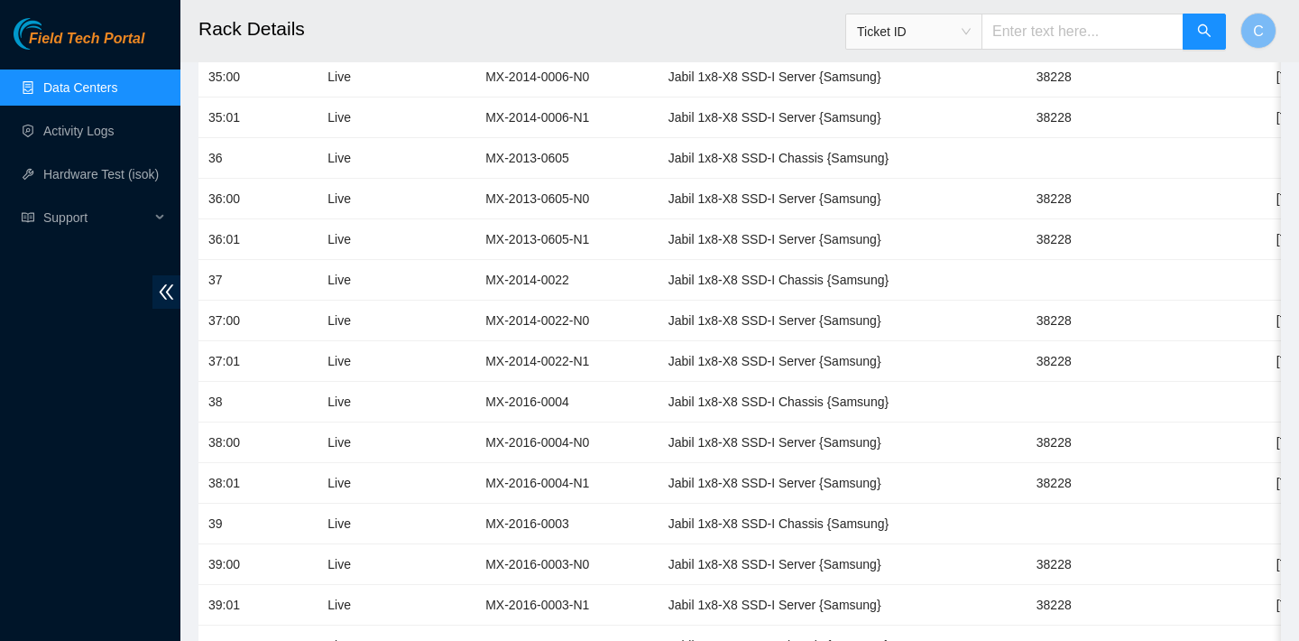
scroll to position [5036, 0]
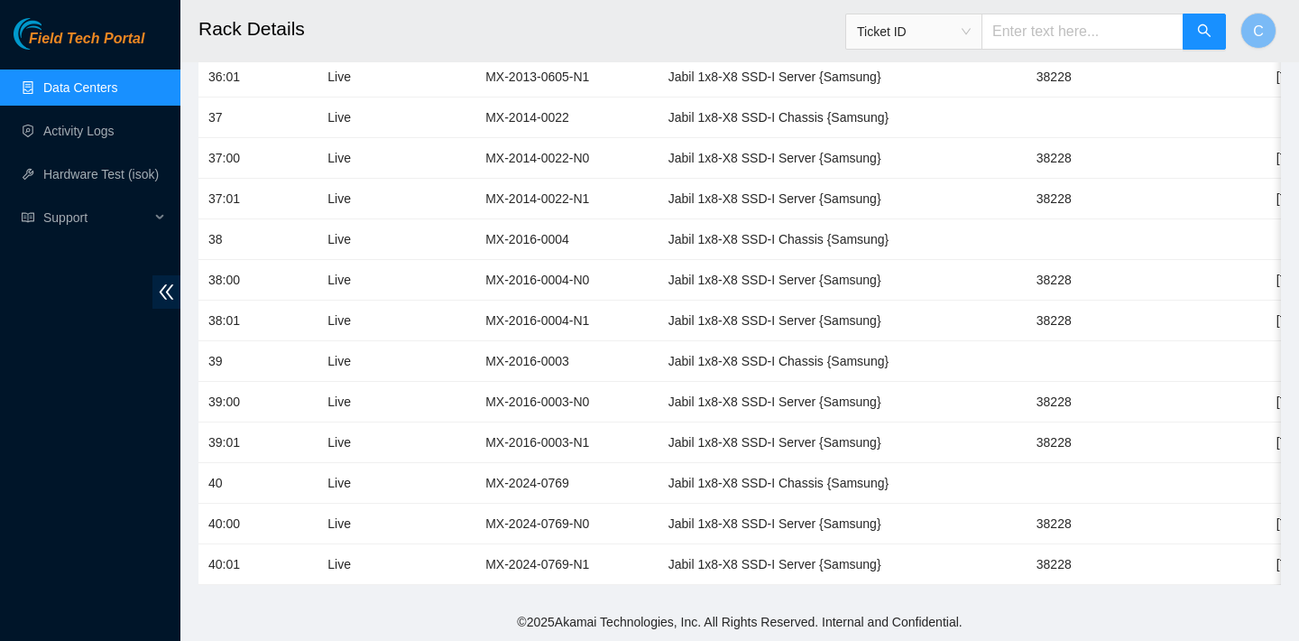
click at [1074, 32] on input "text" at bounding box center [1083, 32] width 202 height 36
click at [971, 30] on span "Ticket ID" at bounding box center [914, 31] width 114 height 27
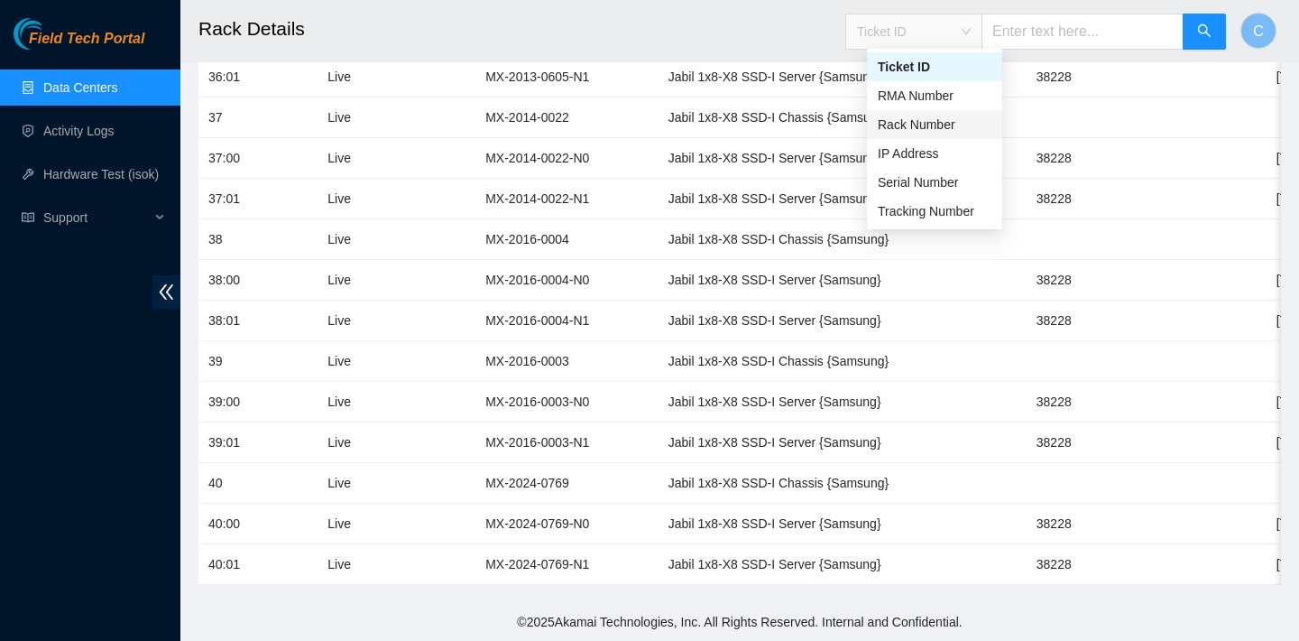
click at [952, 131] on div "Rack Number" at bounding box center [935, 125] width 114 height 20
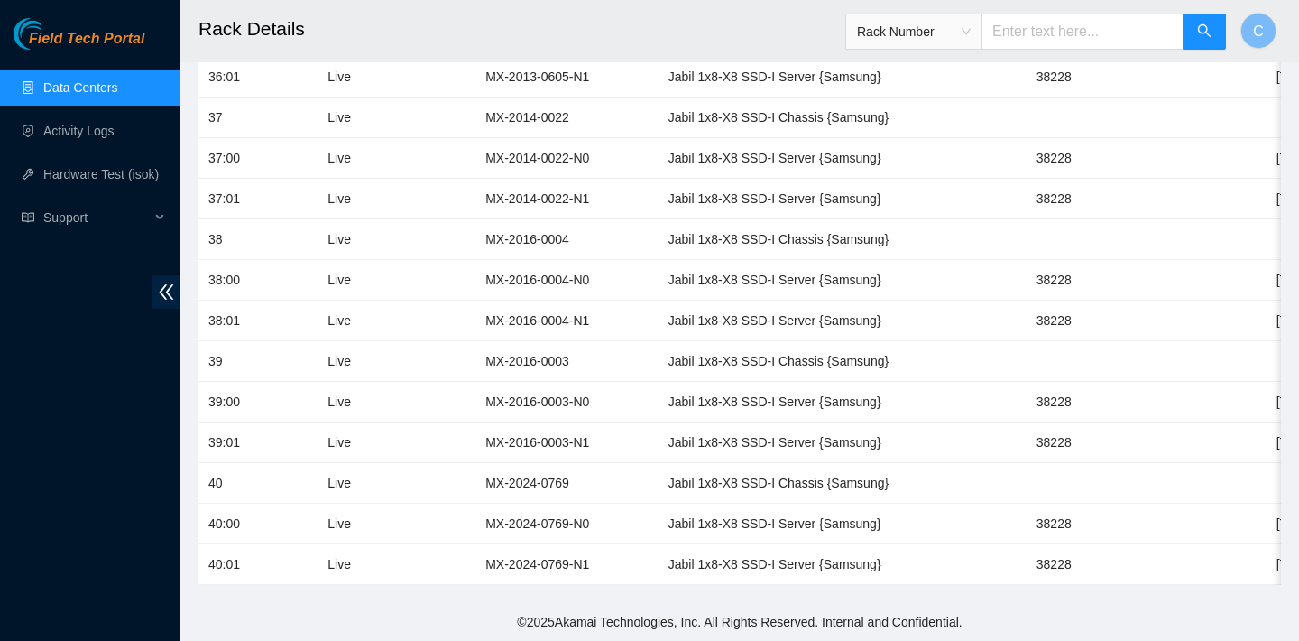
click at [1052, 29] on input "text" at bounding box center [1083, 32] width 202 height 36
paste input "3524.52"
type input "3524.52"
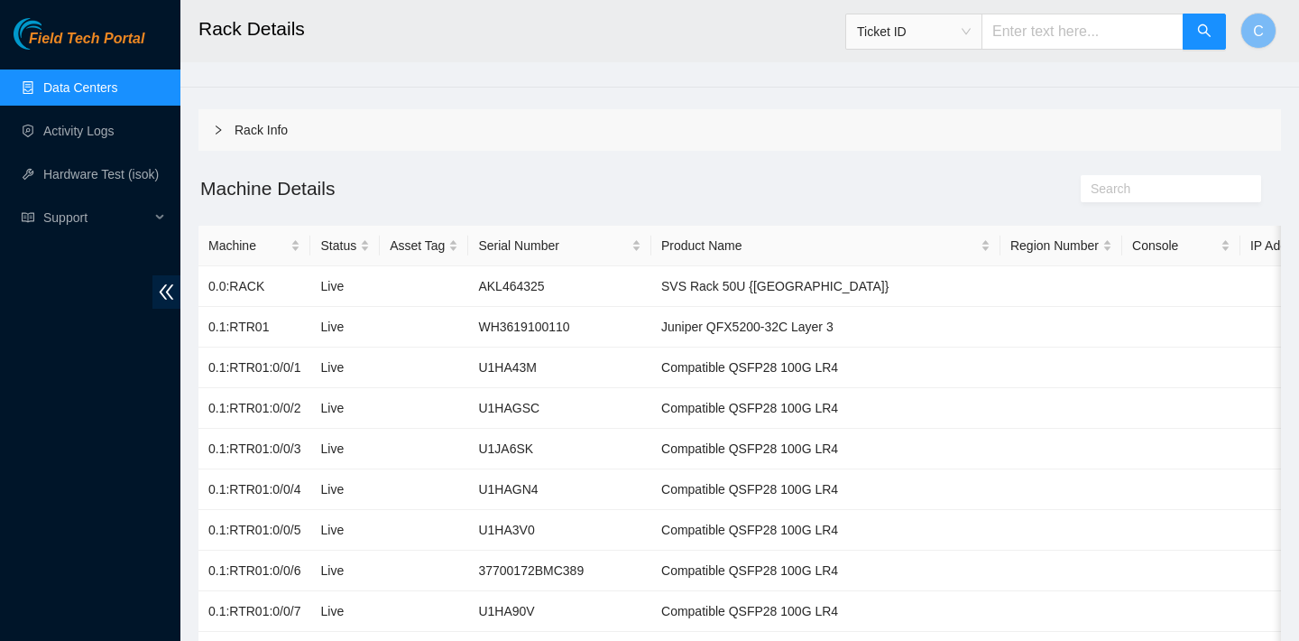
scroll to position [19, 0]
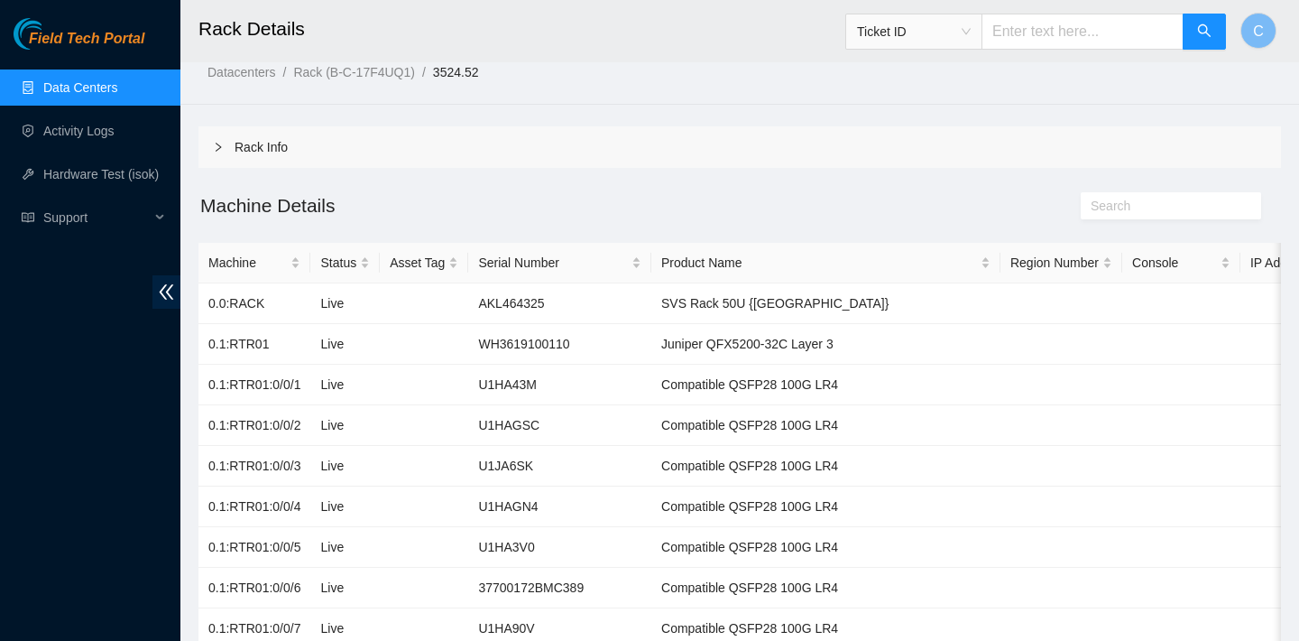
click at [1106, 29] on input "text" at bounding box center [1083, 32] width 202 height 36
click at [971, 26] on span "Ticket ID" at bounding box center [914, 31] width 114 height 27
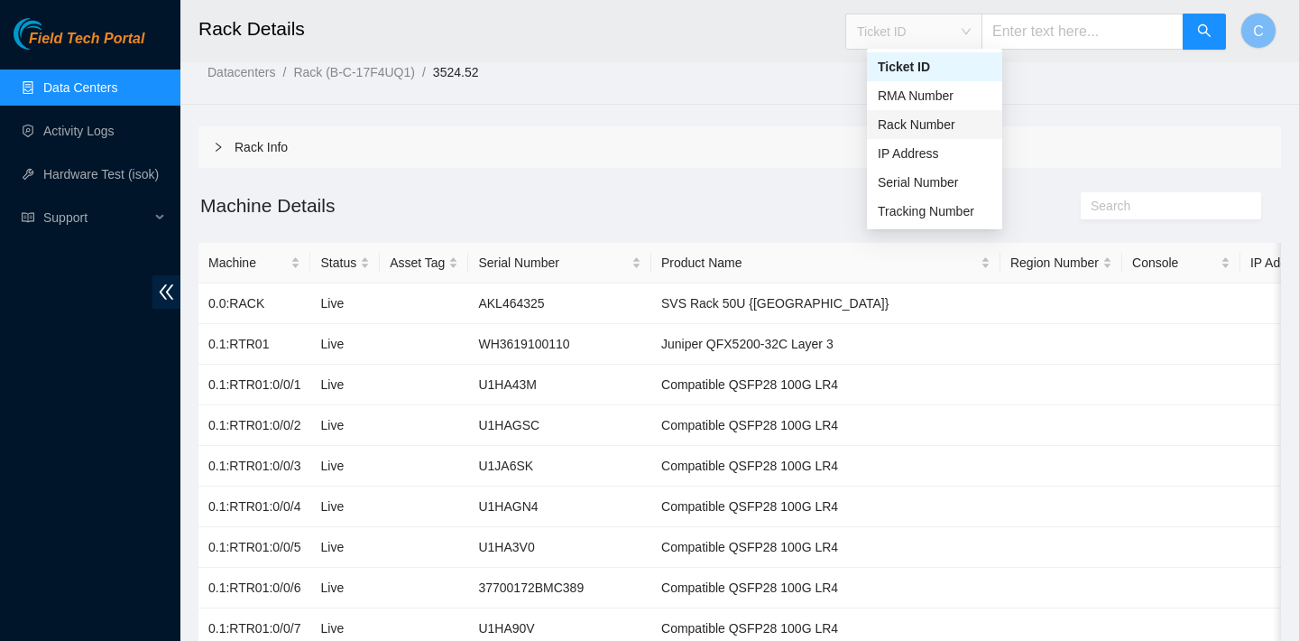
click at [940, 129] on div "Rack Number" at bounding box center [935, 125] width 114 height 20
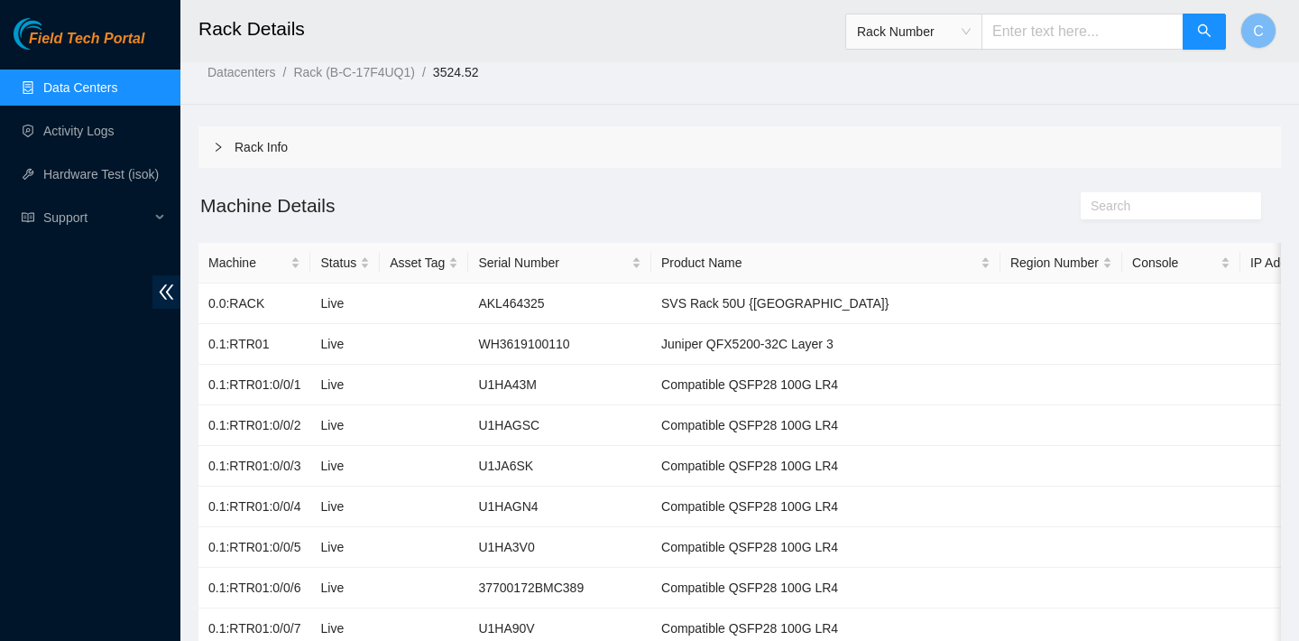
click at [1062, 32] on input "text" at bounding box center [1083, 32] width 202 height 36
paste input "3508.37"
type input "3508.37"
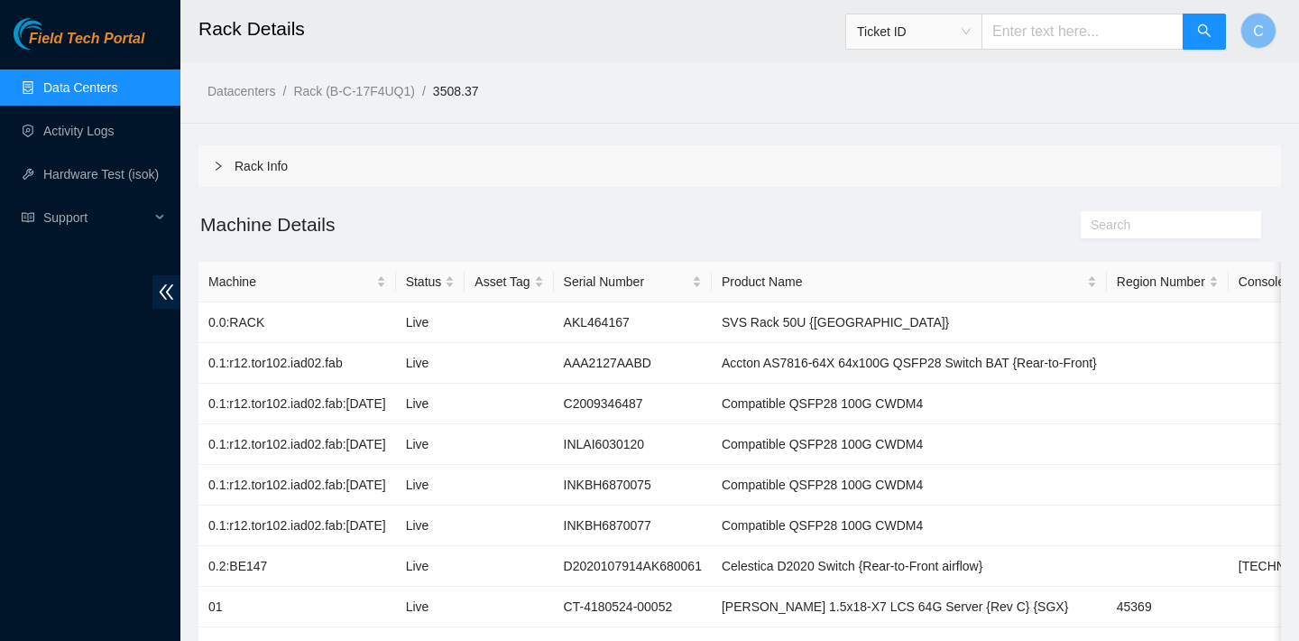
click at [971, 36] on span "Ticket ID" at bounding box center [914, 31] width 114 height 27
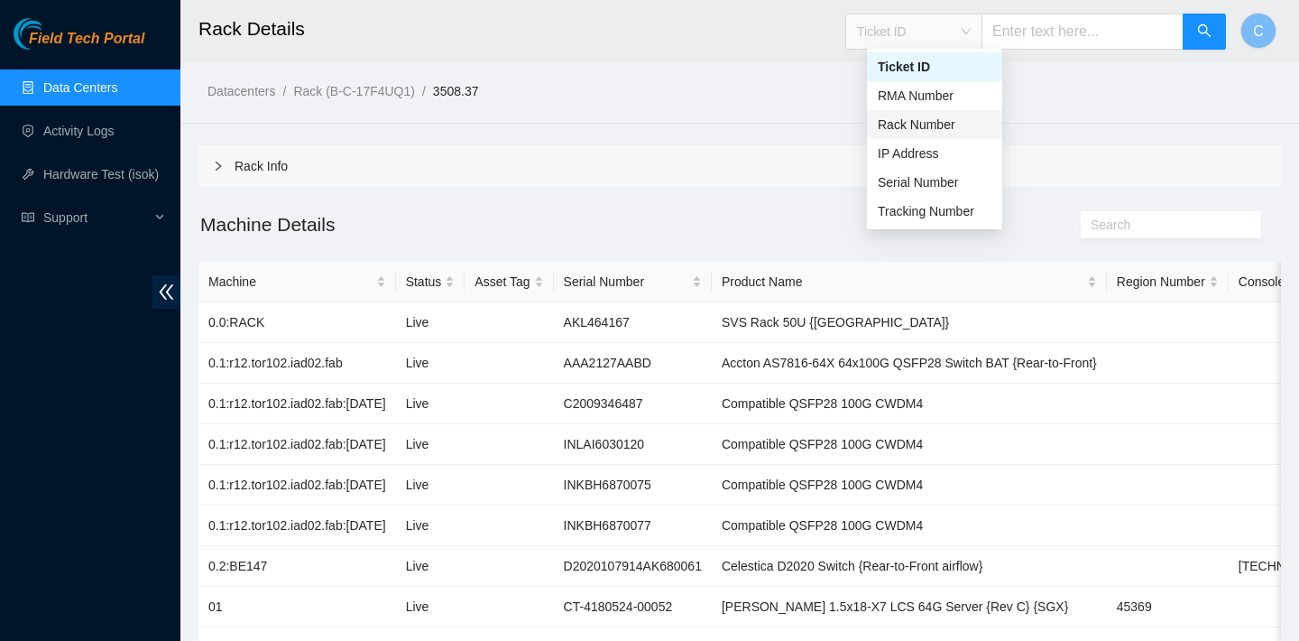
click at [947, 120] on div "Rack Number" at bounding box center [935, 125] width 114 height 20
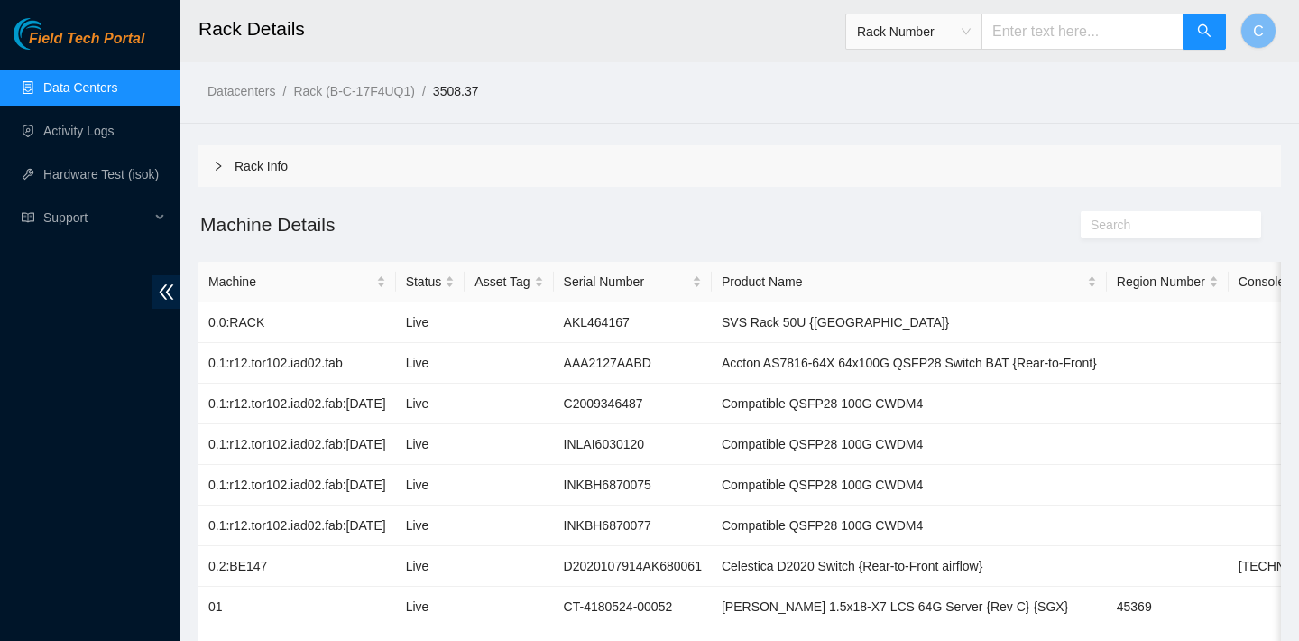
click at [1044, 33] on input "text" at bounding box center [1083, 32] width 202 height 36
paste input "3508.42"
type input "3508.42"
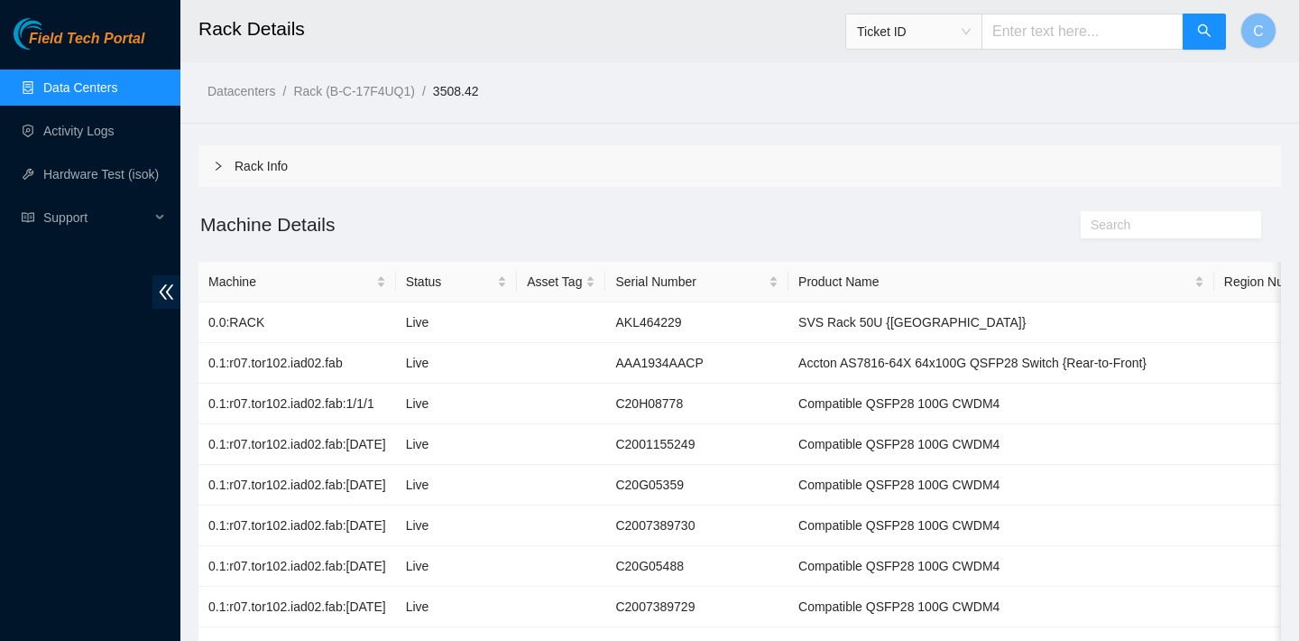
click at [1085, 25] on input "text" at bounding box center [1083, 32] width 202 height 36
paste input "3519.46"
type input "3519.46"
click at [1205, 30] on icon "search" at bounding box center [1204, 30] width 14 height 14
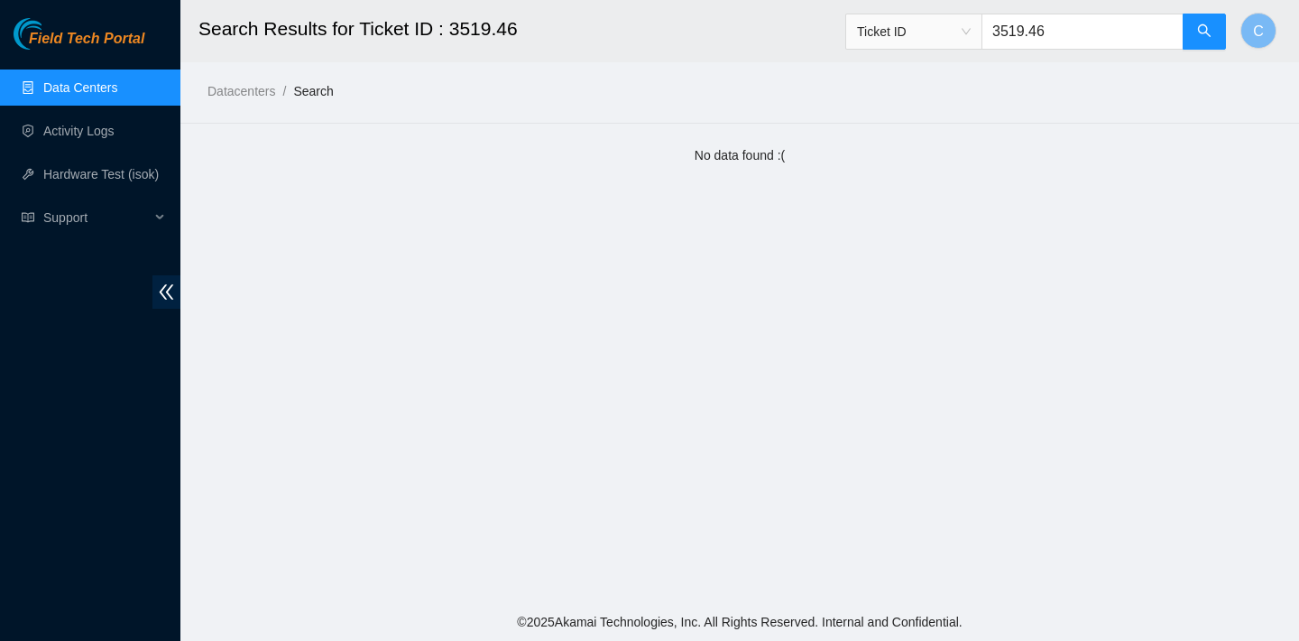
click at [971, 32] on span "Ticket ID" at bounding box center [914, 31] width 114 height 27
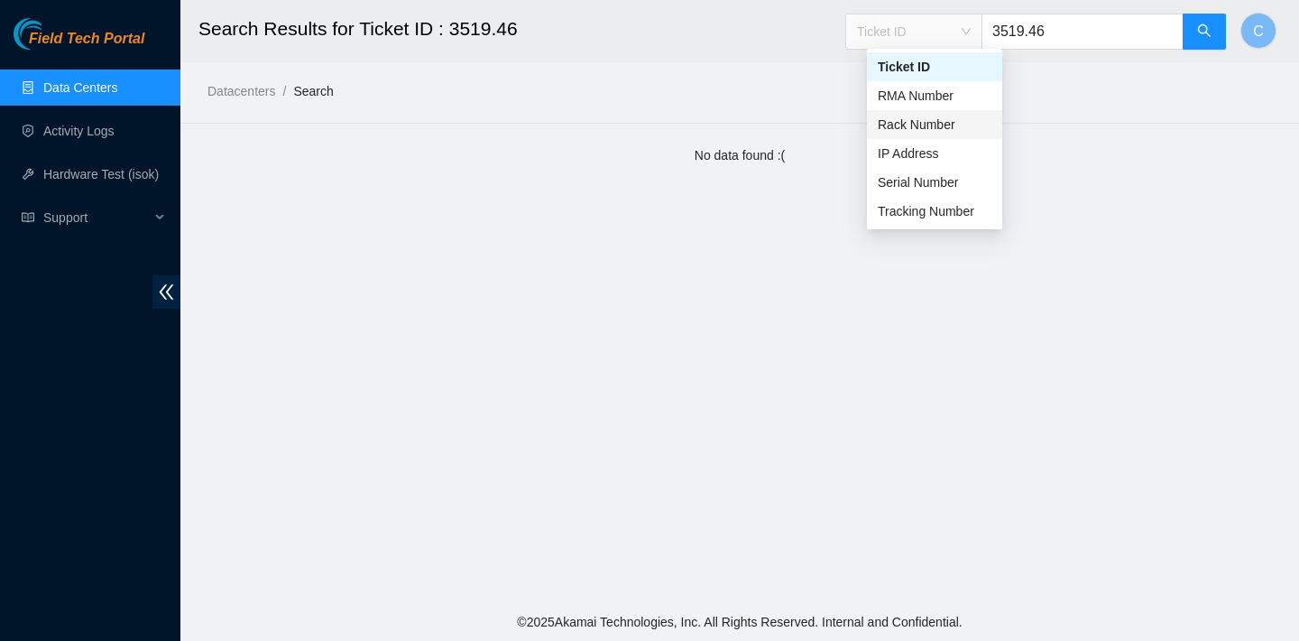
click at [946, 122] on div "Rack Number" at bounding box center [935, 125] width 114 height 20
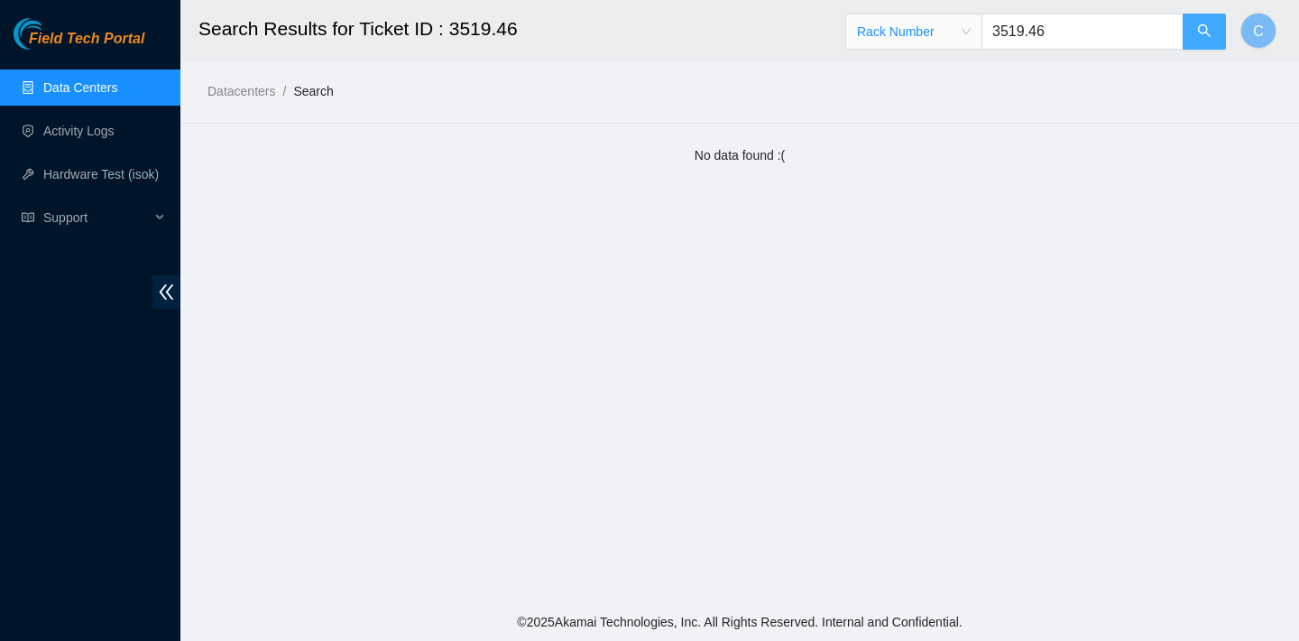
click at [1190, 35] on button "button" at bounding box center [1204, 32] width 43 height 36
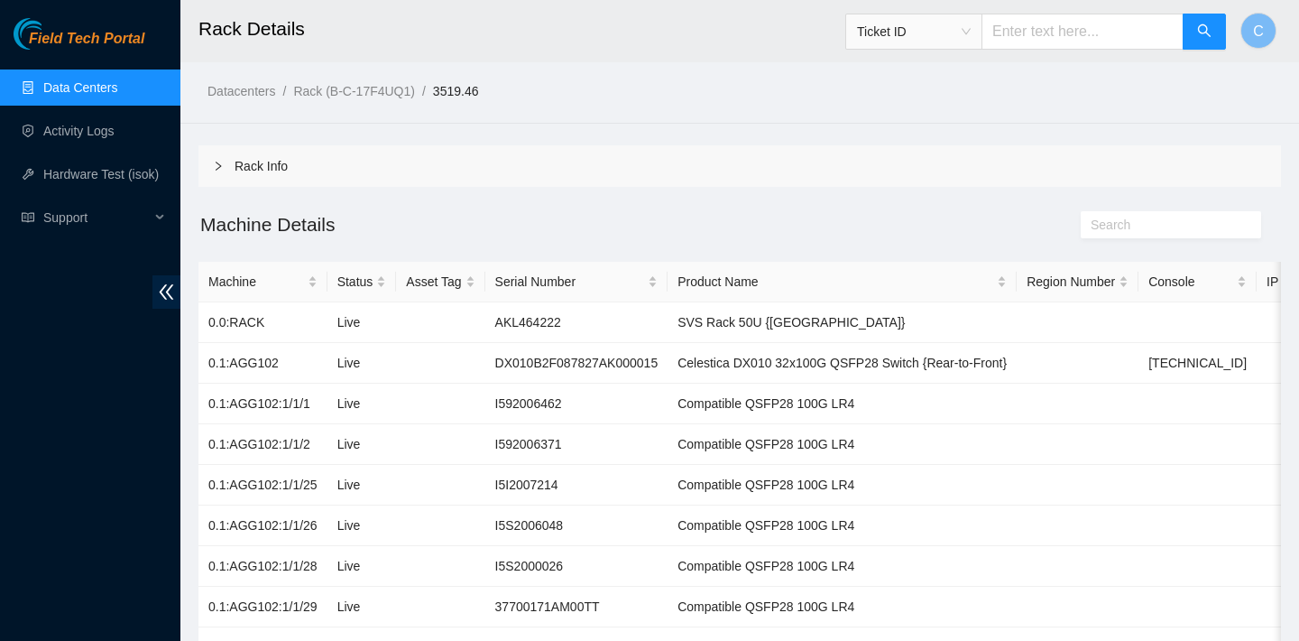
click at [971, 32] on span "Ticket ID" at bounding box center [914, 31] width 114 height 27
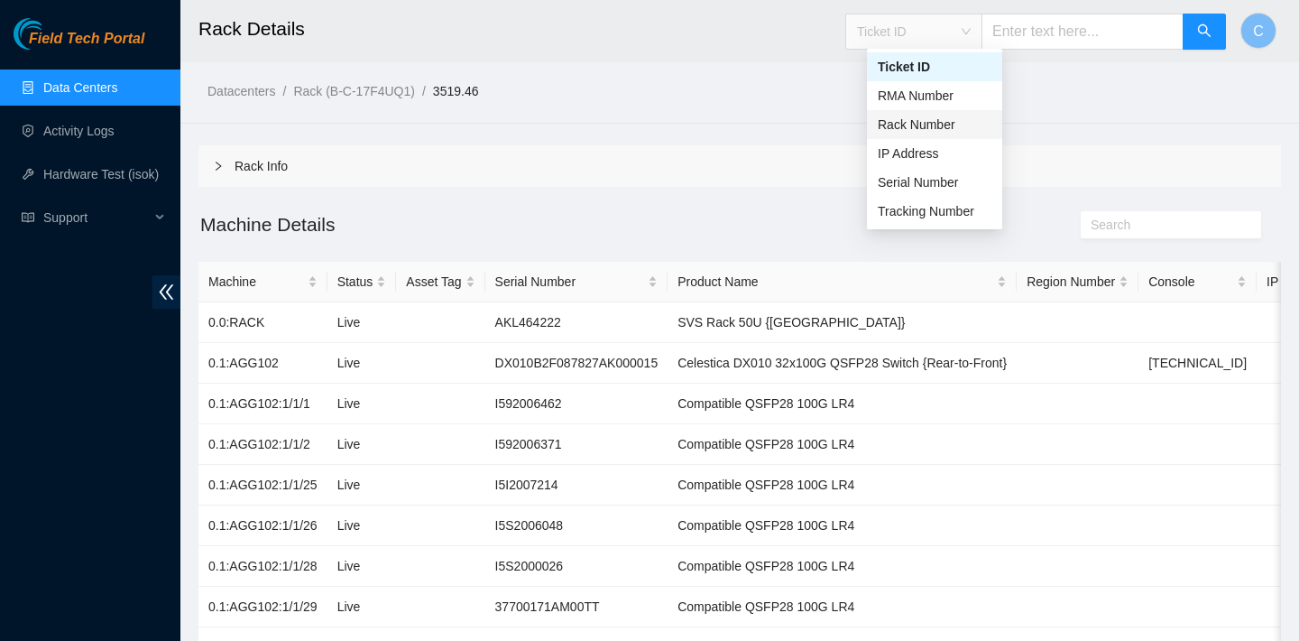
click at [958, 118] on div "Rack Number" at bounding box center [935, 125] width 114 height 20
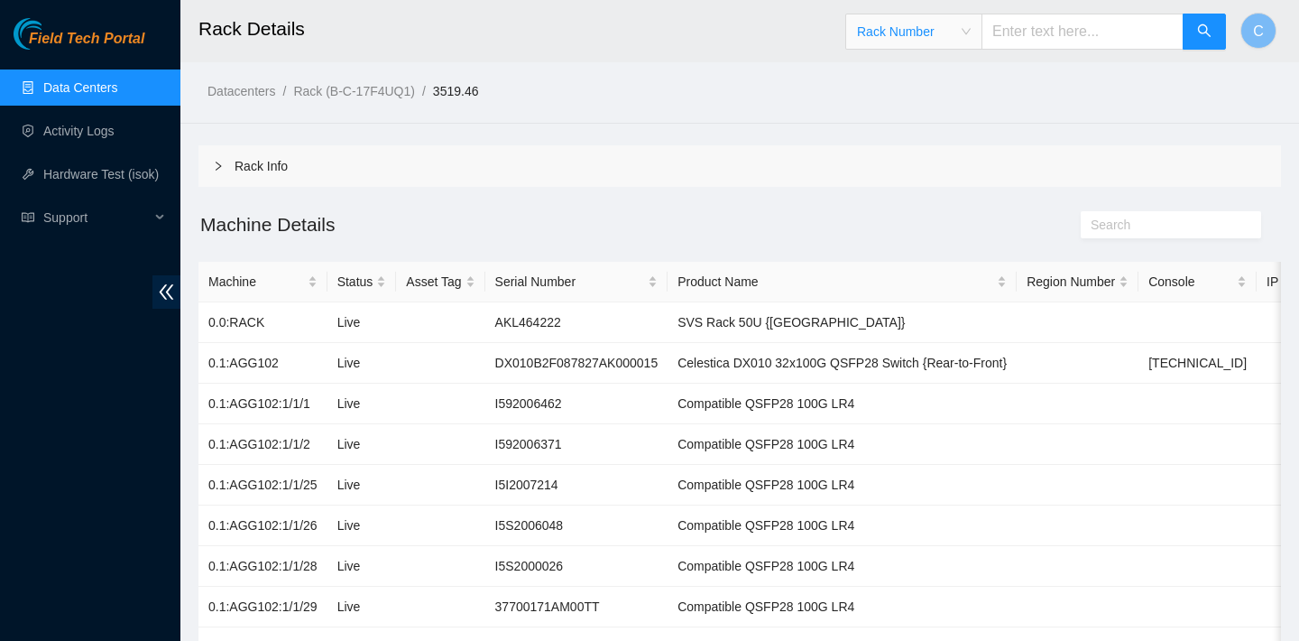
click at [1063, 38] on input "text" at bounding box center [1083, 32] width 202 height 36
paste input "3508.47"
type input "3508.47"
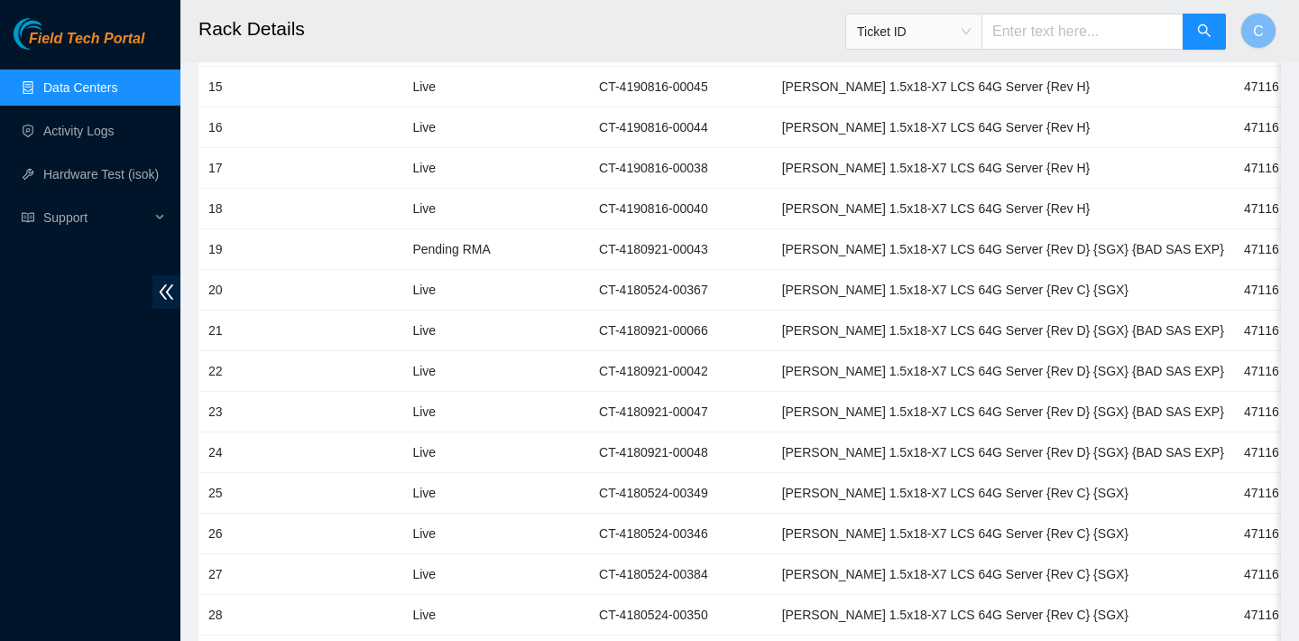
scroll to position [1179, 0]
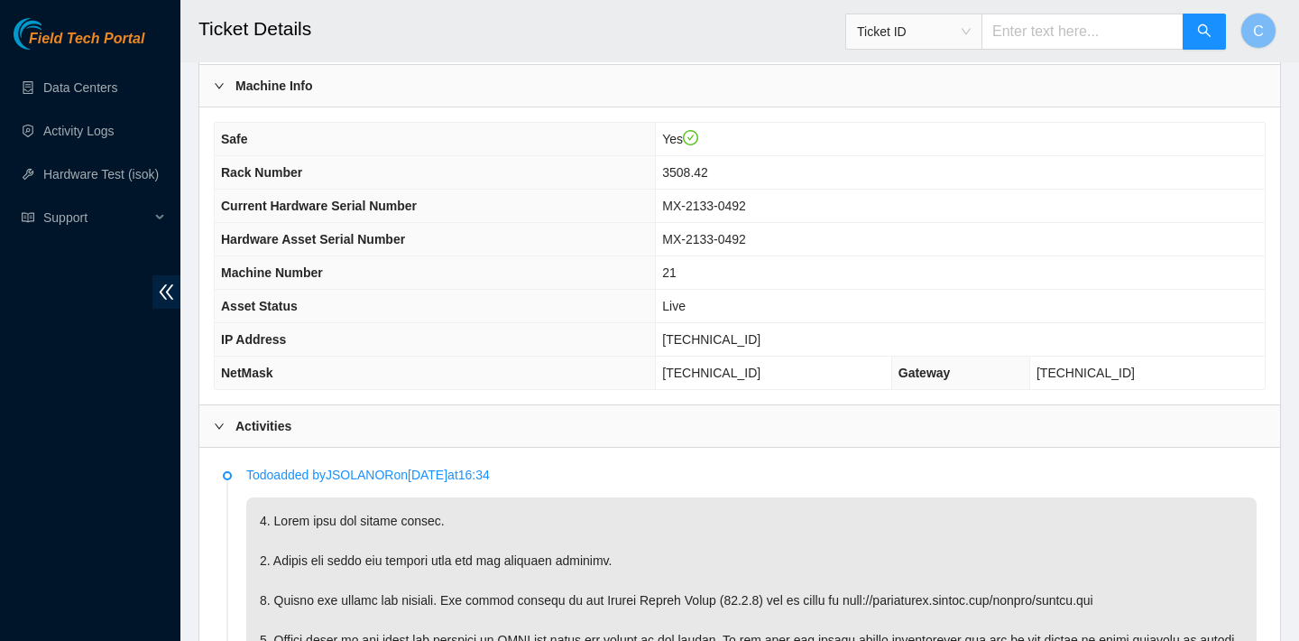
scroll to position [519, 0]
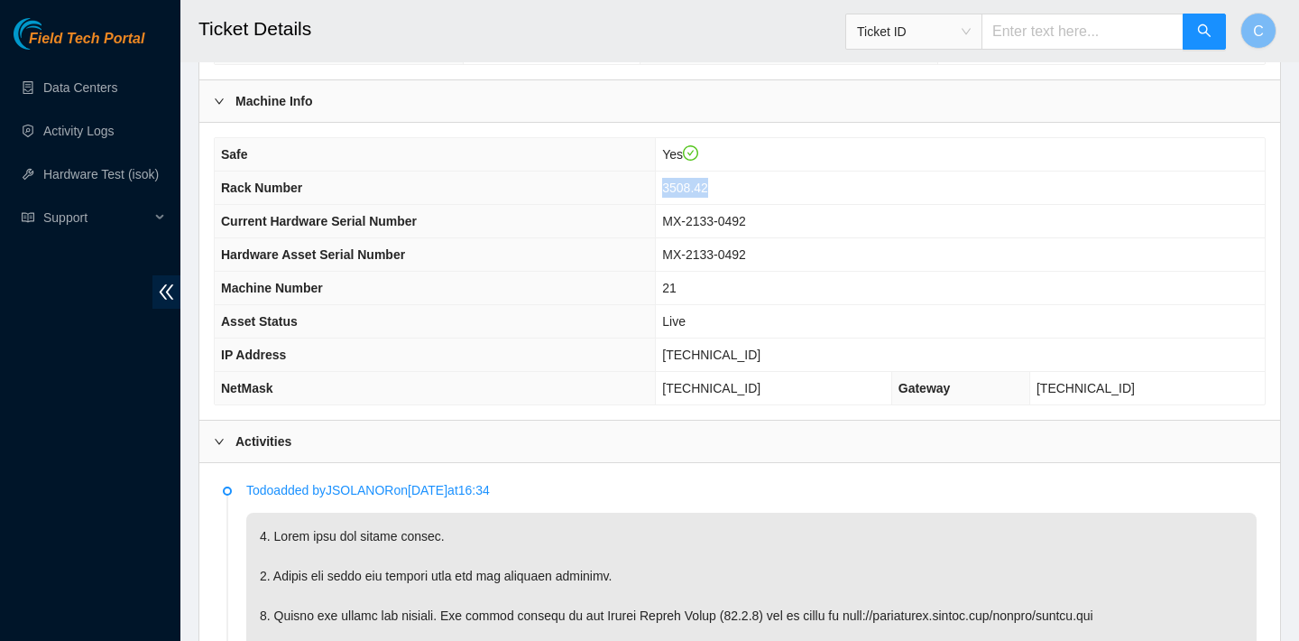
drag, startPoint x: 730, startPoint y: 187, endPoint x: 671, endPoint y: 186, distance: 58.7
click at [671, 186] on td "3508.42" at bounding box center [960, 187] width 609 height 33
copy span "3508.42"
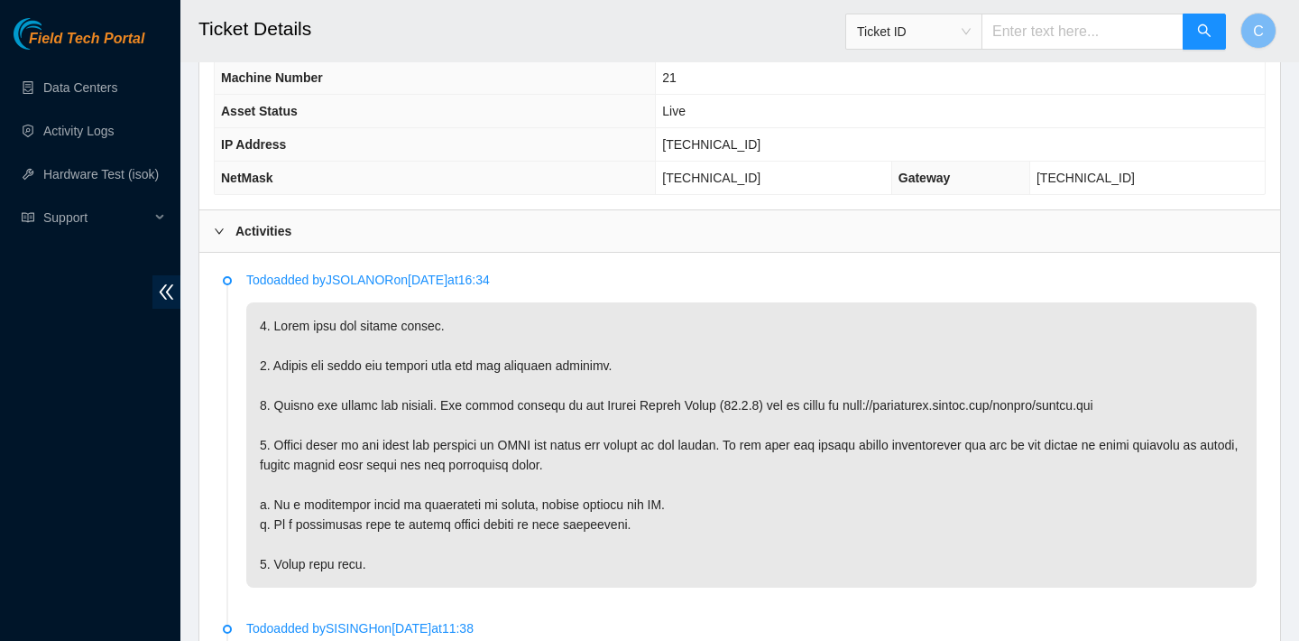
scroll to position [842, 0]
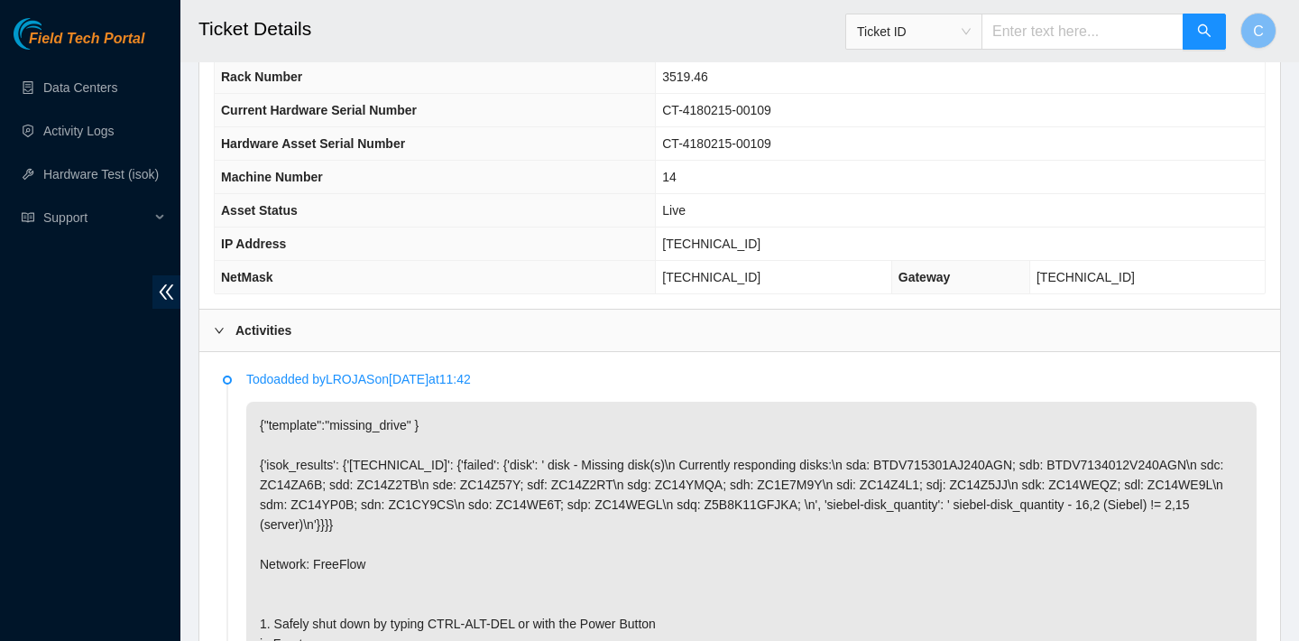
scroll to position [449, 0]
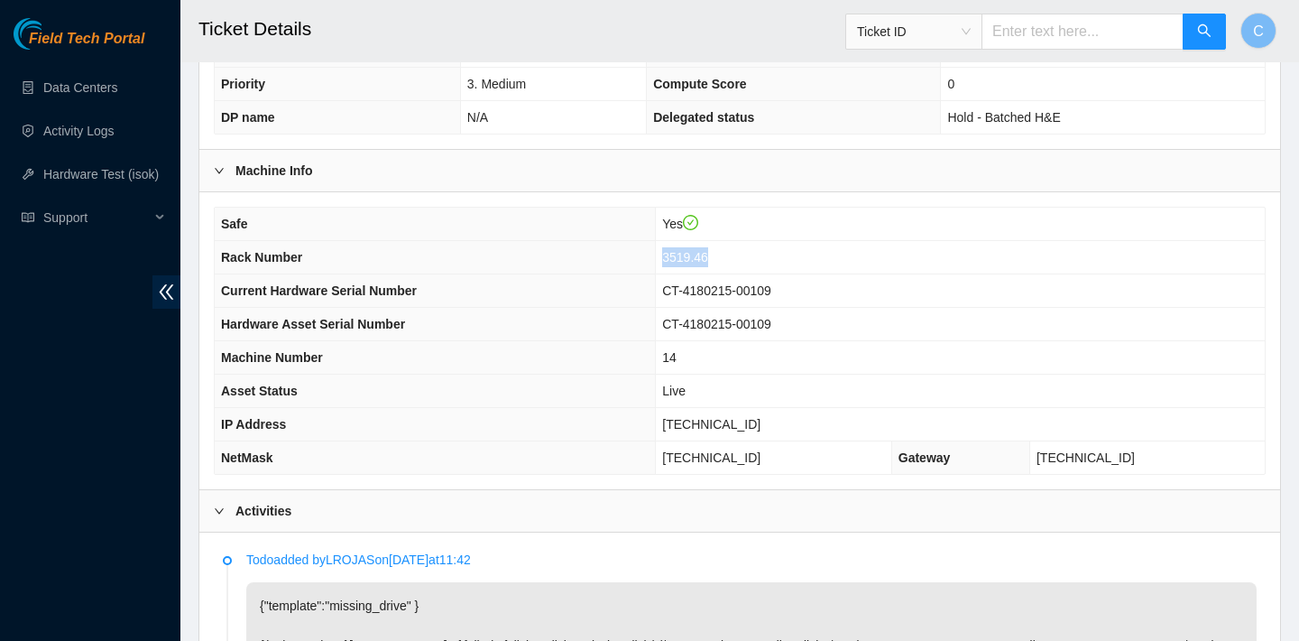
drag, startPoint x: 762, startPoint y: 254, endPoint x: 711, endPoint y: 253, distance: 50.6
click at [711, 253] on td "3519.46" at bounding box center [960, 257] width 609 height 33
copy span "3519.46"
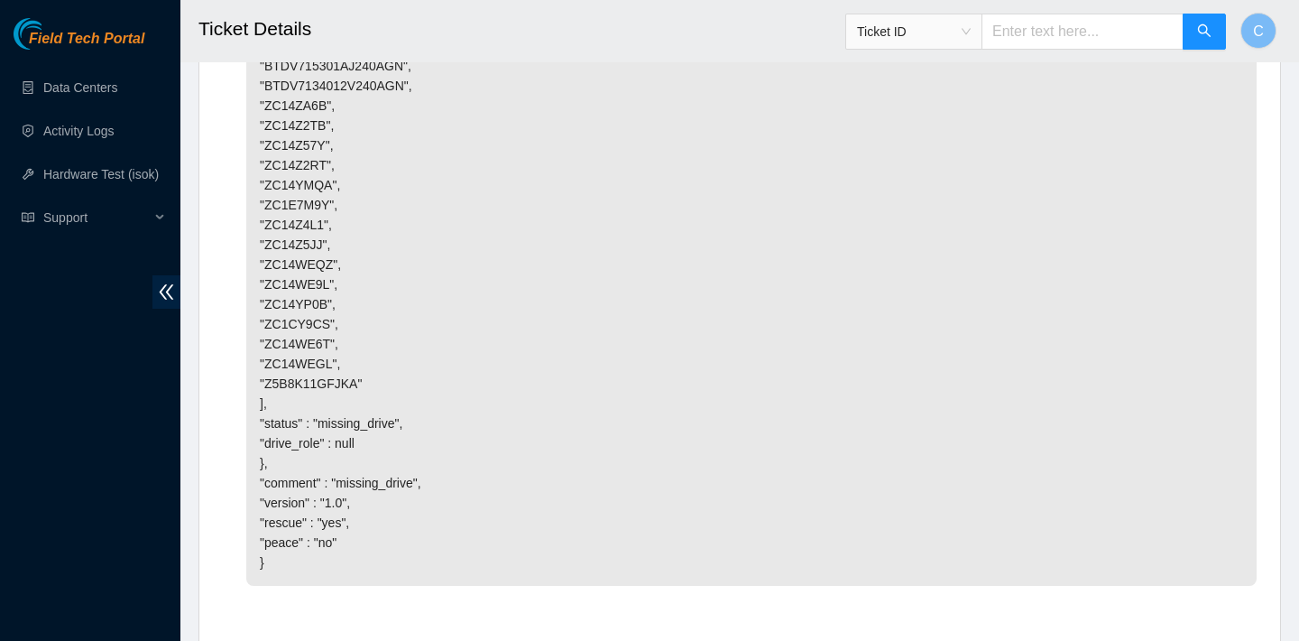
scroll to position [1864, 0]
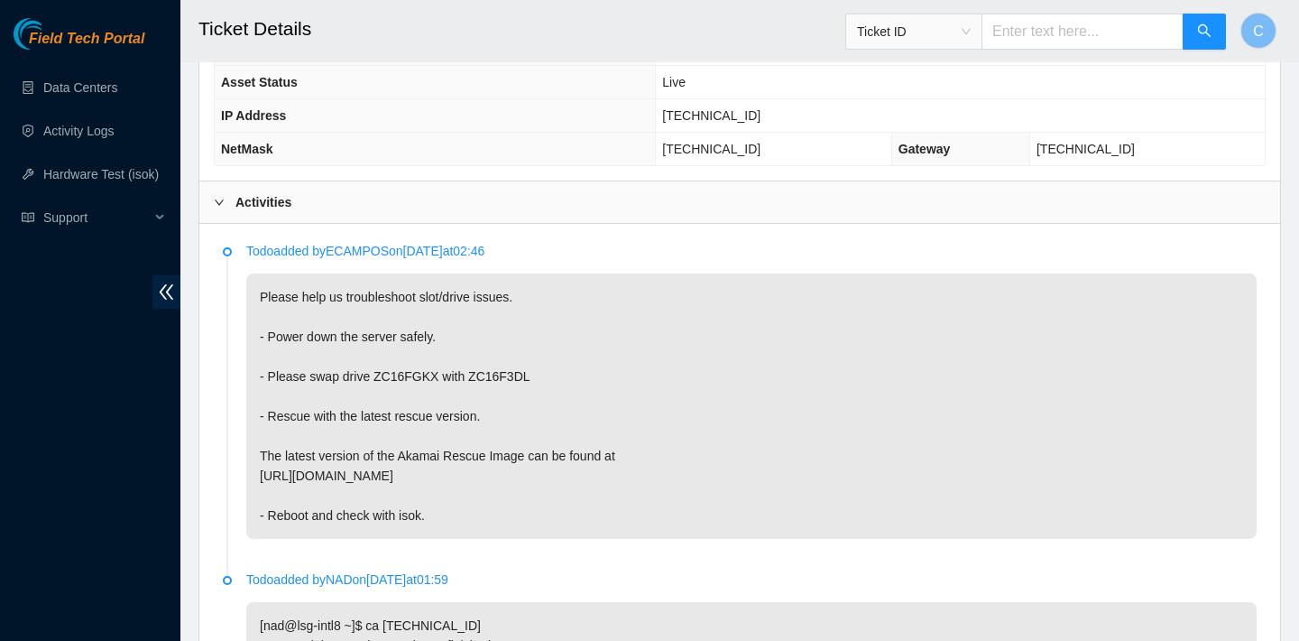
scroll to position [411, 0]
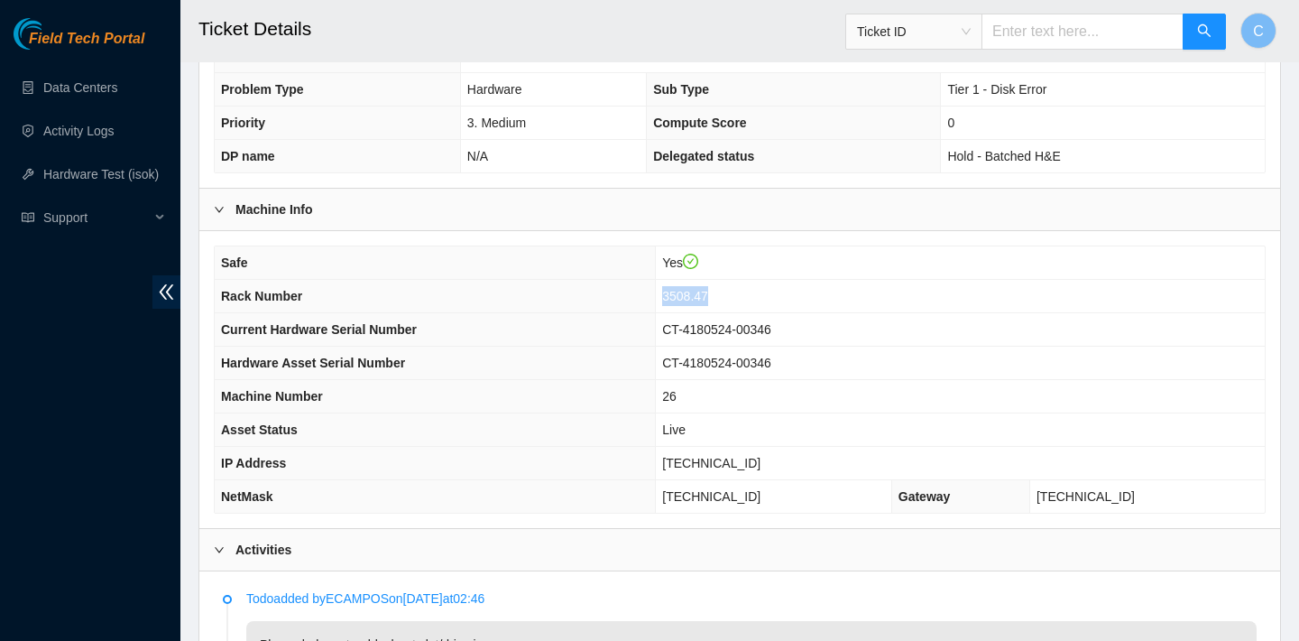
drag, startPoint x: 745, startPoint y: 291, endPoint x: 696, endPoint y: 291, distance: 49.6
click at [696, 291] on td "3508.47" at bounding box center [960, 296] width 609 height 33
copy span "3508.47"
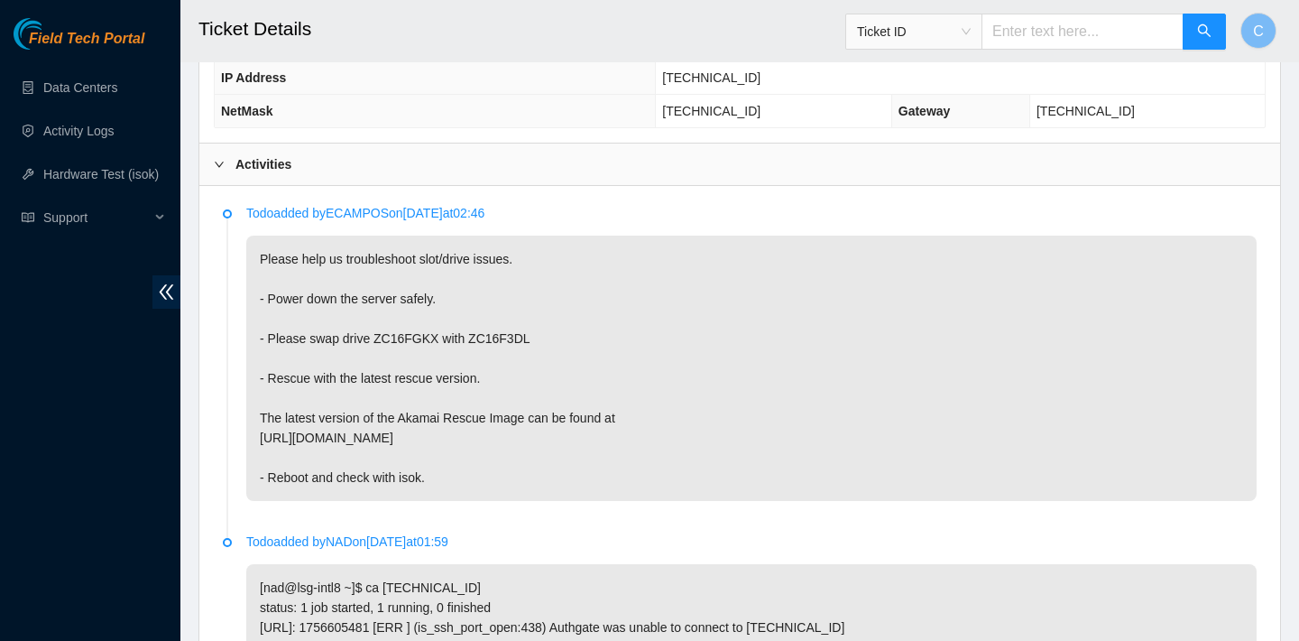
scroll to position [442, 0]
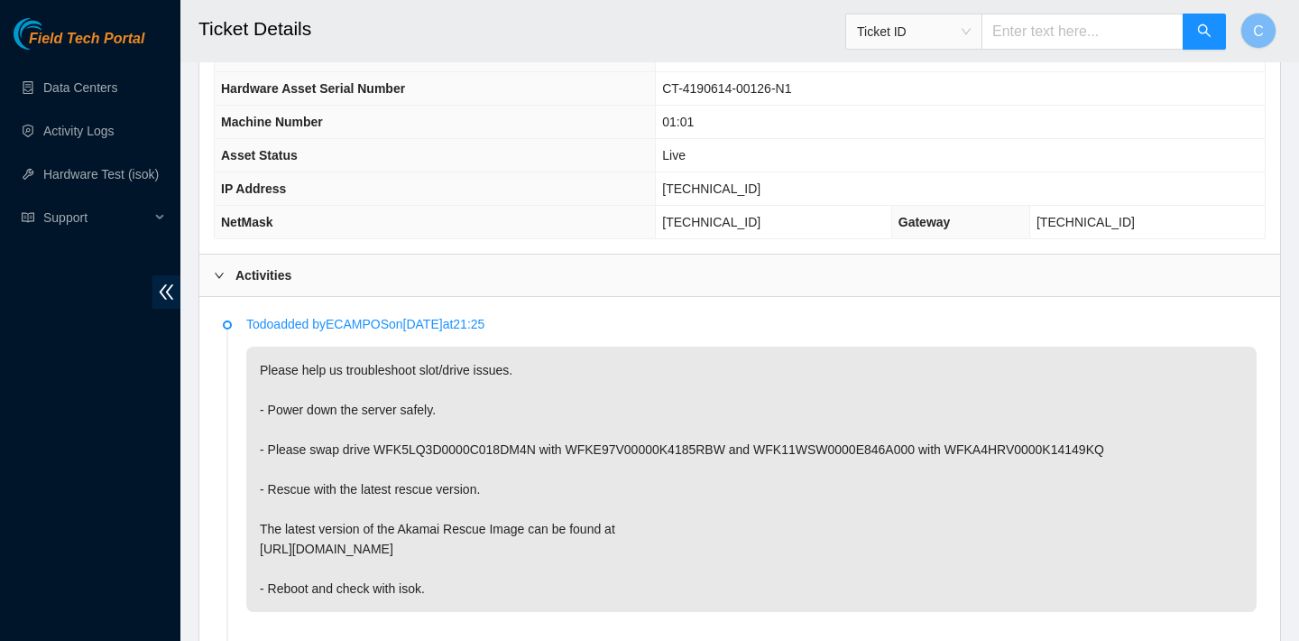
scroll to position [439, 0]
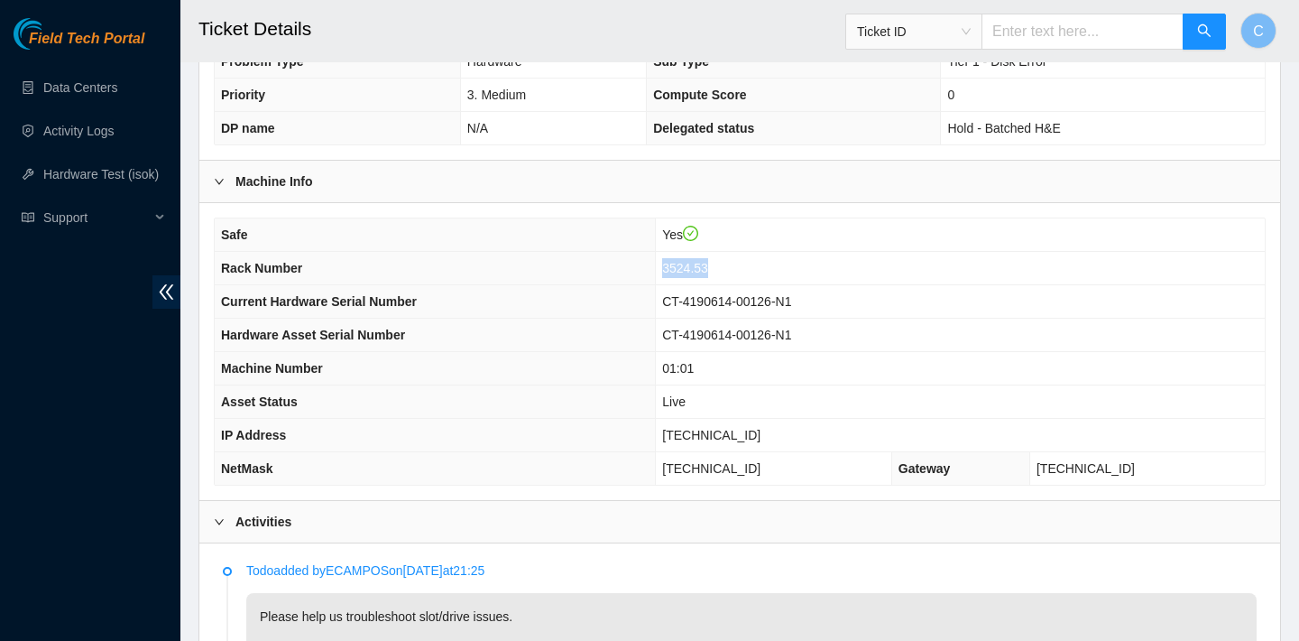
drag, startPoint x: 747, startPoint y: 264, endPoint x: 695, endPoint y: 260, distance: 52.5
click at [695, 260] on td "3524.53" at bounding box center [960, 268] width 609 height 33
copy span "3524.53"
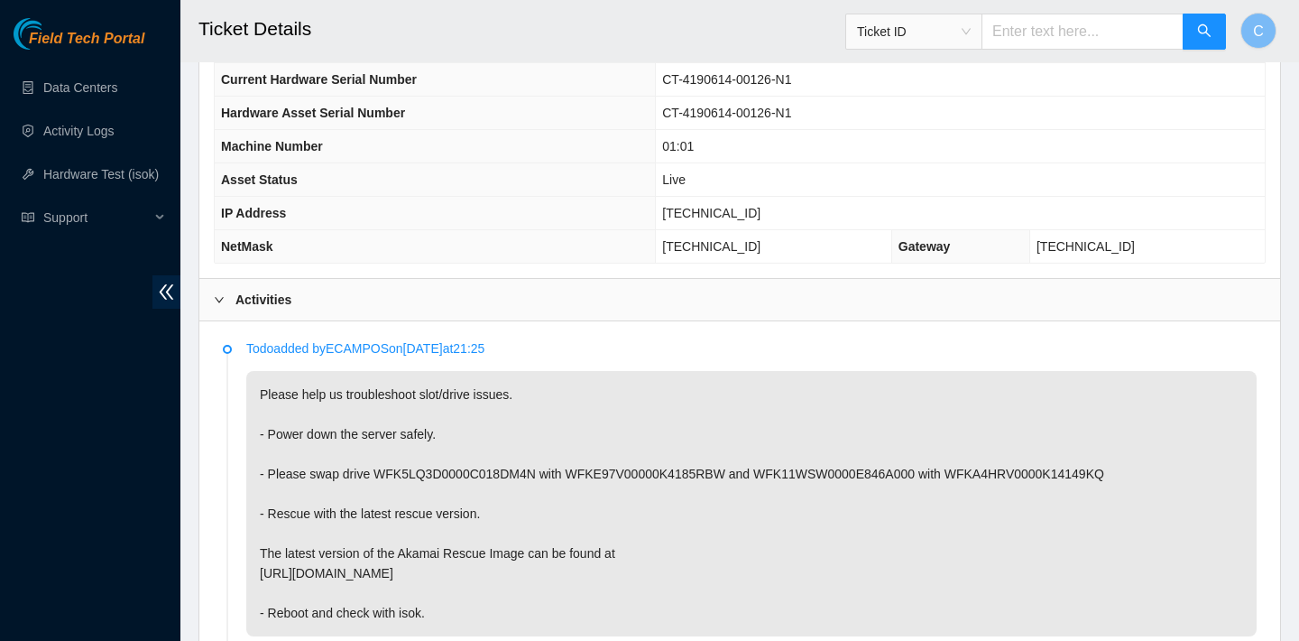
scroll to position [0, 0]
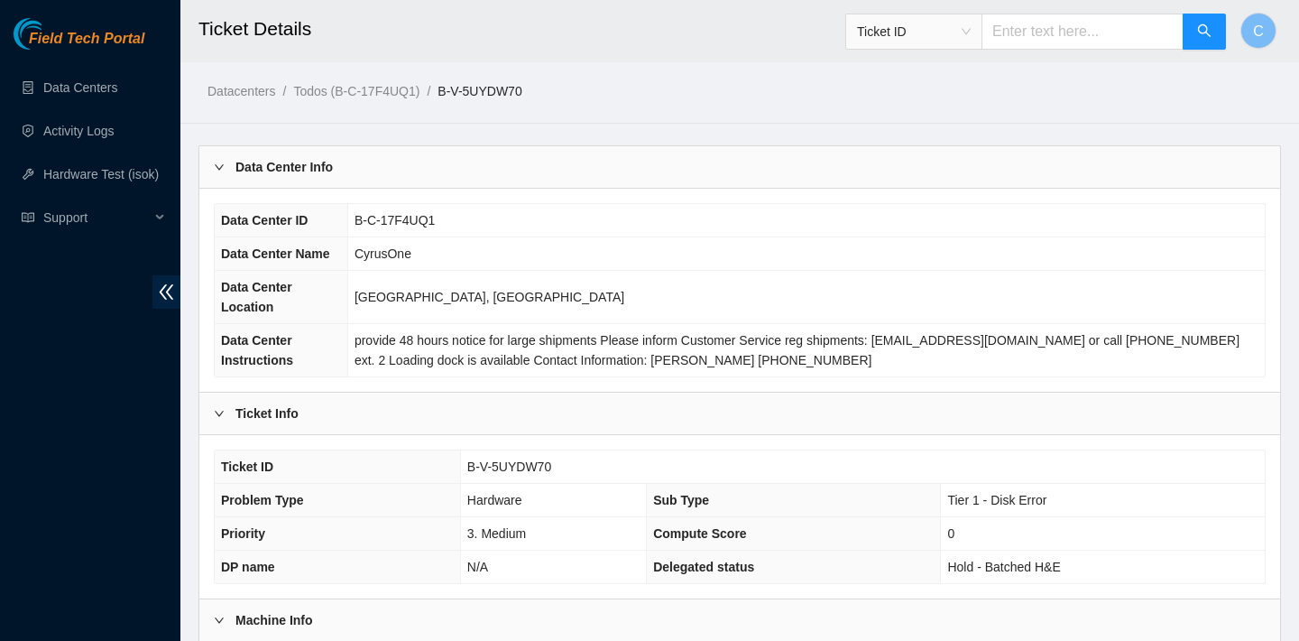
click at [963, 31] on span "Ticket ID" at bounding box center [914, 31] width 114 height 27
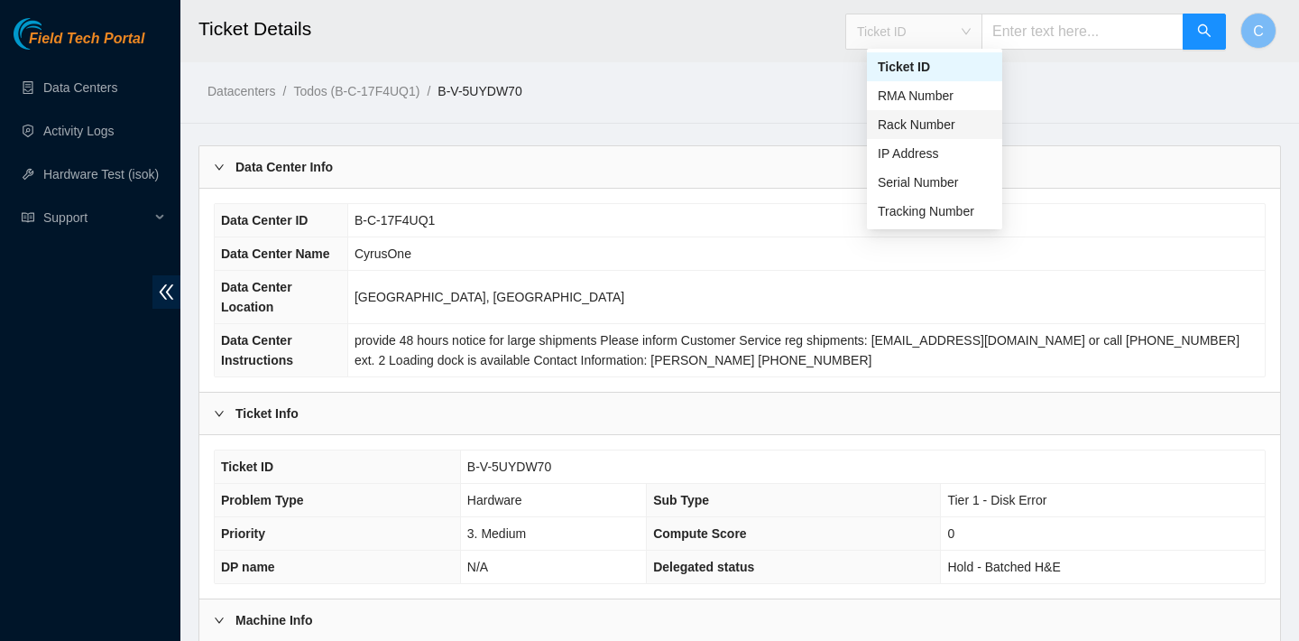
click at [939, 123] on div "Rack Number" at bounding box center [935, 125] width 114 height 20
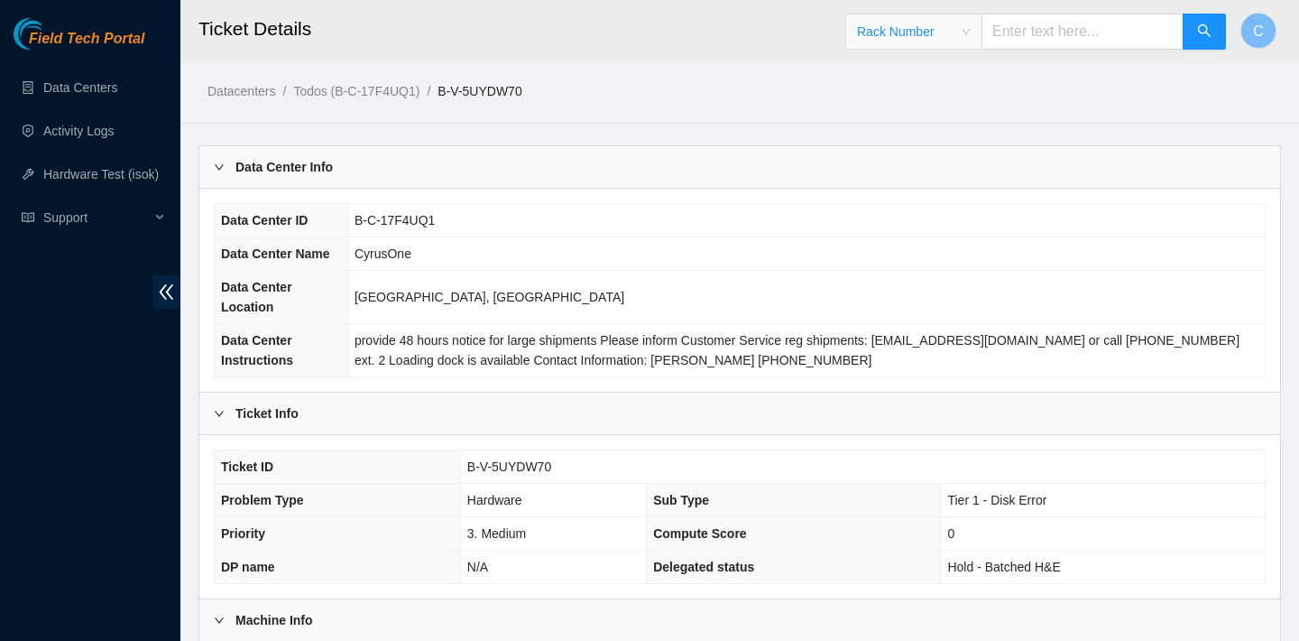
click at [1055, 27] on input "text" at bounding box center [1083, 32] width 202 height 36
paste input "3524.53"
type input "3524.53"
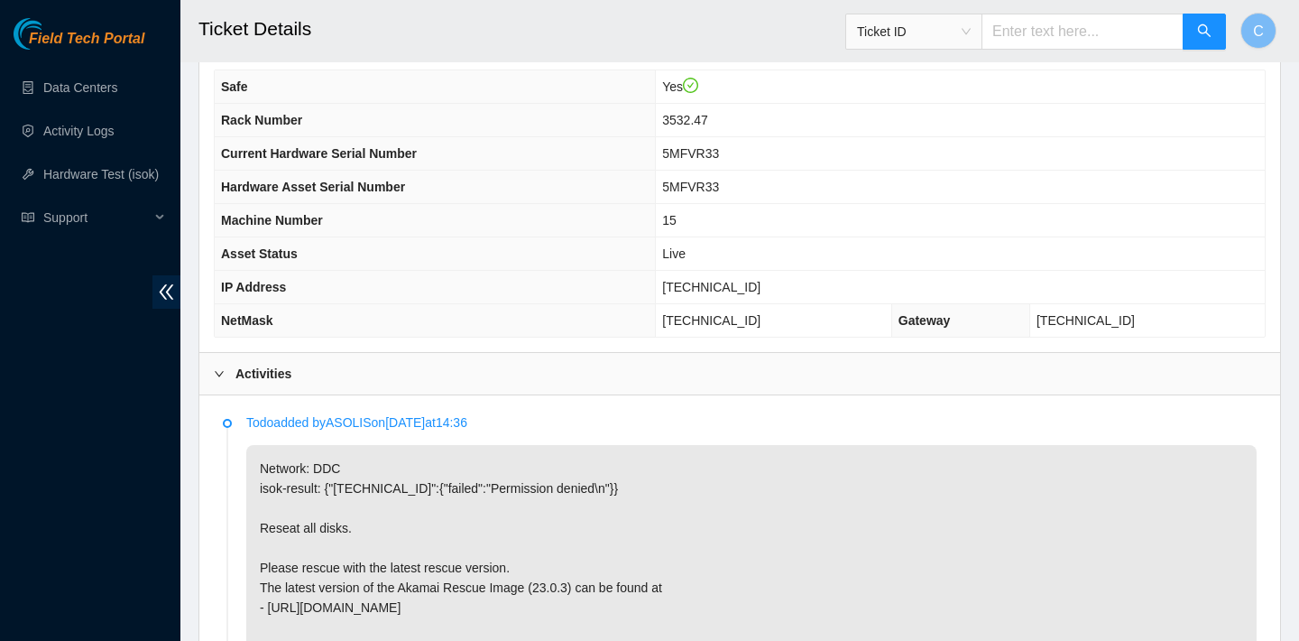
scroll to position [617, 0]
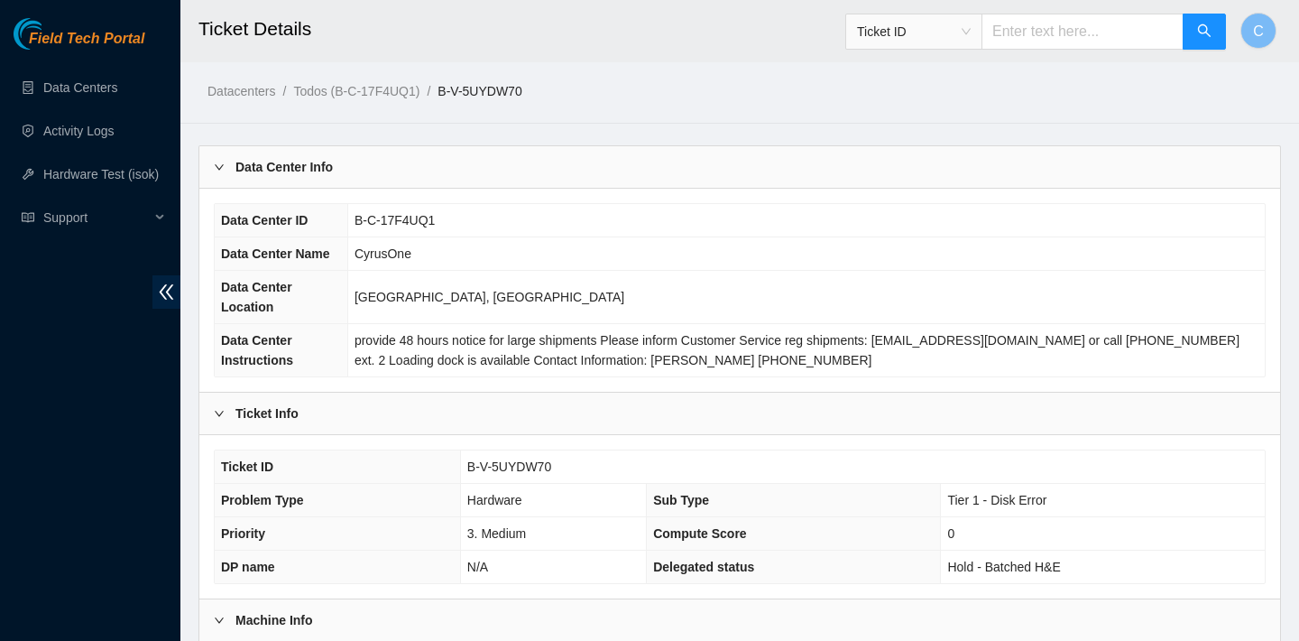
scroll to position [860, 0]
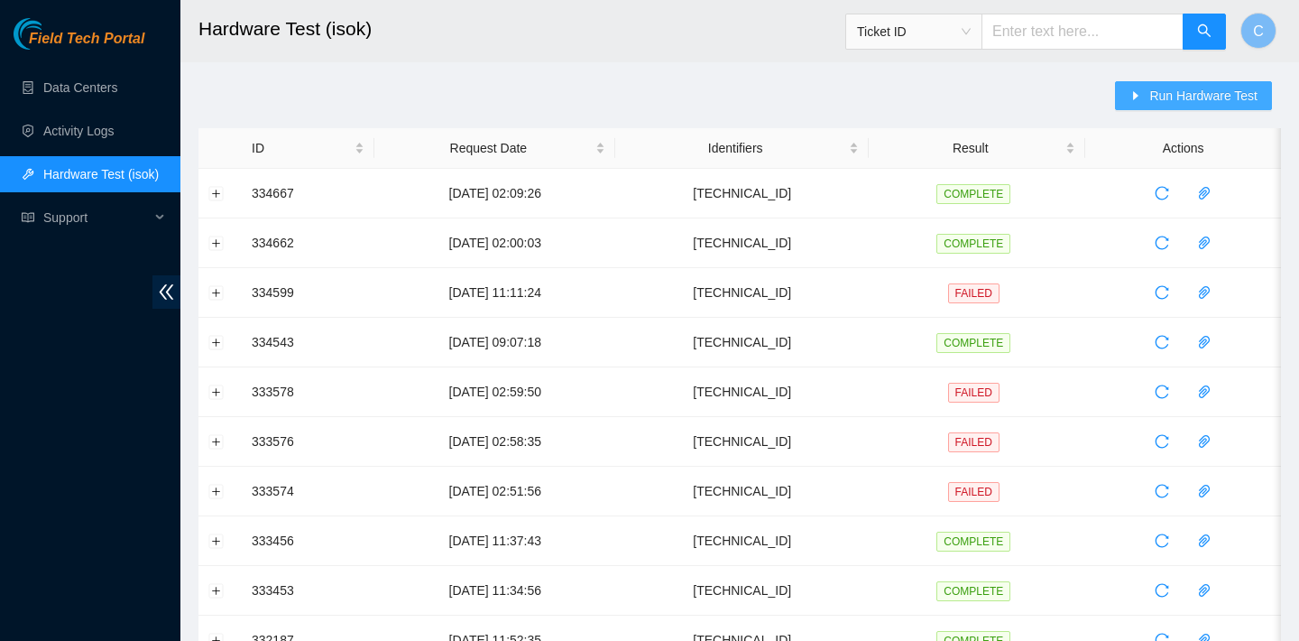
click at [1176, 95] on span "Run Hardware Test" at bounding box center [1203, 96] width 108 height 20
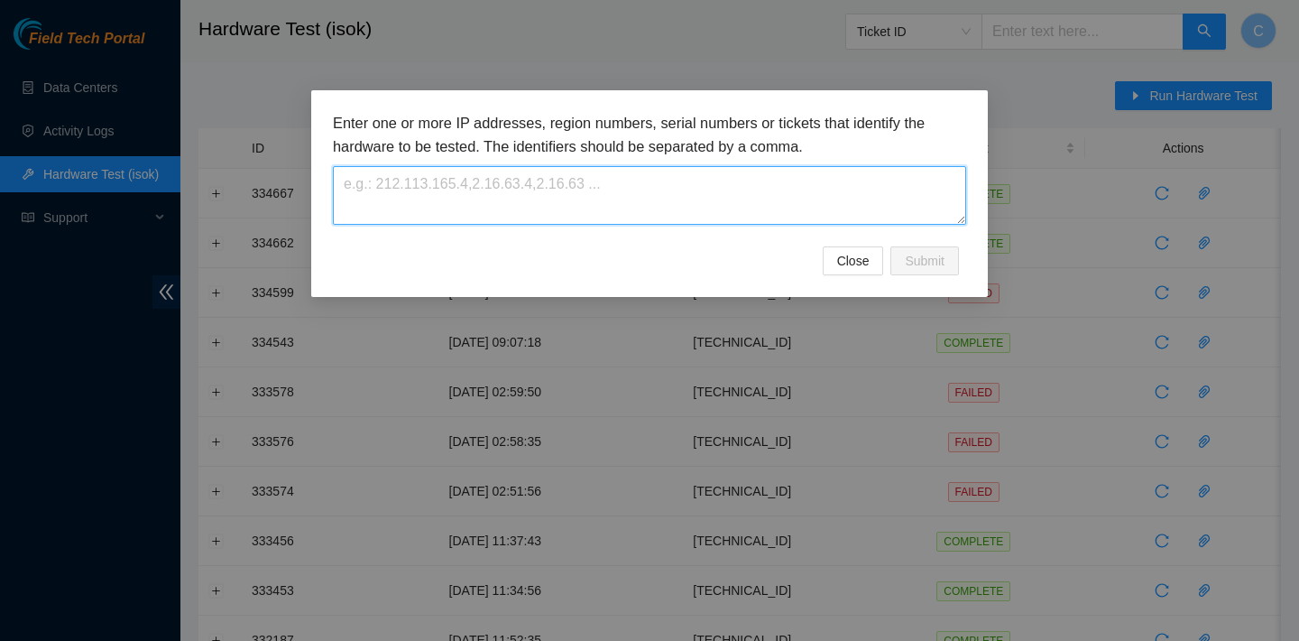
click at [595, 206] on textarea at bounding box center [649, 195] width 633 height 59
paste textarea "23.42.148.10"
paste textarea "[TECHNICAL_ID]"
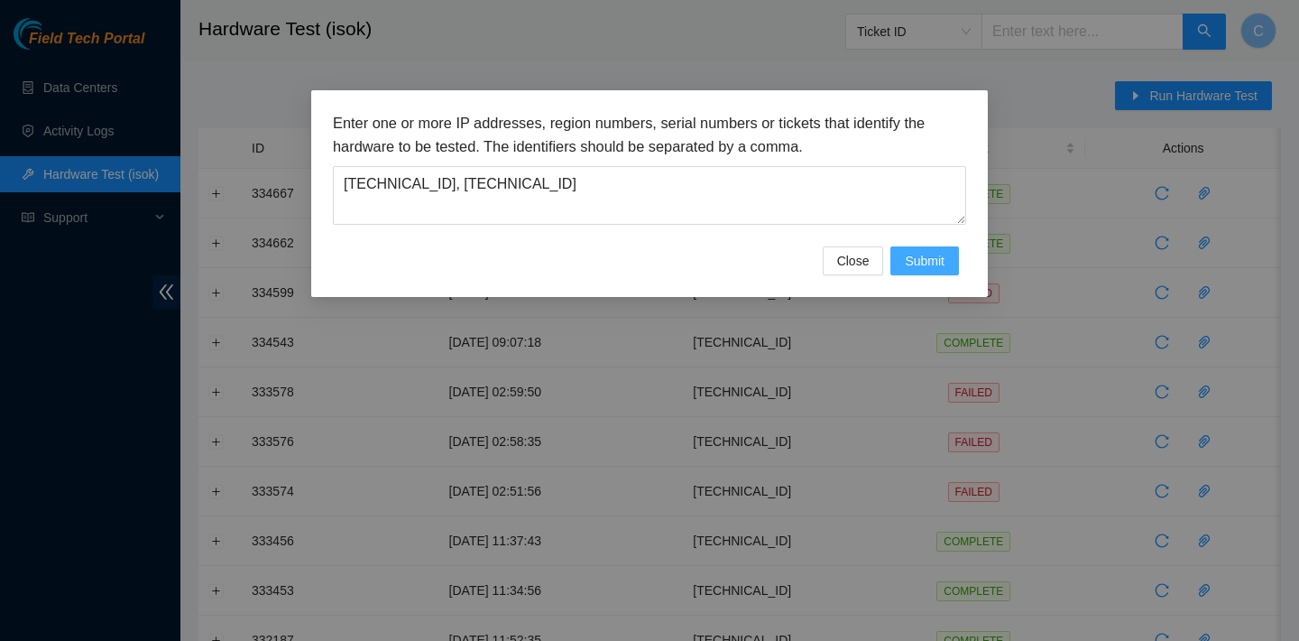
click at [951, 262] on button "Submit" at bounding box center [925, 260] width 69 height 29
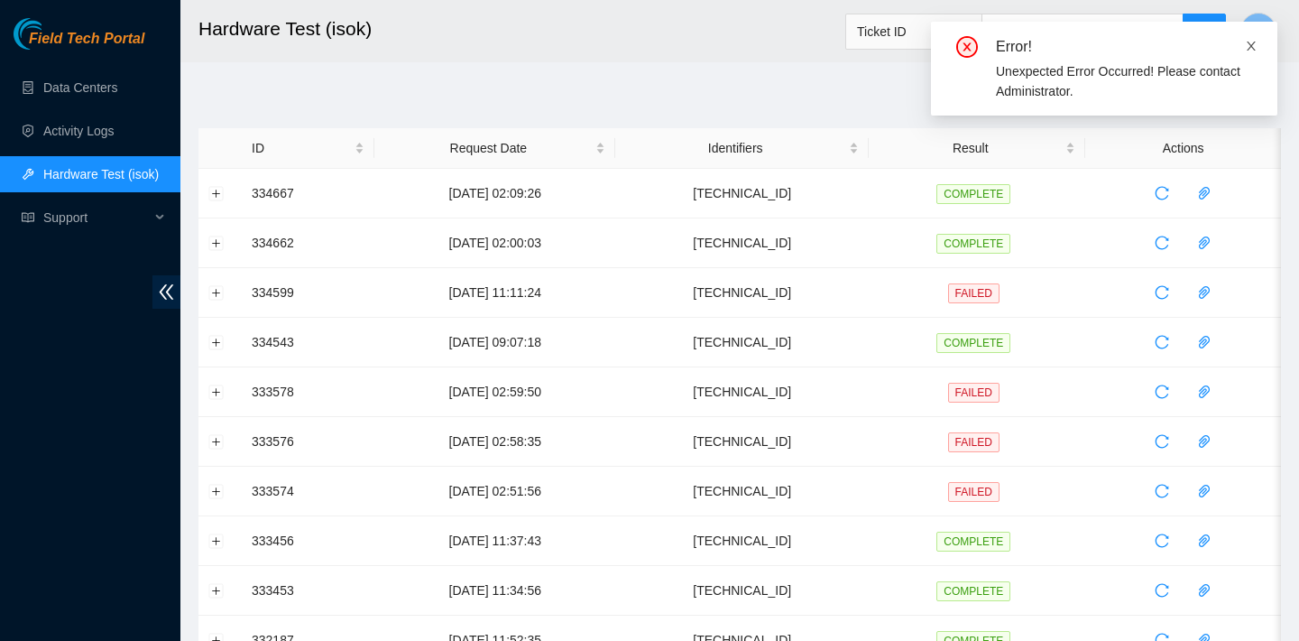
click at [1254, 43] on icon "close" at bounding box center [1251, 46] width 13 height 13
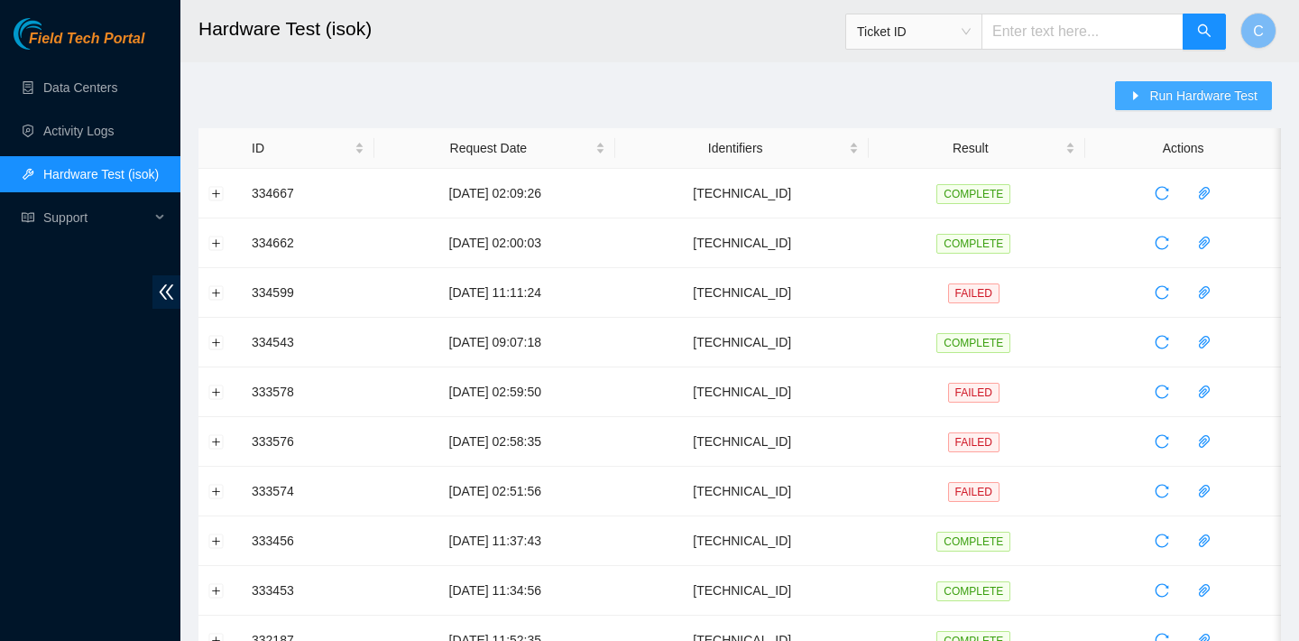
click at [1198, 95] on span "Run Hardware Test" at bounding box center [1203, 96] width 108 height 20
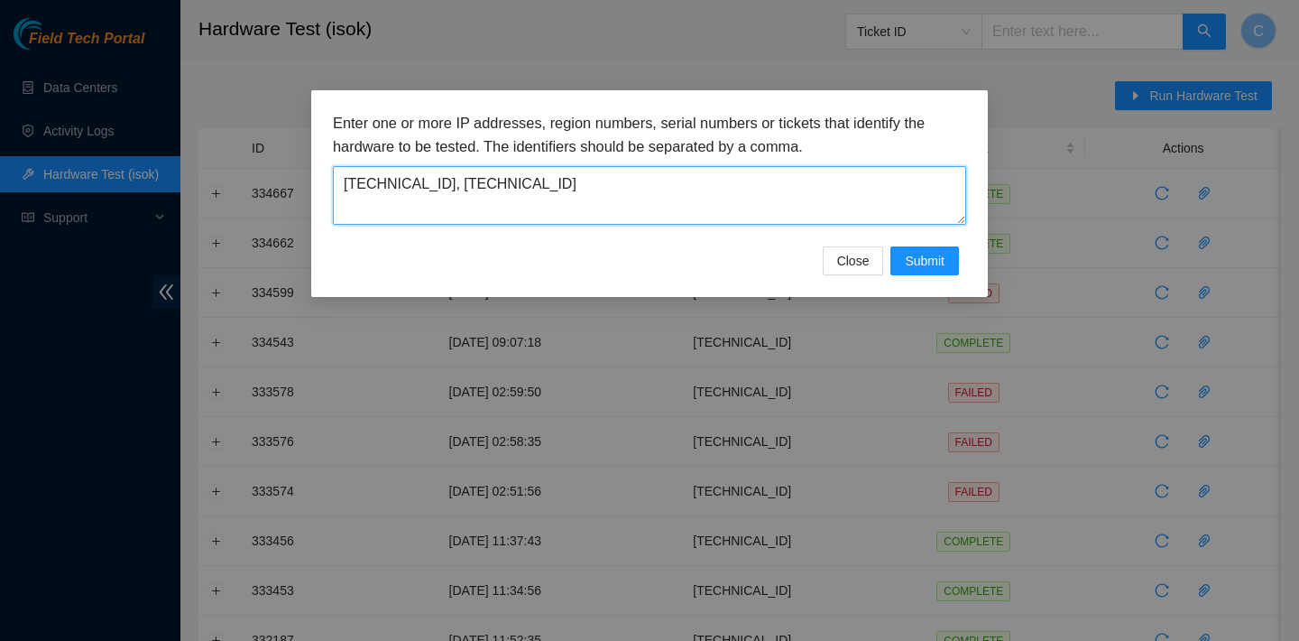
click at [591, 192] on textarea "23.42.148.10, 23.42.148.11" at bounding box center [649, 195] width 633 height 59
paste textarea "[TECHNICAL_ID]"
type textarea "23.42.148.10,23.42.148.11"
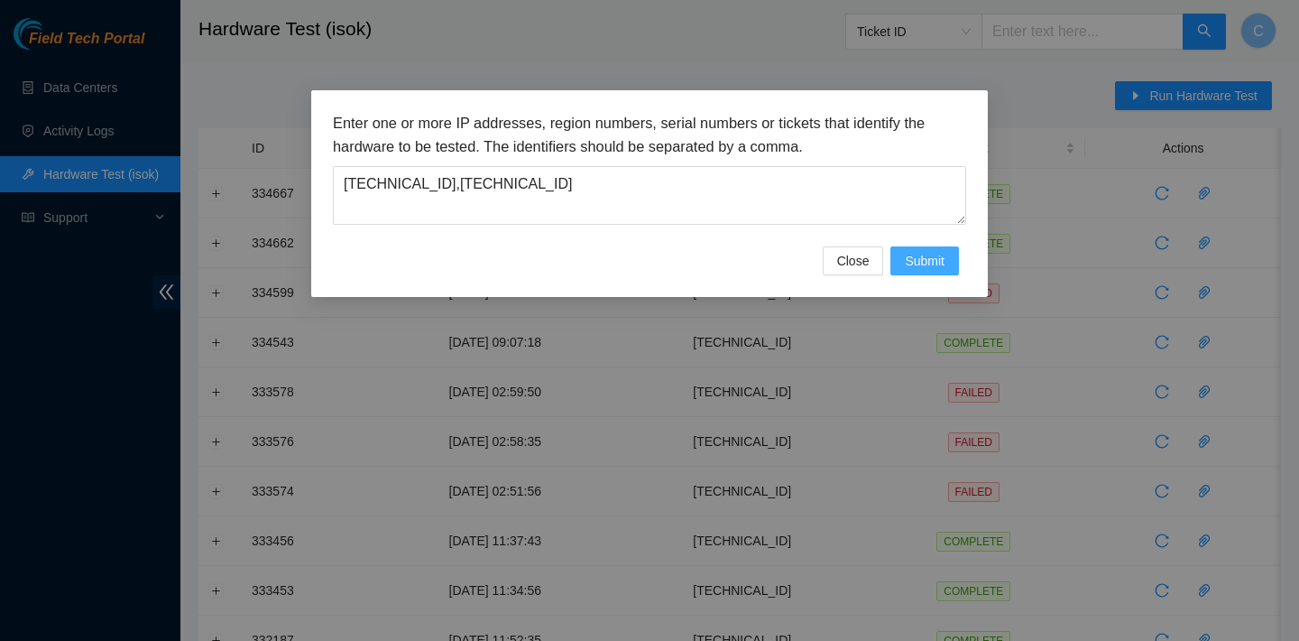
click at [918, 263] on span "Submit" at bounding box center [925, 261] width 40 height 20
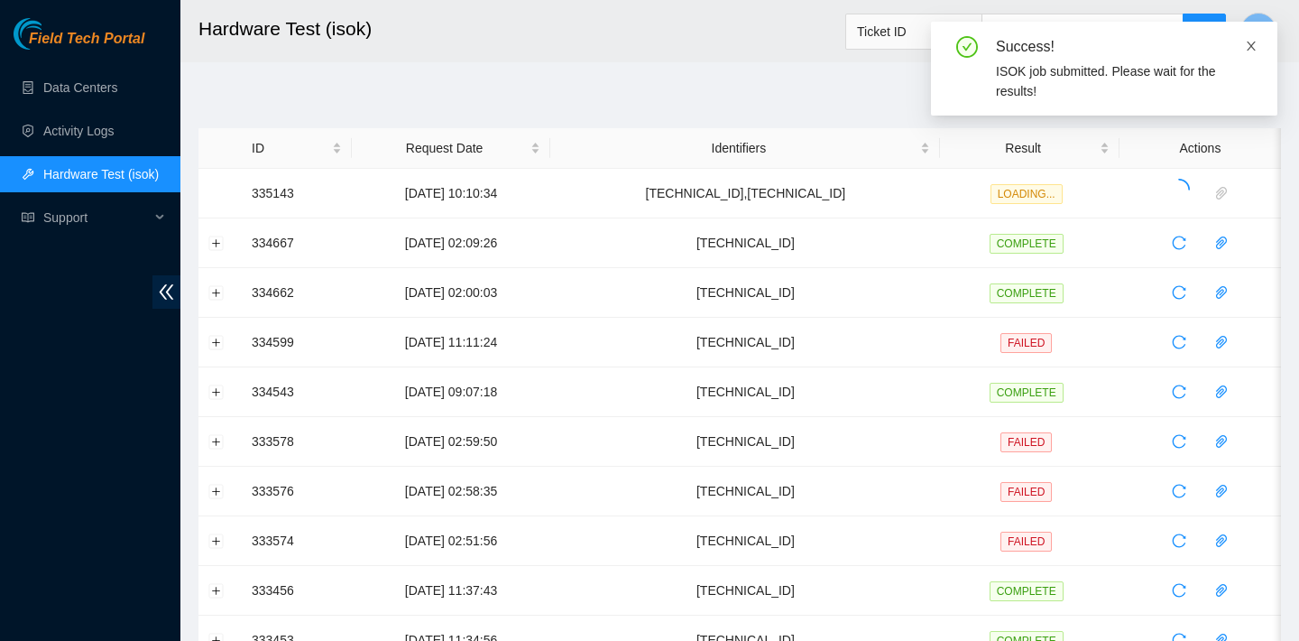
click at [1250, 43] on icon "close" at bounding box center [1251, 46] width 9 height 9
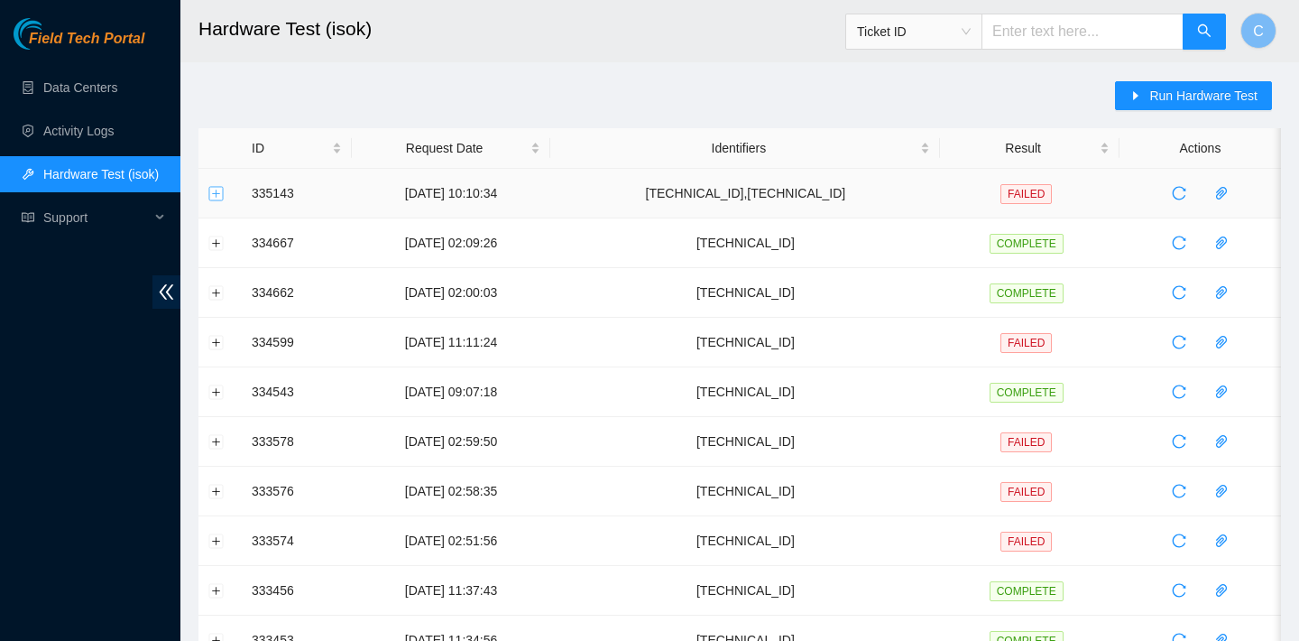
click at [223, 188] on button "Expand row" at bounding box center [216, 193] width 14 height 14
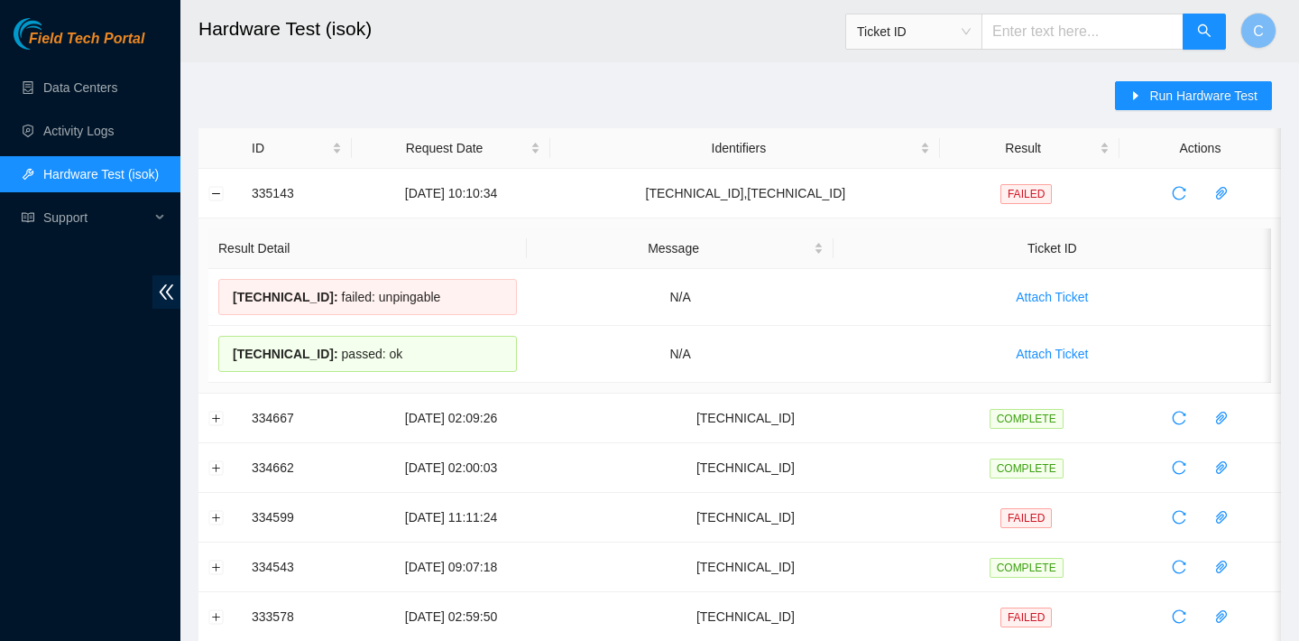
click at [1057, 25] on input "text" at bounding box center [1083, 32] width 202 height 36
click at [1121, 82] on button "Run Hardware Test" at bounding box center [1193, 95] width 157 height 29
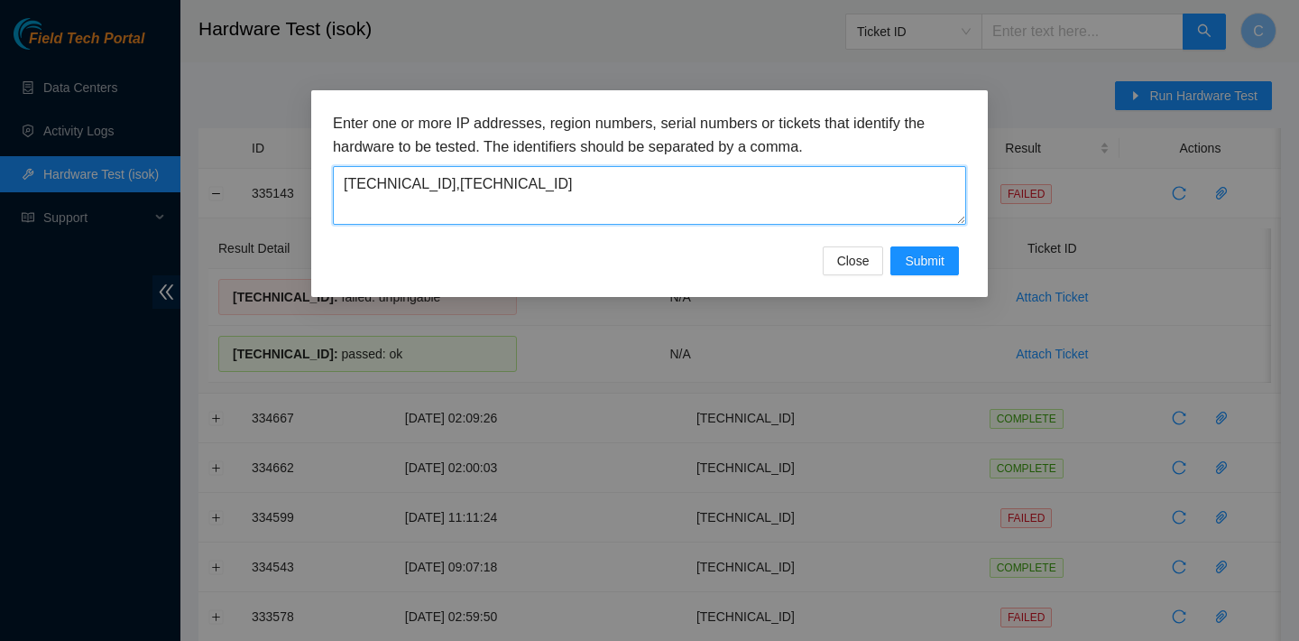
click at [908, 166] on textarea "[TECHNICAL_ID],[TECHNICAL_ID]" at bounding box center [649, 195] width 633 height 59
drag, startPoint x: 818, startPoint y: 182, endPoint x: 319, endPoint y: 170, distance: 499.1
click at [319, 170] on div "Enter one or more IP addresses, region numbers, serial numbers or tickets that …" at bounding box center [649, 193] width 677 height 207
paste textarea "[TECHNICAL_ID]"
type textarea "[TECHNICAL_ID]"
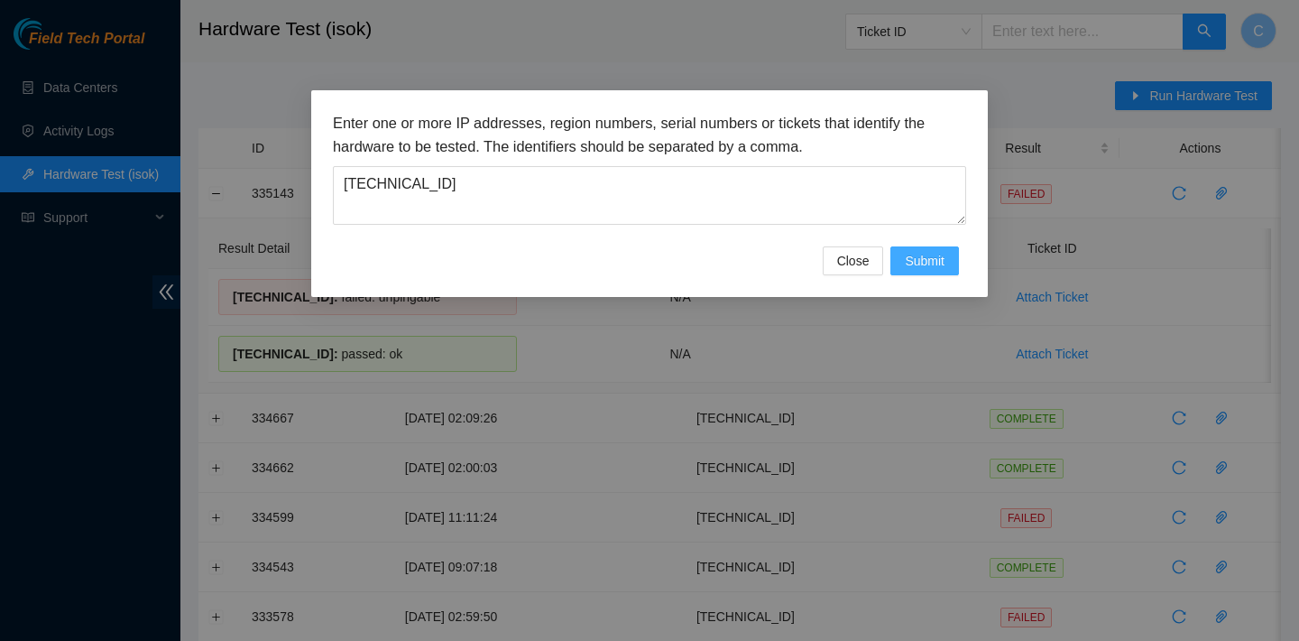
click at [926, 264] on span "Submit" at bounding box center [925, 261] width 40 height 20
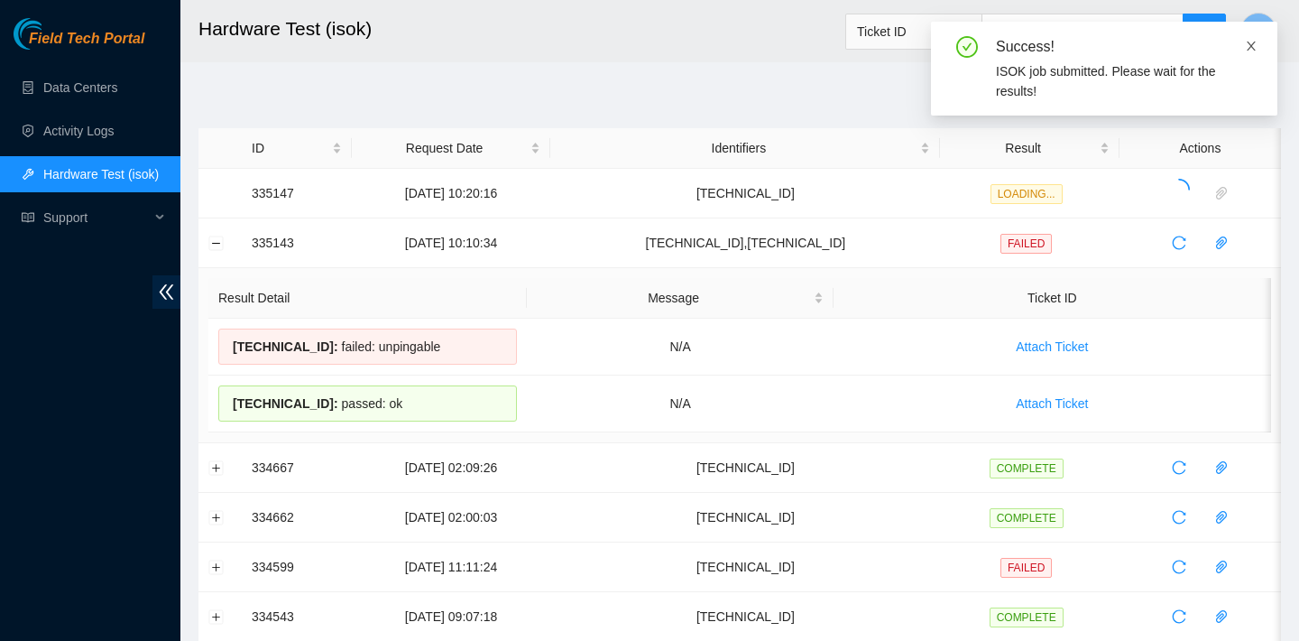
click at [1246, 51] on icon "close" at bounding box center [1251, 46] width 13 height 13
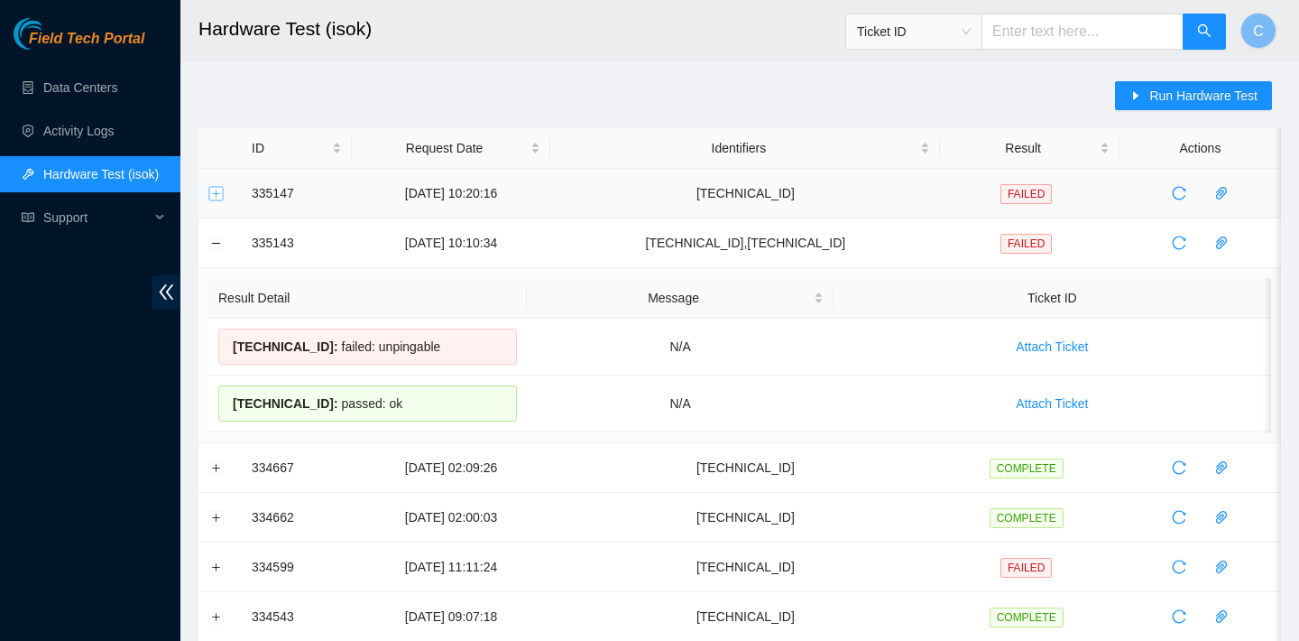
click at [221, 198] on button "Expand row" at bounding box center [216, 193] width 14 height 14
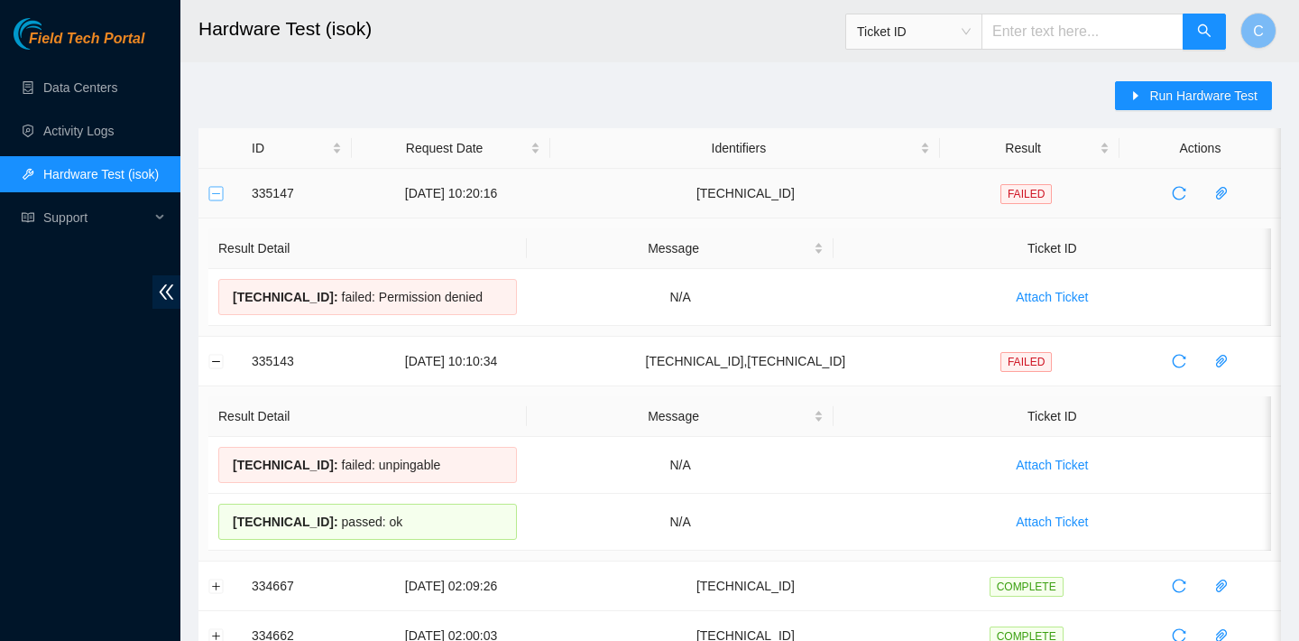
click at [220, 197] on button "Collapse row" at bounding box center [216, 193] width 14 height 14
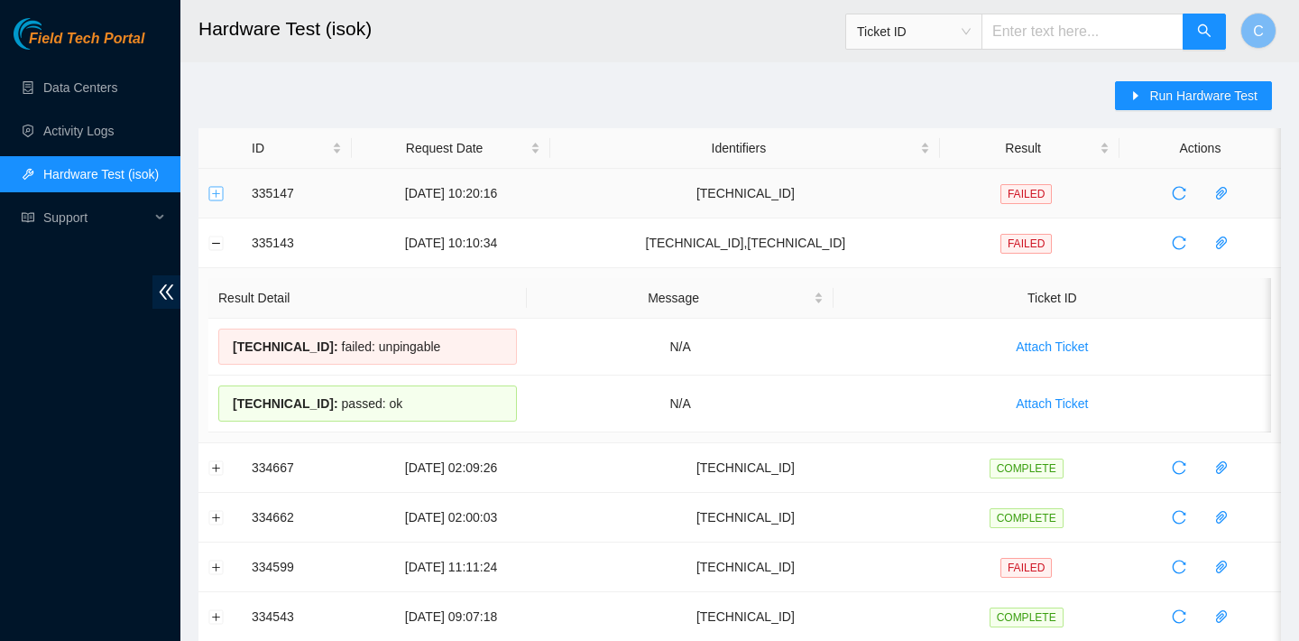
click at [219, 196] on button "Expand row" at bounding box center [216, 193] width 14 height 14
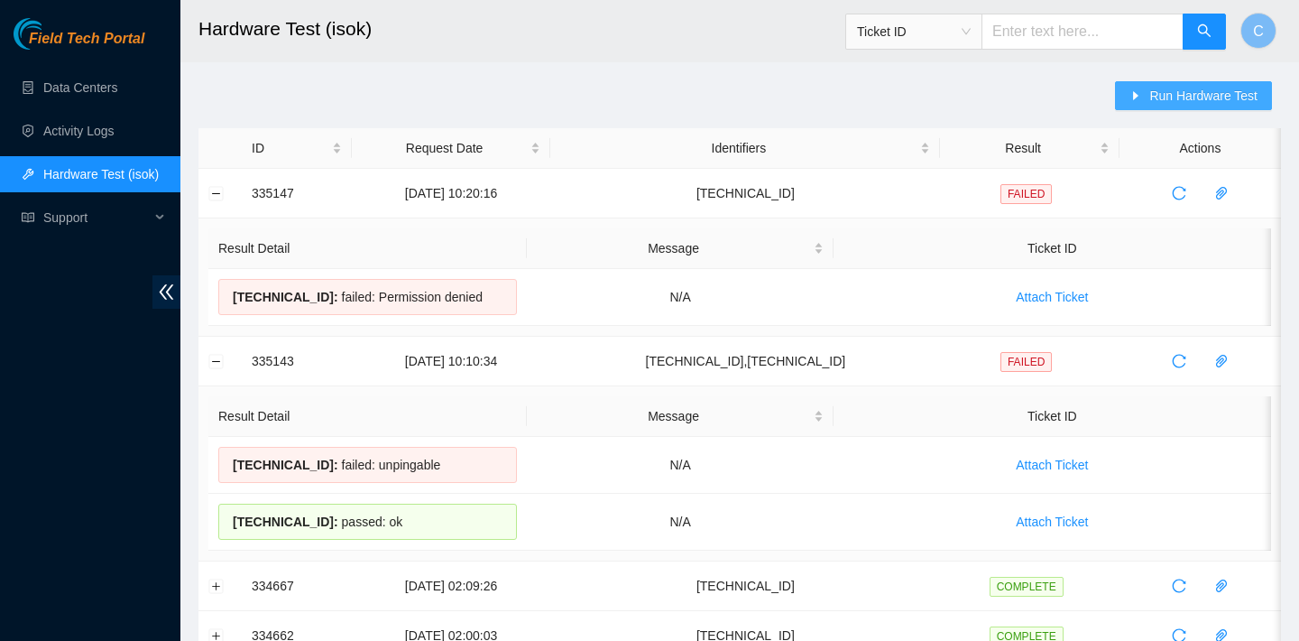
click at [1159, 106] on button "Run Hardware Test" at bounding box center [1193, 95] width 157 height 29
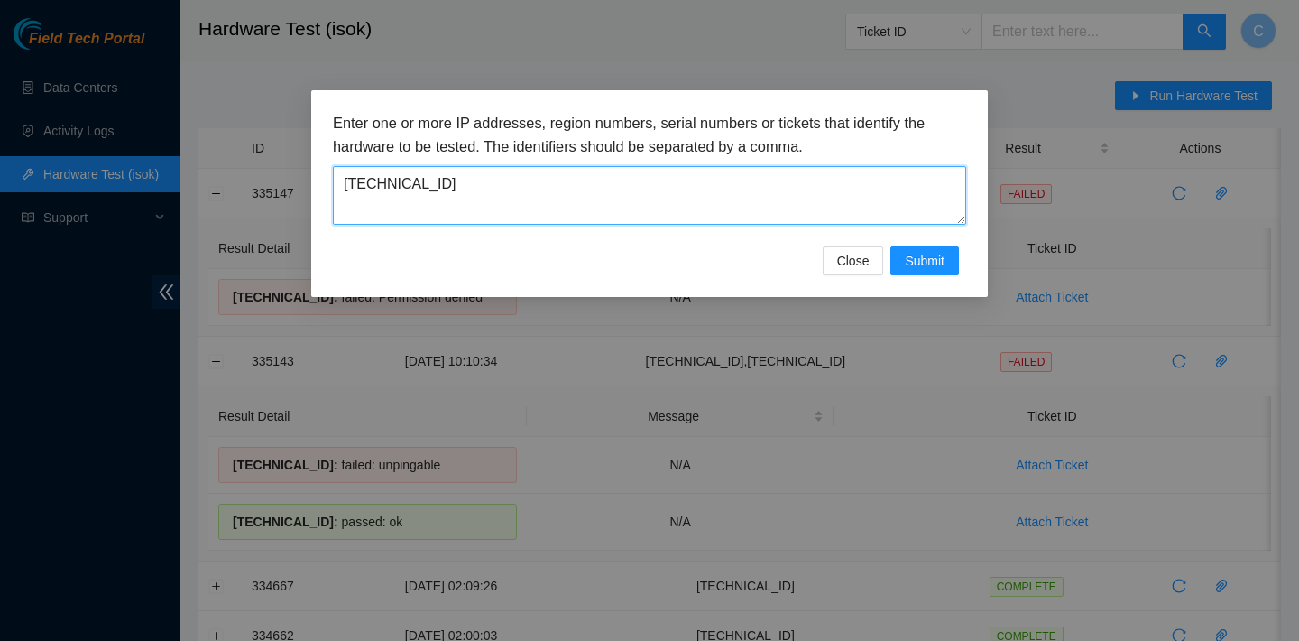
drag, startPoint x: 631, startPoint y: 186, endPoint x: 332, endPoint y: 186, distance: 298.7
click at [332, 186] on div "Enter one or more IP addresses, region numbers, serial numbers or tickets that …" at bounding box center [649, 193] width 677 height 207
paste textarea "23.36.67.81"
type textarea "23.36.67.81"
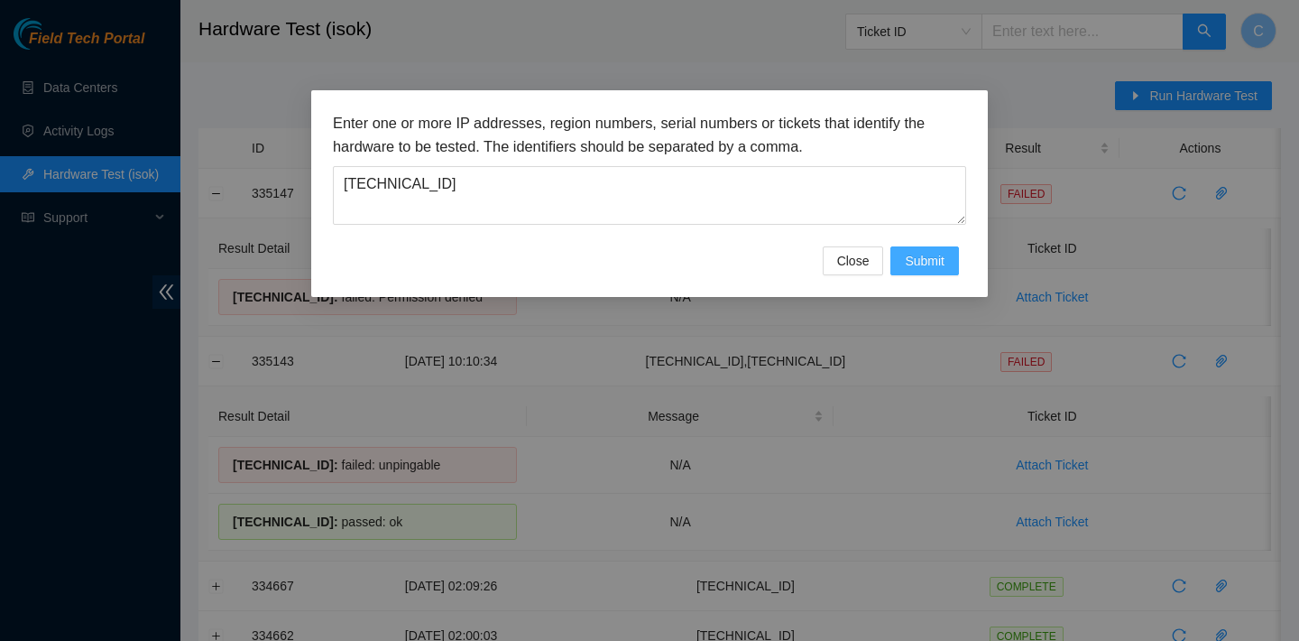
click at [953, 264] on button "Submit" at bounding box center [925, 260] width 69 height 29
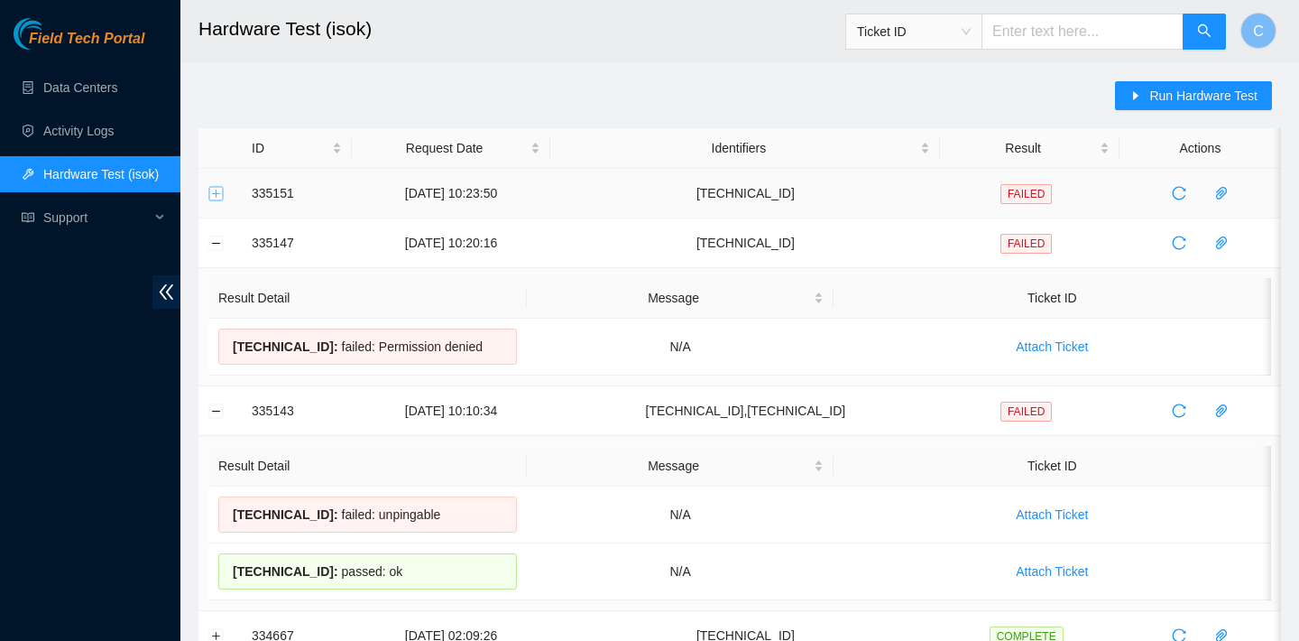
click at [221, 192] on button "Expand row" at bounding box center [216, 193] width 14 height 14
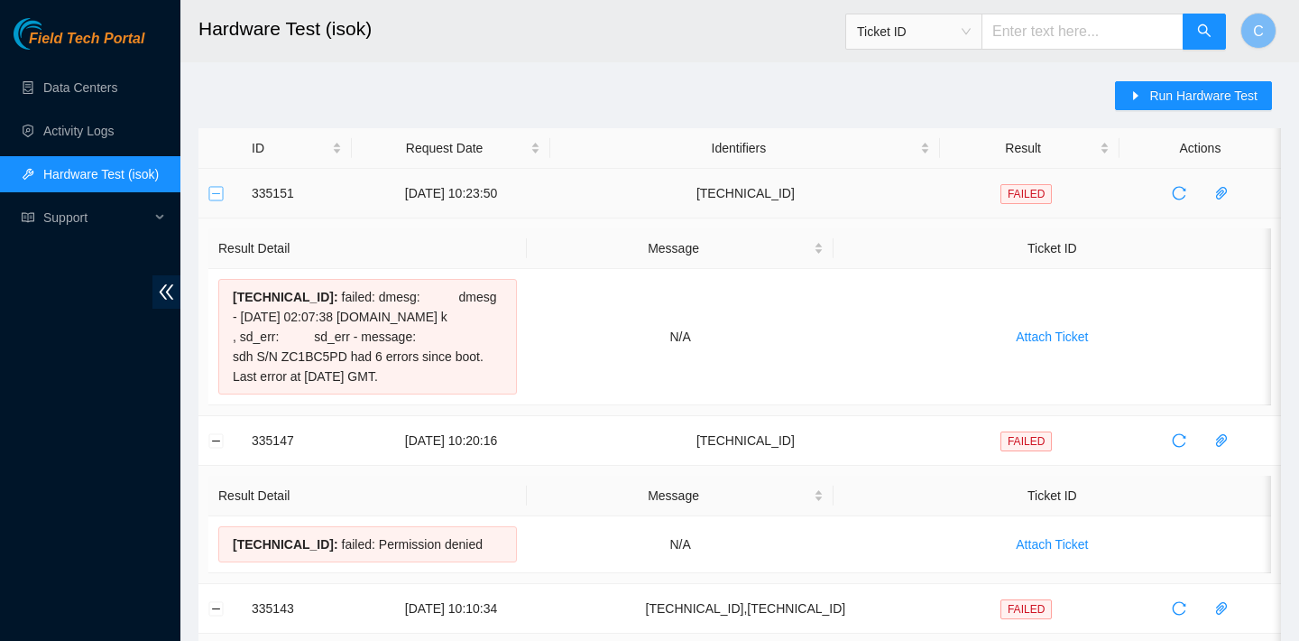
click at [221, 192] on button "Collapse row" at bounding box center [216, 193] width 14 height 14
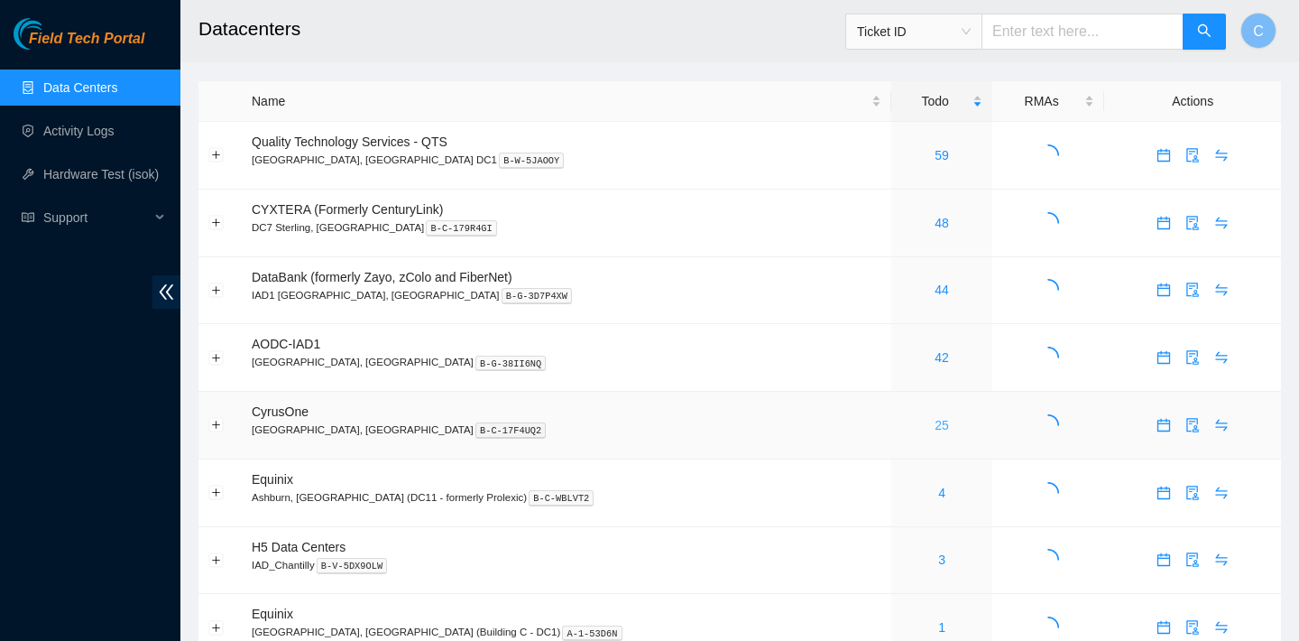
click at [935, 425] on link "25" at bounding box center [942, 425] width 14 height 14
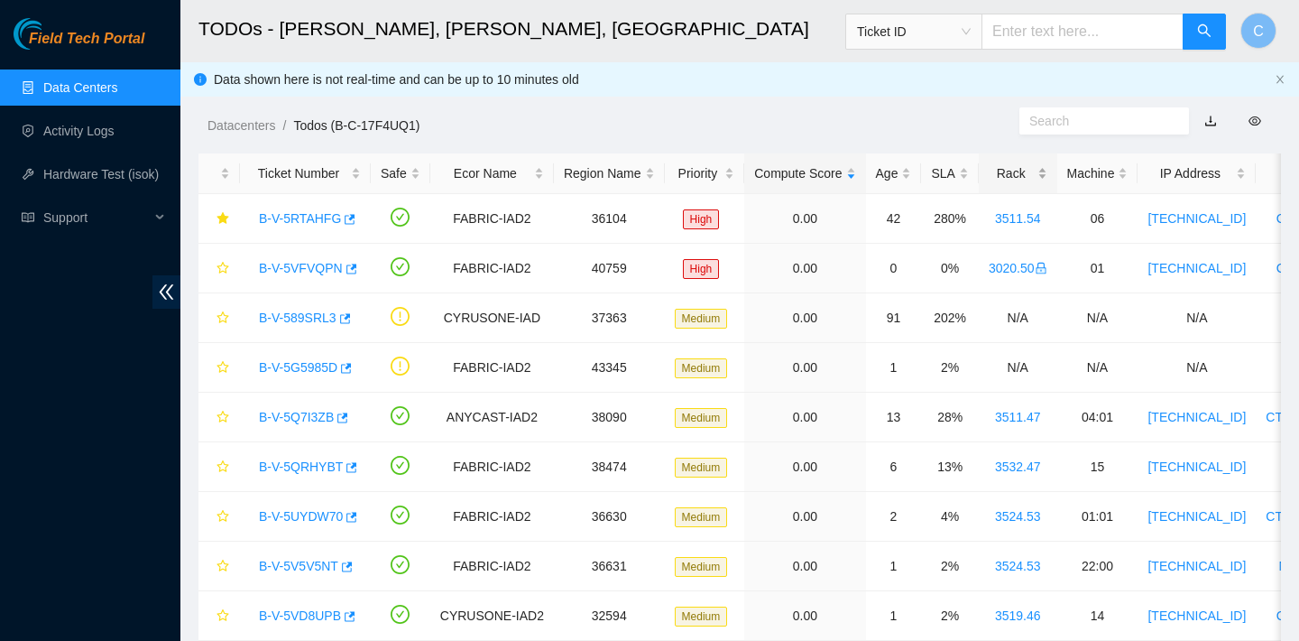
click at [1036, 177] on div "Rack" at bounding box center [1018, 173] width 59 height 20
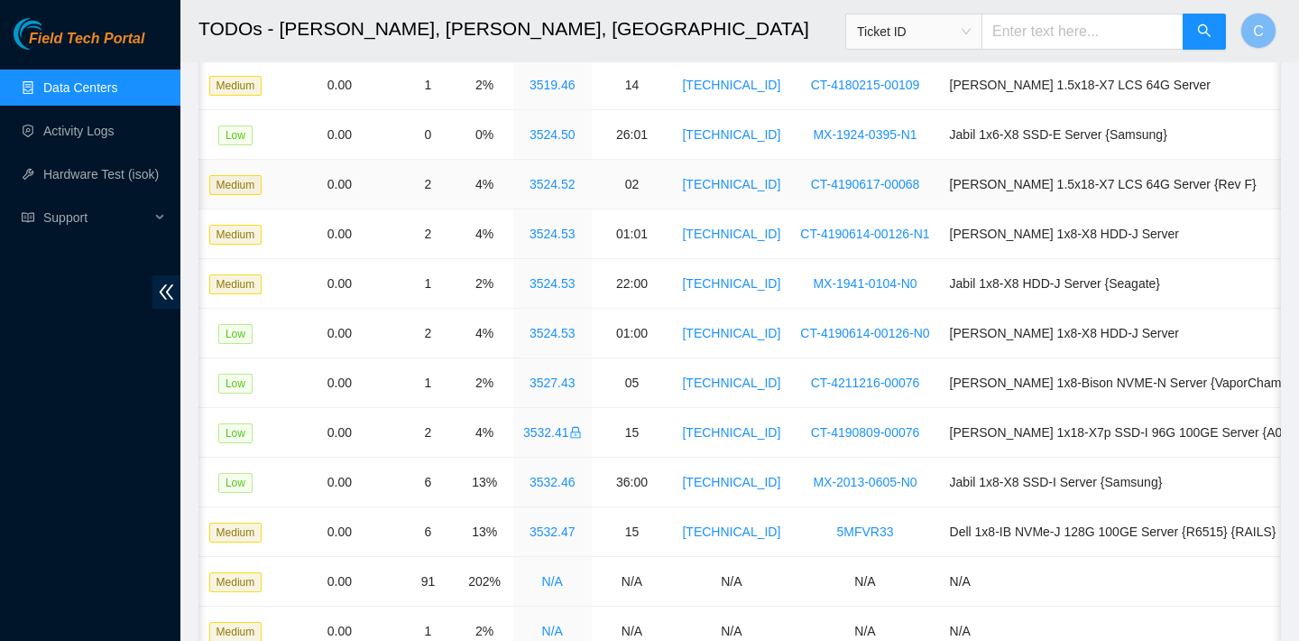
scroll to position [671, 0]
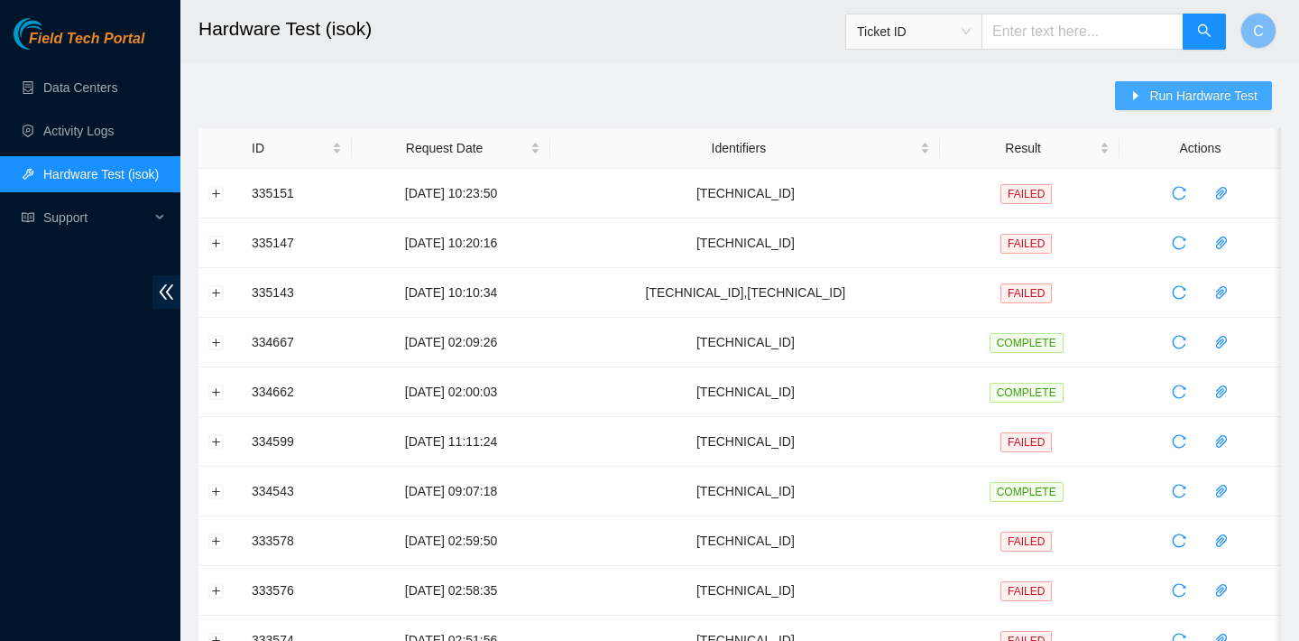
click at [1140, 94] on icon "caret-right" at bounding box center [1136, 95] width 13 height 13
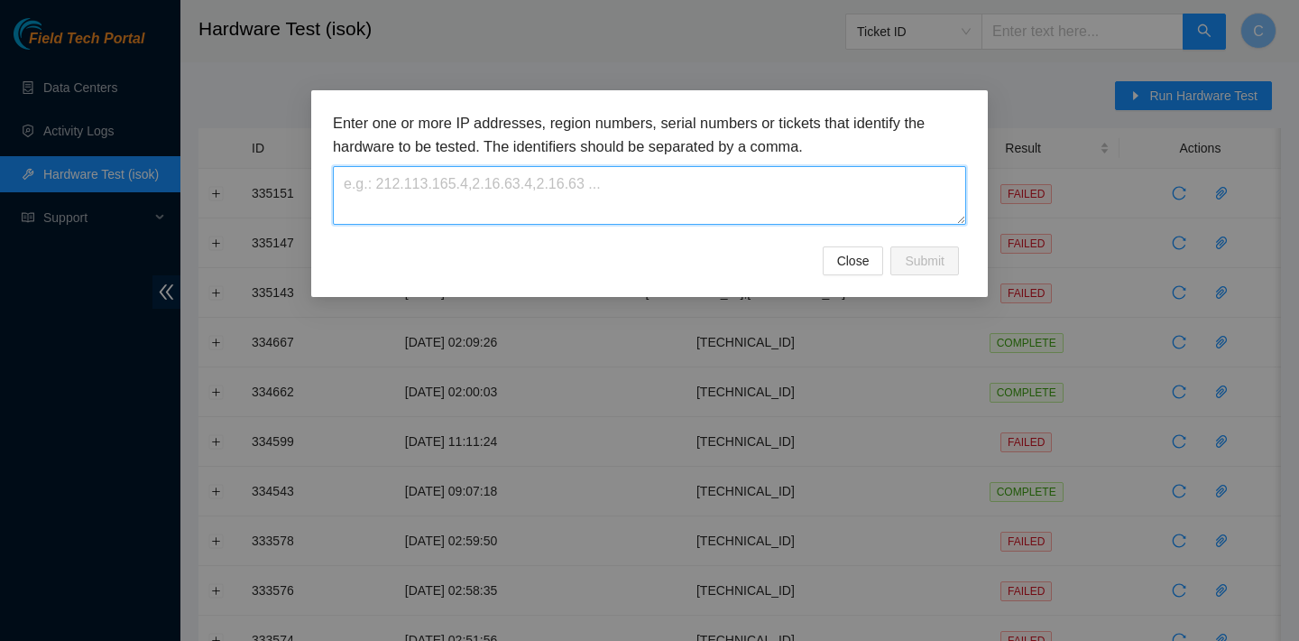
click at [664, 209] on textarea at bounding box center [649, 195] width 633 height 59
paste textarea "[TECHNICAL_ID]"
type textarea "[TECHNICAL_ID]"
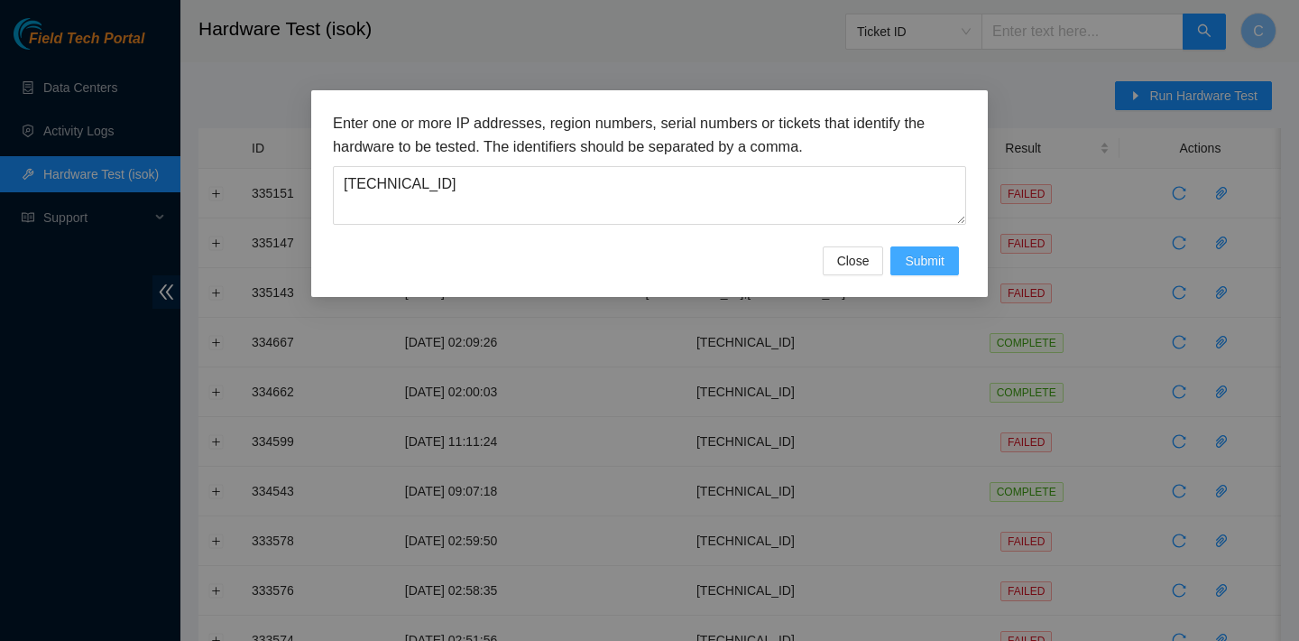
click at [927, 255] on span "Submit" at bounding box center [925, 261] width 40 height 20
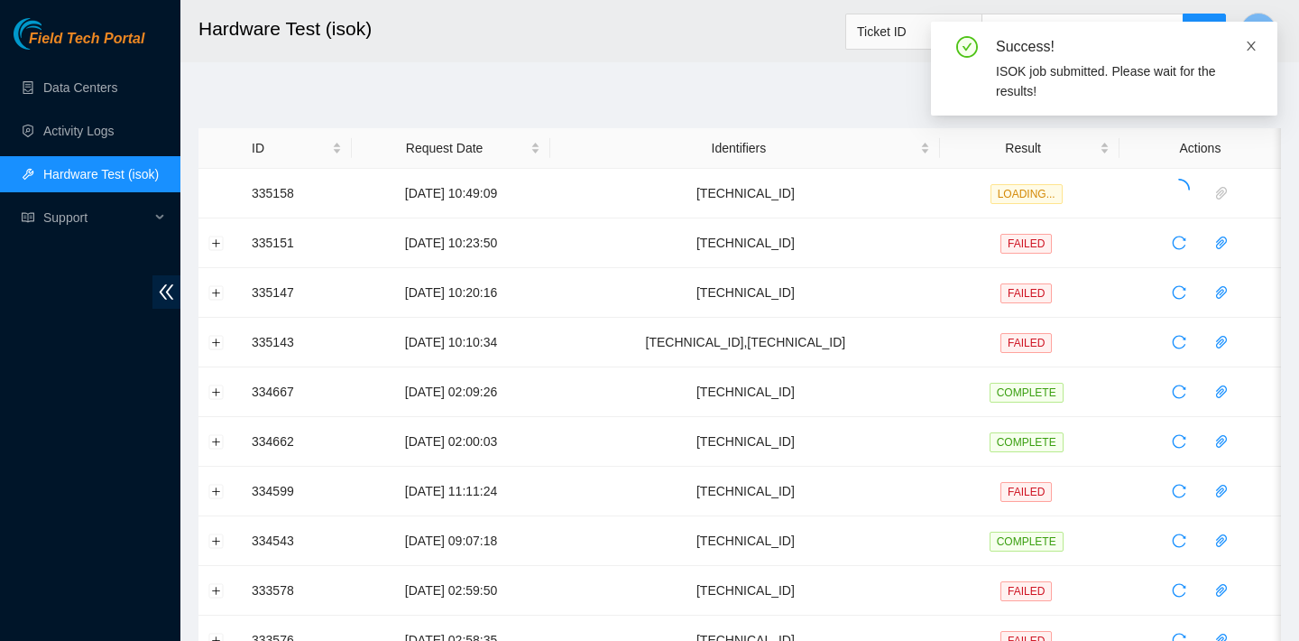
click at [1251, 43] on icon "close" at bounding box center [1251, 46] width 13 height 13
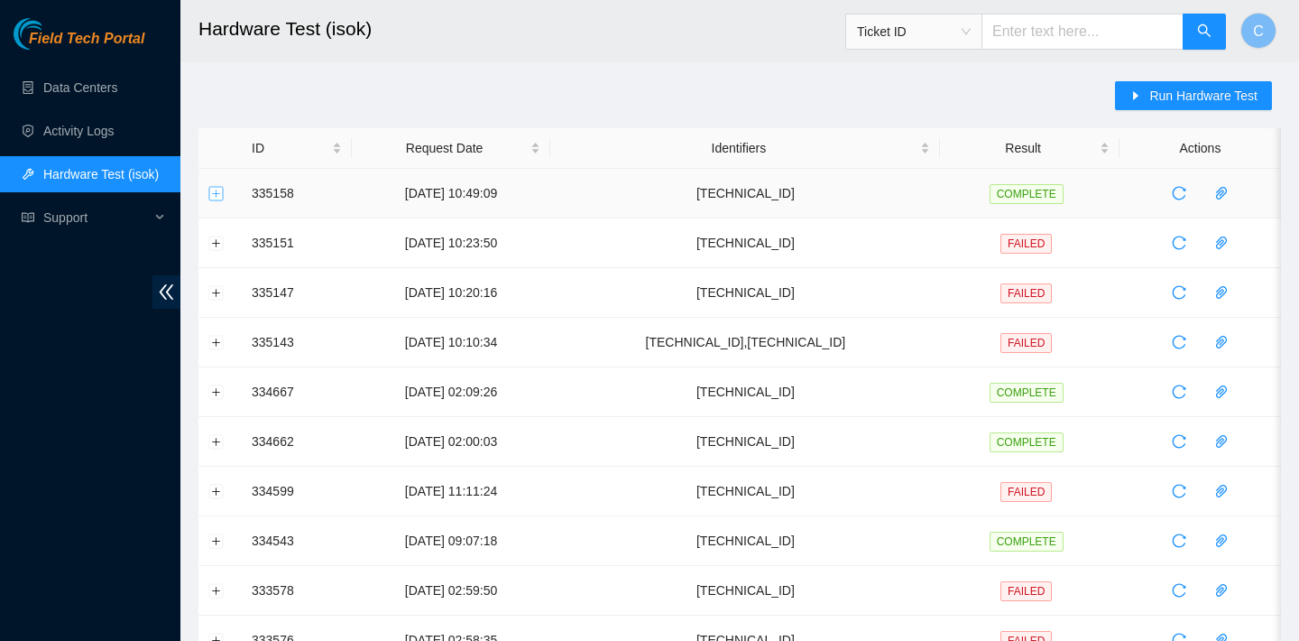
click at [212, 194] on button "Expand row" at bounding box center [216, 193] width 14 height 14
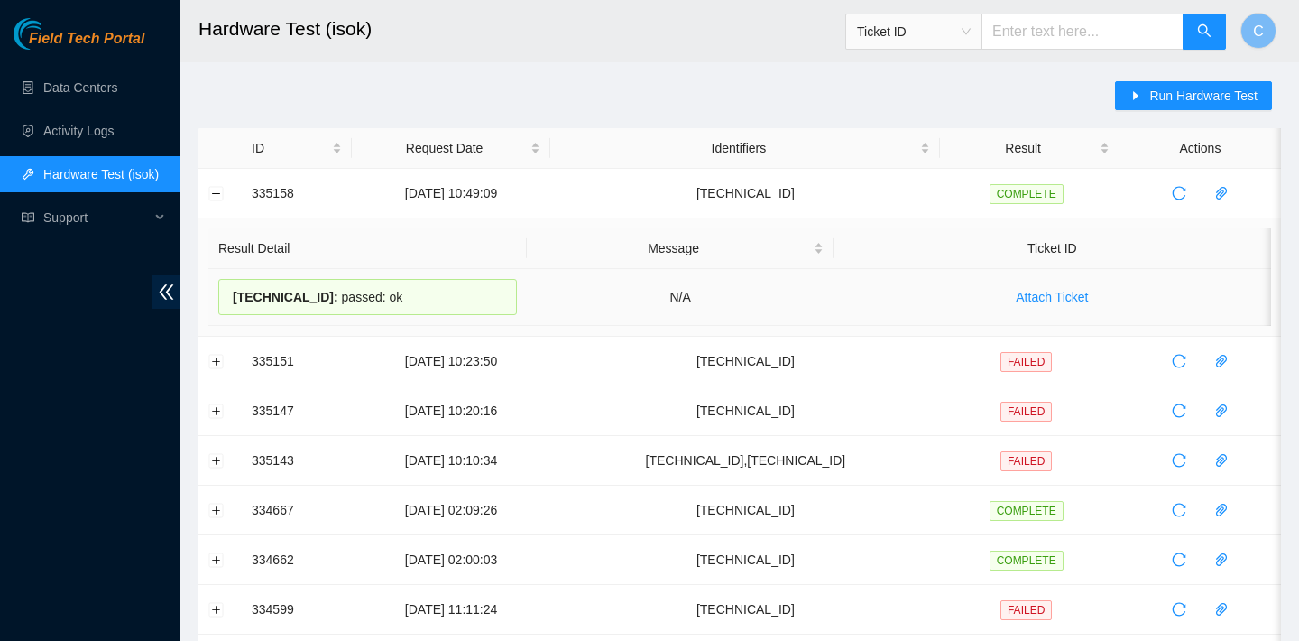
drag, startPoint x: 407, startPoint y: 301, endPoint x: 227, endPoint y: 298, distance: 179.6
click at [227, 298] on div "[TECHNICAL_ID] : passed: ok" at bounding box center [367, 297] width 299 height 36
copy div "[TECHNICAL_ID] : passed: ok"
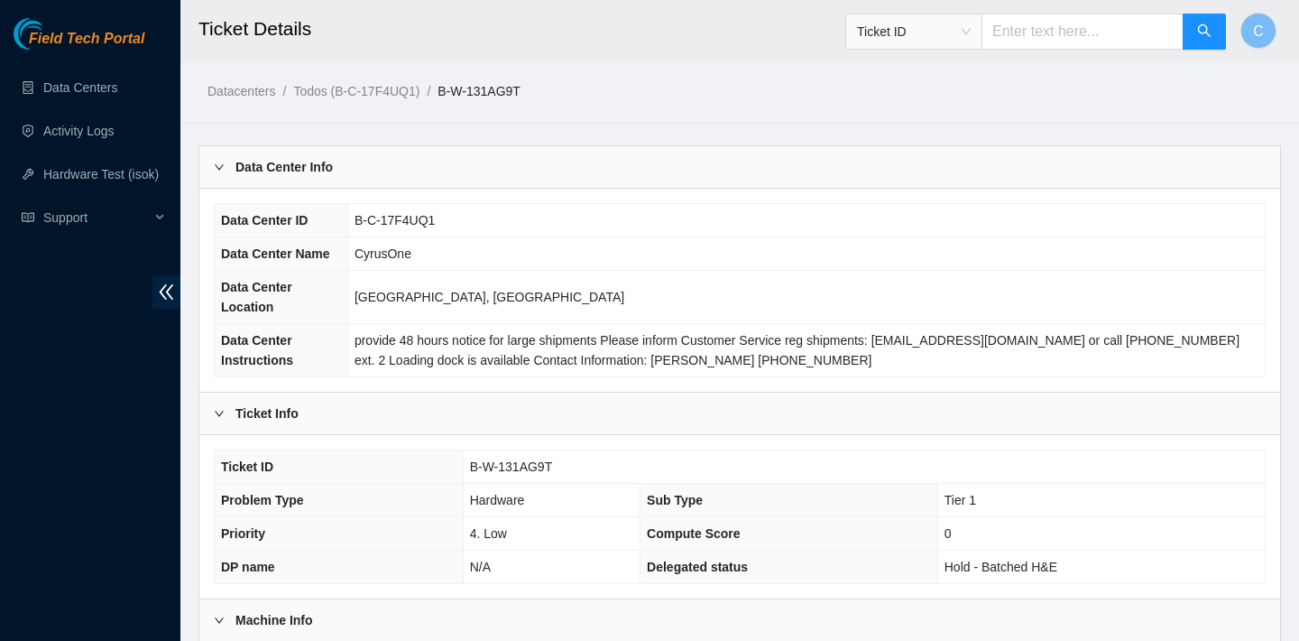
scroll to position [434, 0]
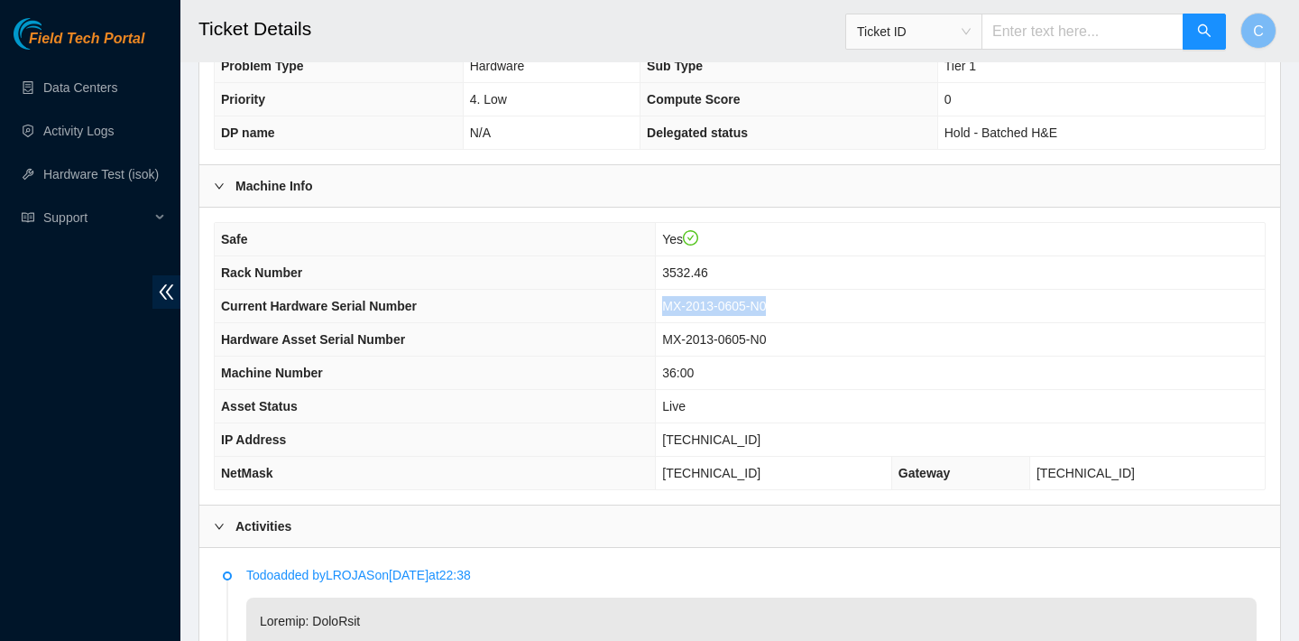
drag, startPoint x: 800, startPoint y: 306, endPoint x: 691, endPoint y: 301, distance: 109.3
click at [691, 301] on span "MX-2013-0605-N0" at bounding box center [714, 306] width 104 height 14
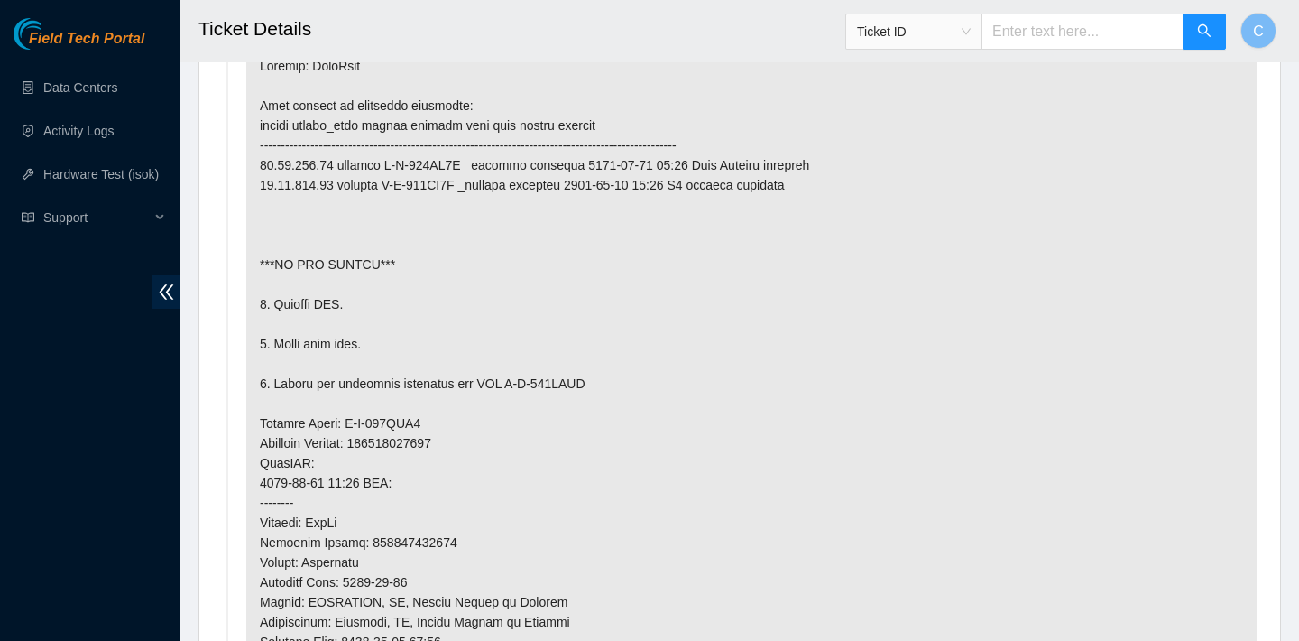
scroll to position [920, 0]
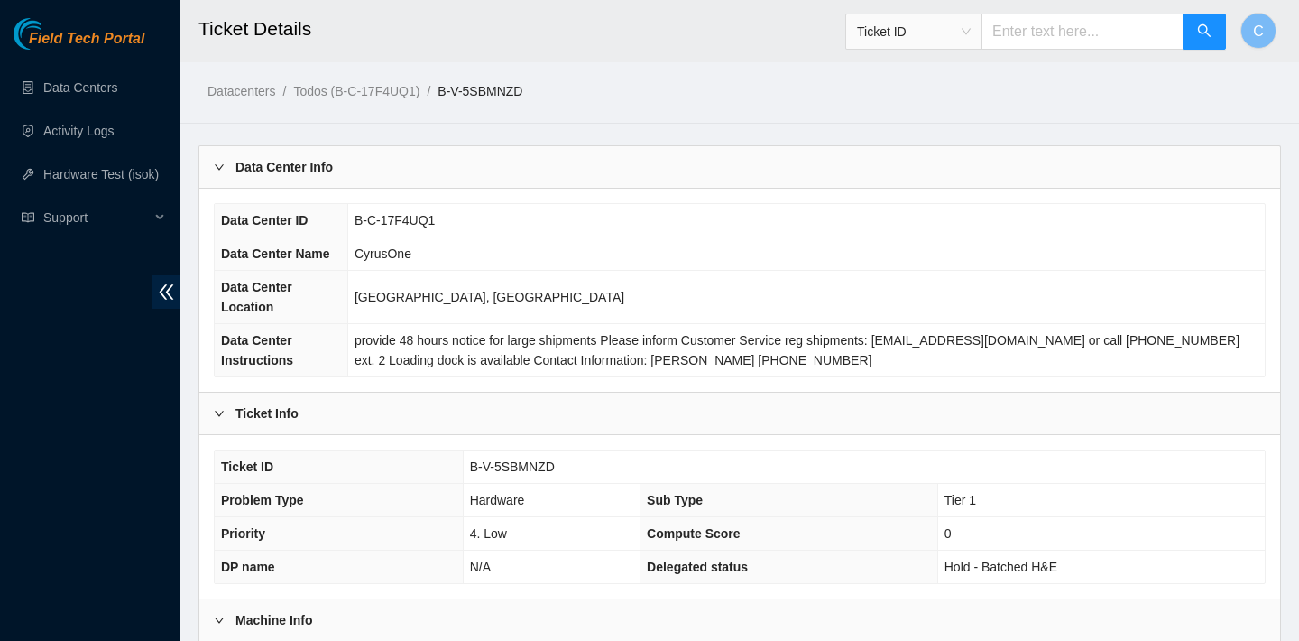
scroll to position [842, 0]
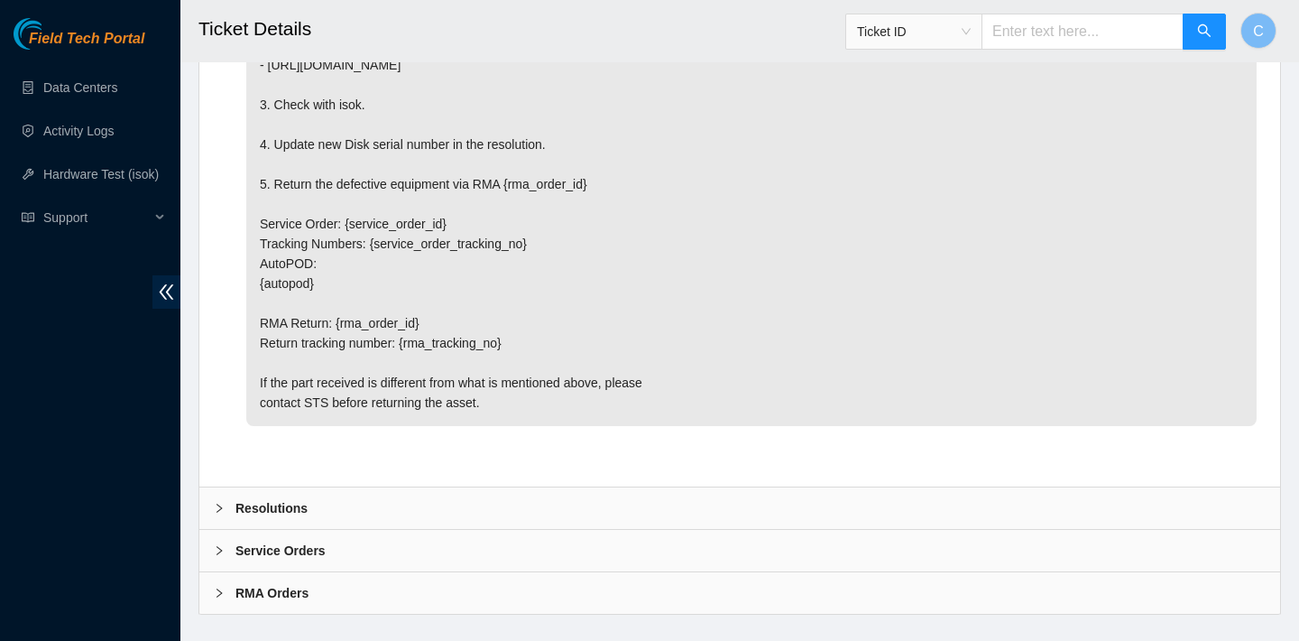
scroll to position [2871, 0]
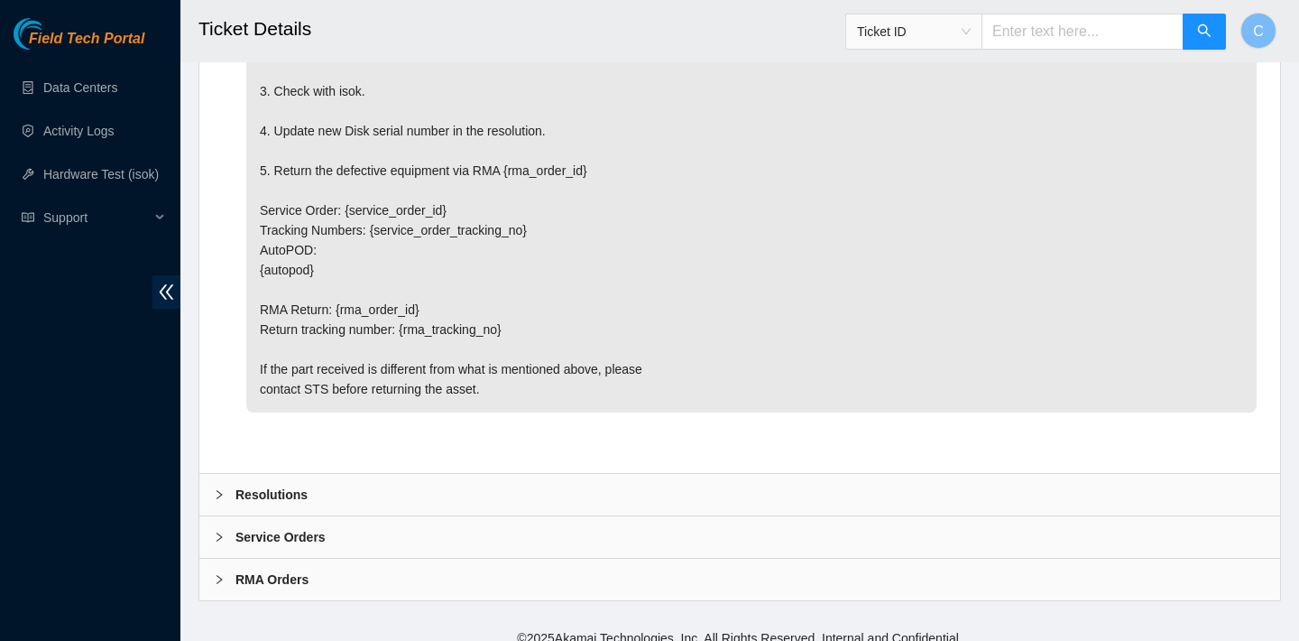
click at [791, 503] on div "Resolutions" at bounding box center [739, 495] width 1081 height 42
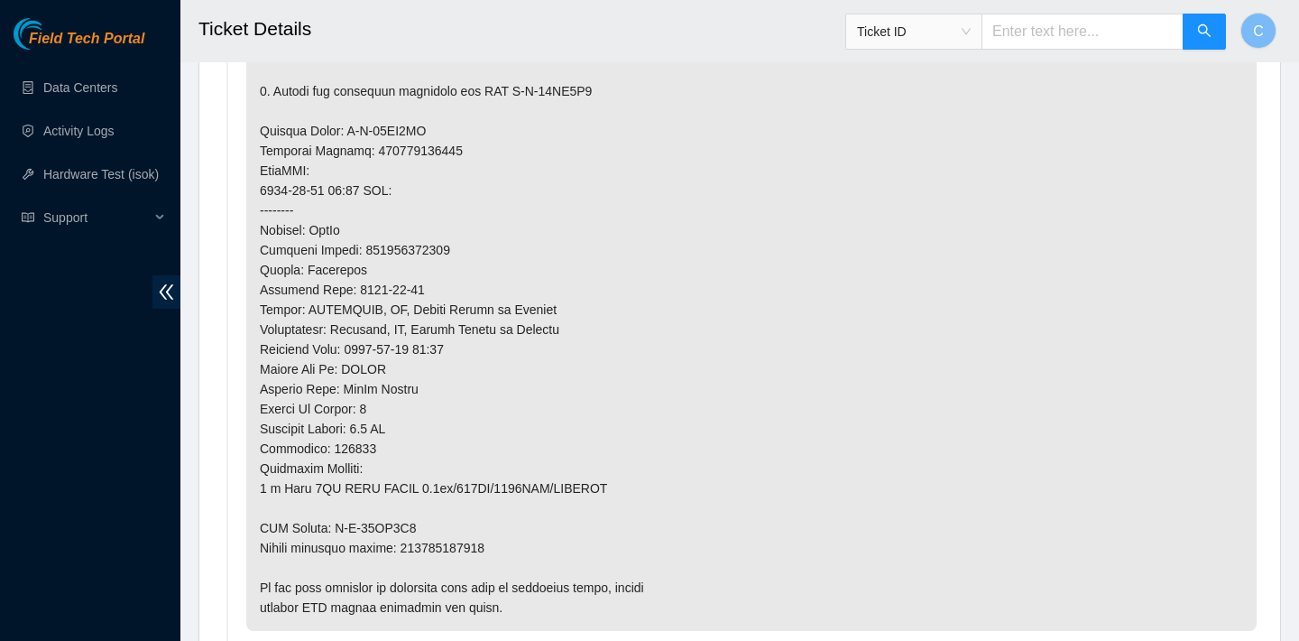
scroll to position [1358, 0]
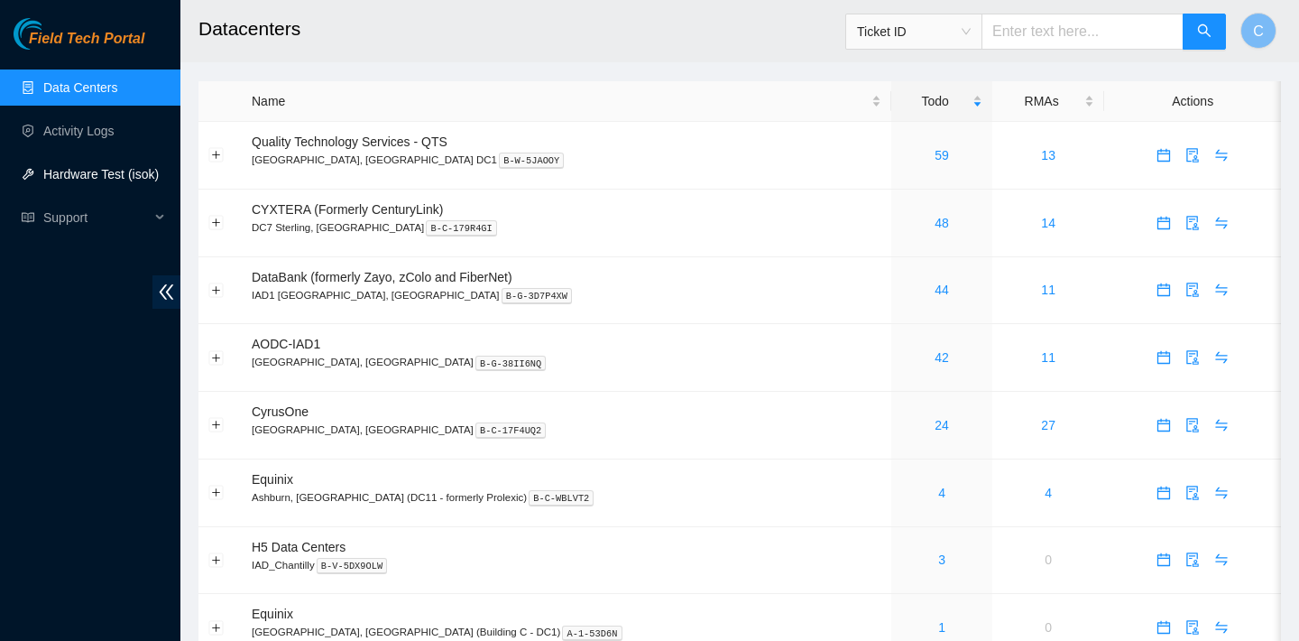
click at [118, 181] on link "Hardware Test (isok)" at bounding box center [100, 174] width 115 height 14
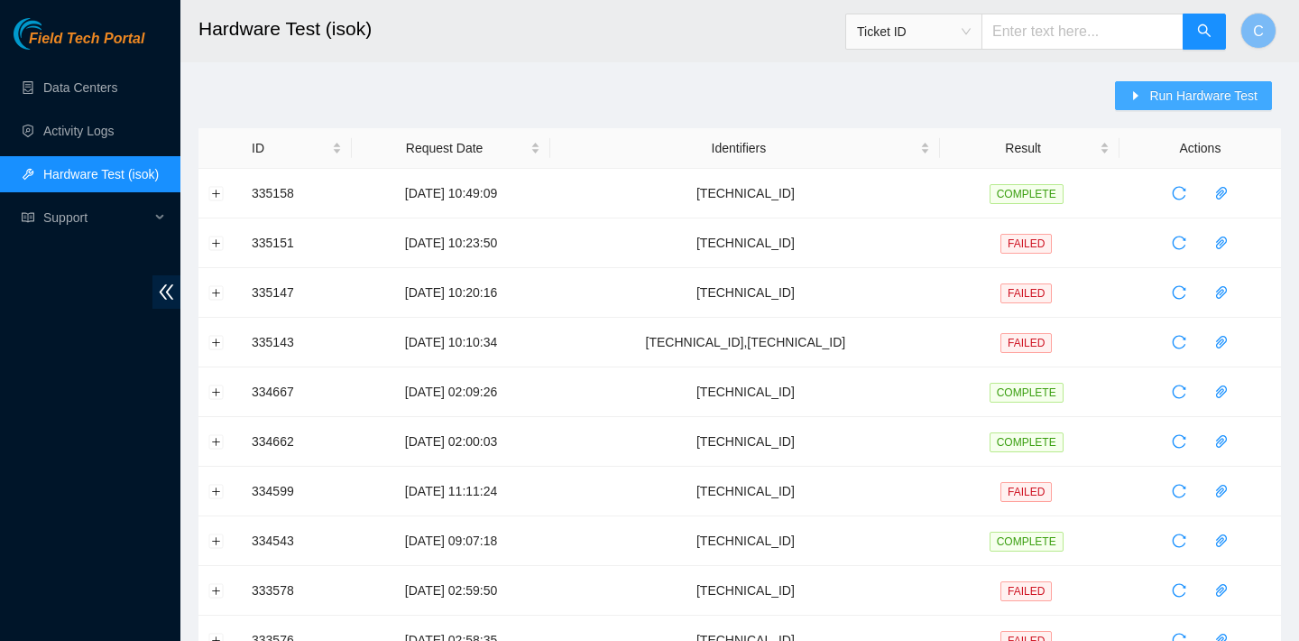
click at [1155, 98] on span "Run Hardware Test" at bounding box center [1203, 96] width 108 height 20
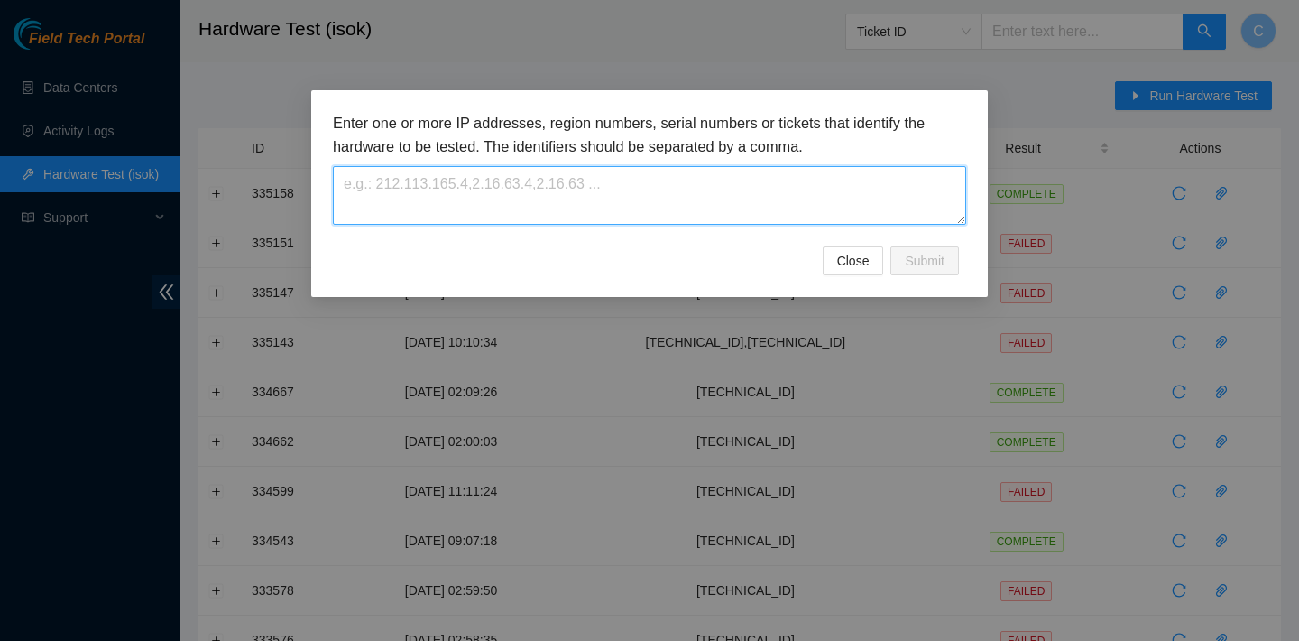
click at [721, 197] on textarea at bounding box center [649, 195] width 633 height 59
paste textarea "[TECHNICAL_ID]"
click at [446, 180] on textarea "[TECHNICAL_ID], [TECHNICAL_ID]" at bounding box center [649, 195] width 633 height 59
type textarea "[TECHNICAL_ID],[TECHNICAL_ID]"
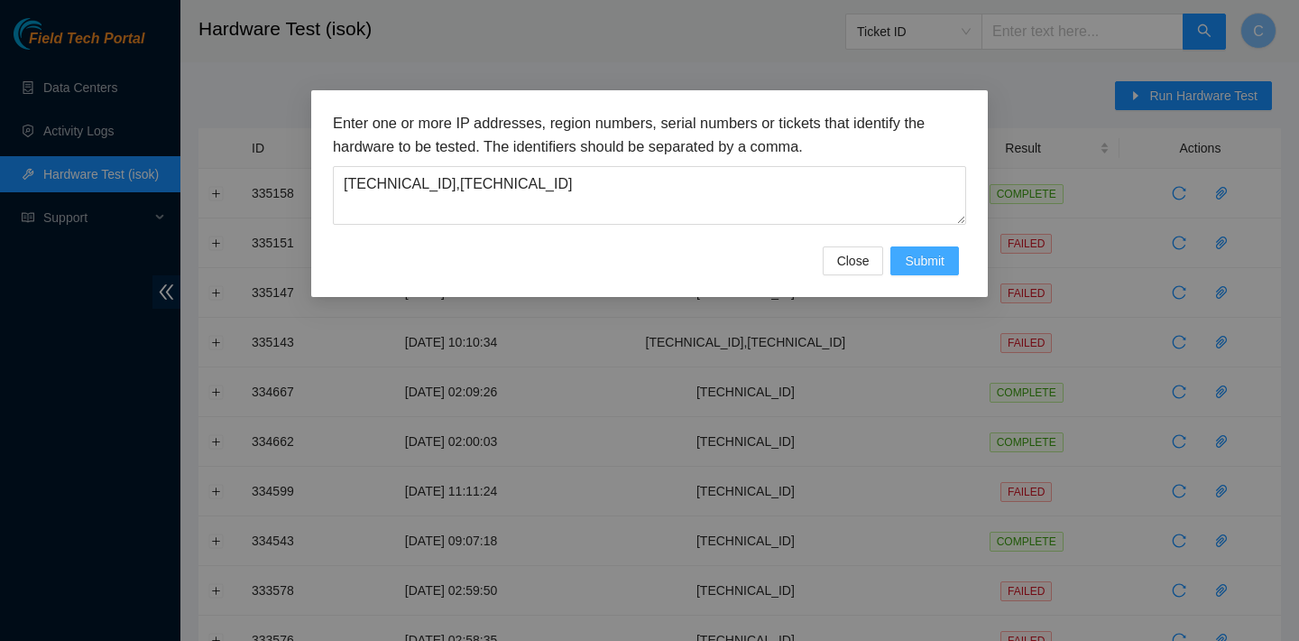
click at [927, 272] on button "Submit" at bounding box center [925, 260] width 69 height 29
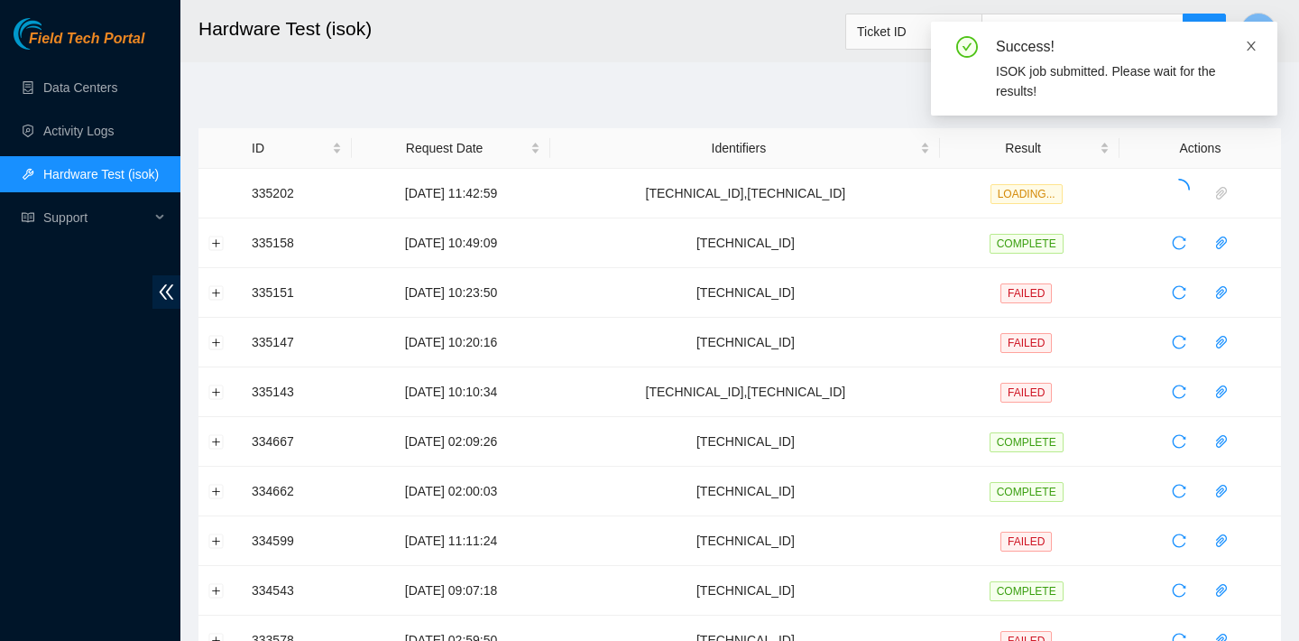
click at [1250, 49] on icon "close" at bounding box center [1251, 46] width 13 height 13
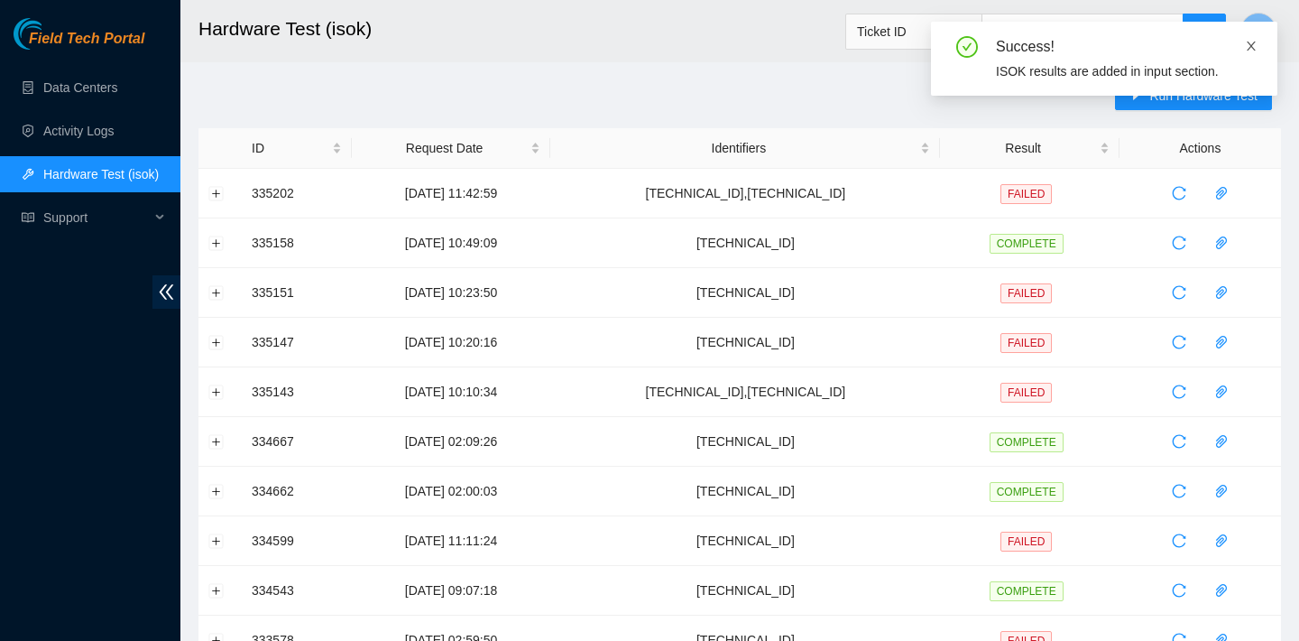
click at [1255, 39] on span at bounding box center [1251, 46] width 13 height 14
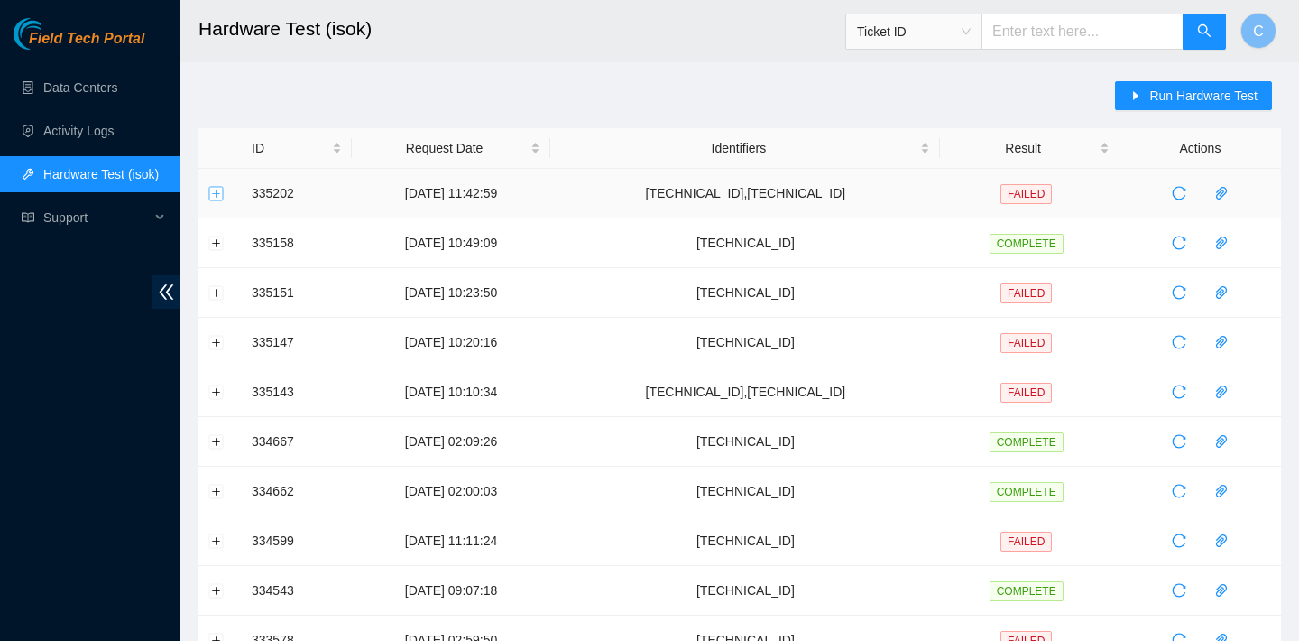
click at [218, 193] on button "Expand row" at bounding box center [216, 193] width 14 height 14
